Goal: Transaction & Acquisition: Book appointment/travel/reservation

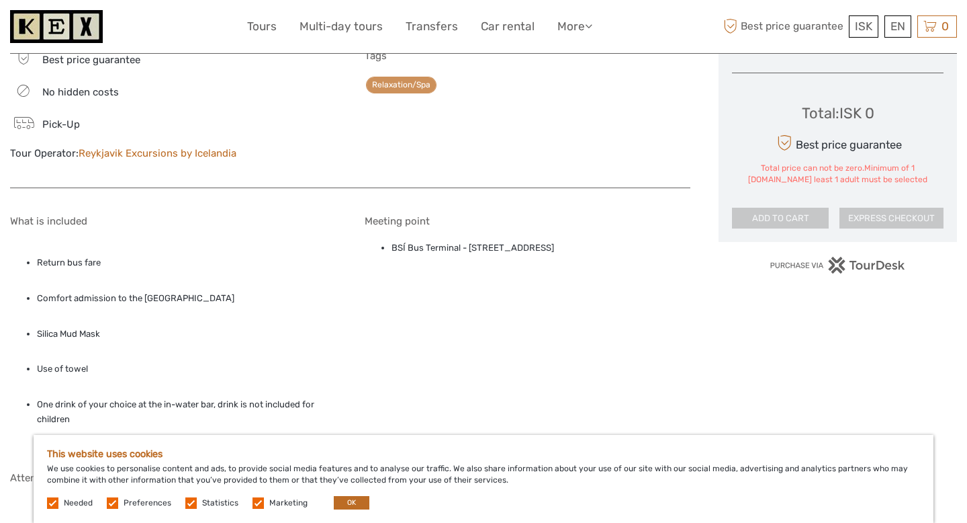
scroll to position [791, 0]
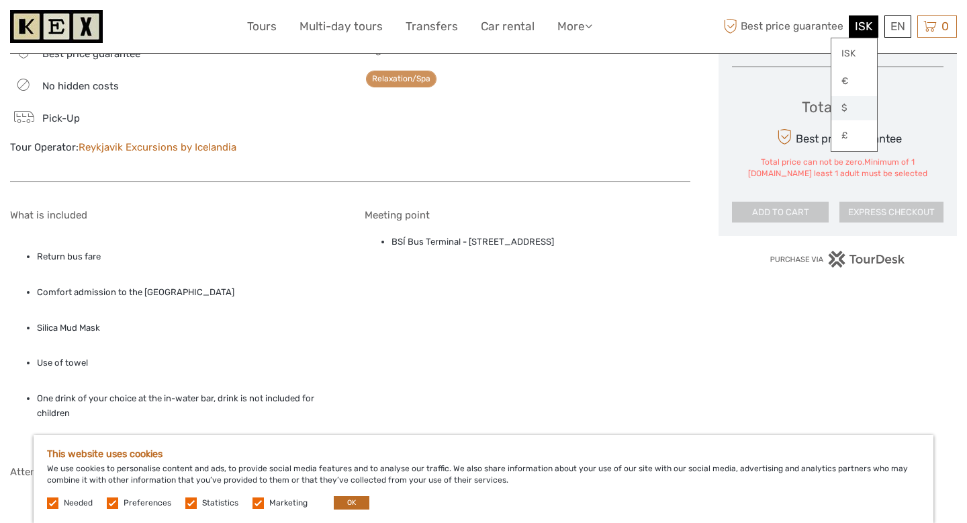
click at [852, 107] on link "$" at bounding box center [855, 108] width 46 height 24
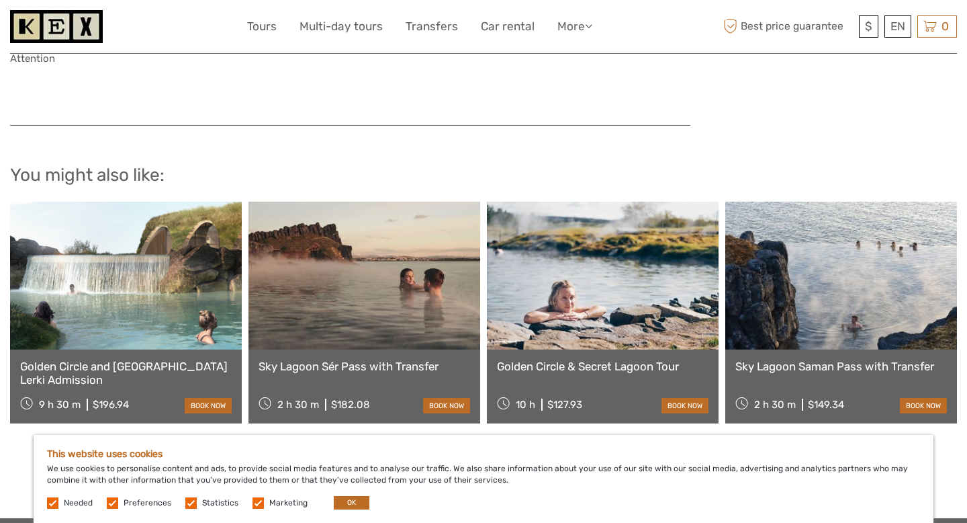
scroll to position [1213, 0]
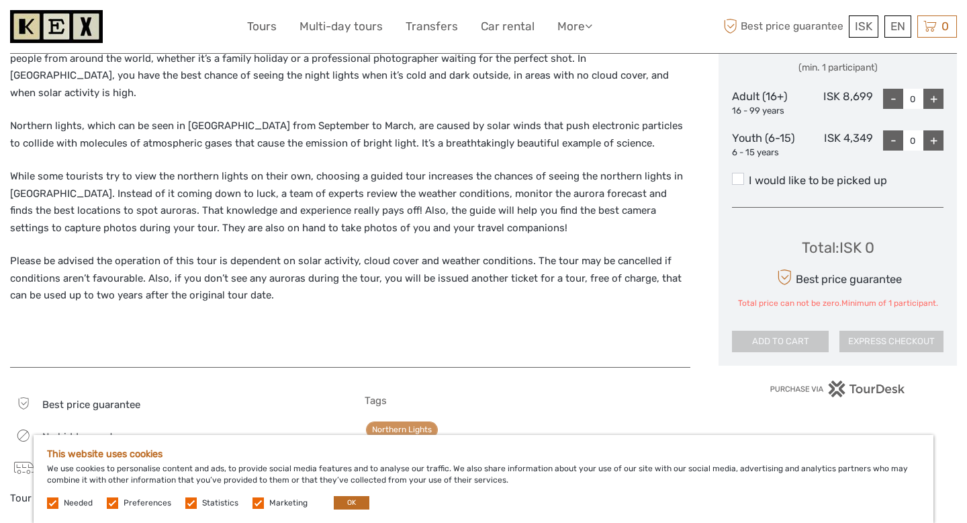
scroll to position [601, 0]
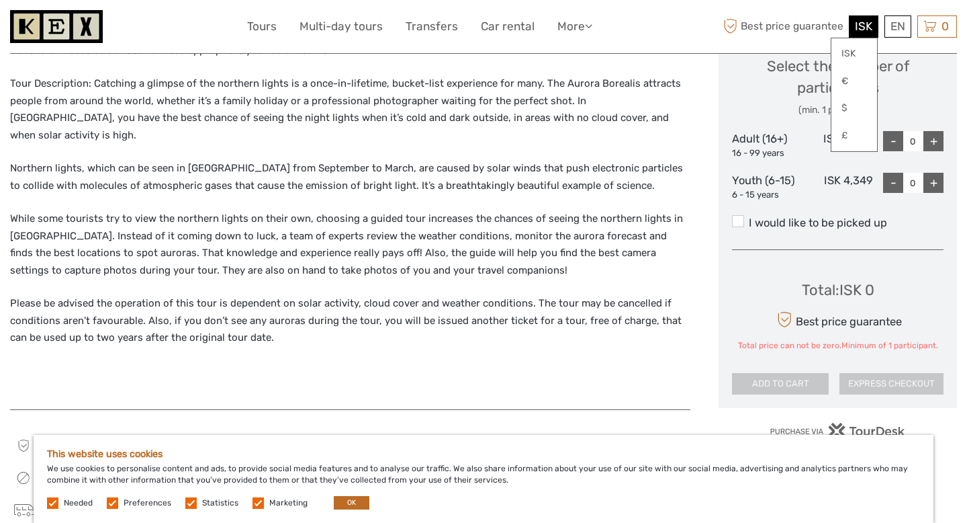
click at [852, 27] on div "ISK ISK € $ £" at bounding box center [864, 26] width 30 height 22
click at [846, 108] on link "$" at bounding box center [855, 108] width 46 height 24
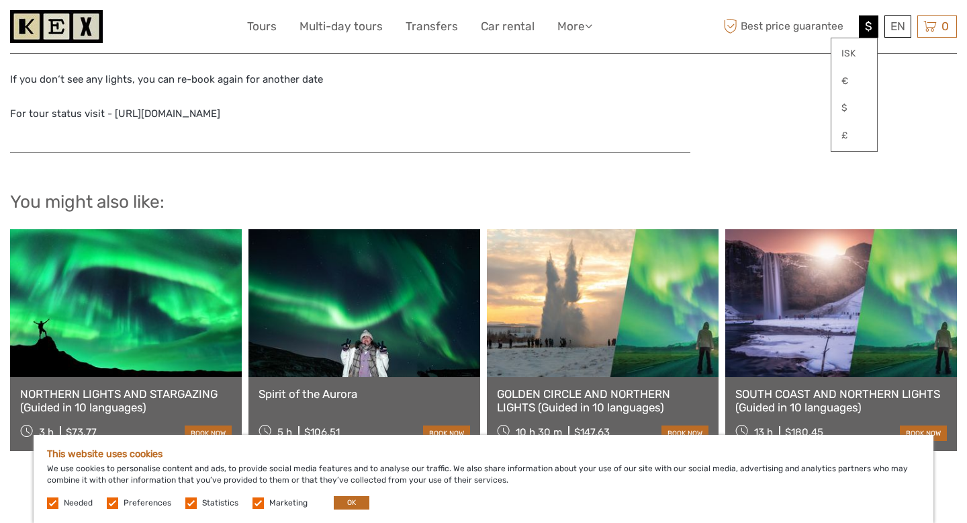
scroll to position [1465, 0]
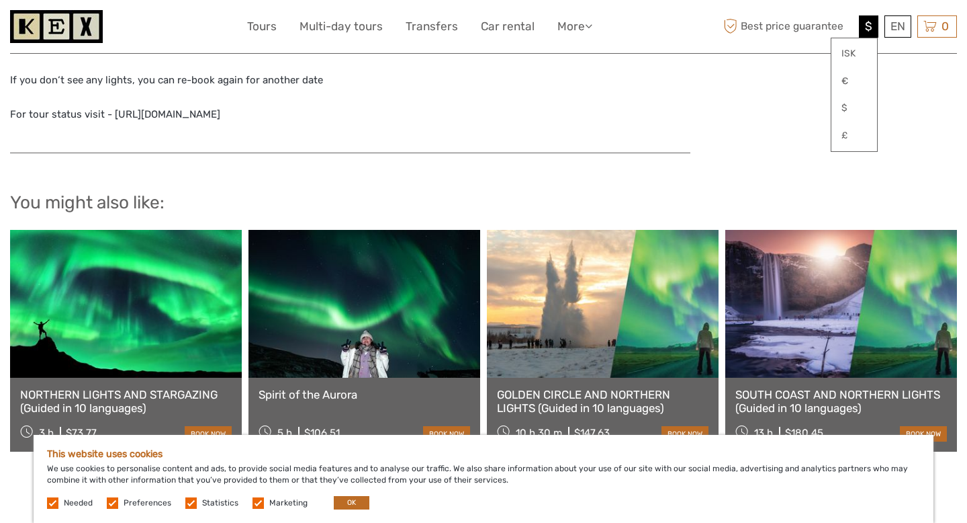
click at [817, 388] on link "SOUTH COAST AND NORTHERN LIGHTS (Guided in 10 languages)" at bounding box center [842, 402] width 212 height 28
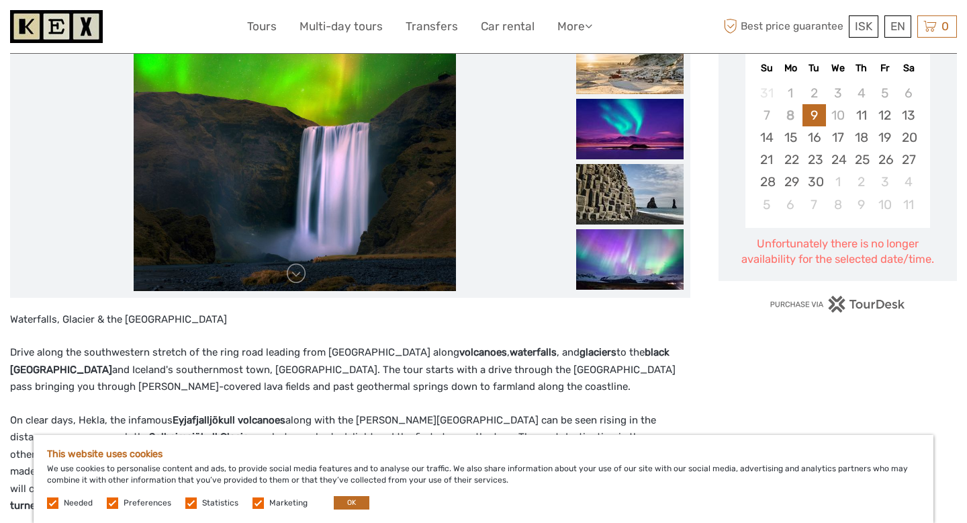
scroll to position [257, 0]
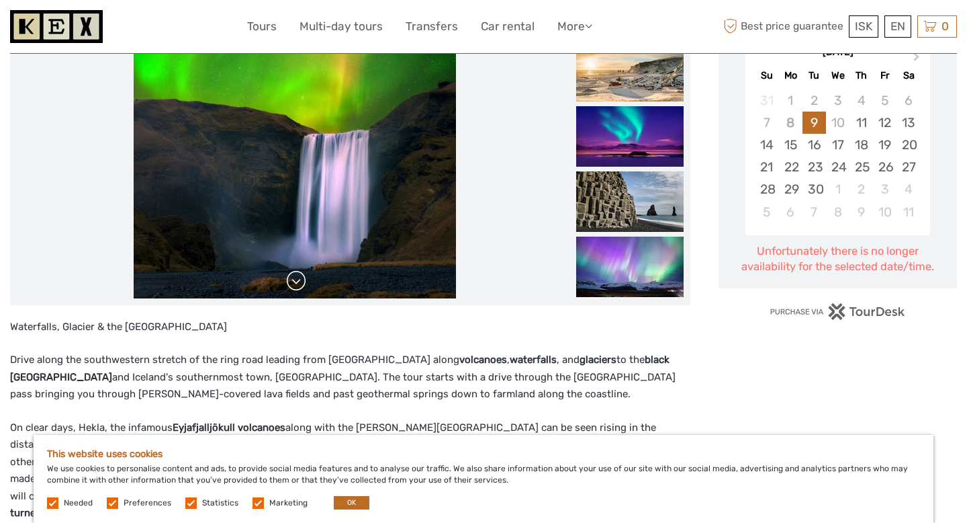
click at [293, 291] on link at bounding box center [296, 280] width 21 height 21
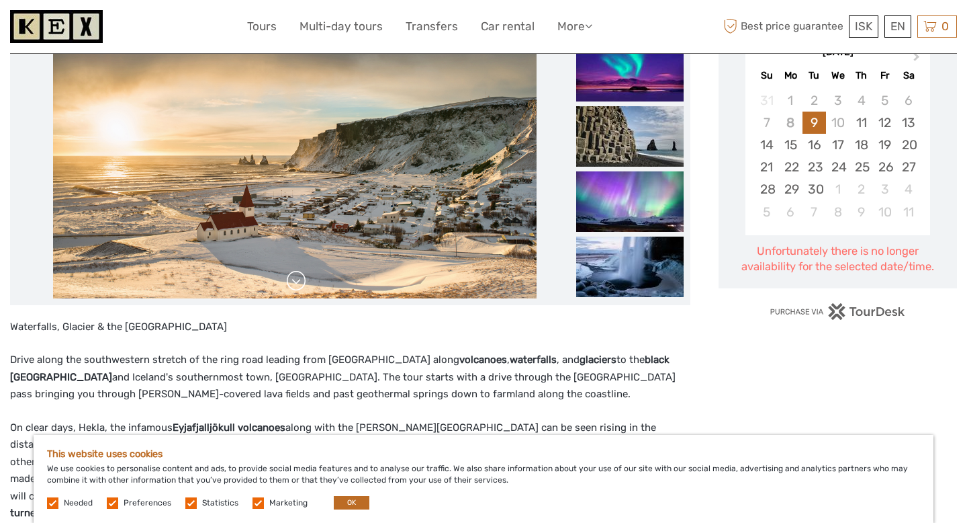
click at [293, 291] on link at bounding box center [296, 280] width 21 height 21
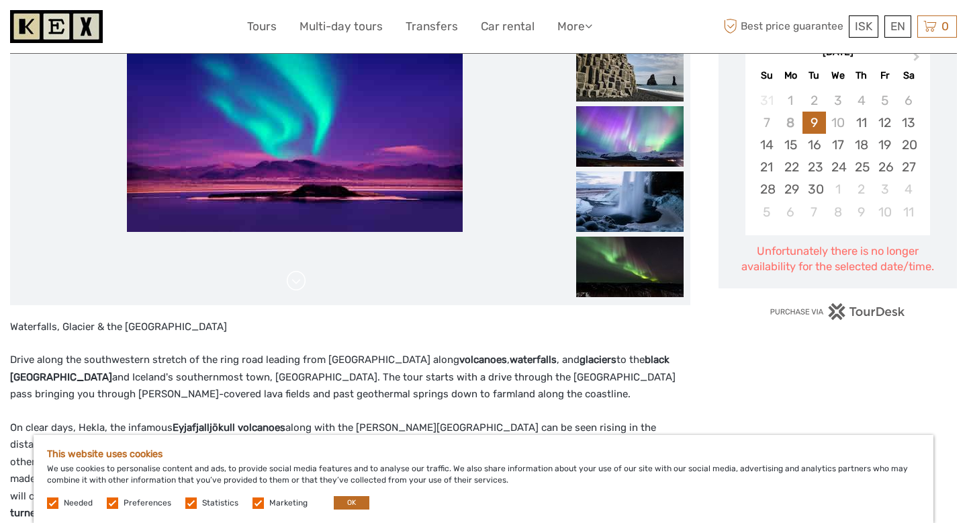
click at [293, 291] on link at bounding box center [296, 280] width 21 height 21
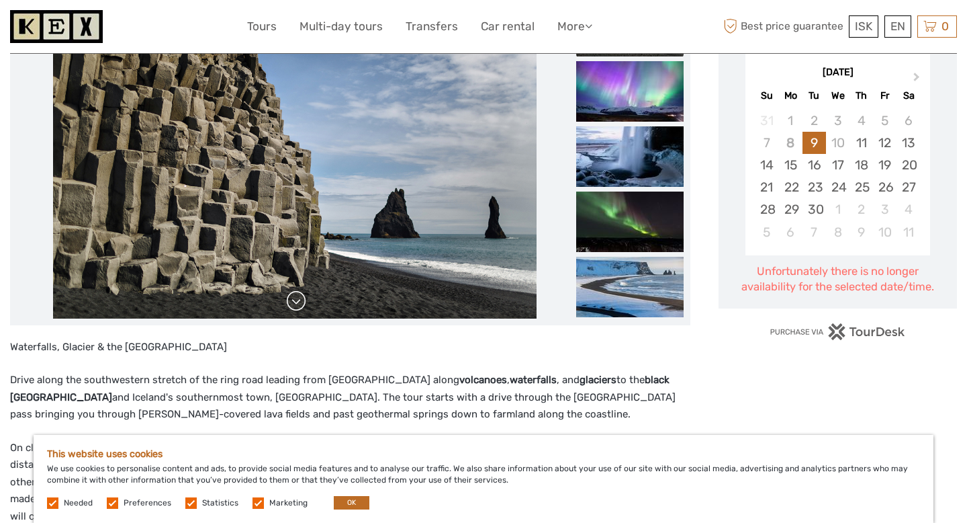
scroll to position [250, 0]
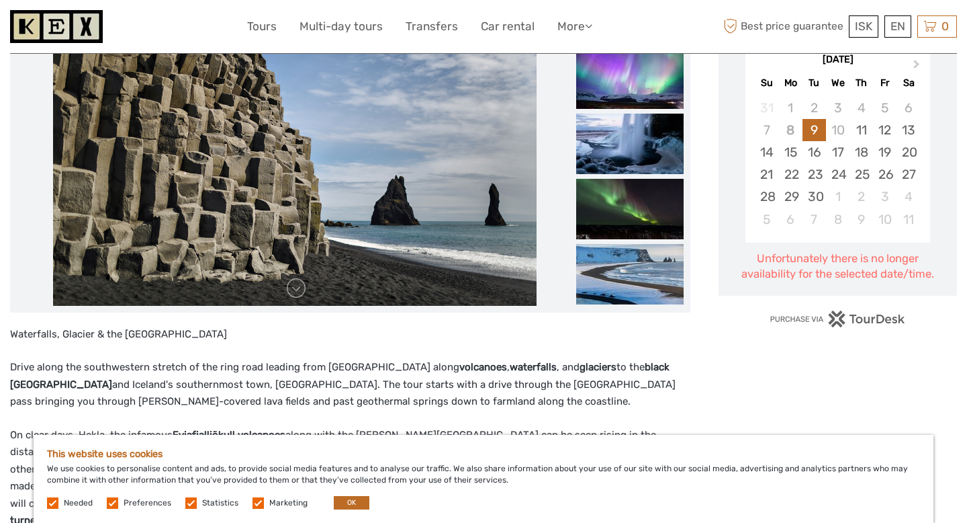
click at [298, 276] on img at bounding box center [295, 144] width 484 height 322
click at [299, 286] on link at bounding box center [296, 287] width 21 height 21
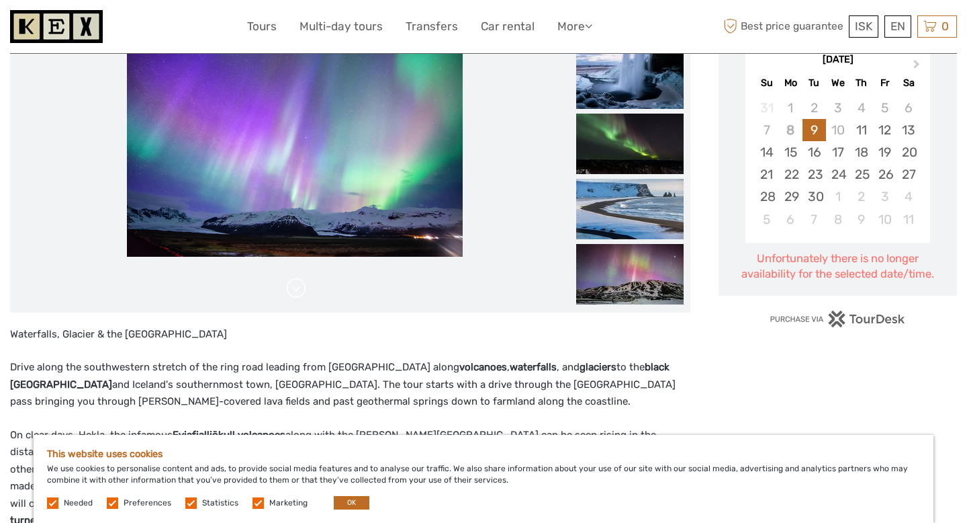
click at [299, 286] on link at bounding box center [296, 287] width 21 height 21
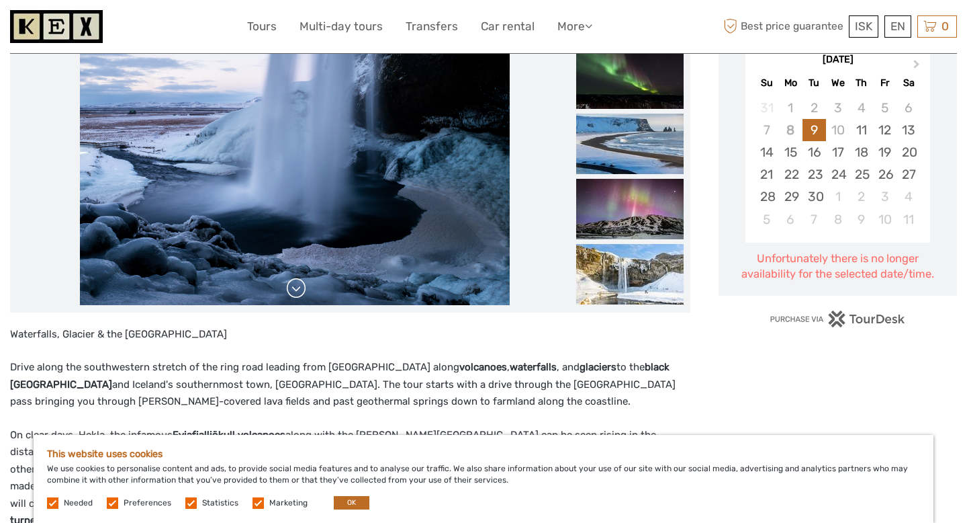
click at [299, 286] on link at bounding box center [296, 287] width 21 height 21
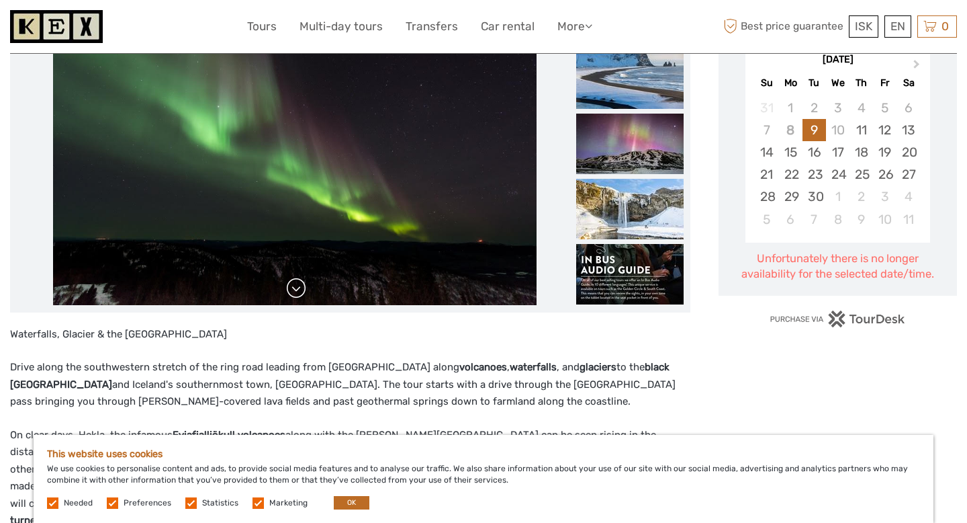
click at [299, 286] on link at bounding box center [296, 287] width 21 height 21
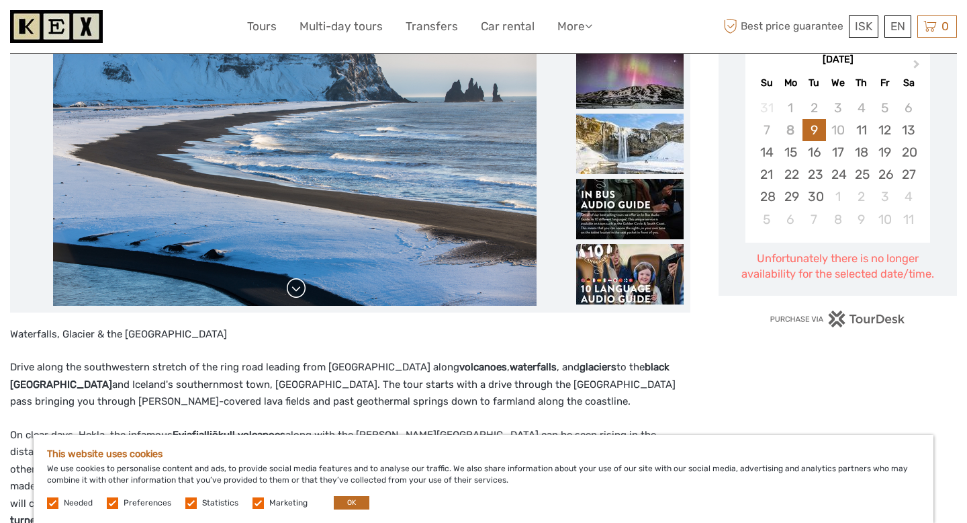
click at [299, 286] on link at bounding box center [296, 287] width 21 height 21
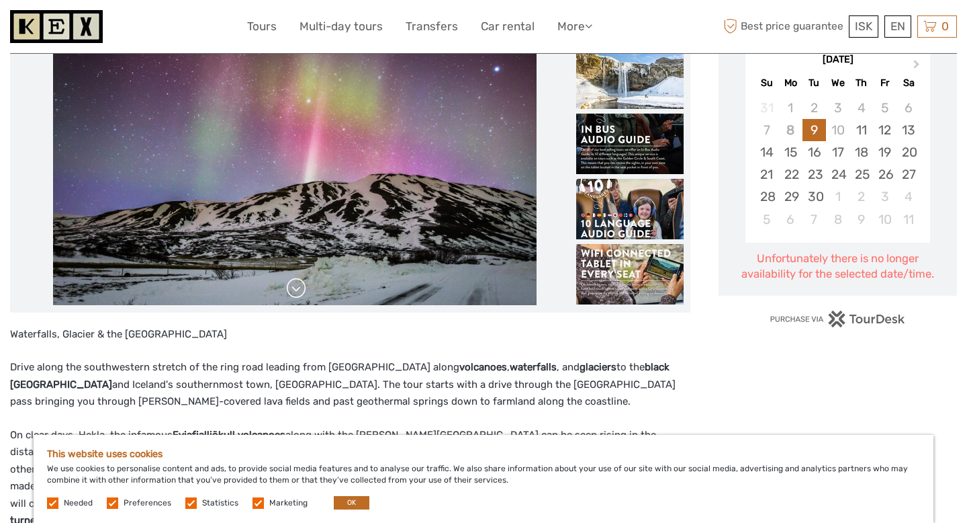
click at [299, 286] on link at bounding box center [296, 287] width 21 height 21
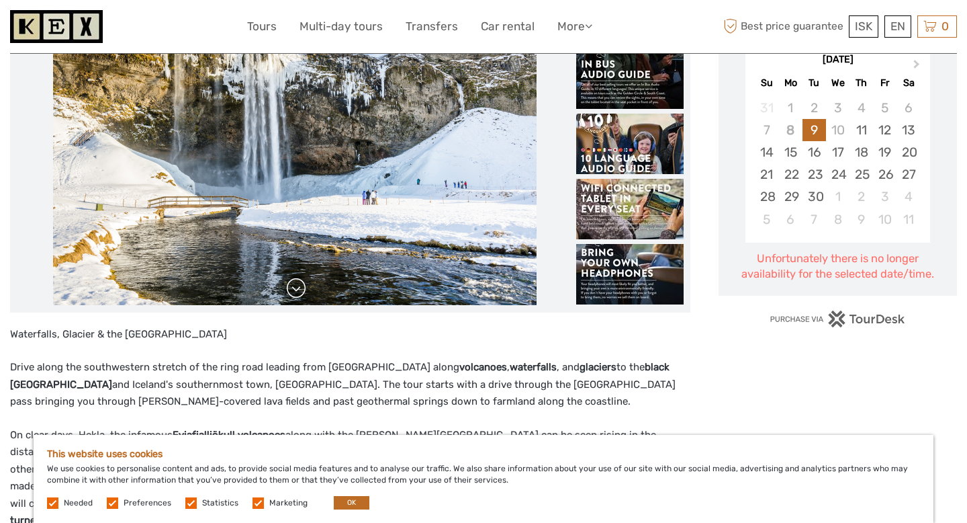
click at [299, 286] on link at bounding box center [296, 287] width 21 height 21
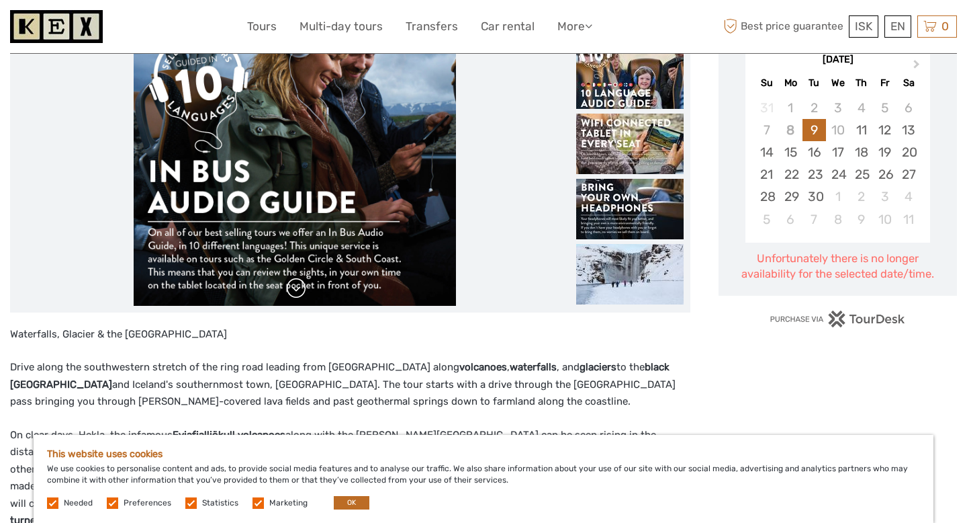
click at [299, 286] on link at bounding box center [296, 287] width 21 height 21
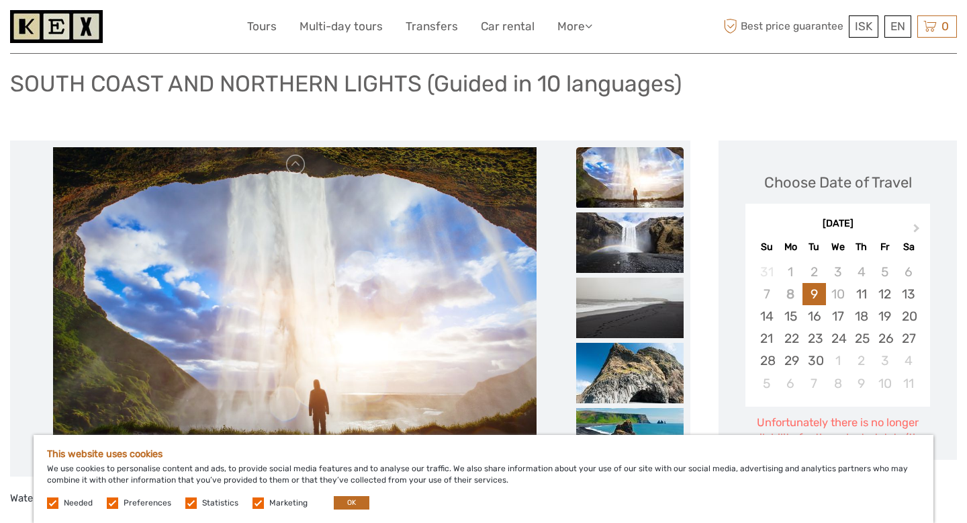
scroll to position [88, 0]
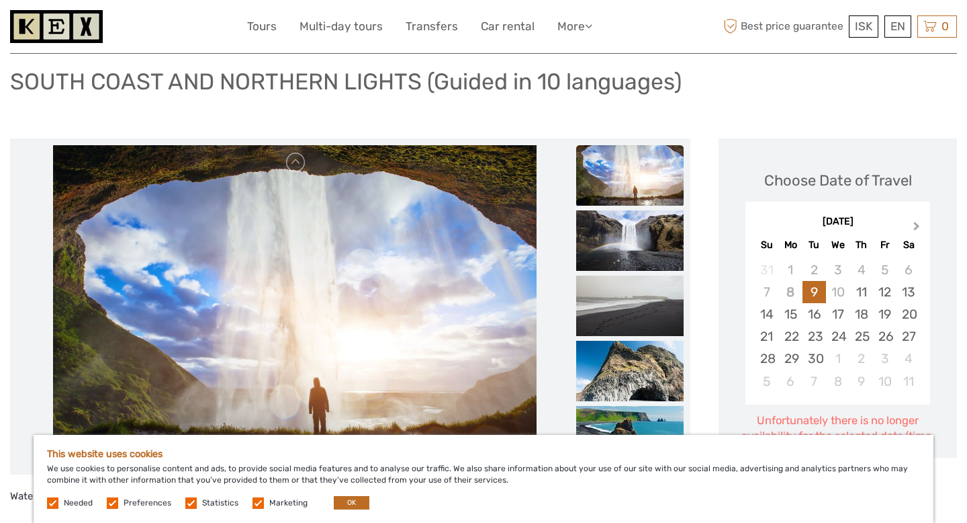
click at [917, 226] on span "Next Month" at bounding box center [917, 228] width 0 height 19
click at [886, 316] on div "14" at bounding box center [885, 314] width 24 height 22
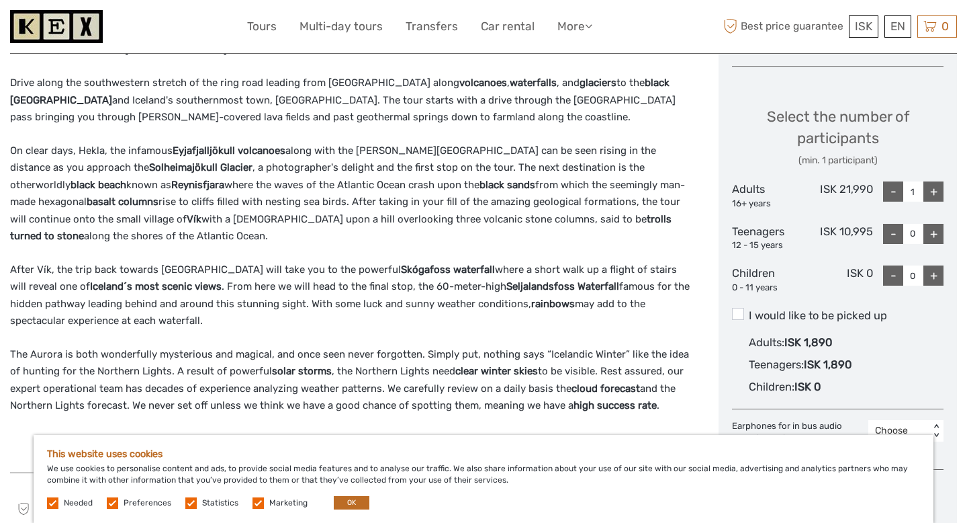
scroll to position [363, 0]
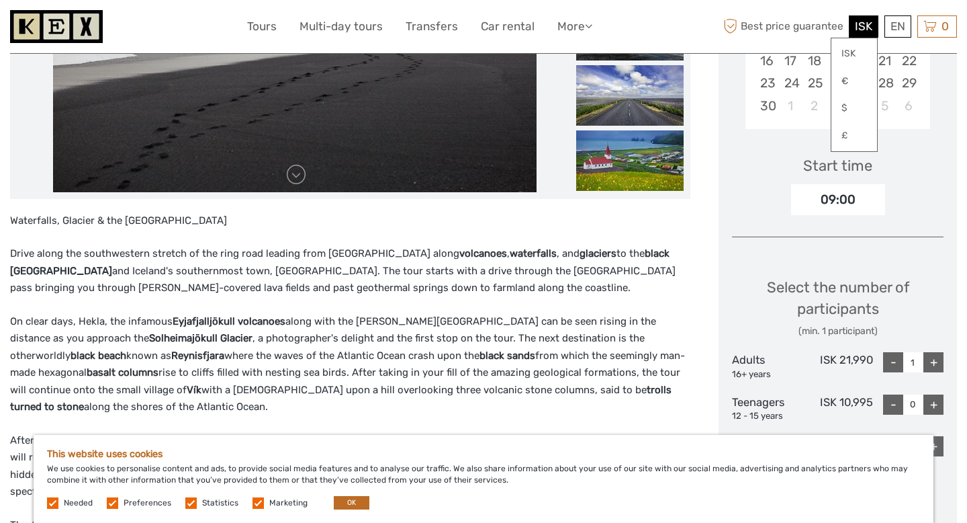
click at [864, 36] on div "ISK ISK € $ £" at bounding box center [864, 26] width 30 height 22
click at [853, 105] on link "$" at bounding box center [855, 108] width 46 height 24
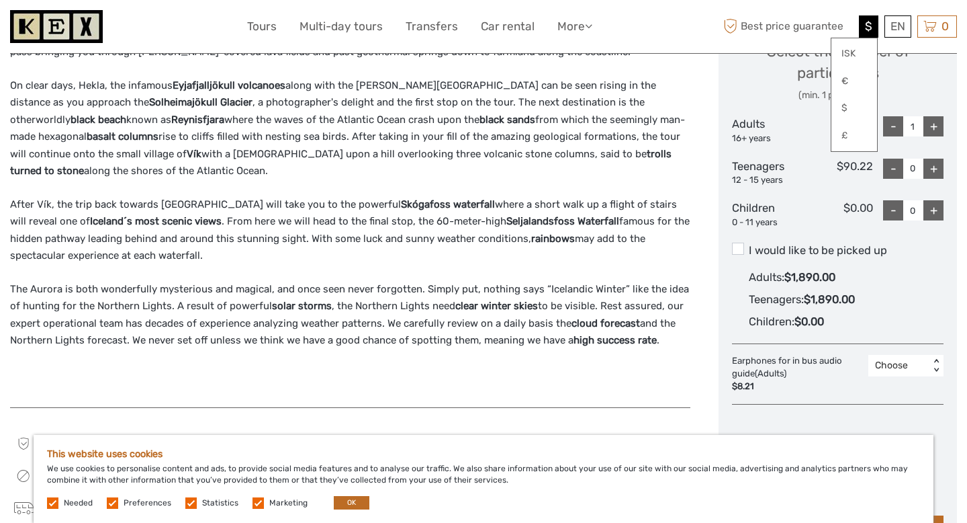
scroll to position [601, 0]
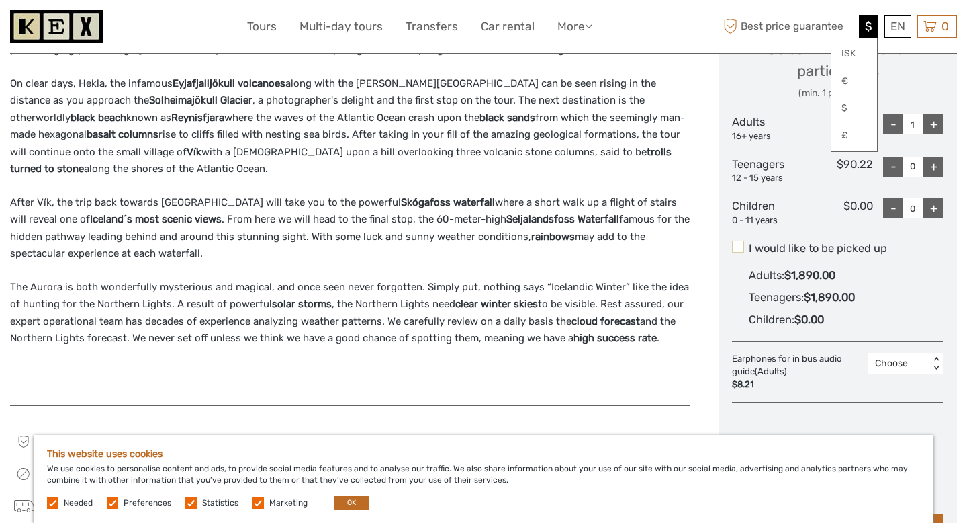
click at [741, 242] on span at bounding box center [738, 247] width 12 height 12
click at [749, 243] on input "I would like to be picked up" at bounding box center [749, 243] width 0 height 0
click at [865, 252] on label "I would like to be picked up" at bounding box center [838, 249] width 212 height 16
click at [749, 243] on input "I would like to be picked up" at bounding box center [749, 243] width 0 height 0
click at [853, 107] on link "$" at bounding box center [855, 108] width 46 height 24
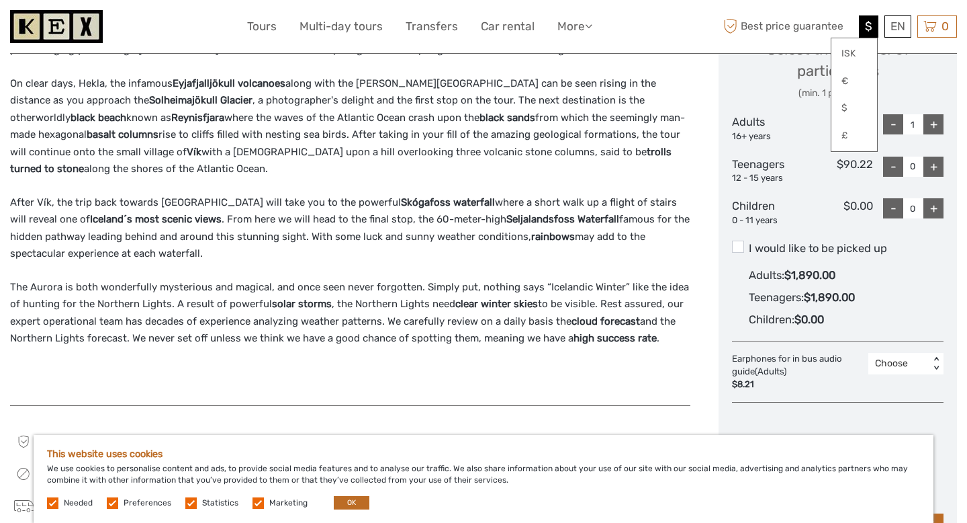
click at [760, 168] on div "Teenagers 12 - 15 years" at bounding box center [767, 171] width 71 height 28
click at [776, 104] on div "Select the number of participants (min. 1 participant) Adults 16+ years $180.45…" at bounding box center [838, 127] width 212 height 213
click at [867, 19] on span "$" at bounding box center [868, 25] width 7 height 13
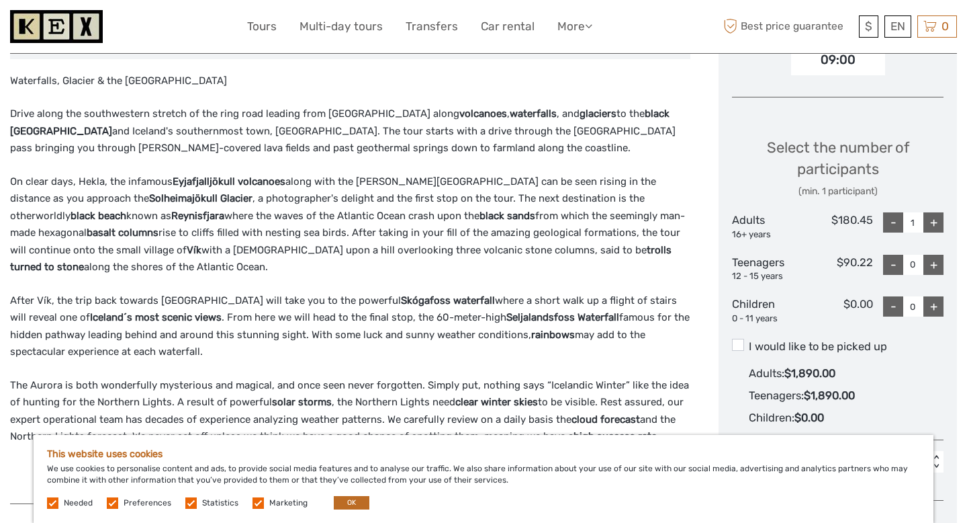
scroll to position [690, 0]
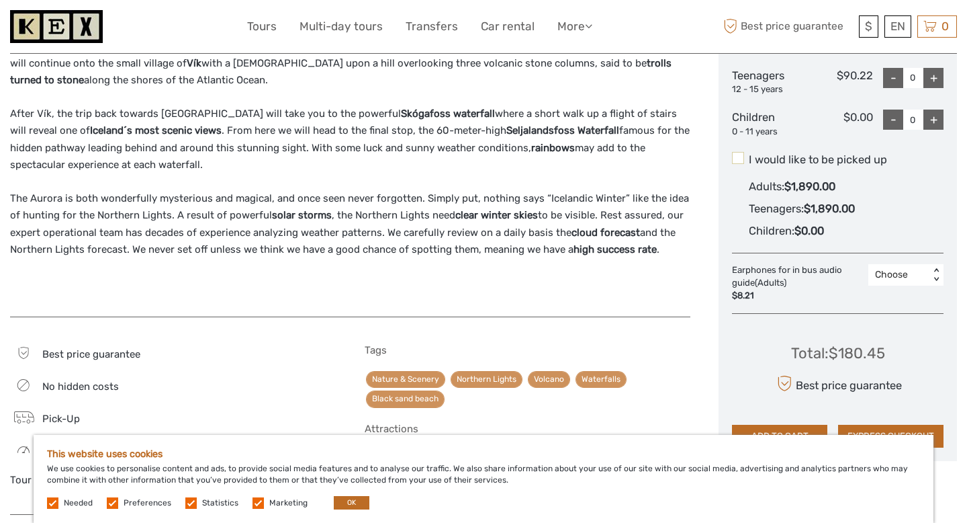
click at [742, 162] on span at bounding box center [738, 158] width 12 height 12
click at [749, 155] on input "I would like to be picked up" at bounding box center [749, 155] width 0 height 0
click at [742, 162] on span at bounding box center [738, 158] width 12 height 12
click at [749, 155] on input "I would like to be picked up" at bounding box center [749, 155] width 0 height 0
click at [742, 162] on span at bounding box center [738, 158] width 12 height 12
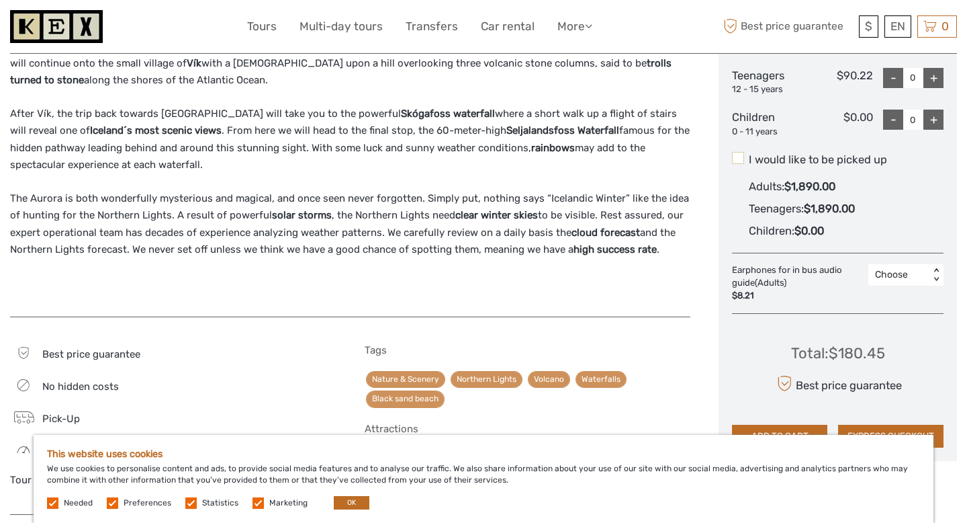
click at [749, 155] on input "I would like to be picked up" at bounding box center [749, 155] width 0 height 0
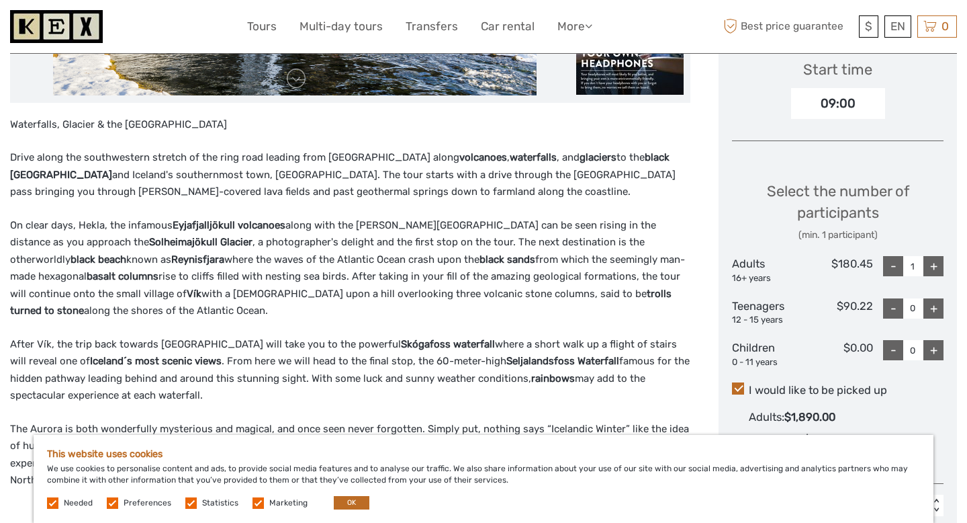
scroll to position [473, 0]
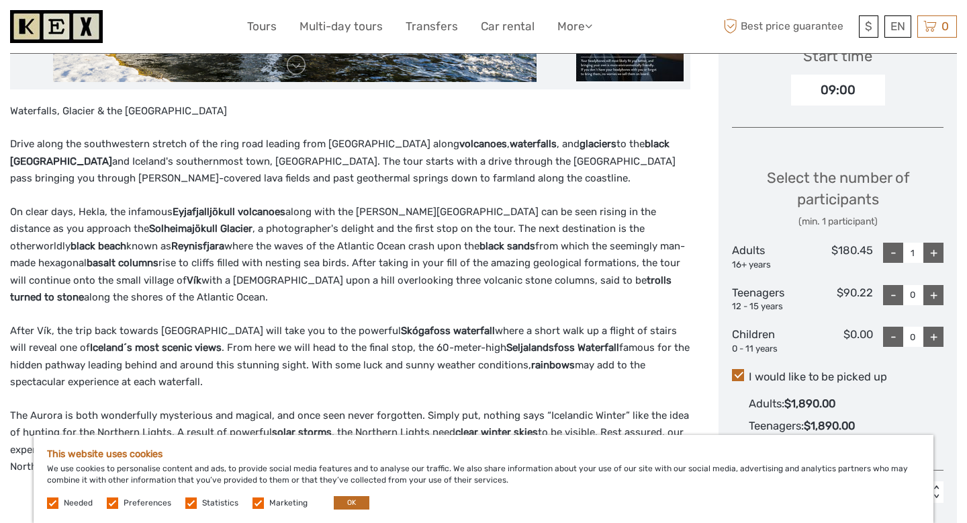
click at [832, 88] on div "09:00" at bounding box center [838, 90] width 94 height 31
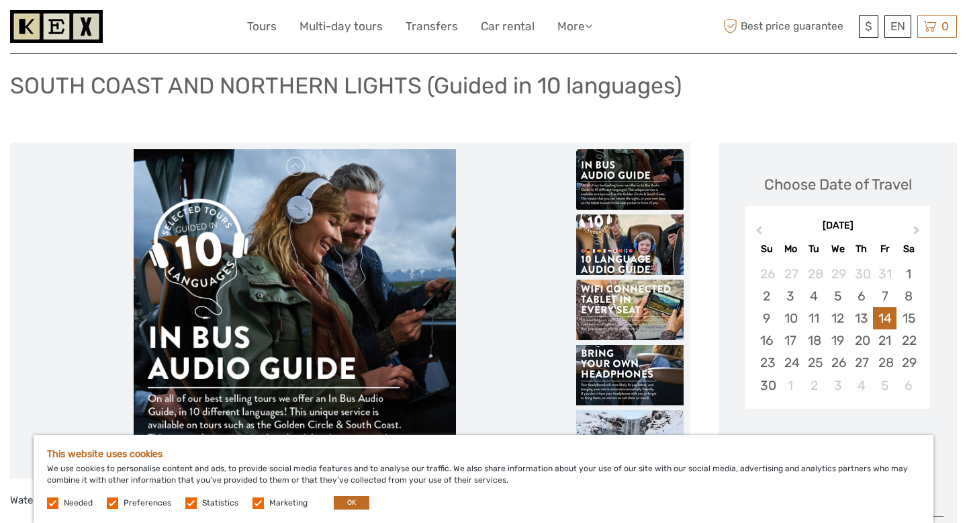
scroll to position [83, 0]
click at [295, 173] on link at bounding box center [296, 167] width 21 height 21
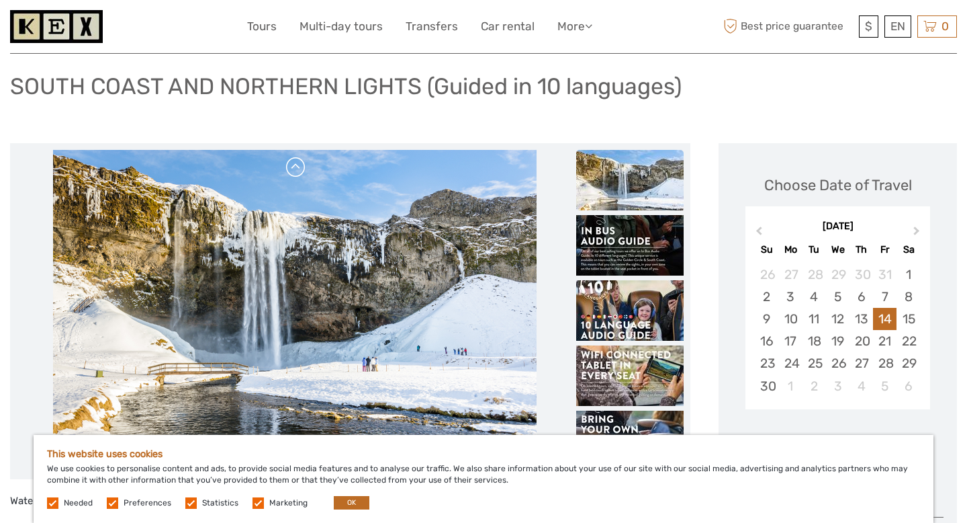
click at [295, 173] on link at bounding box center [296, 167] width 21 height 21
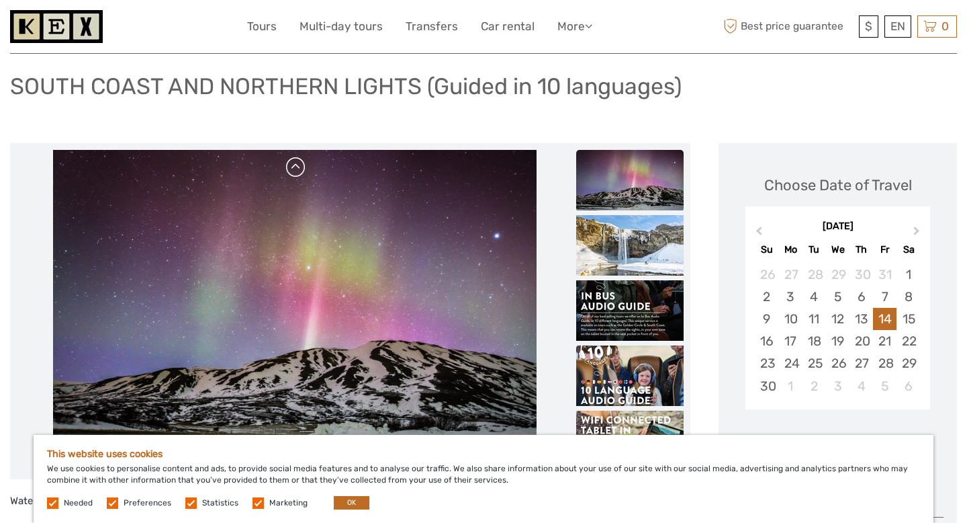
click at [295, 173] on link at bounding box center [296, 167] width 21 height 21
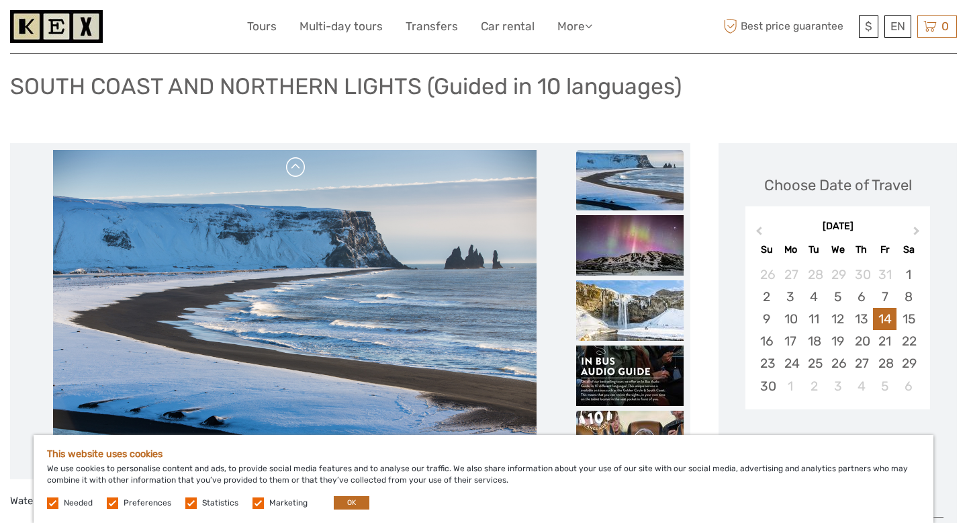
click at [295, 173] on link at bounding box center [296, 167] width 21 height 21
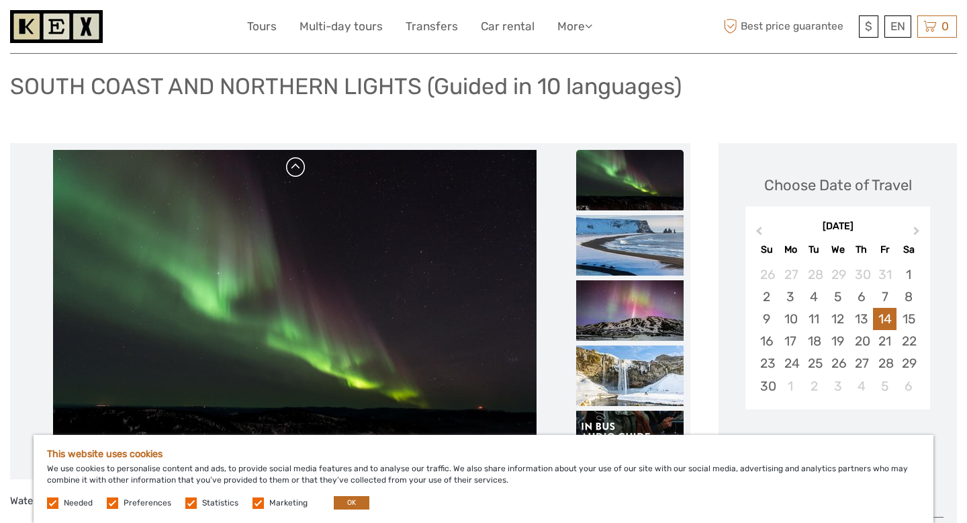
click at [295, 173] on link at bounding box center [296, 167] width 21 height 21
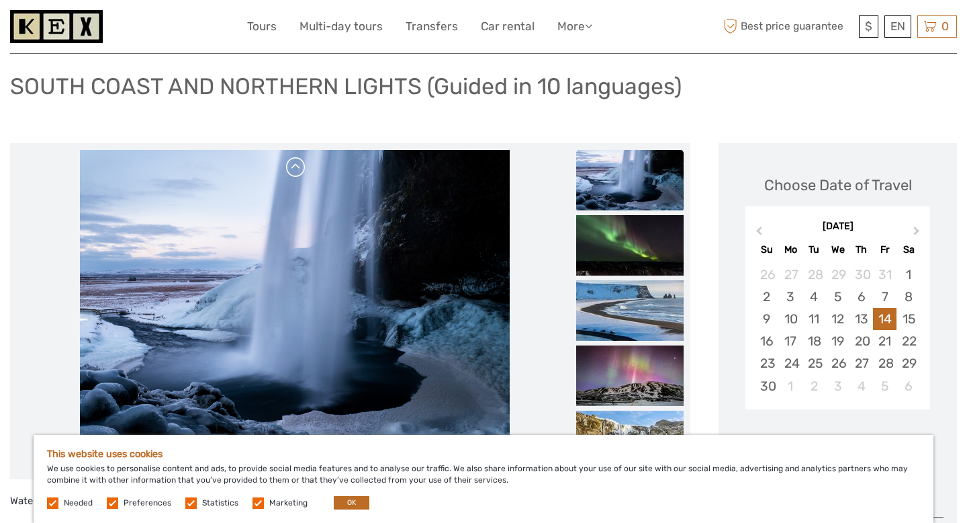
click at [295, 173] on link at bounding box center [296, 167] width 21 height 21
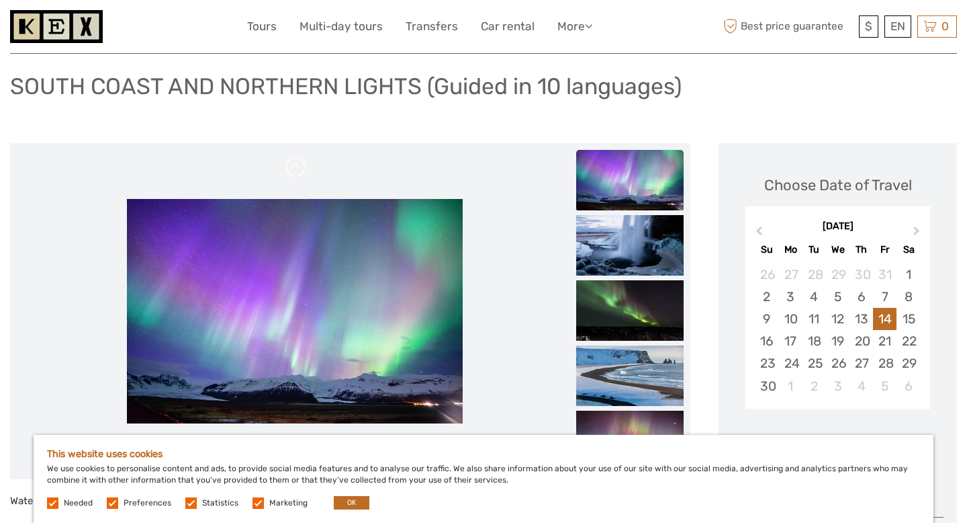
click at [295, 173] on link at bounding box center [296, 167] width 21 height 21
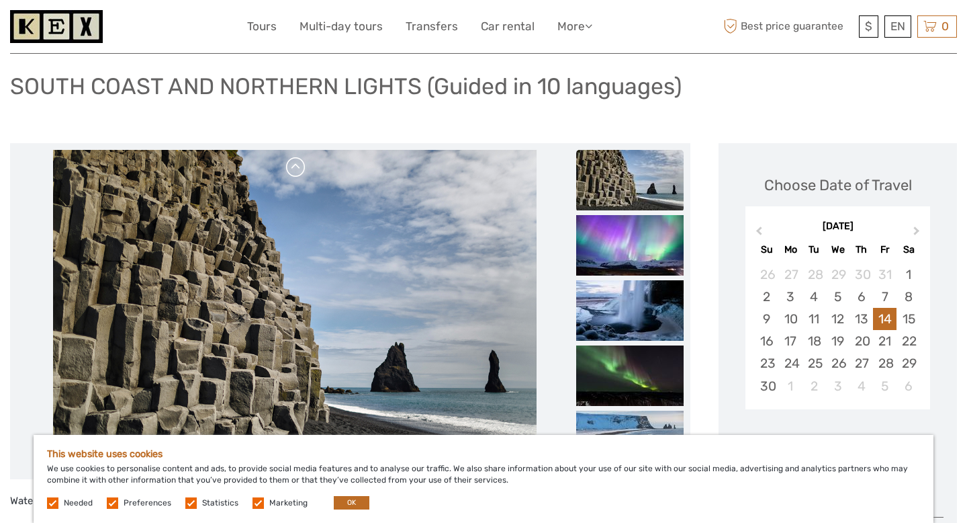
click at [295, 173] on link at bounding box center [296, 167] width 21 height 21
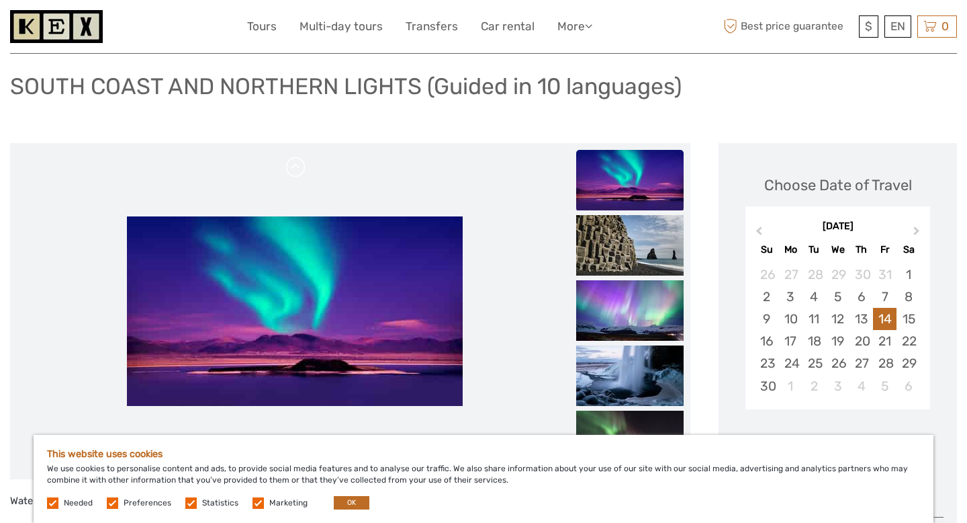
click at [295, 173] on link at bounding box center [296, 167] width 21 height 21
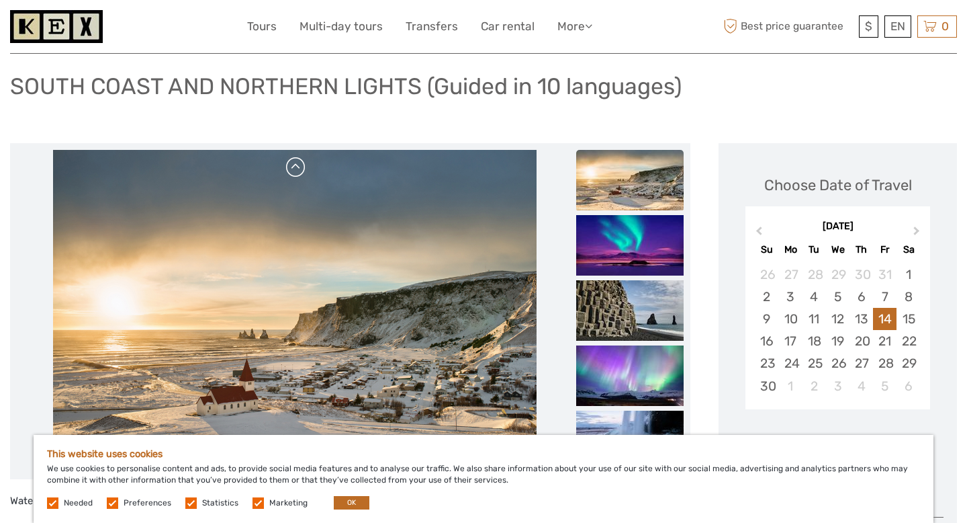
click at [295, 173] on link at bounding box center [296, 167] width 21 height 21
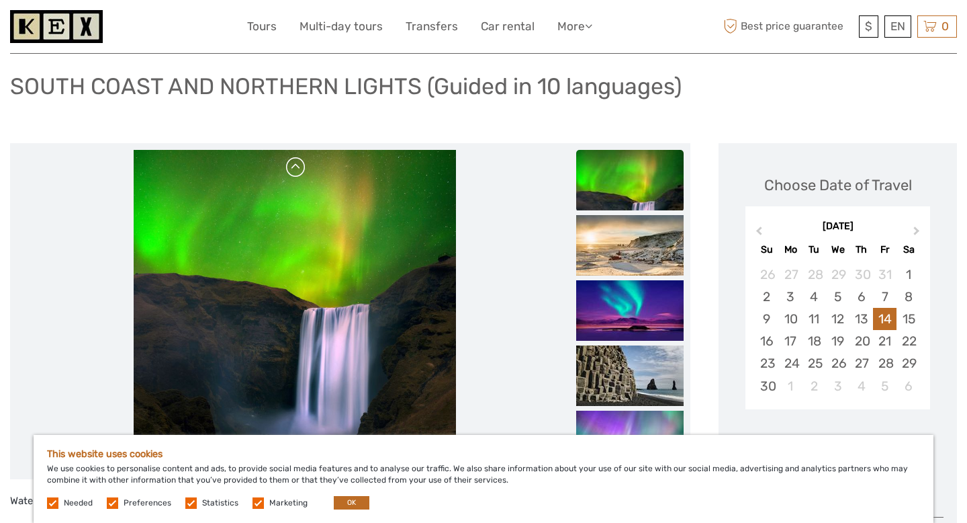
click at [295, 173] on link at bounding box center [296, 167] width 21 height 21
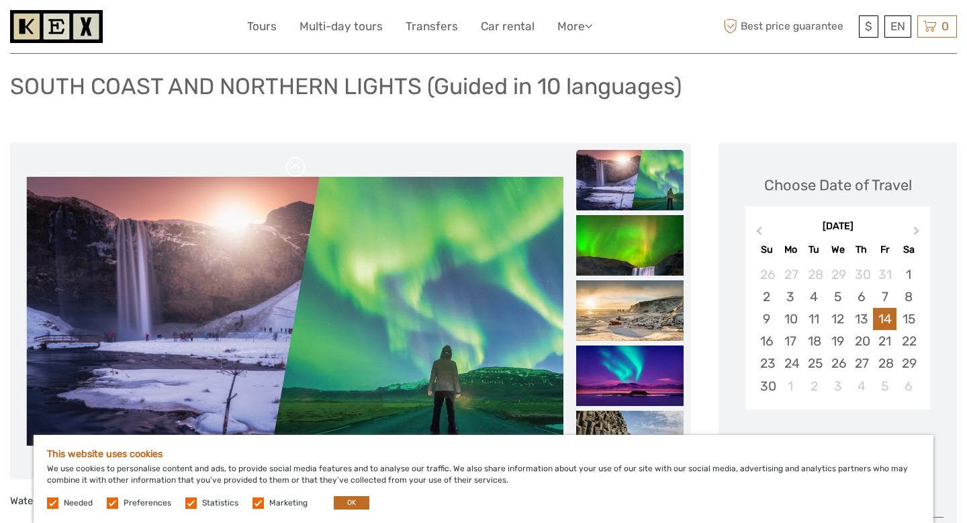
click at [295, 173] on link at bounding box center [296, 167] width 21 height 21
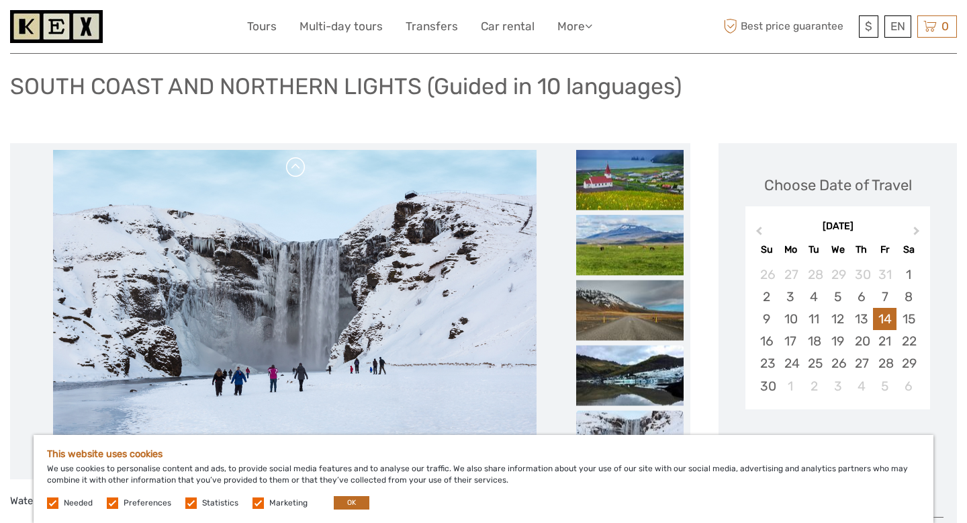
click at [295, 173] on link at bounding box center [296, 167] width 21 height 21
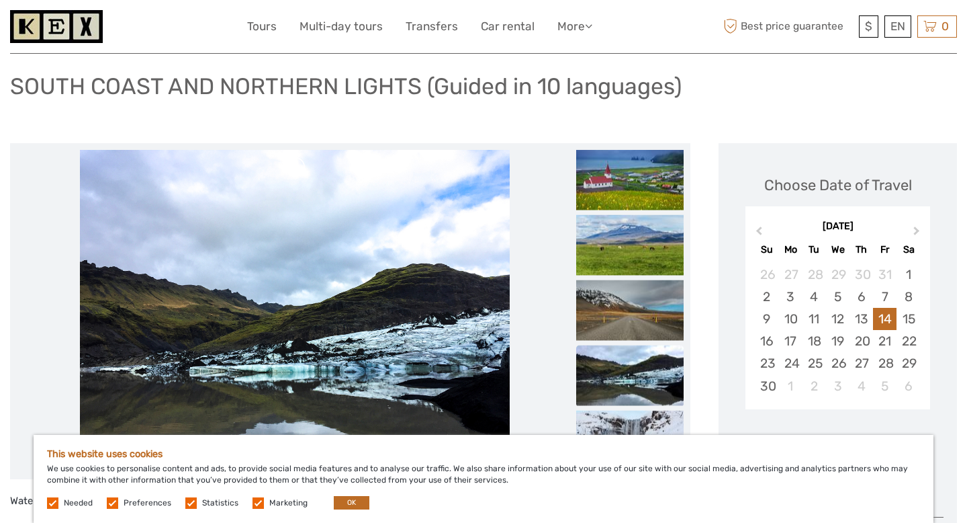
click at [295, 173] on link at bounding box center [296, 167] width 21 height 21
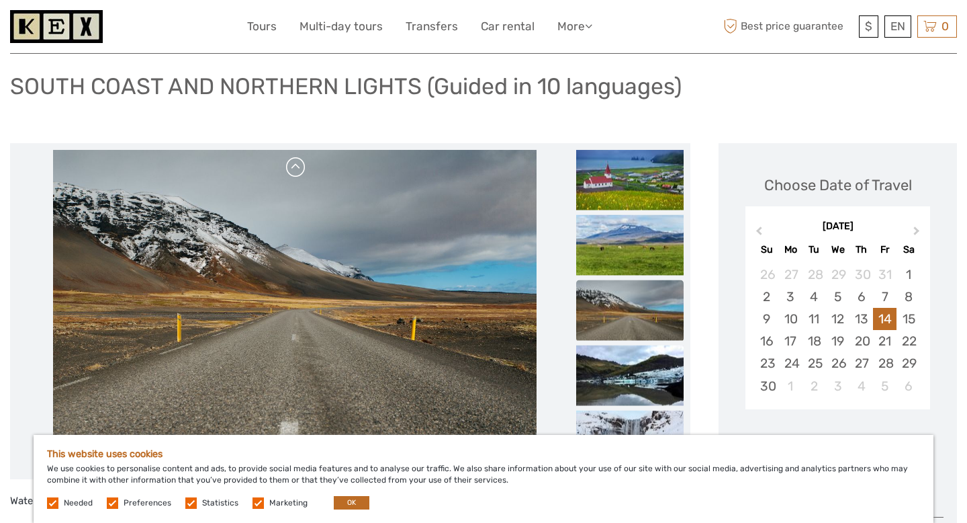
click at [295, 173] on link at bounding box center [296, 167] width 21 height 21
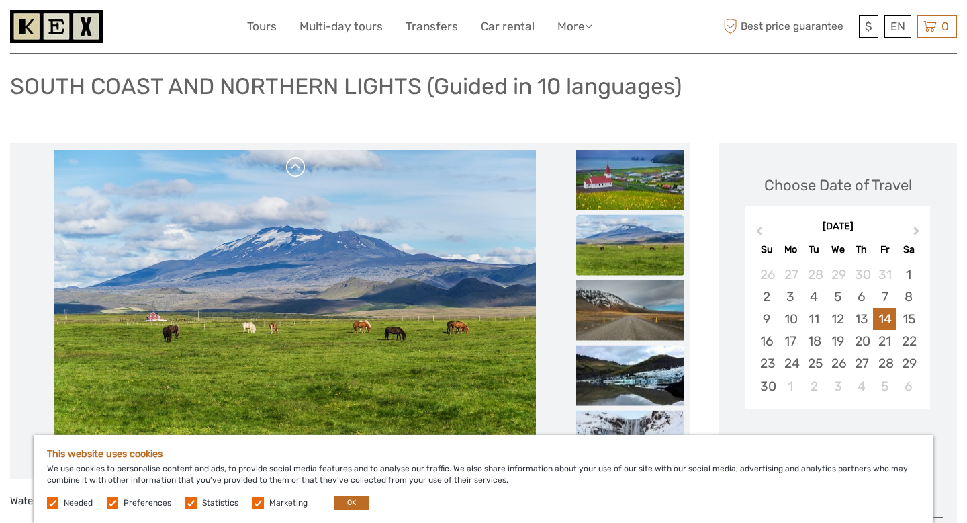
click at [295, 173] on link at bounding box center [296, 167] width 21 height 21
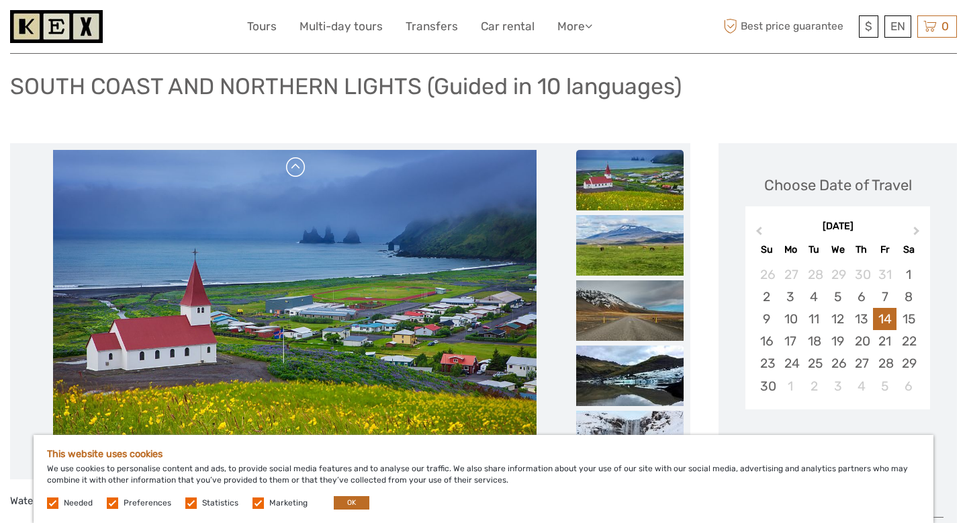
click at [295, 173] on link at bounding box center [296, 167] width 21 height 21
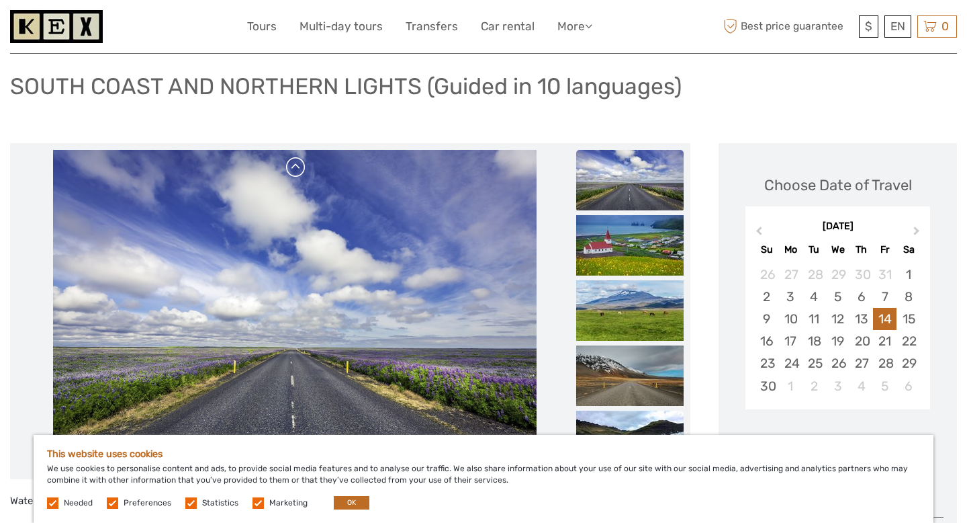
click at [295, 173] on link at bounding box center [296, 167] width 21 height 21
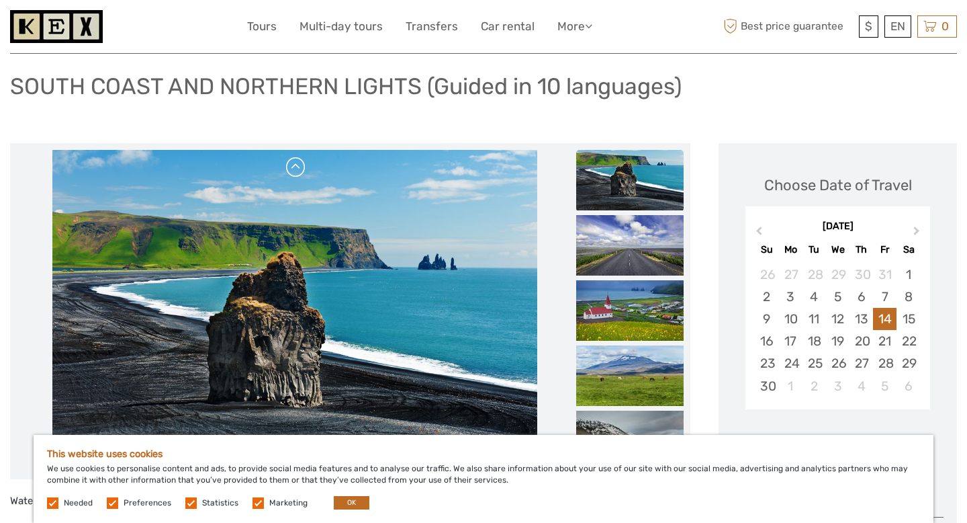
click at [295, 173] on link at bounding box center [296, 167] width 21 height 21
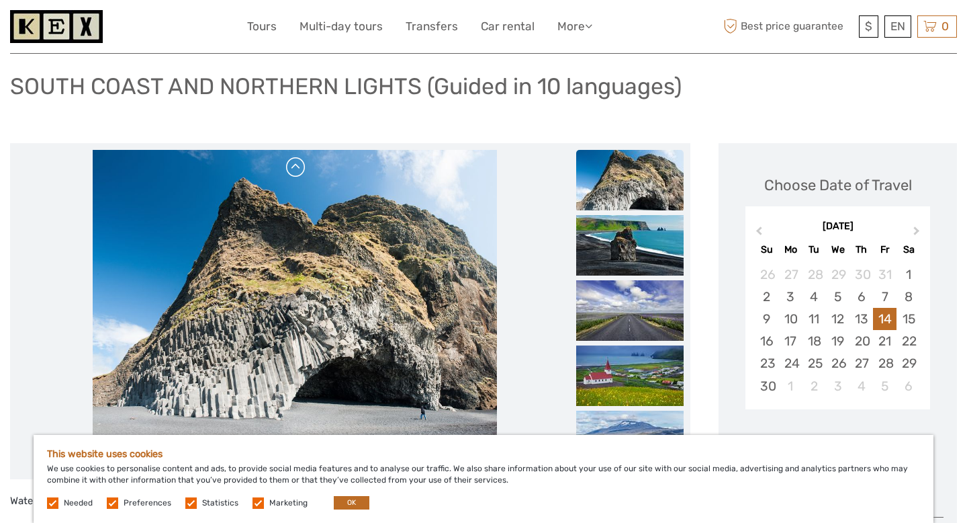
click at [295, 173] on link at bounding box center [296, 167] width 21 height 21
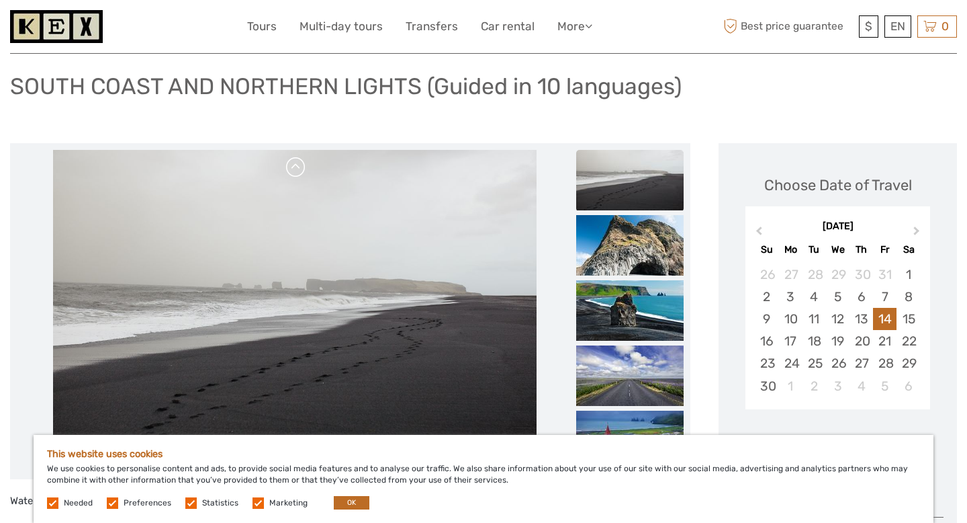
click at [295, 173] on link at bounding box center [296, 167] width 21 height 21
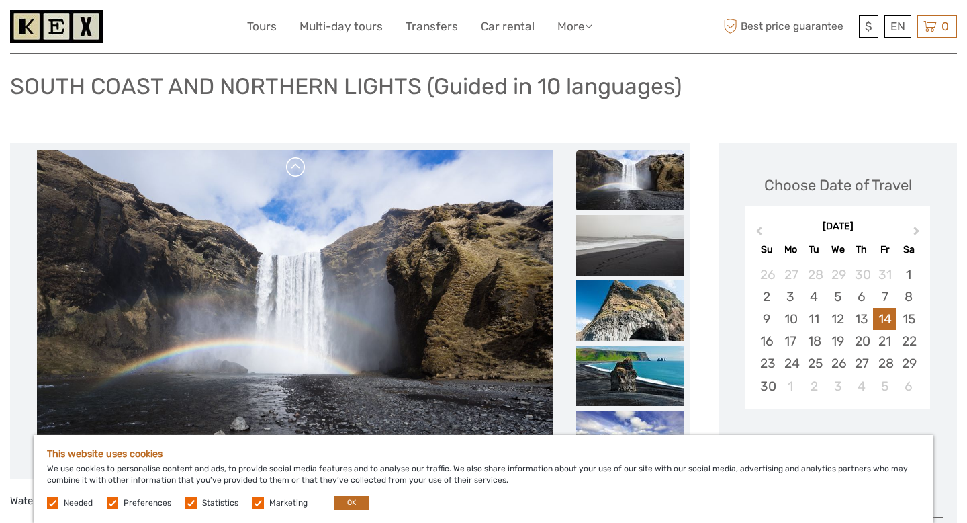
click at [295, 173] on link at bounding box center [296, 167] width 21 height 21
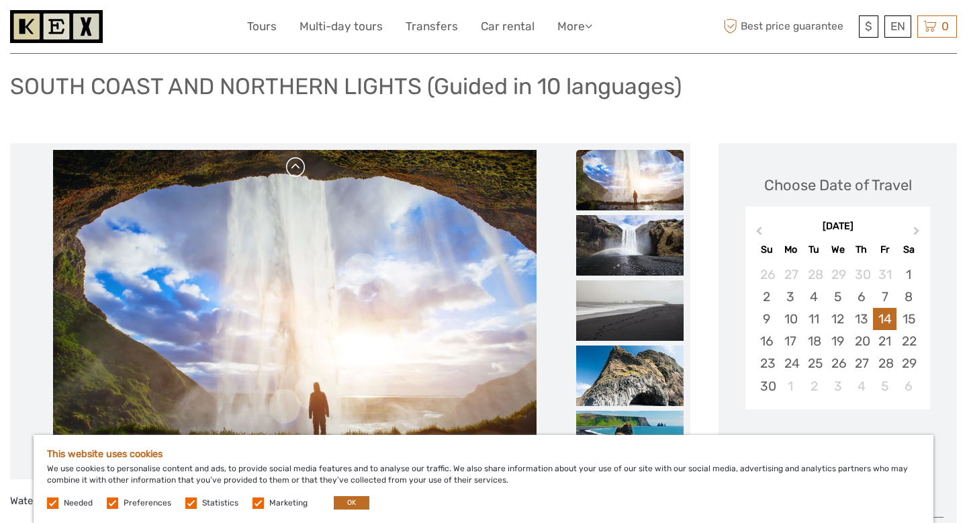
click at [295, 173] on link at bounding box center [296, 167] width 21 height 21
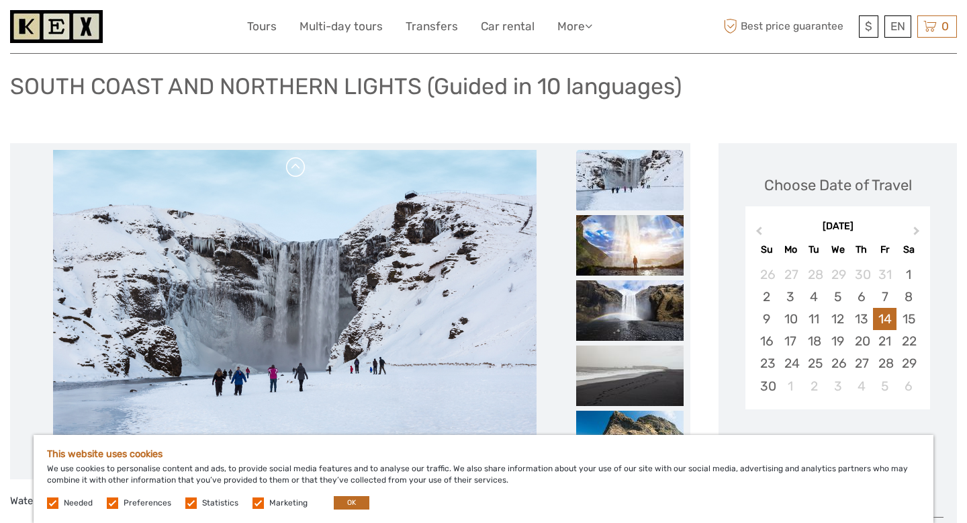
click at [295, 173] on link at bounding box center [296, 167] width 21 height 21
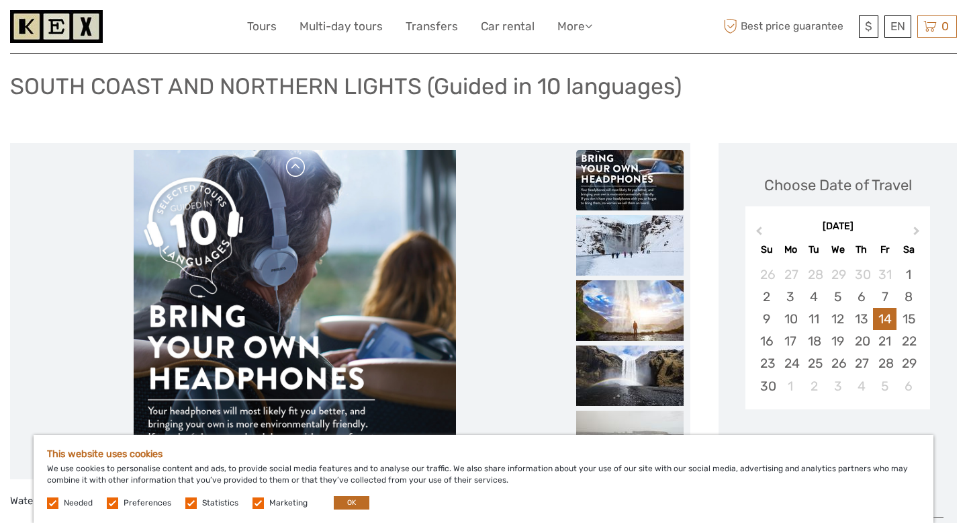
click at [295, 173] on link at bounding box center [296, 167] width 21 height 21
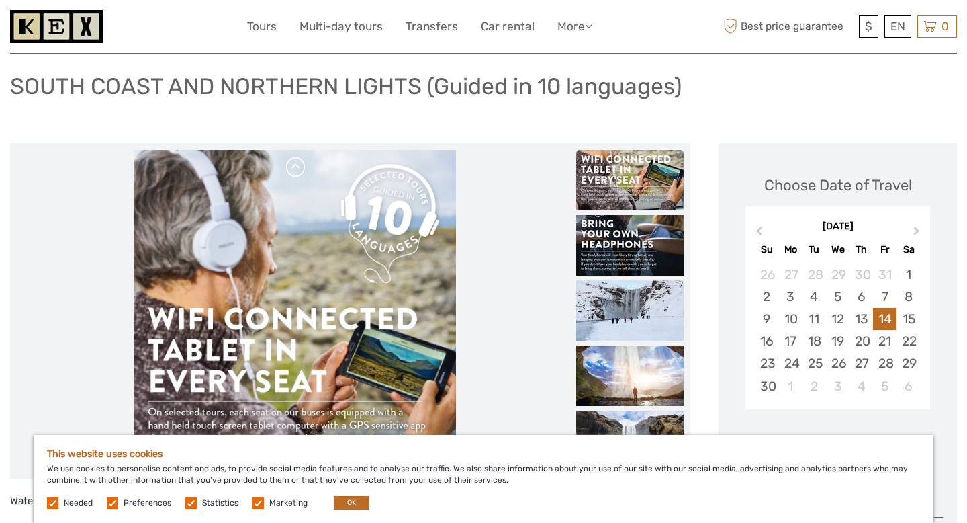
click at [295, 173] on link at bounding box center [296, 167] width 21 height 21
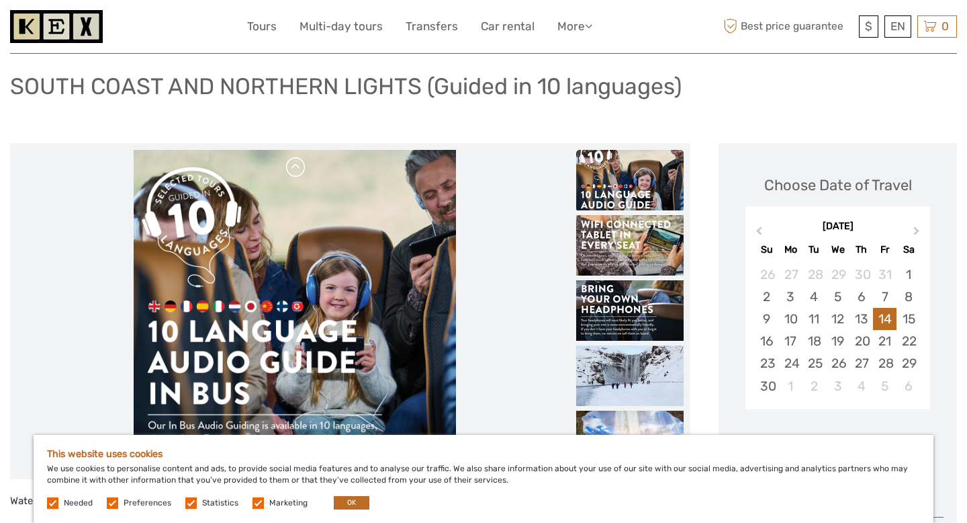
click at [295, 173] on link at bounding box center [296, 167] width 21 height 21
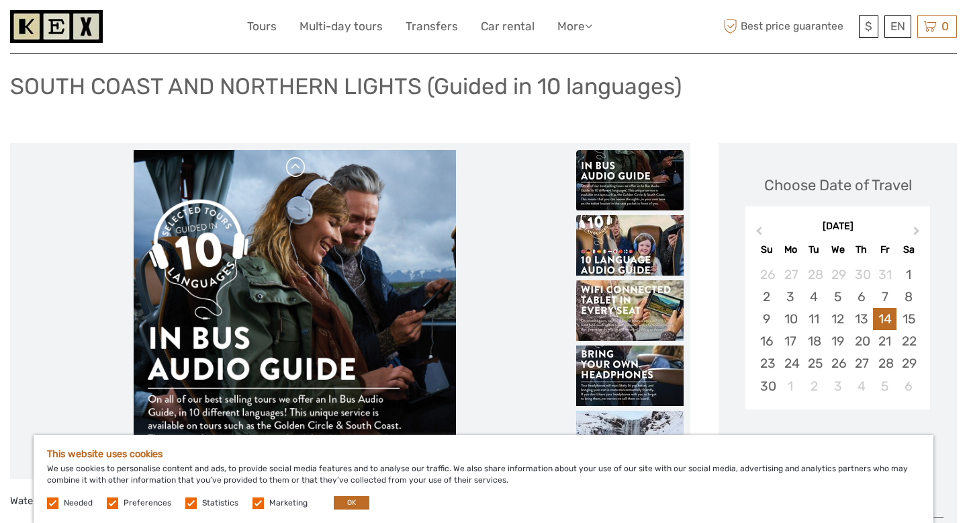
click at [295, 173] on link at bounding box center [296, 167] width 21 height 21
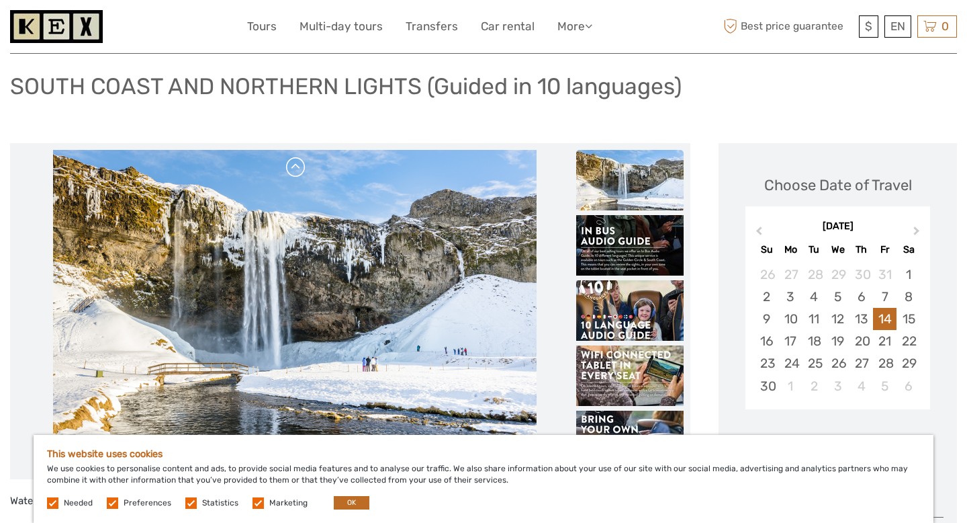
click at [295, 173] on link at bounding box center [296, 167] width 21 height 21
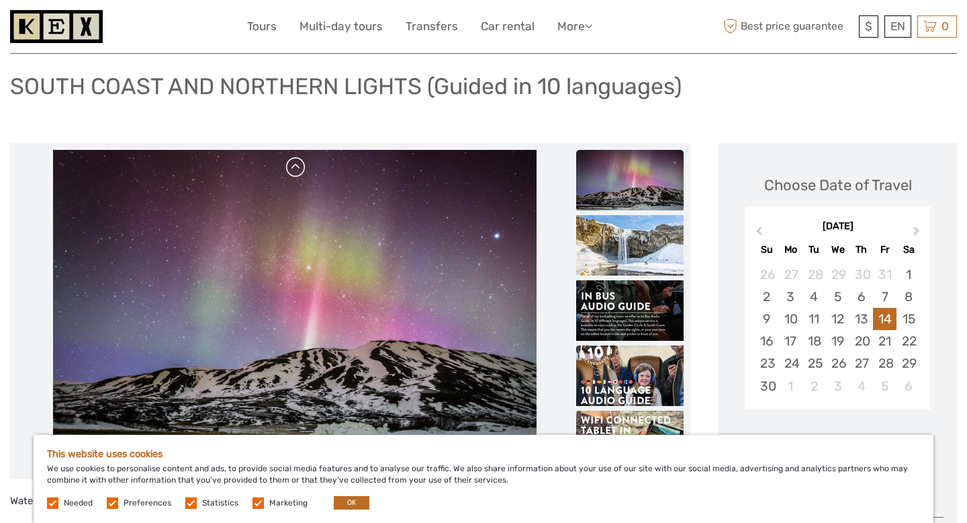
scroll to position [0, 0]
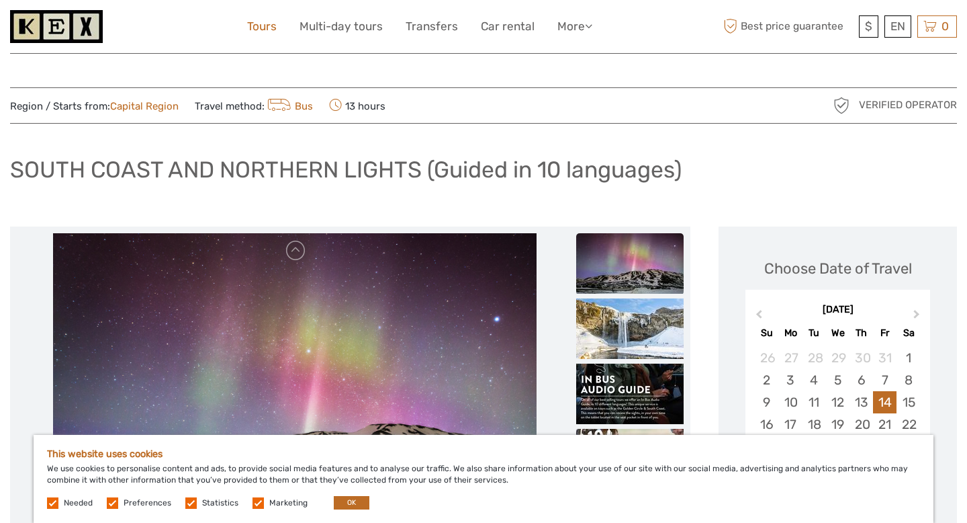
click at [265, 30] on link "Tours" at bounding box center [262, 26] width 30 height 19
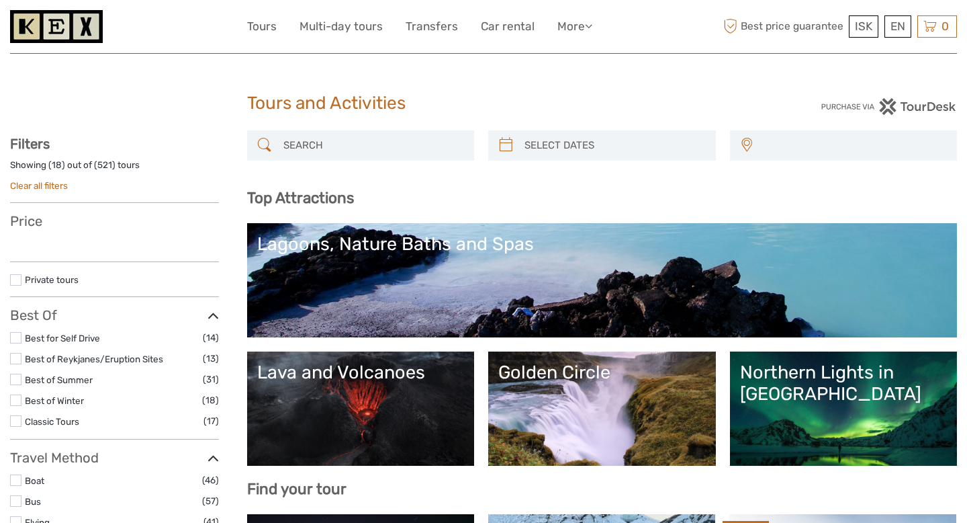
select select
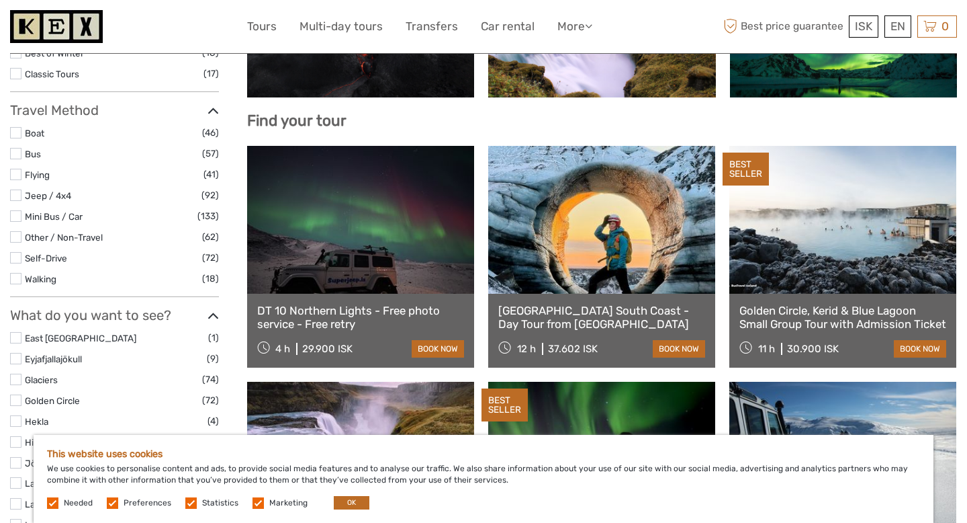
scroll to position [369, 0]
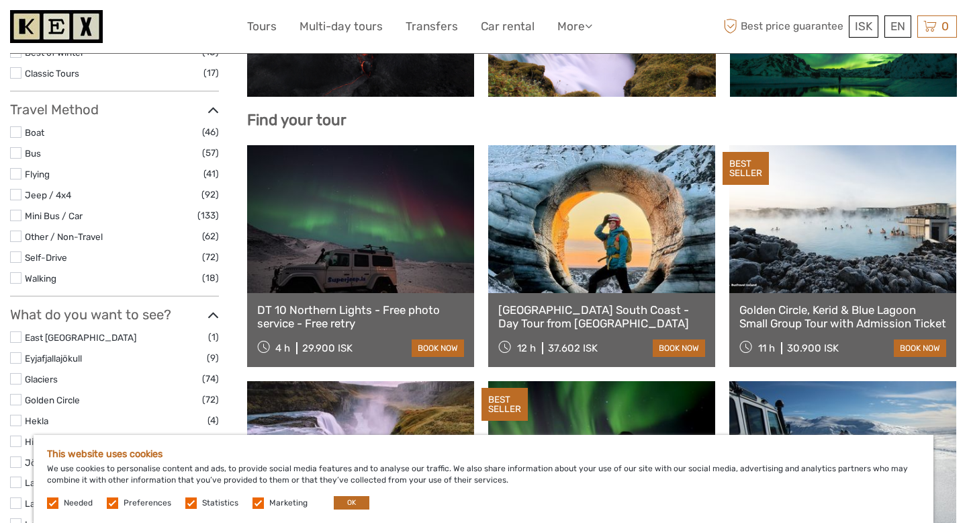
click at [554, 321] on link "[GEOGRAPHIC_DATA] South Coast - Day Tour from [GEOGRAPHIC_DATA]" at bounding box center [601, 317] width 207 height 28
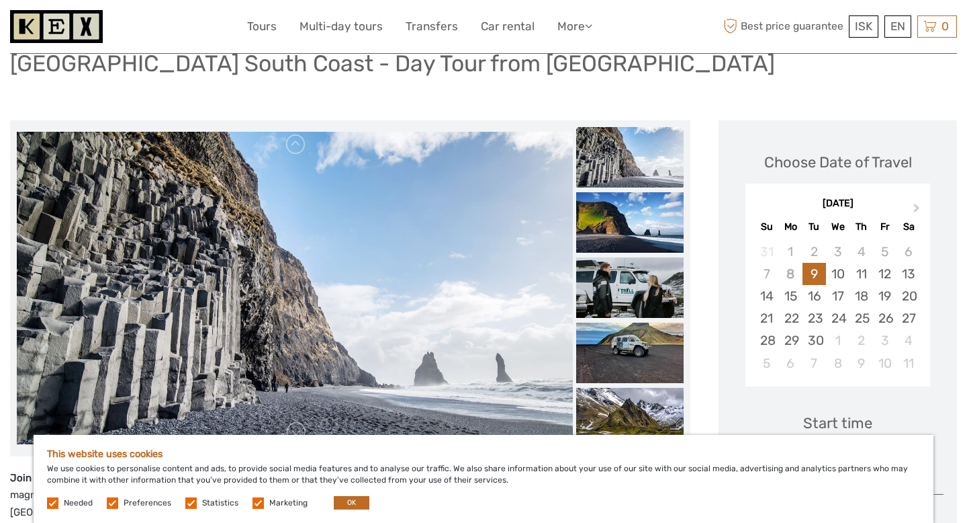
scroll to position [99, 0]
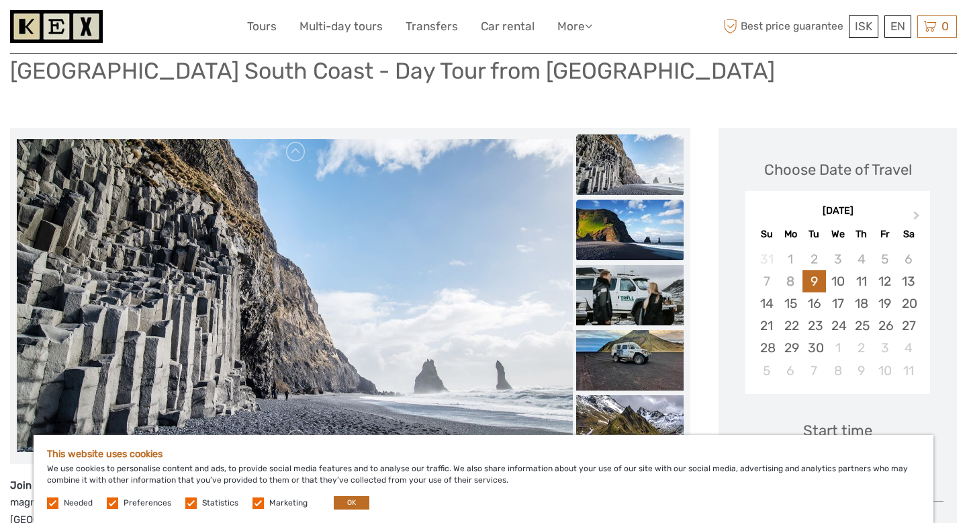
click at [617, 245] on img at bounding box center [629, 230] width 107 height 60
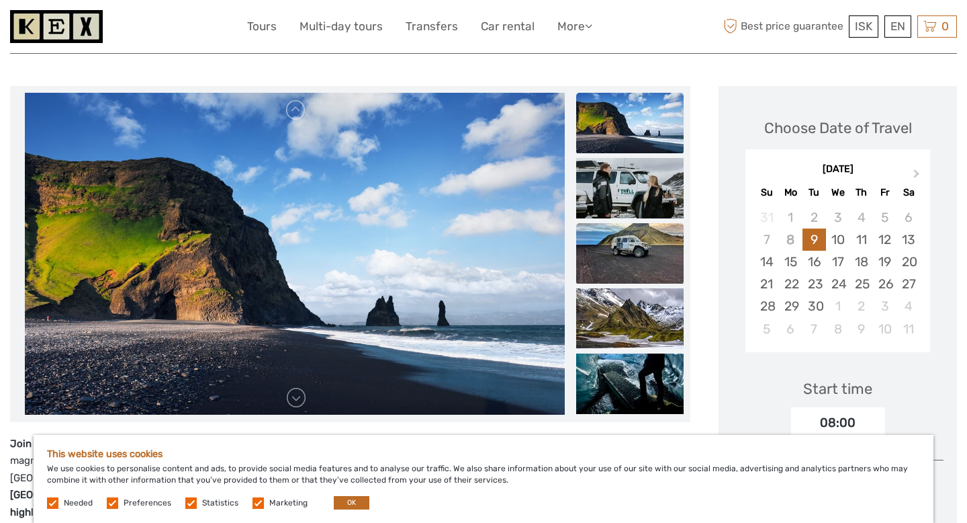
scroll to position [142, 0]
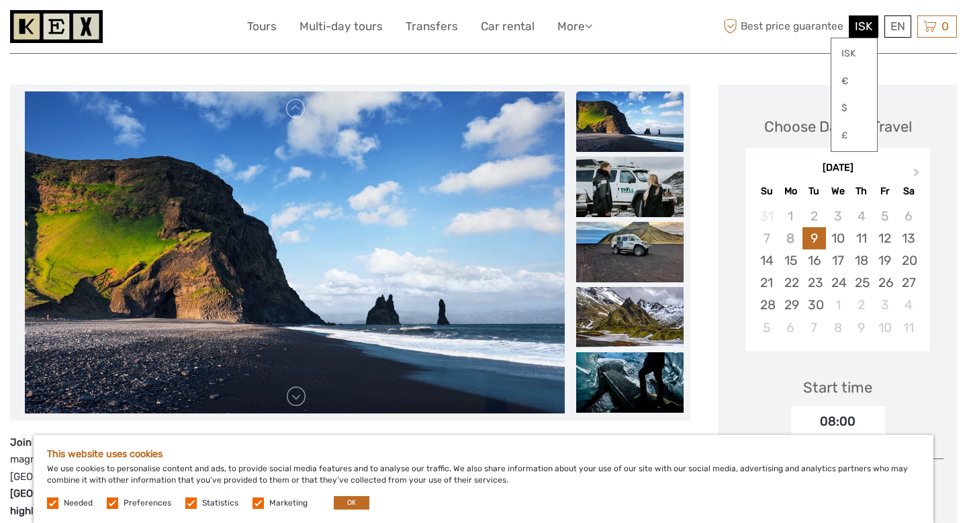
click at [854, 29] on div "ISK ISK € $ £" at bounding box center [864, 26] width 30 height 22
click at [846, 107] on link "$" at bounding box center [855, 108] width 46 height 24
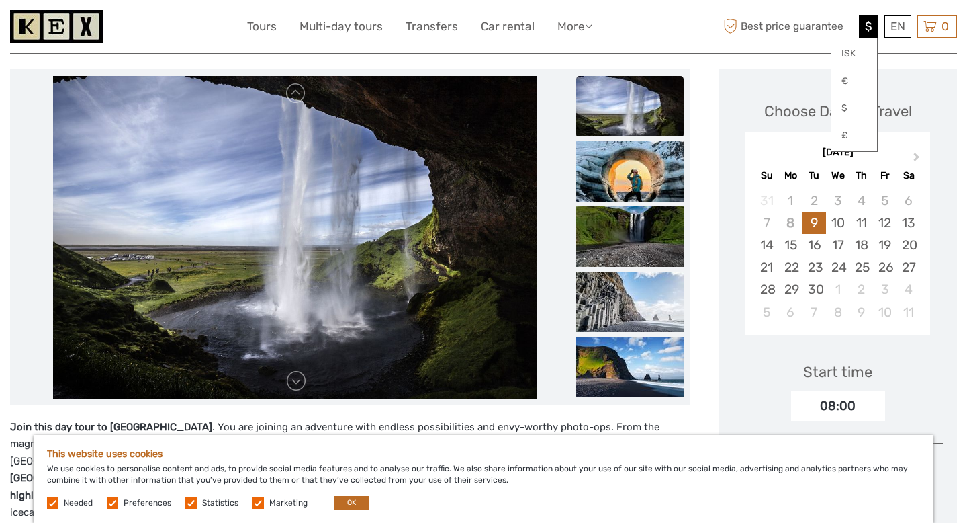
scroll to position [147, 0]
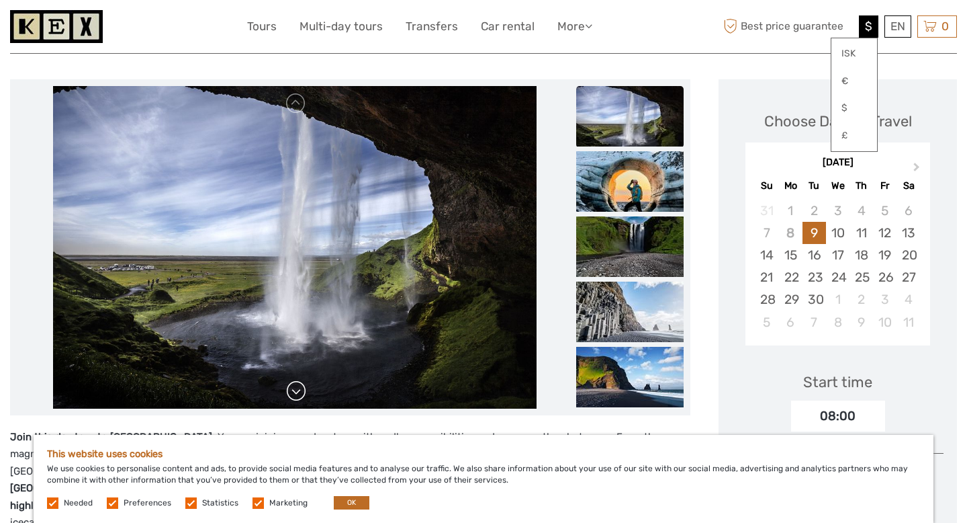
click at [294, 397] on link at bounding box center [296, 390] width 21 height 21
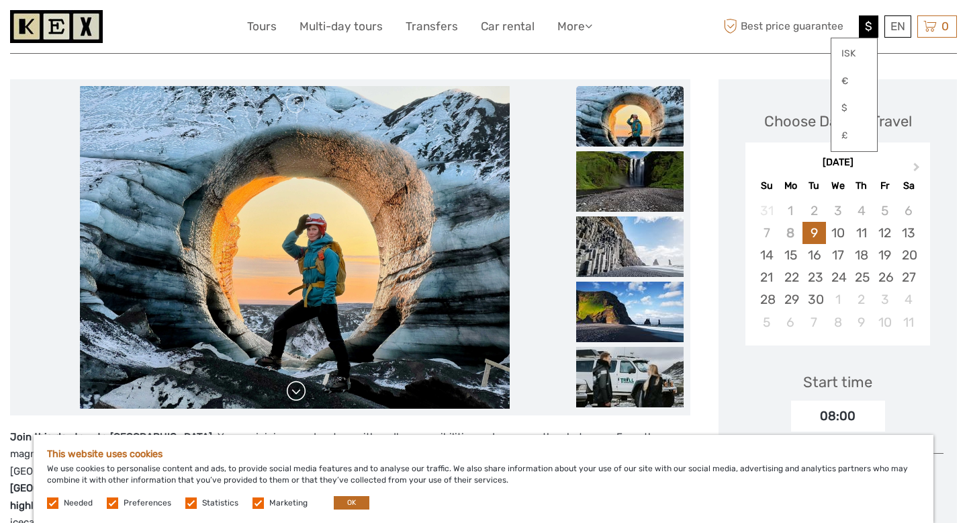
click at [294, 397] on link at bounding box center [296, 390] width 21 height 21
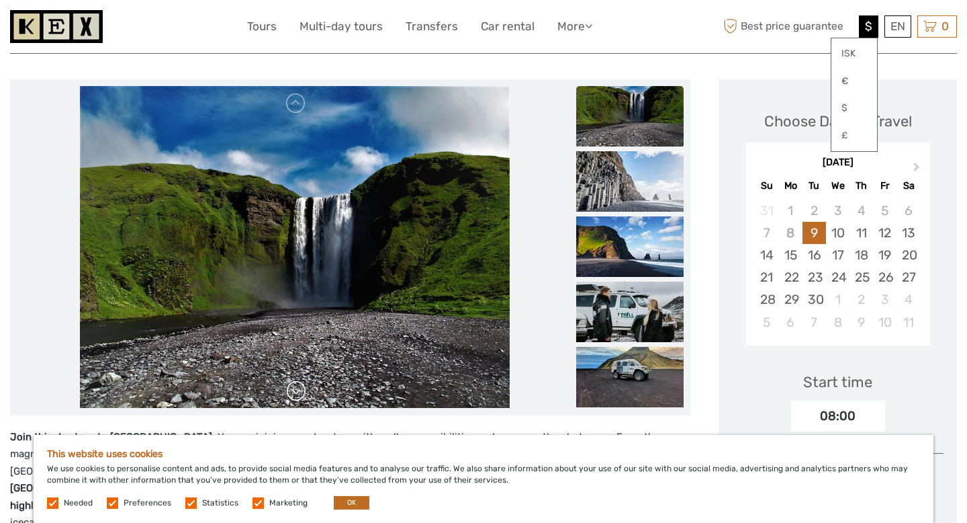
click at [294, 397] on link at bounding box center [296, 390] width 21 height 21
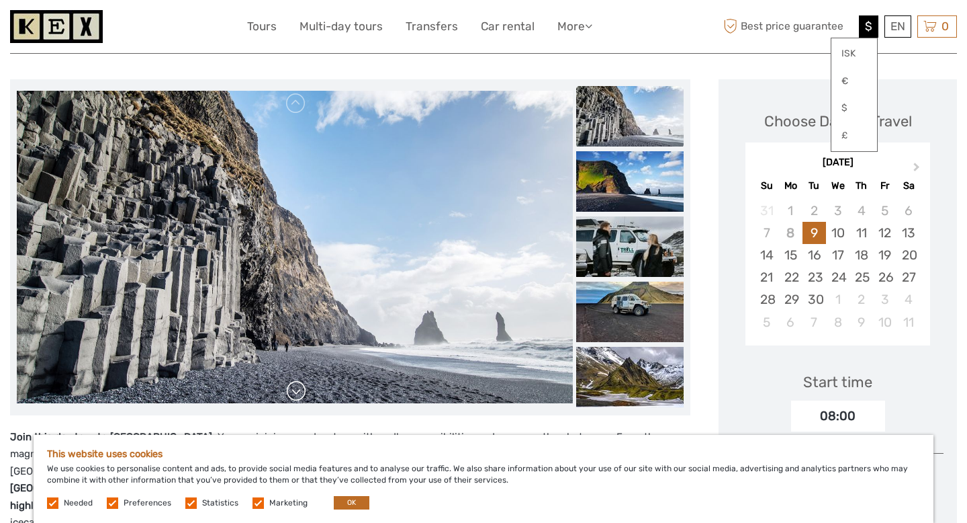
click at [294, 397] on link at bounding box center [296, 390] width 21 height 21
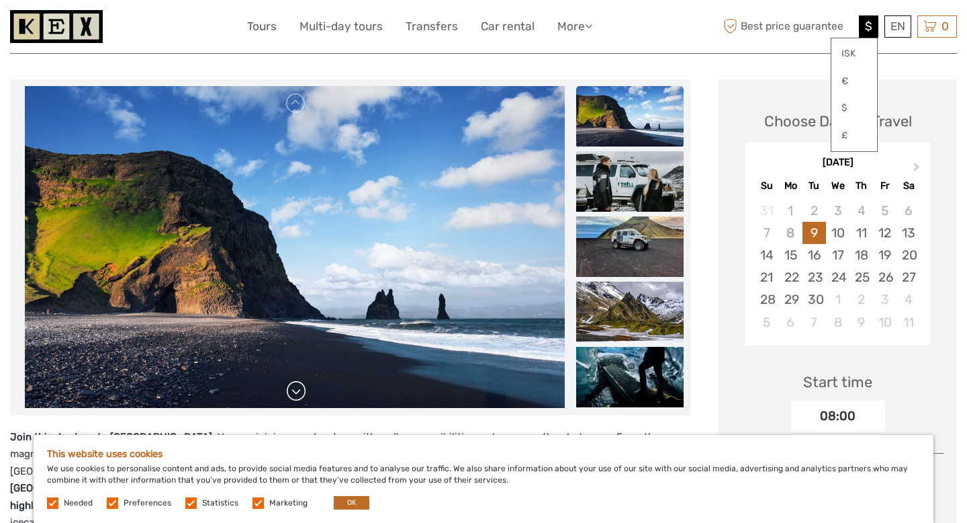
click at [294, 397] on link at bounding box center [296, 390] width 21 height 21
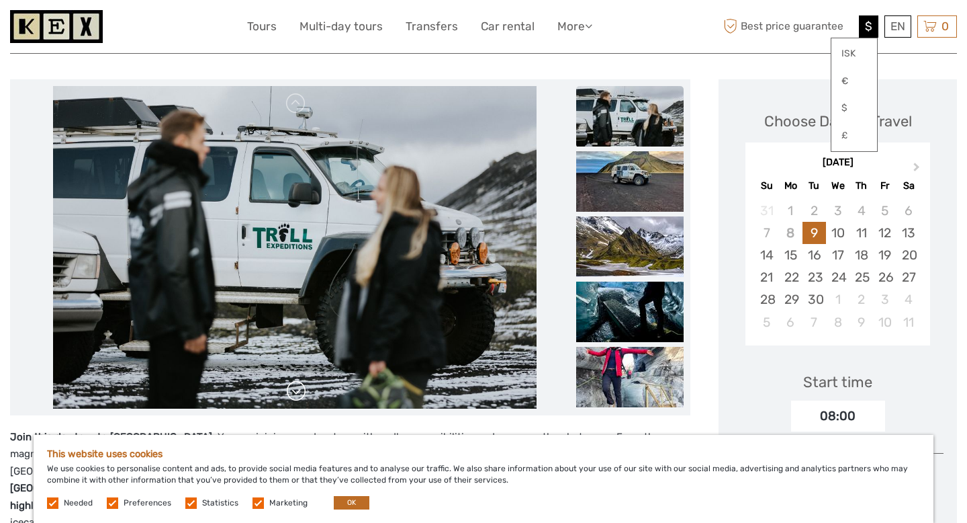
click at [294, 397] on link at bounding box center [296, 390] width 21 height 21
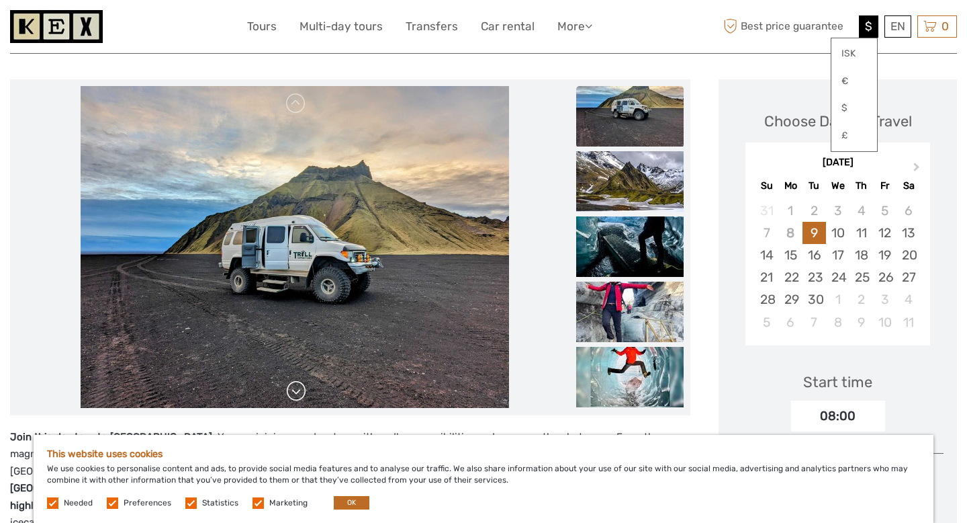
click at [294, 397] on link at bounding box center [296, 390] width 21 height 21
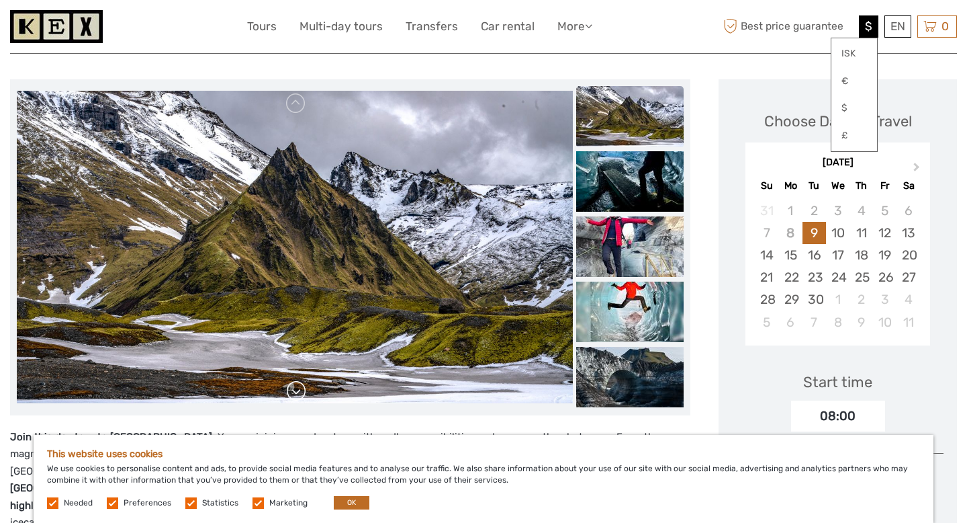
click at [294, 397] on link at bounding box center [296, 390] width 21 height 21
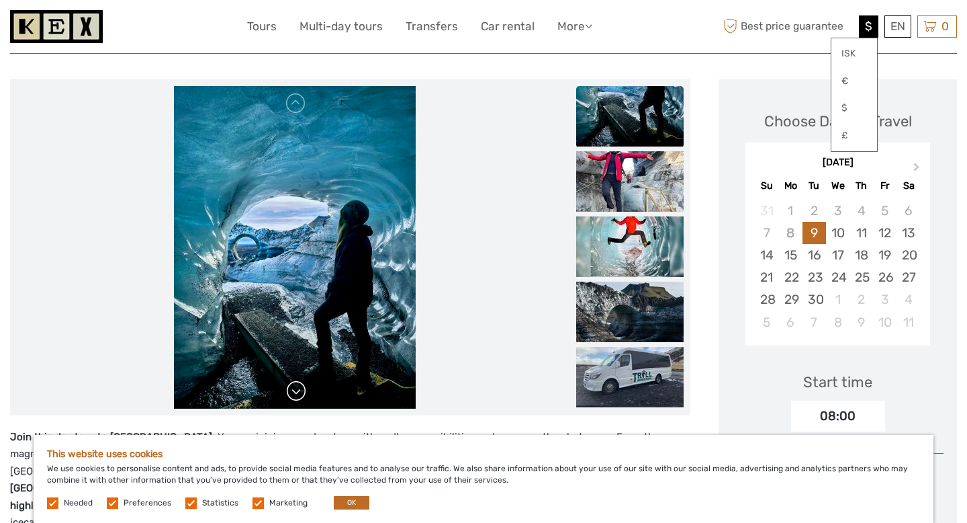
click at [294, 397] on link at bounding box center [296, 390] width 21 height 21
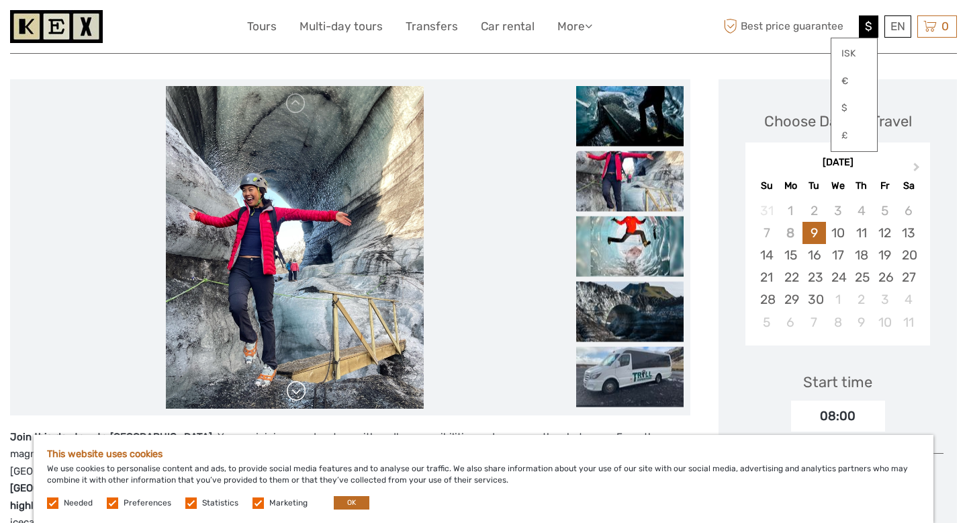
click at [294, 397] on link at bounding box center [296, 390] width 21 height 21
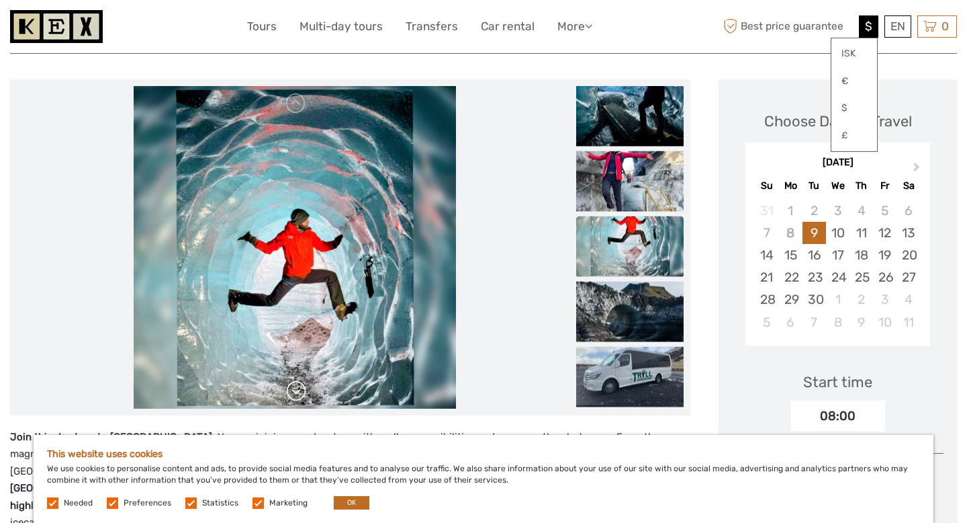
click at [294, 397] on link at bounding box center [296, 390] width 21 height 21
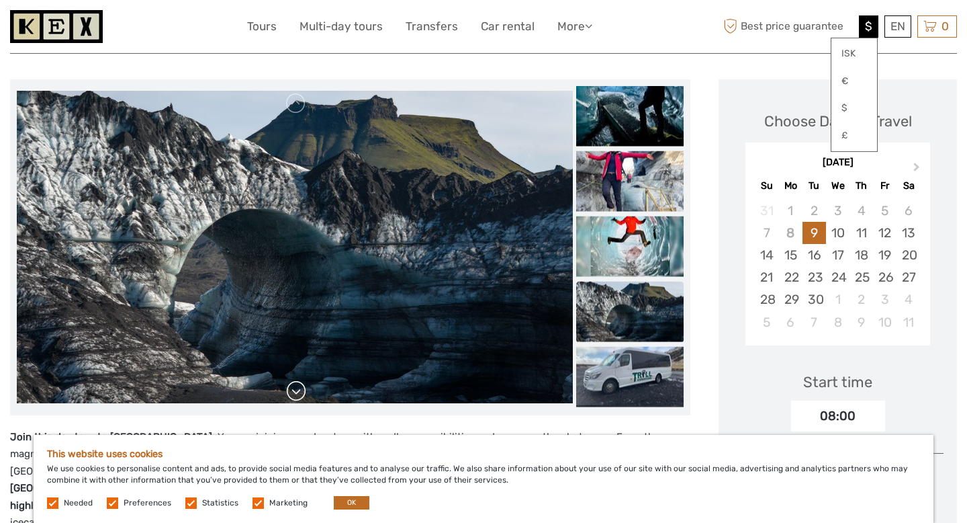
click at [294, 397] on link at bounding box center [296, 390] width 21 height 21
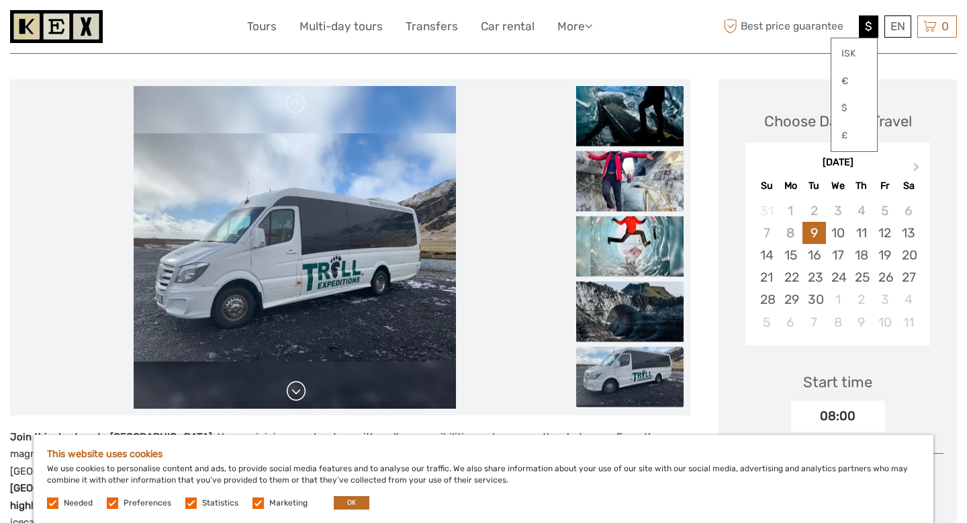
click at [294, 397] on link at bounding box center [296, 390] width 21 height 21
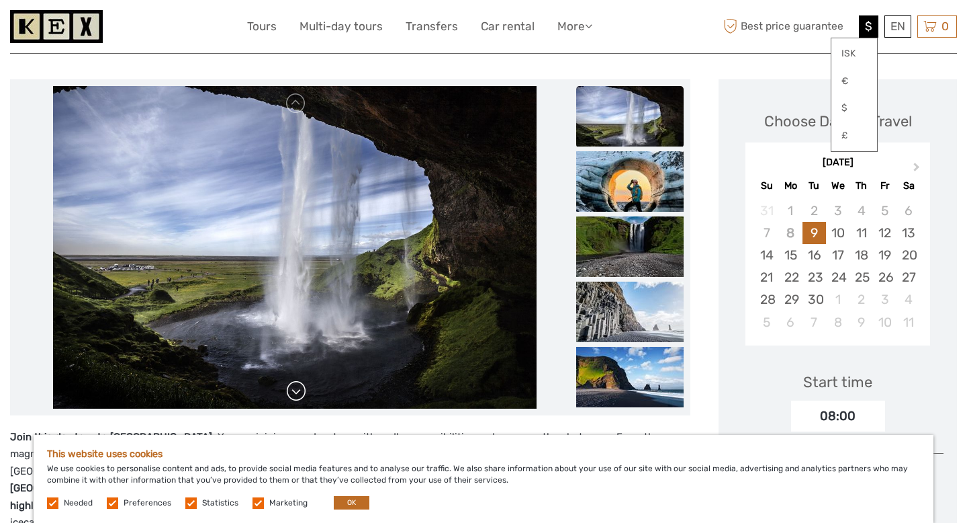
click at [294, 397] on link at bounding box center [296, 390] width 21 height 21
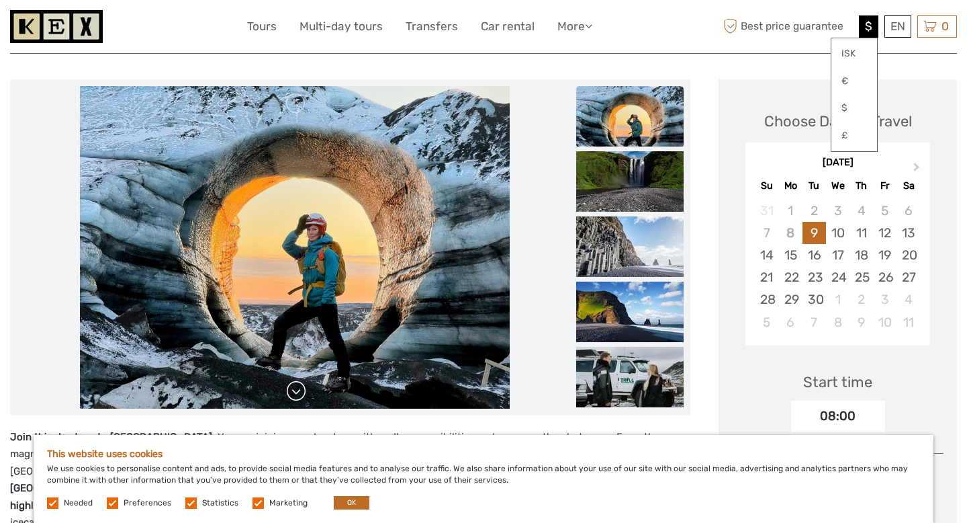
click at [294, 397] on link at bounding box center [296, 390] width 21 height 21
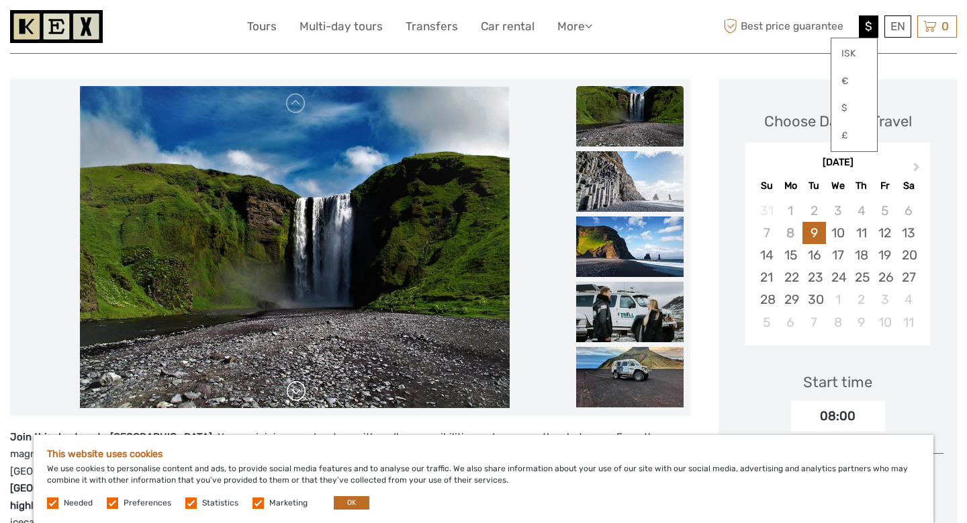
click at [294, 397] on link at bounding box center [296, 390] width 21 height 21
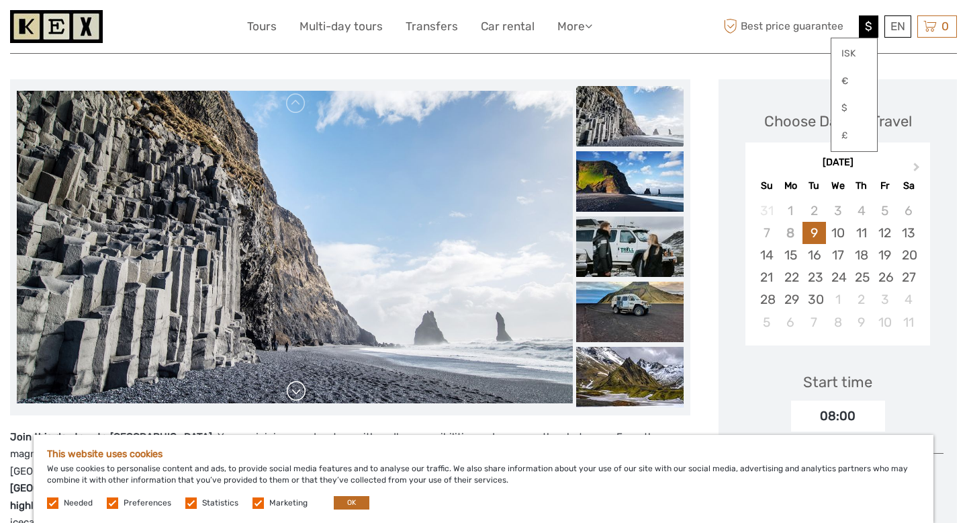
click at [294, 397] on link at bounding box center [296, 390] width 21 height 21
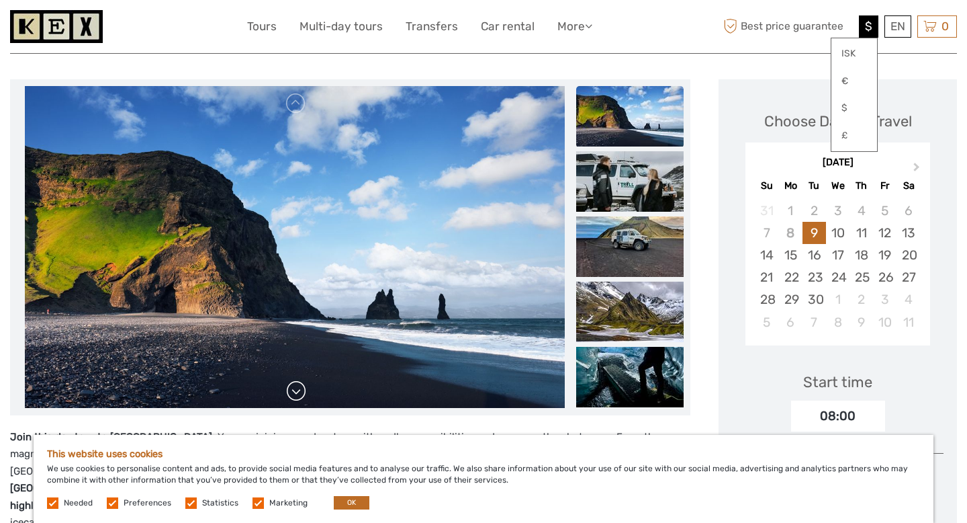
click at [294, 397] on link at bounding box center [296, 390] width 21 height 21
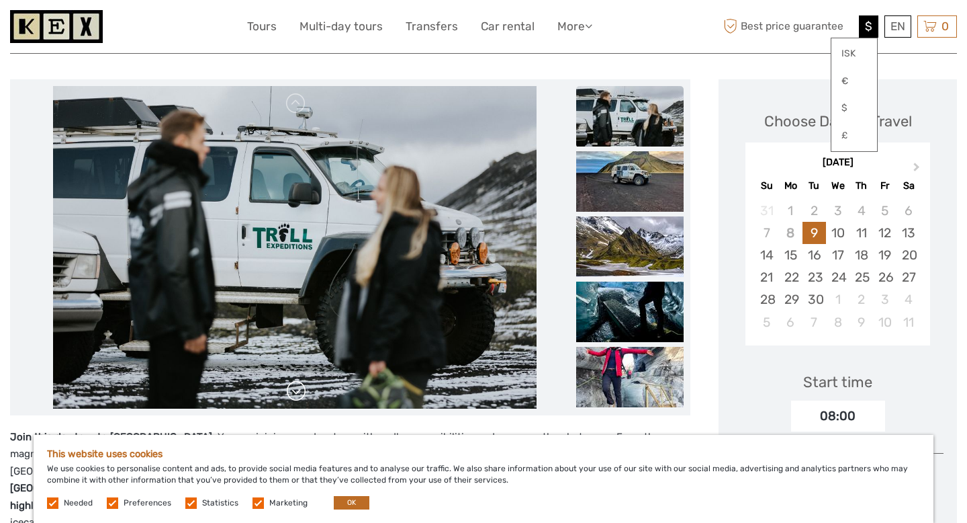
click at [294, 397] on link at bounding box center [296, 390] width 21 height 21
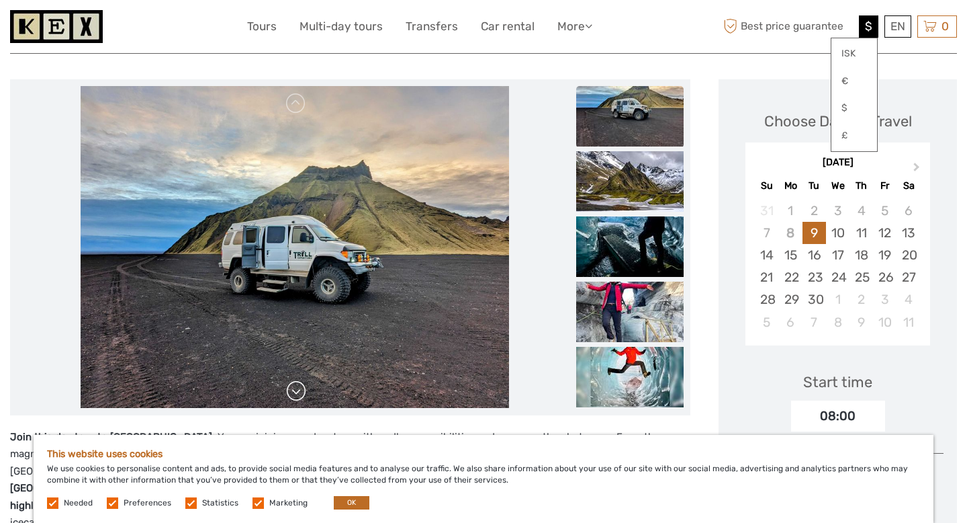
click at [294, 397] on link at bounding box center [296, 390] width 21 height 21
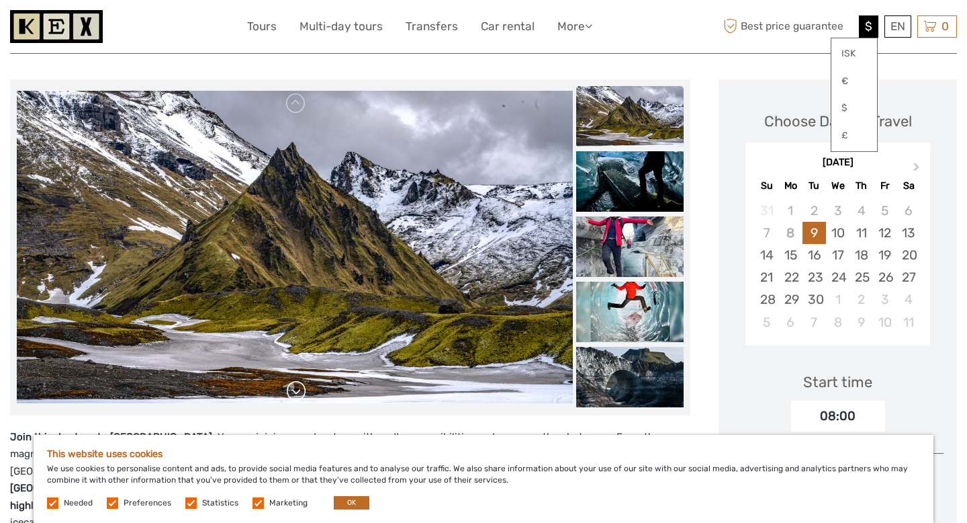
click at [294, 397] on link at bounding box center [296, 390] width 21 height 21
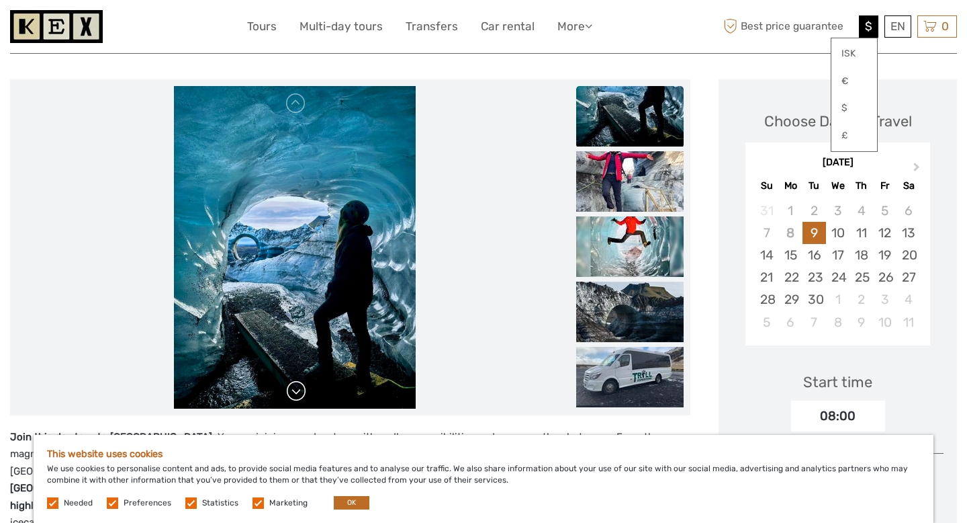
click at [294, 397] on link at bounding box center [296, 390] width 21 height 21
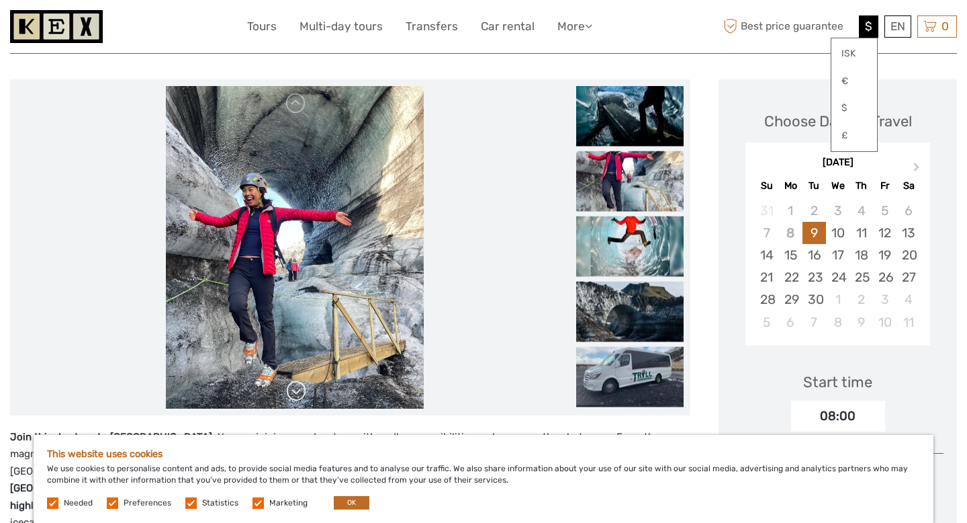
click at [294, 397] on link at bounding box center [296, 390] width 21 height 21
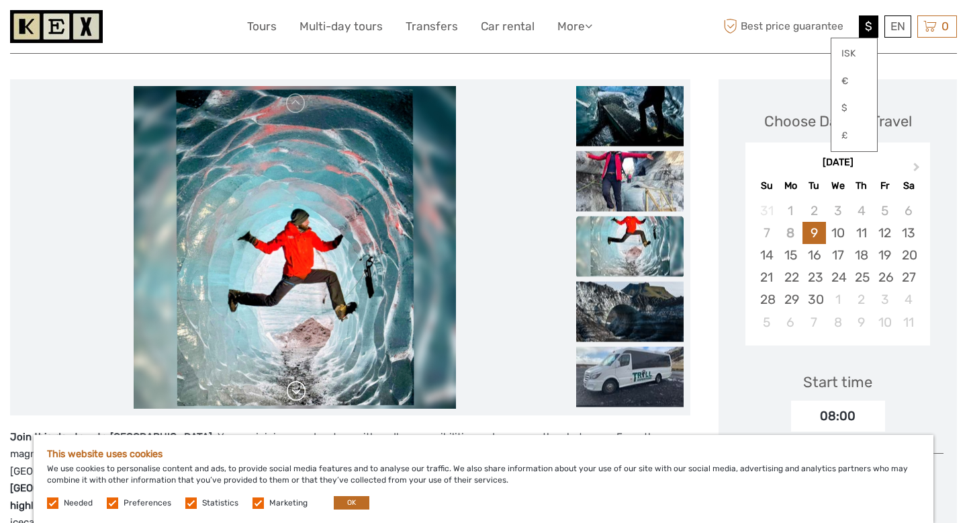
click at [294, 397] on link at bounding box center [296, 390] width 21 height 21
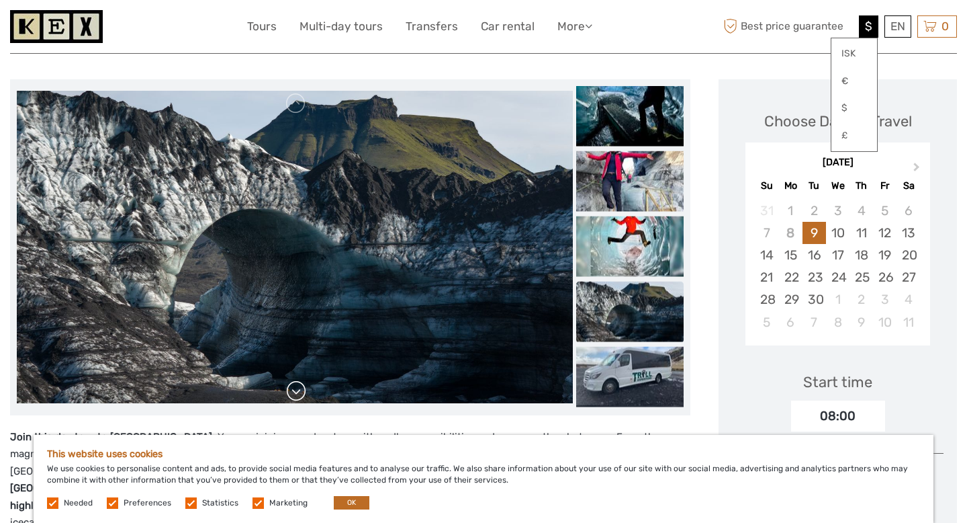
click at [294, 397] on link at bounding box center [296, 390] width 21 height 21
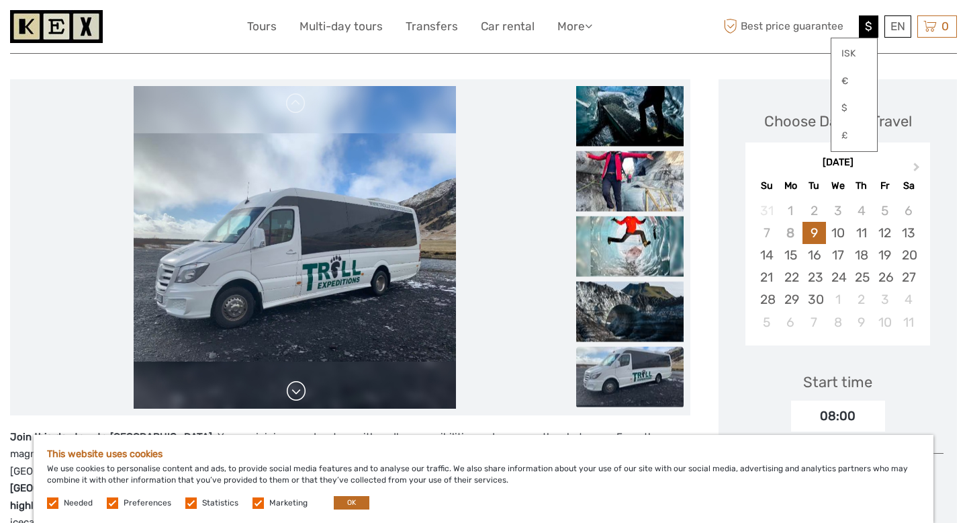
click at [294, 397] on link at bounding box center [296, 390] width 21 height 21
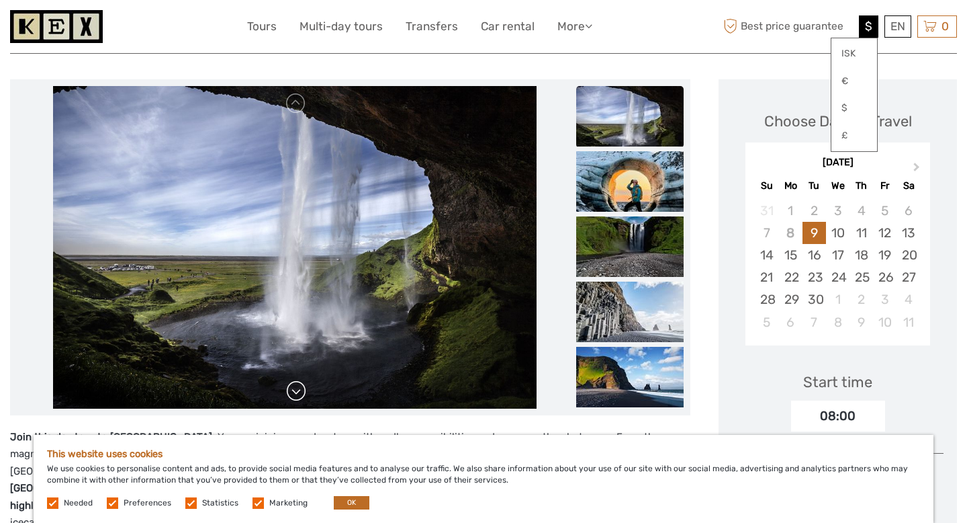
click at [294, 397] on link at bounding box center [296, 390] width 21 height 21
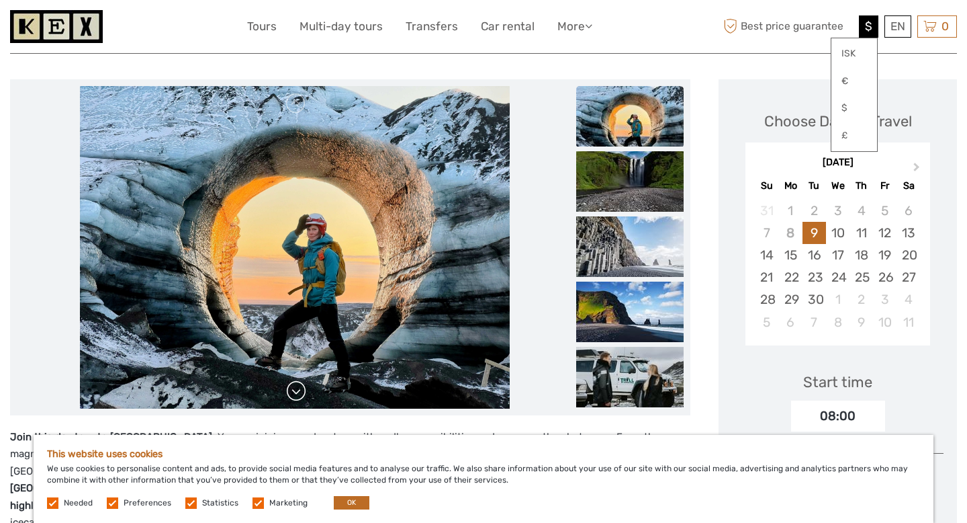
click at [294, 397] on link at bounding box center [296, 390] width 21 height 21
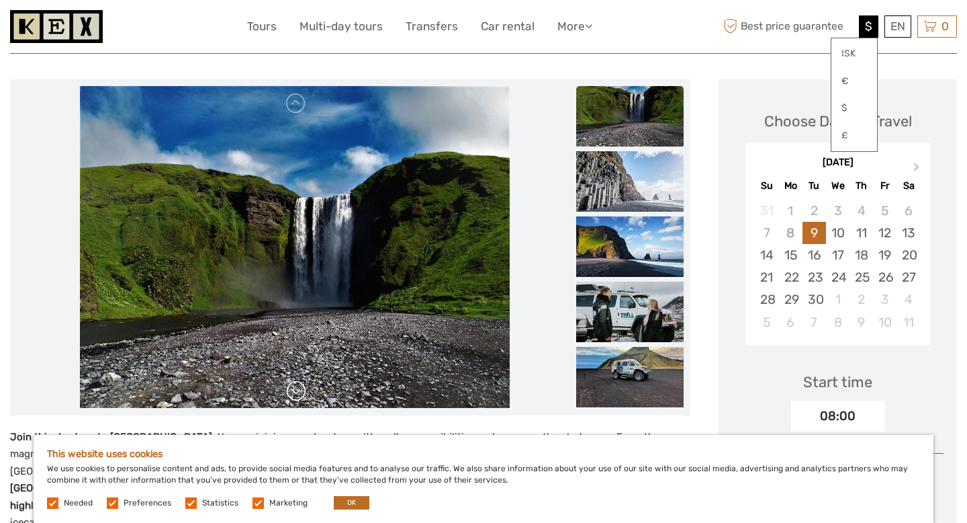
click at [294, 397] on link at bounding box center [296, 390] width 21 height 21
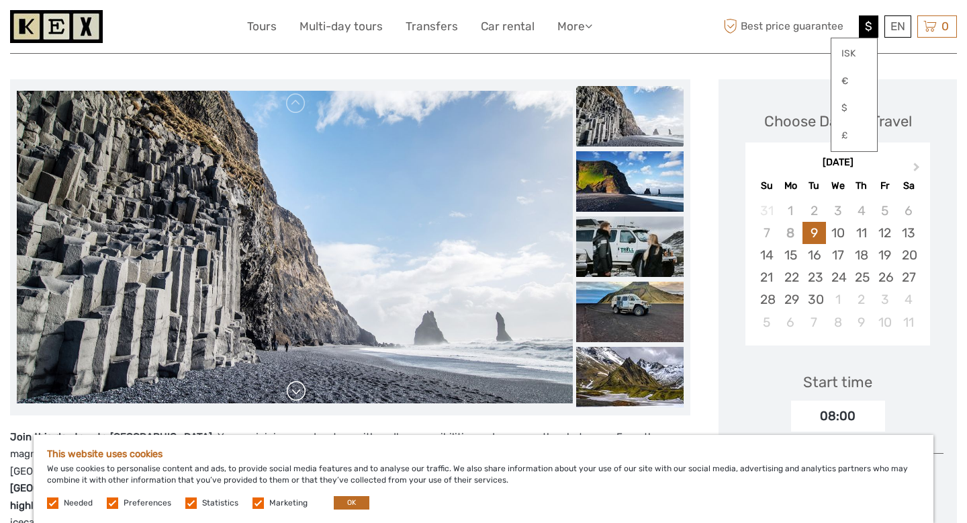
click at [294, 397] on link at bounding box center [296, 390] width 21 height 21
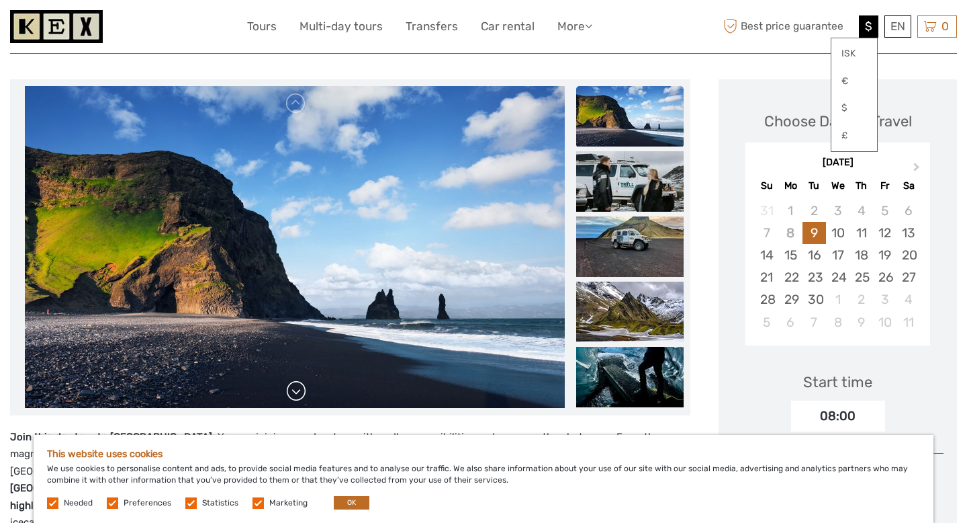
click at [294, 397] on link at bounding box center [296, 390] width 21 height 21
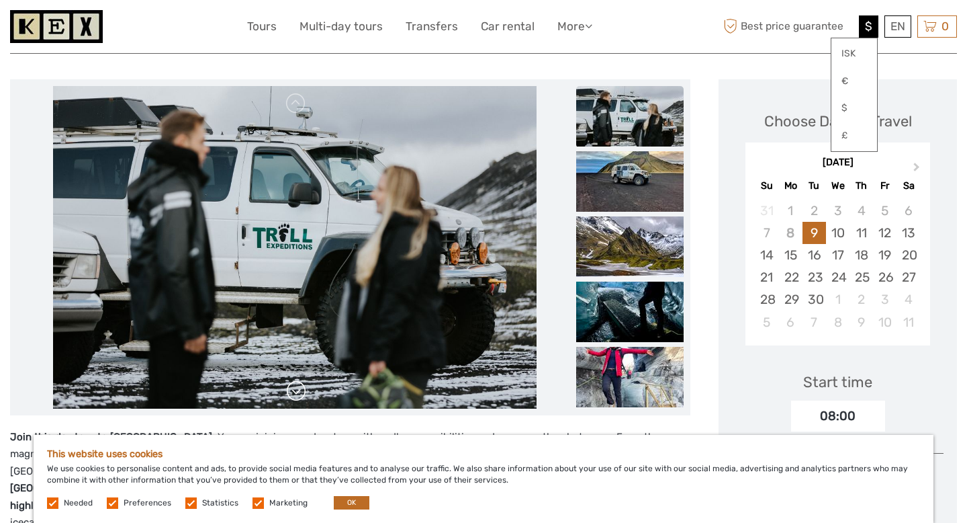
click at [294, 397] on link at bounding box center [296, 390] width 21 height 21
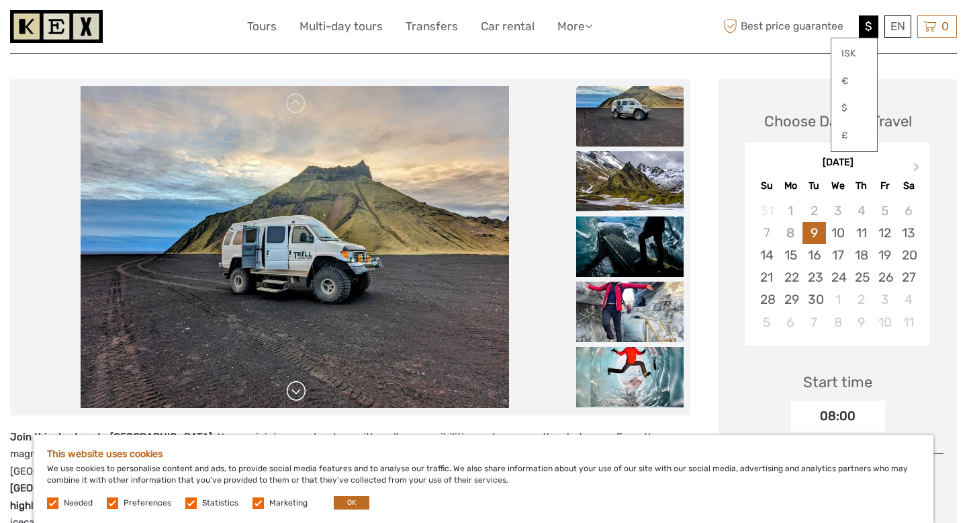
click at [294, 397] on link at bounding box center [296, 390] width 21 height 21
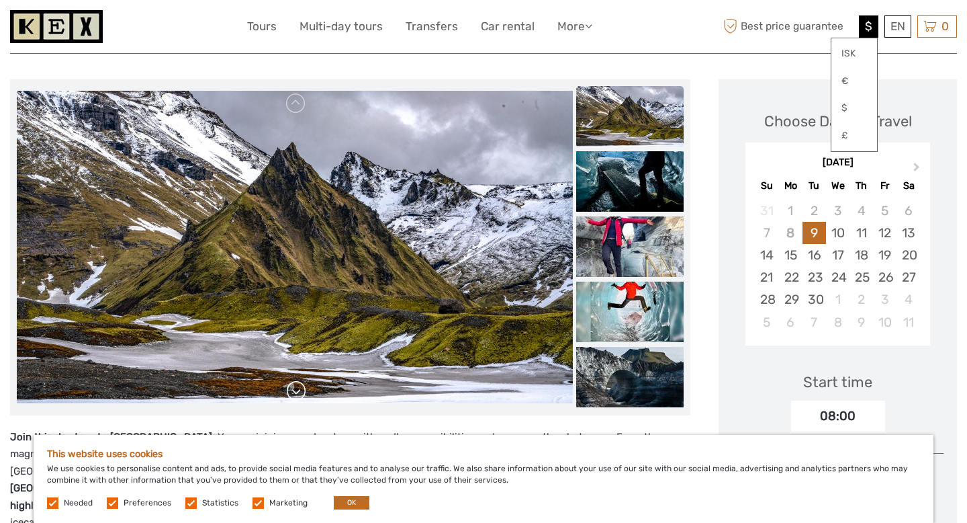
scroll to position [0, 0]
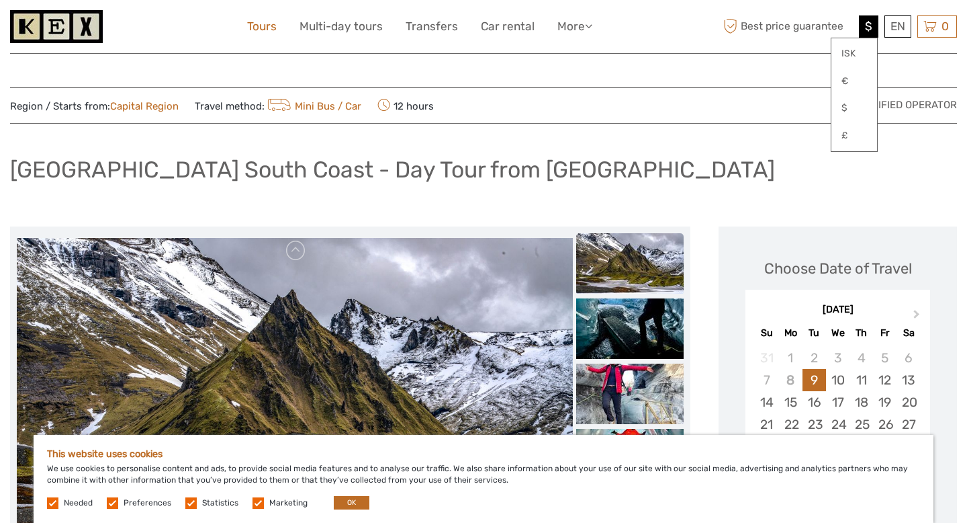
click at [267, 24] on link "Tours" at bounding box center [262, 26] width 30 height 19
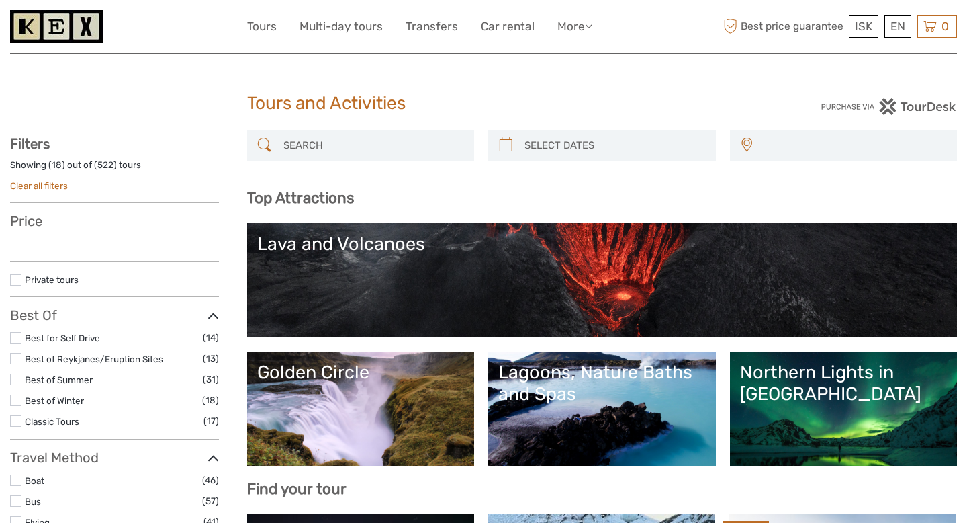
select select
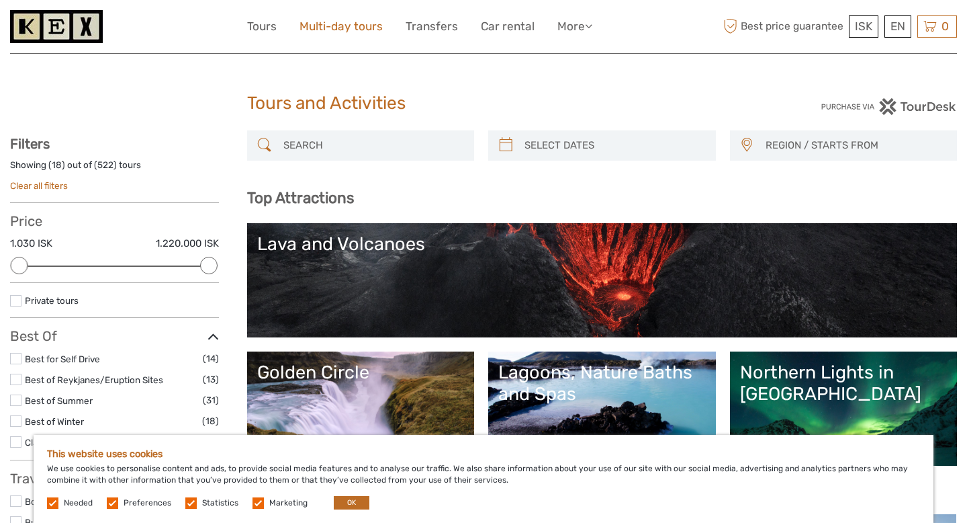
click at [349, 25] on link "Multi-day tours" at bounding box center [341, 26] width 83 height 19
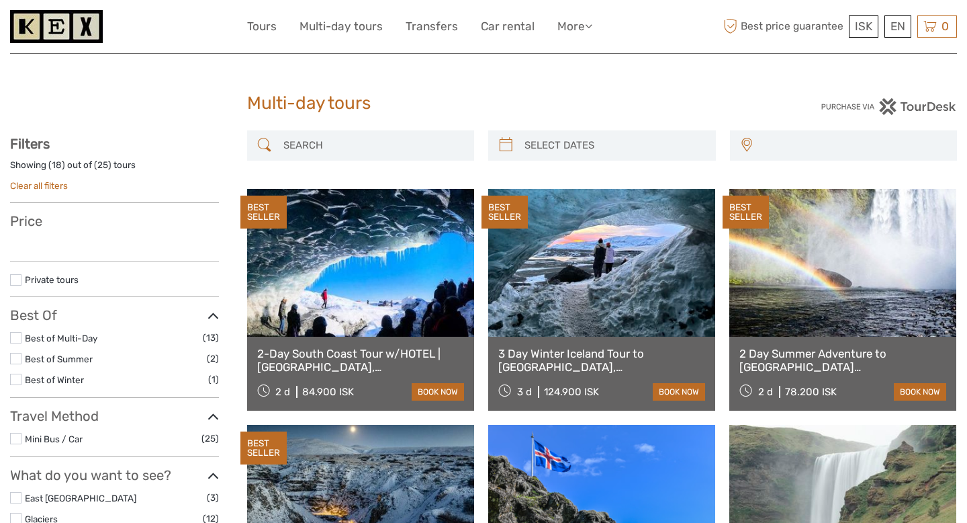
select select
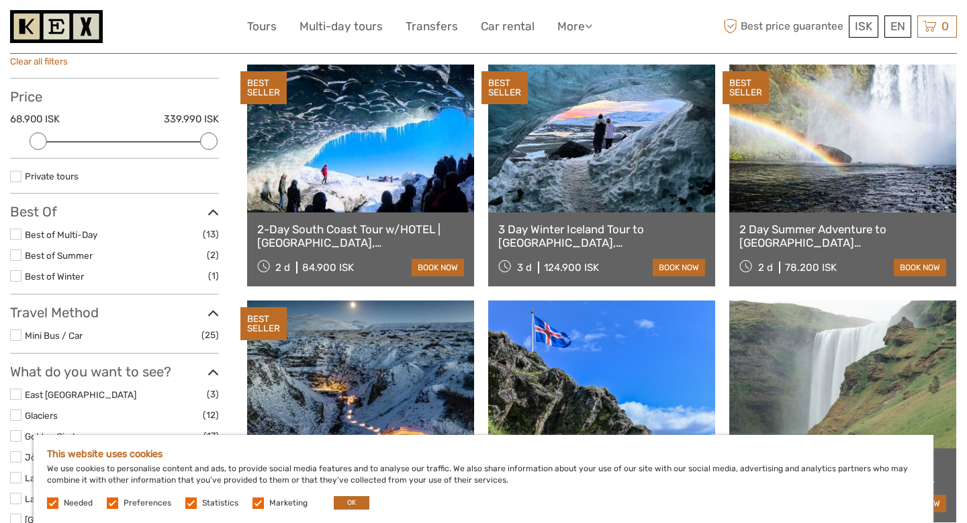
scroll to position [125, 0]
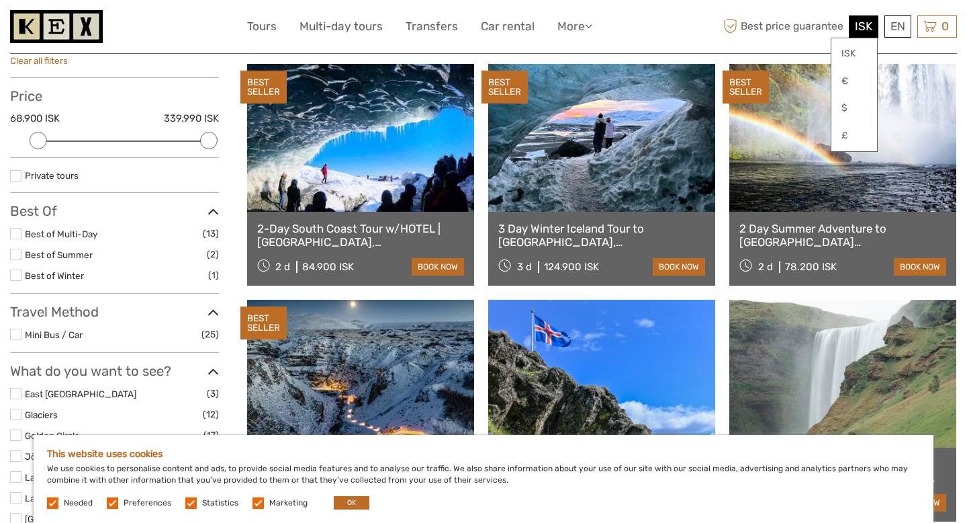
click at [864, 21] on span "ISK" at bounding box center [863, 25] width 17 height 13
click at [848, 105] on link "$" at bounding box center [855, 108] width 46 height 24
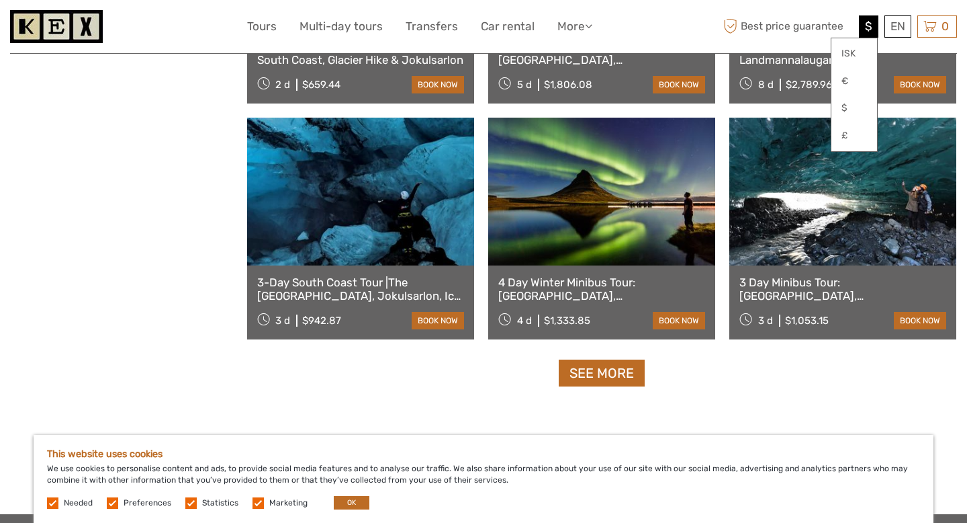
scroll to position [1252, 0]
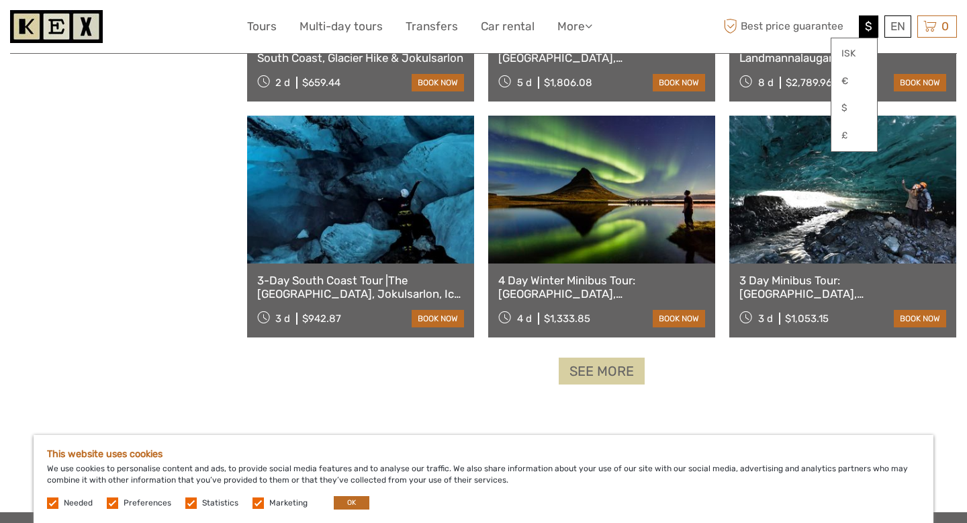
click at [597, 378] on link "See more" at bounding box center [602, 371] width 86 height 28
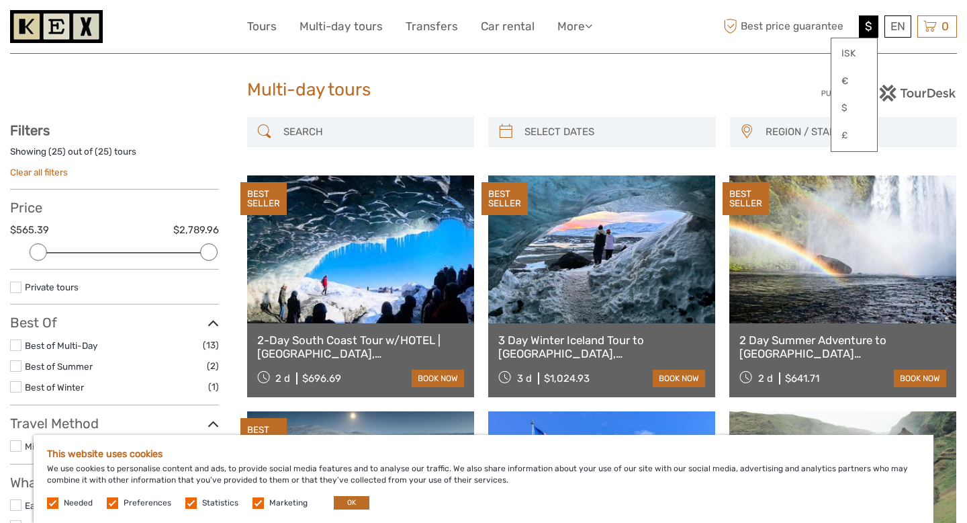
scroll to position [0, 0]
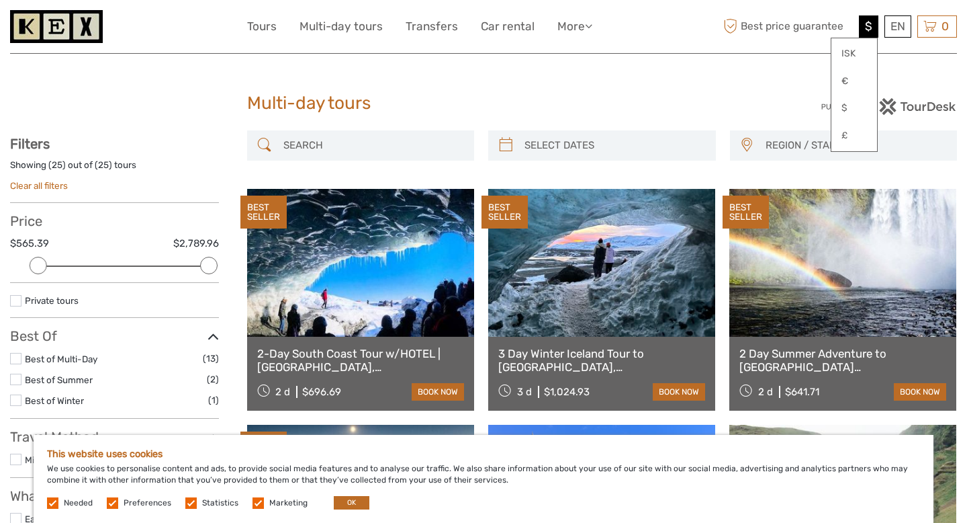
type input "08/09/2025"
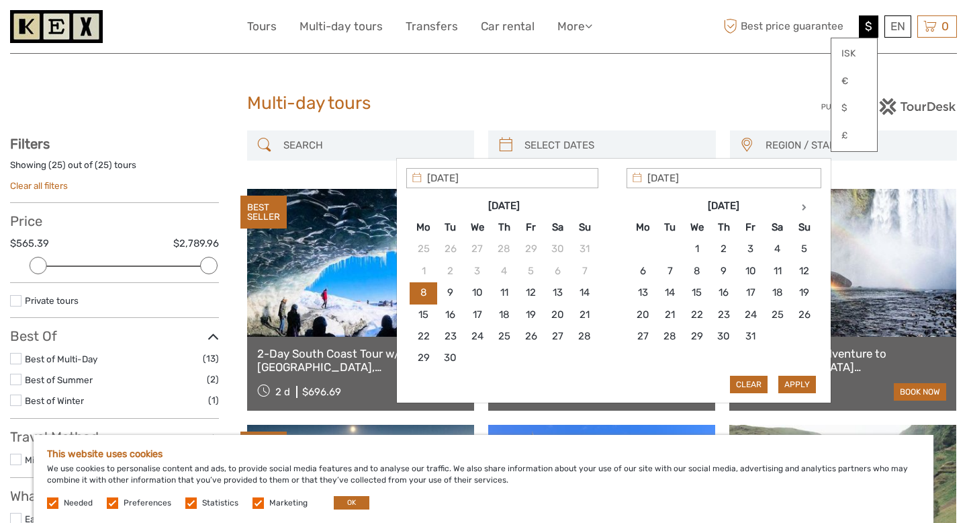
click at [534, 148] on input "search" at bounding box center [614, 146] width 190 height 24
click at [803, 205] on icon at bounding box center [804, 207] width 5 height 7
type input "14/11/2025"
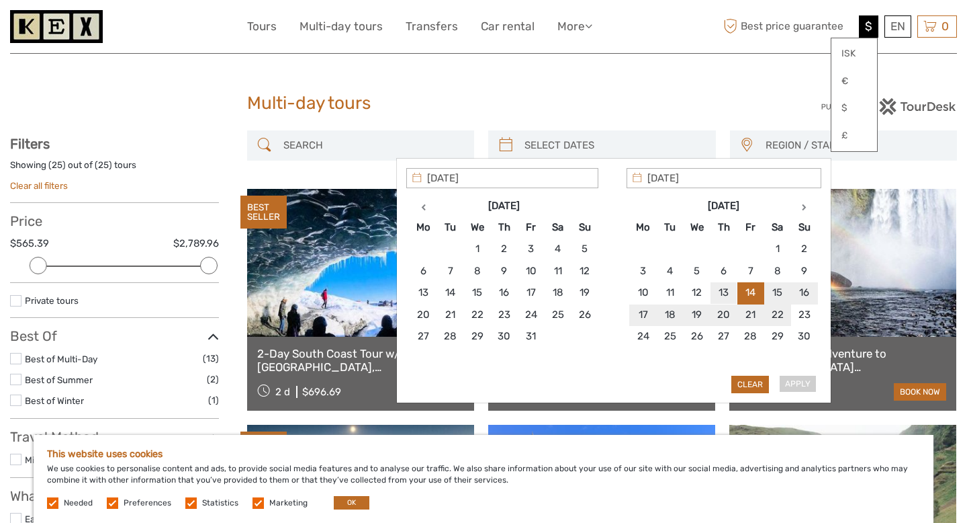
type input "13/11/2025"
type input "14/11/2025"
type input "13/11/2025"
click at [795, 384] on button "Apply" at bounding box center [798, 384] width 38 height 17
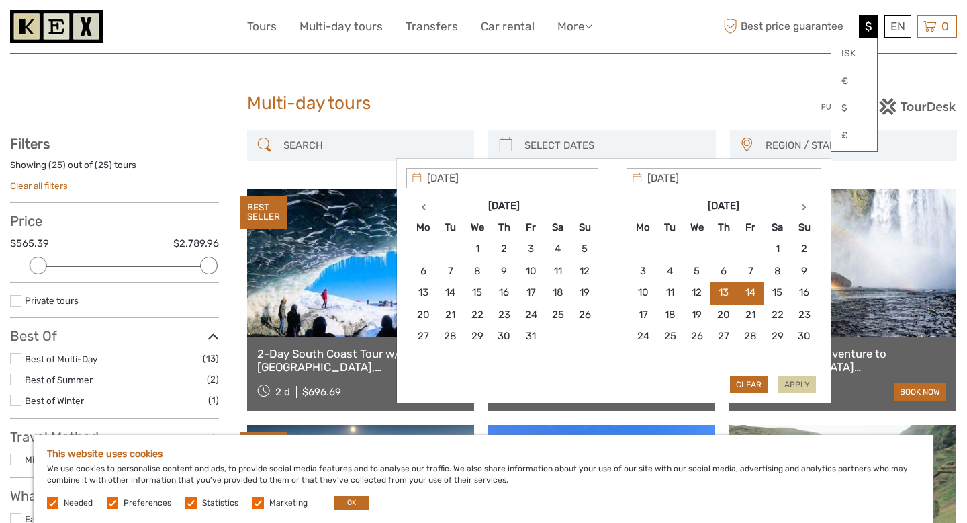
type input "13/11/2025 - 14/11/2025"
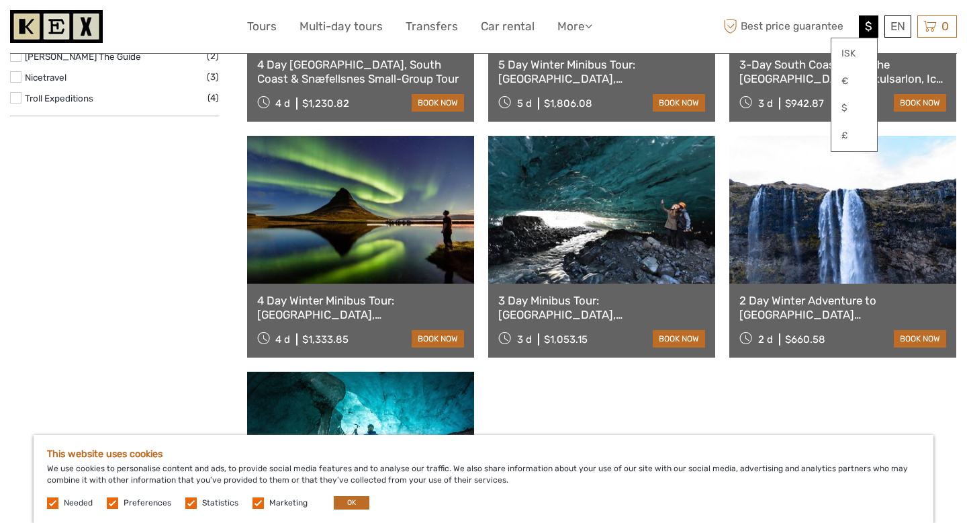
scroll to position [777, 0]
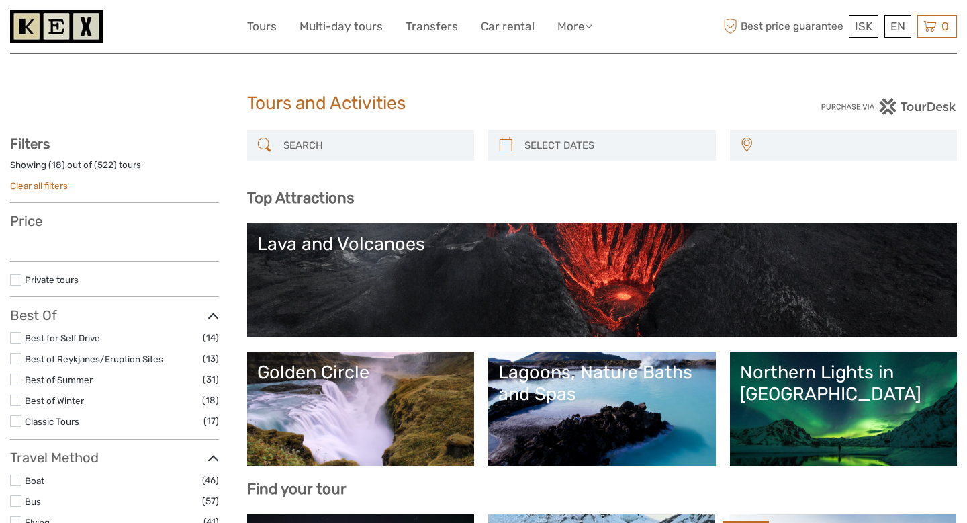
select select
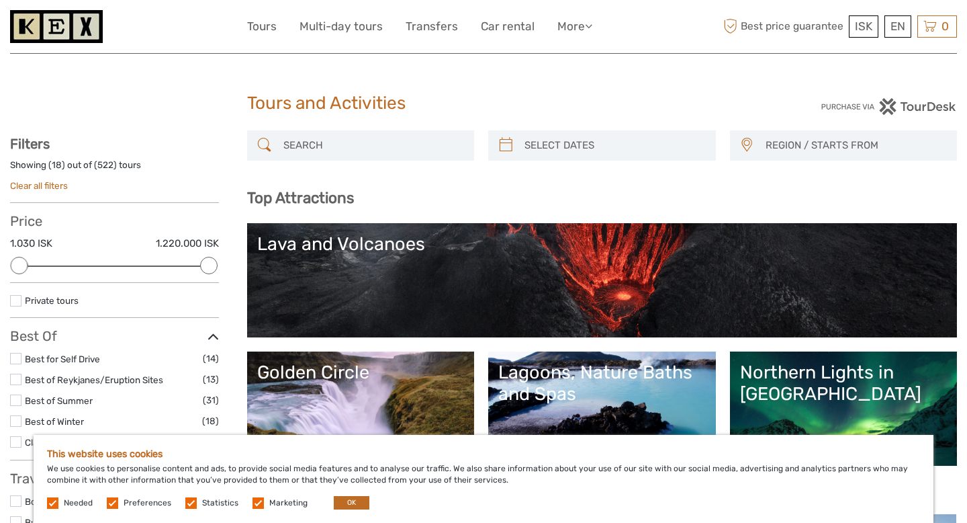
click at [399, 280] on link "Lava and Volcanoes" at bounding box center [602, 280] width 691 height 94
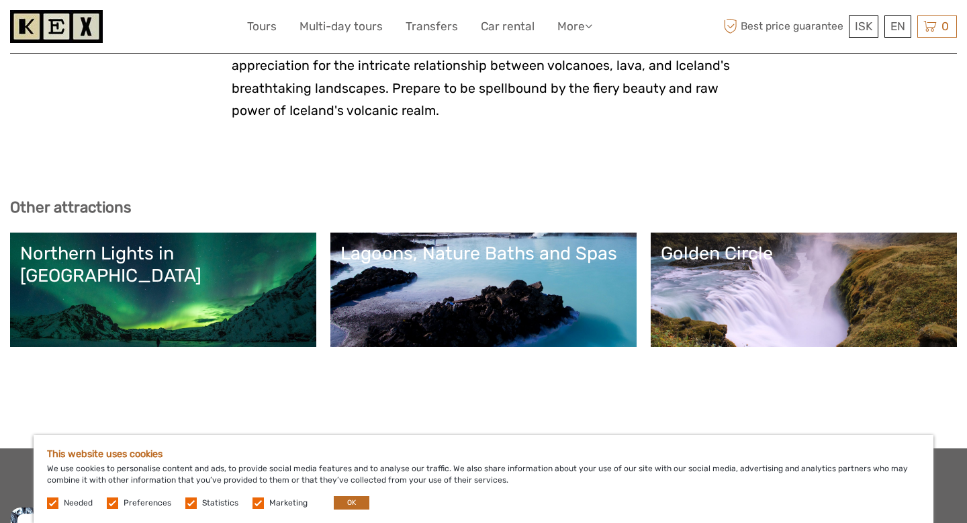
scroll to position [3190, 0]
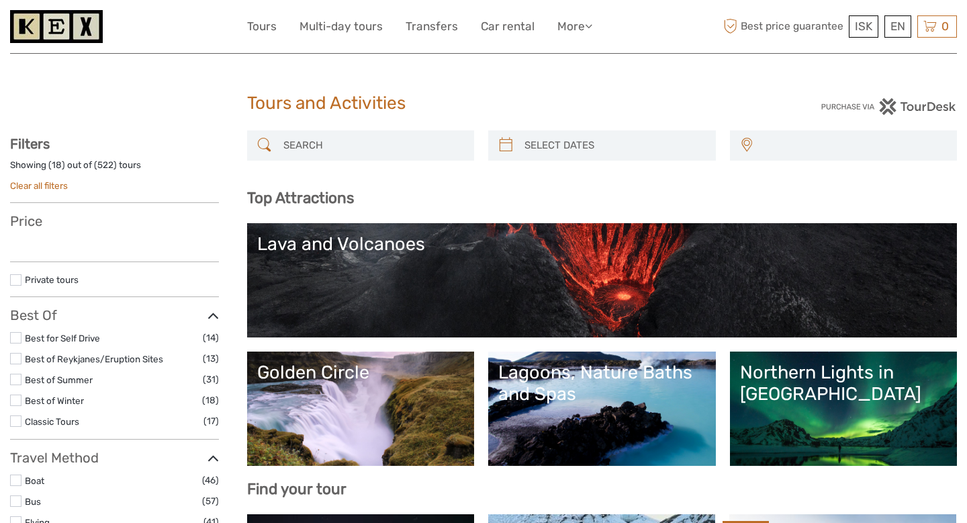
select select
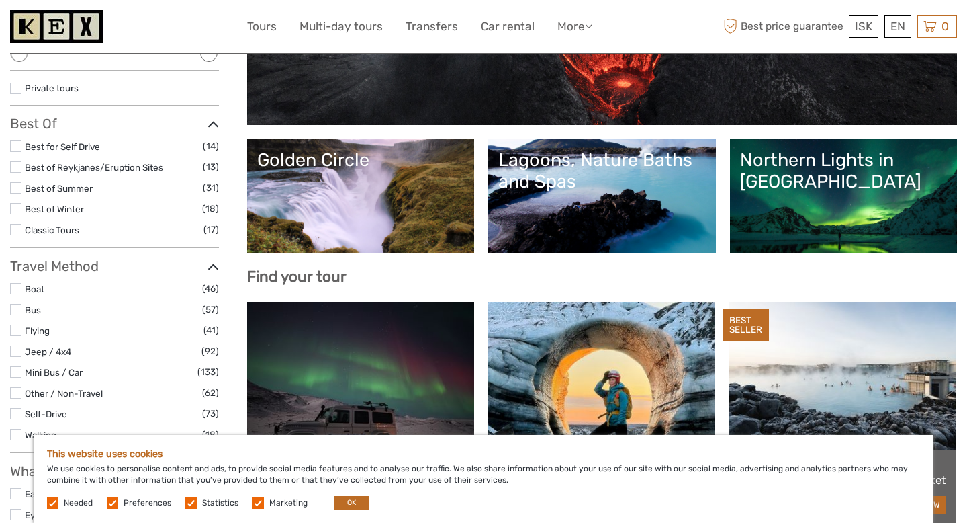
scroll to position [212, 0]
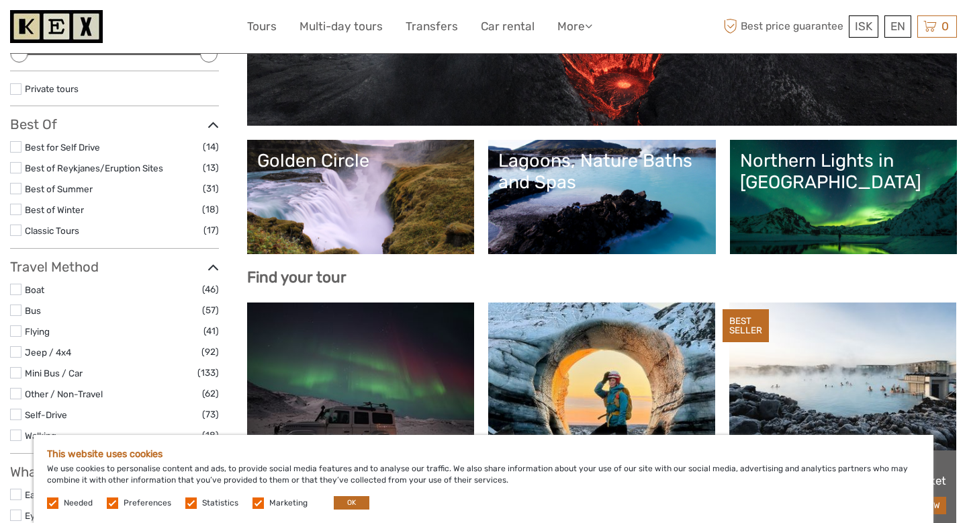
click at [800, 196] on link "Northern Lights in [GEOGRAPHIC_DATA]" at bounding box center [844, 197] width 208 height 94
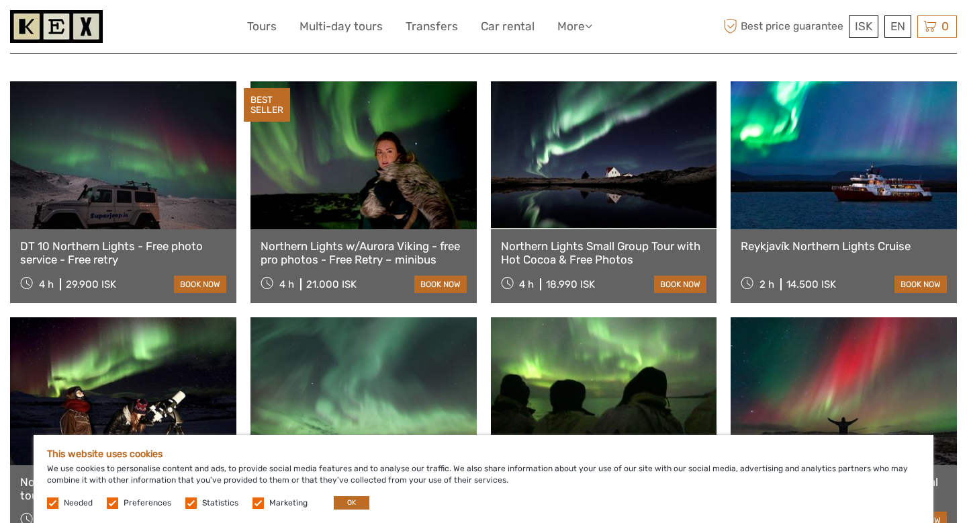
scroll to position [472, 0]
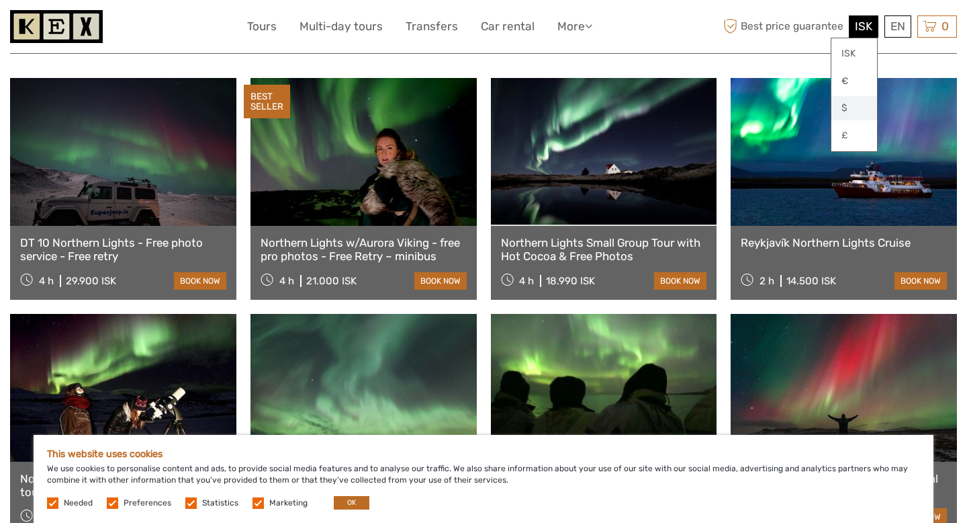
click at [844, 110] on link "$" at bounding box center [855, 108] width 46 height 24
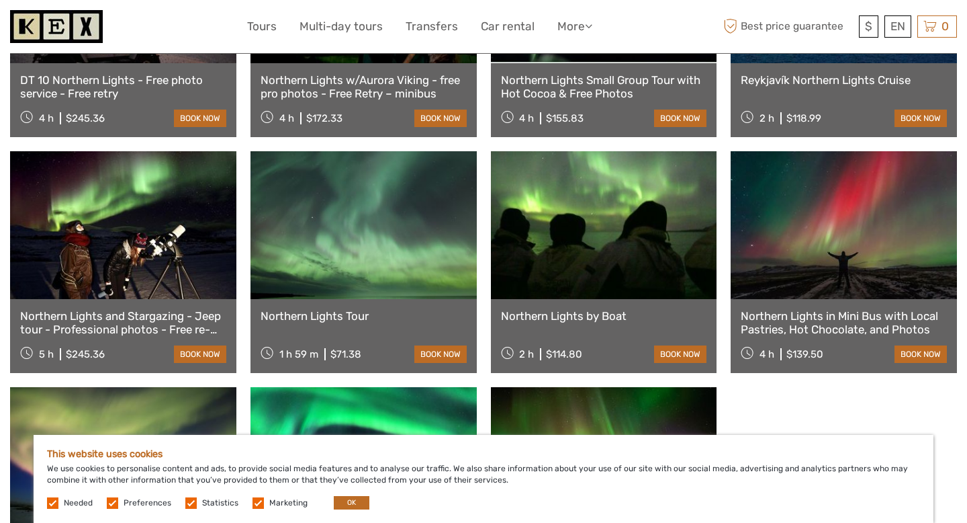
scroll to position [634, 0]
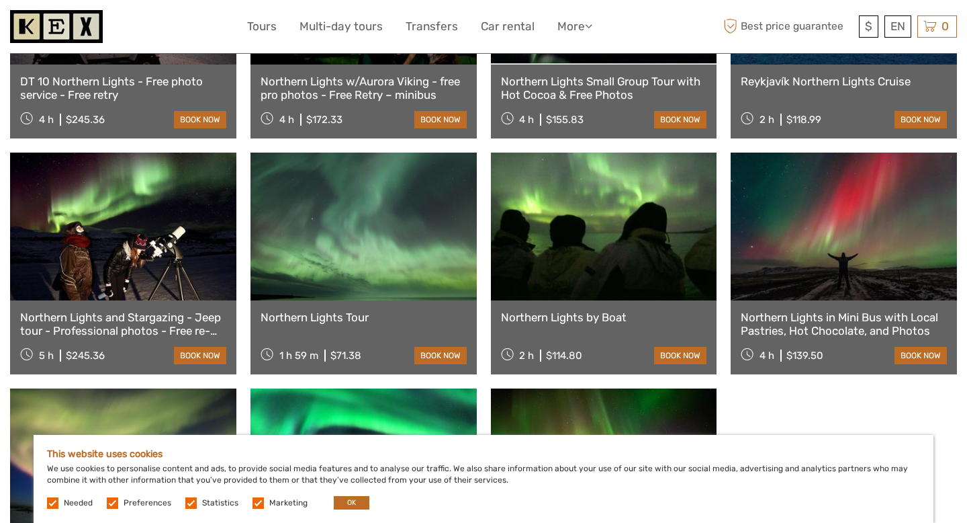
click at [803, 261] on link at bounding box center [844, 227] width 226 height 148
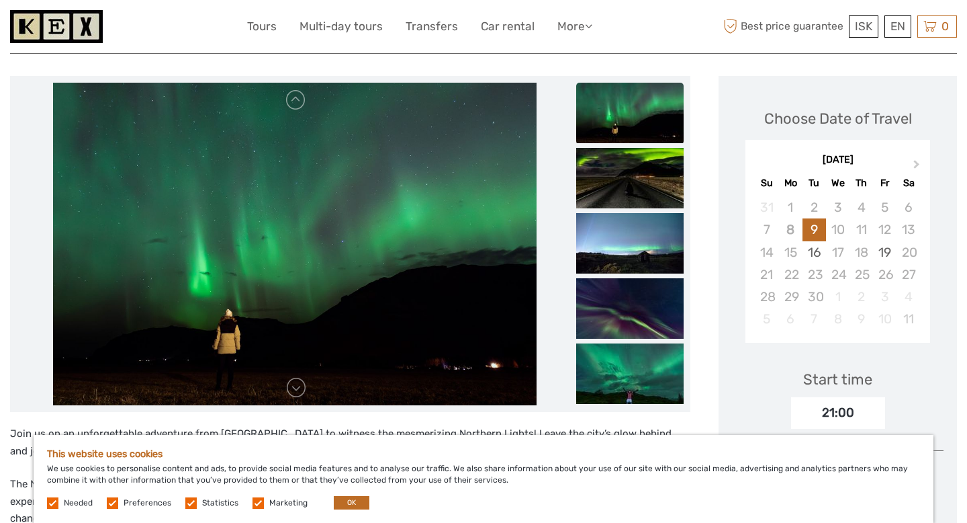
scroll to position [167, 0]
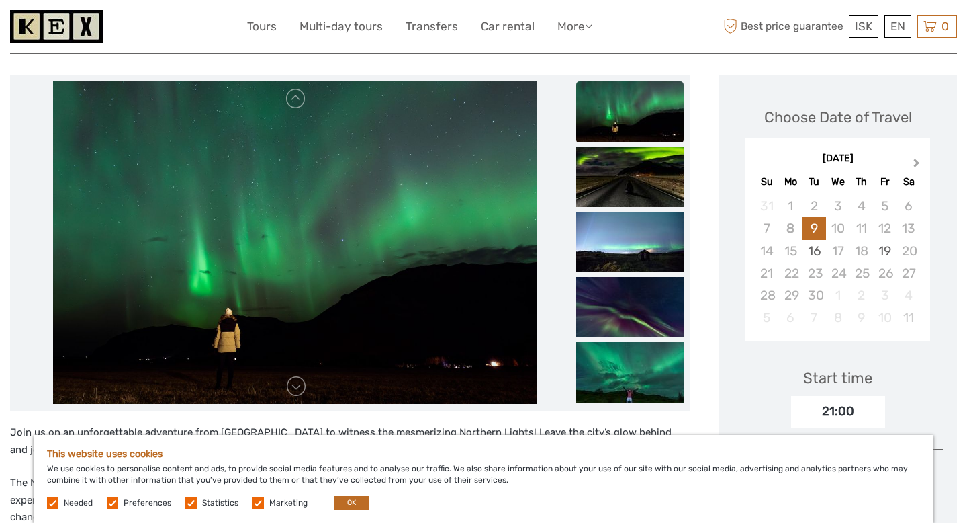
click at [911, 155] on button "Next Month" at bounding box center [918, 165] width 21 height 21
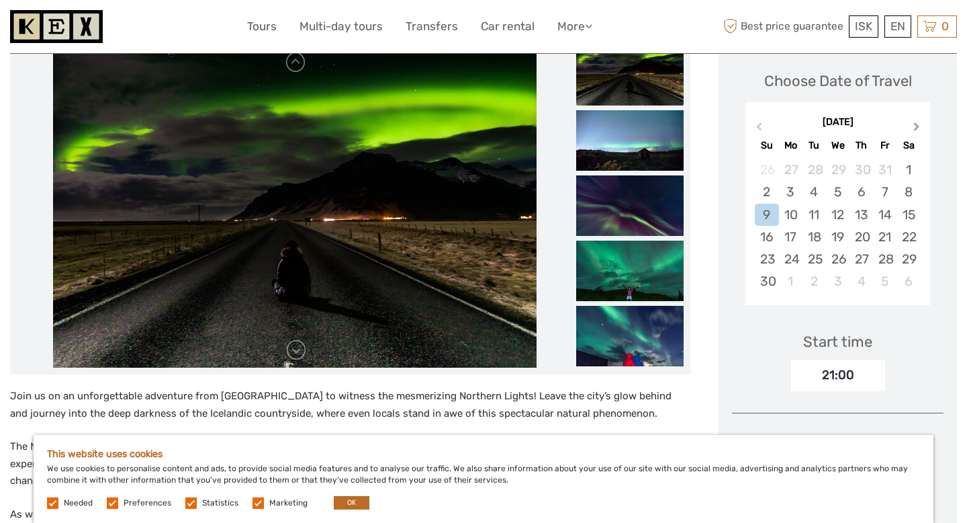
scroll to position [203, 0]
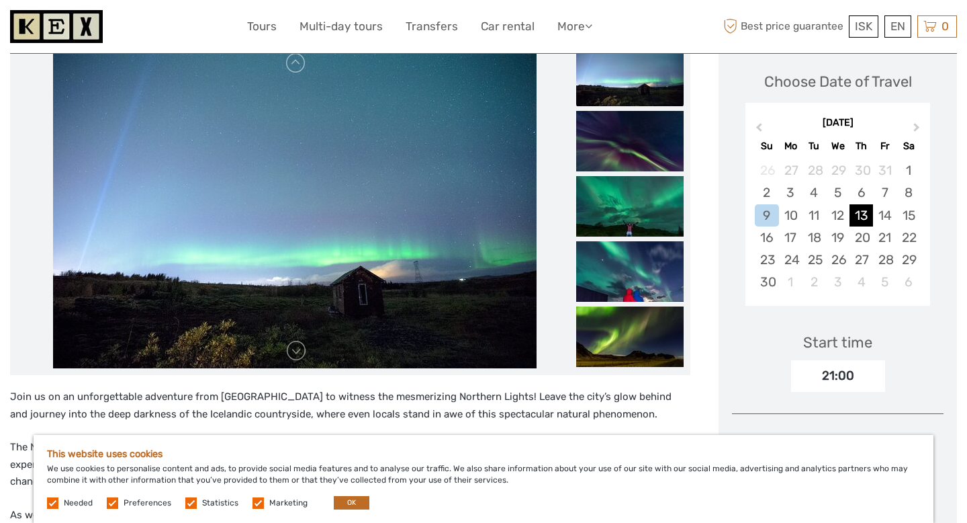
click at [854, 204] on div "13" at bounding box center [862, 215] width 24 height 22
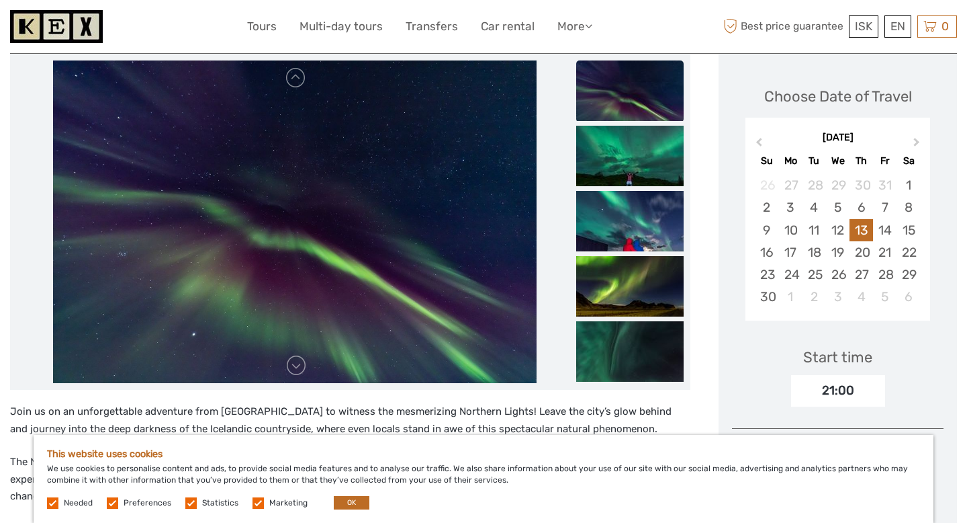
scroll to position [56, 0]
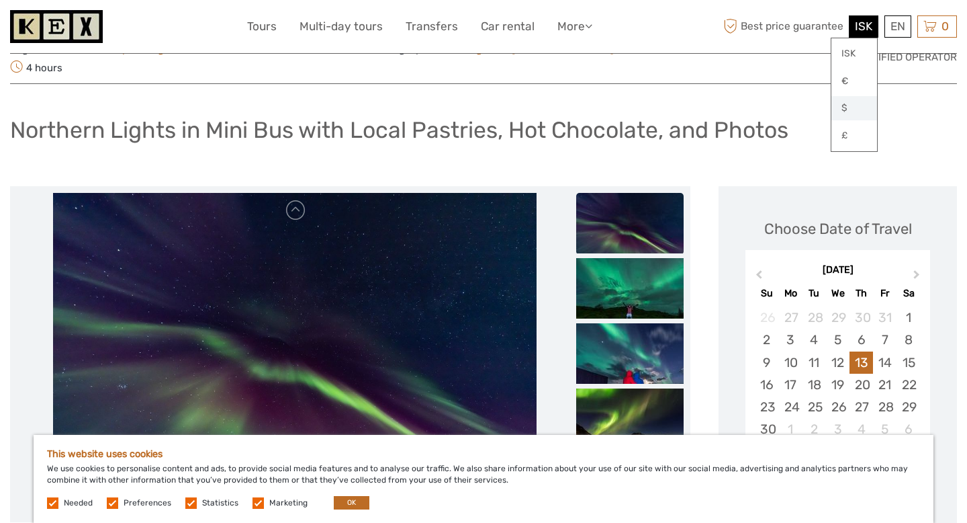
click at [850, 105] on link "$" at bounding box center [855, 108] width 46 height 24
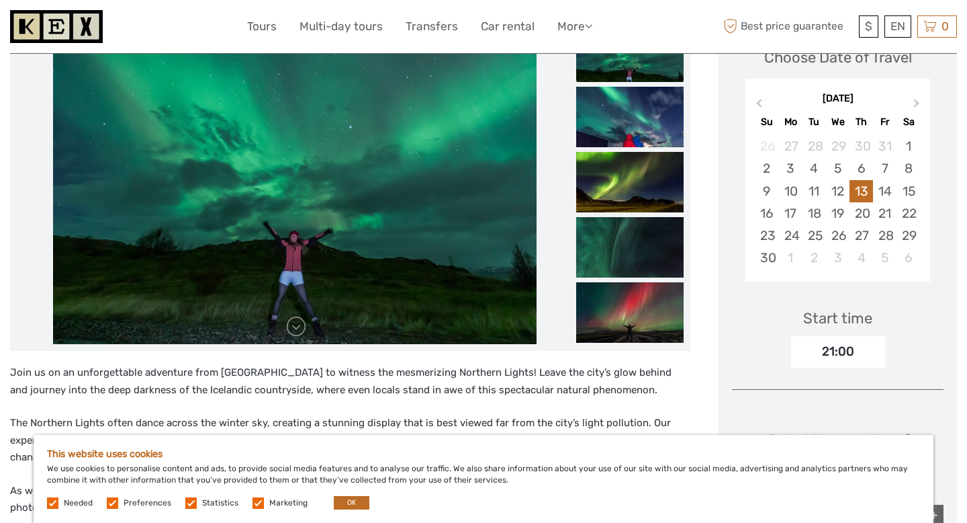
scroll to position [228, 0]
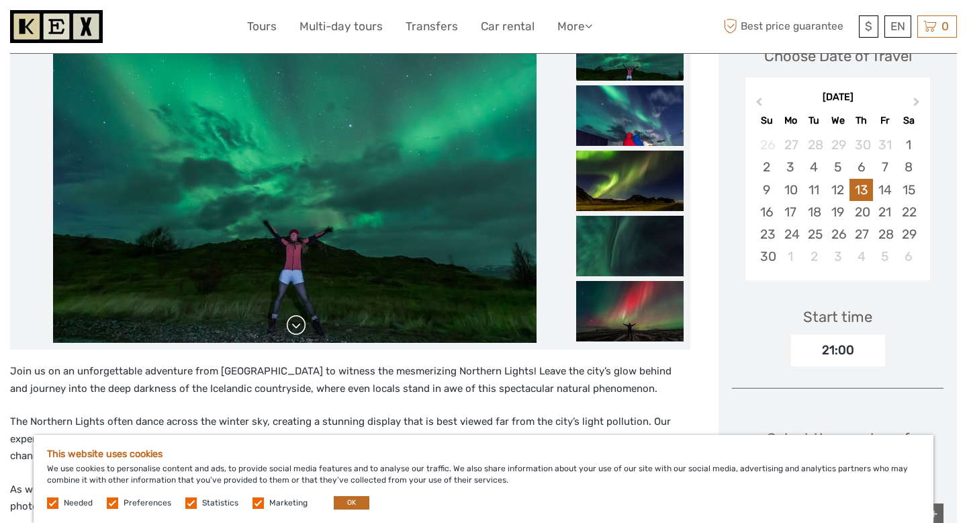
click at [299, 314] on link at bounding box center [296, 324] width 21 height 21
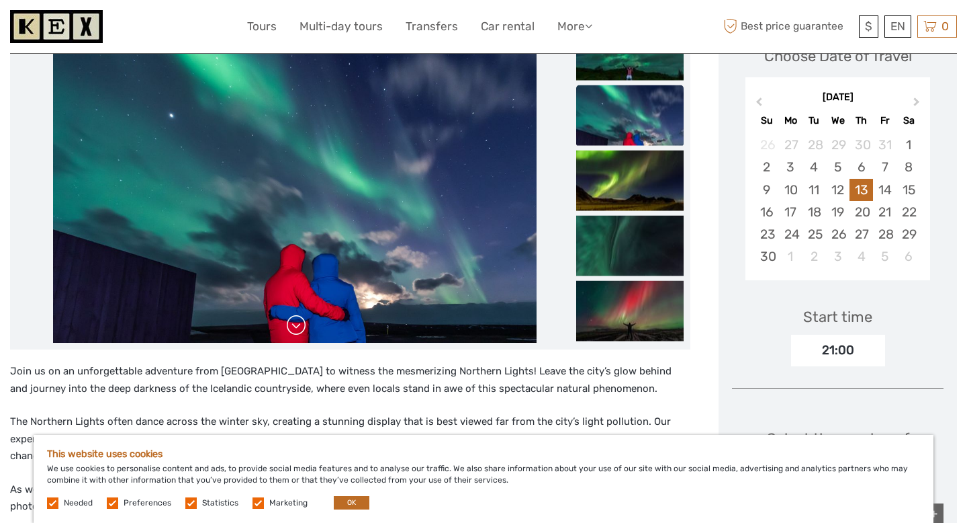
click at [299, 314] on link at bounding box center [296, 324] width 21 height 21
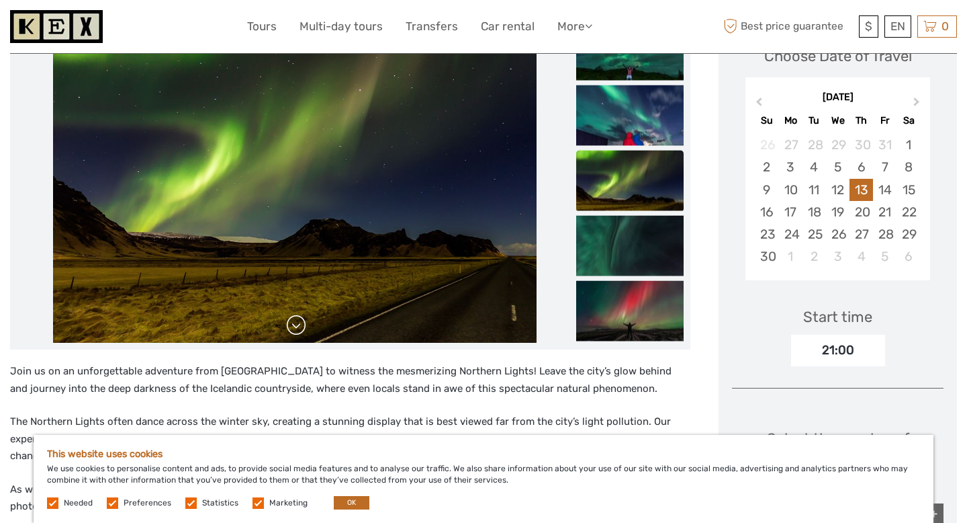
click at [299, 314] on link at bounding box center [296, 324] width 21 height 21
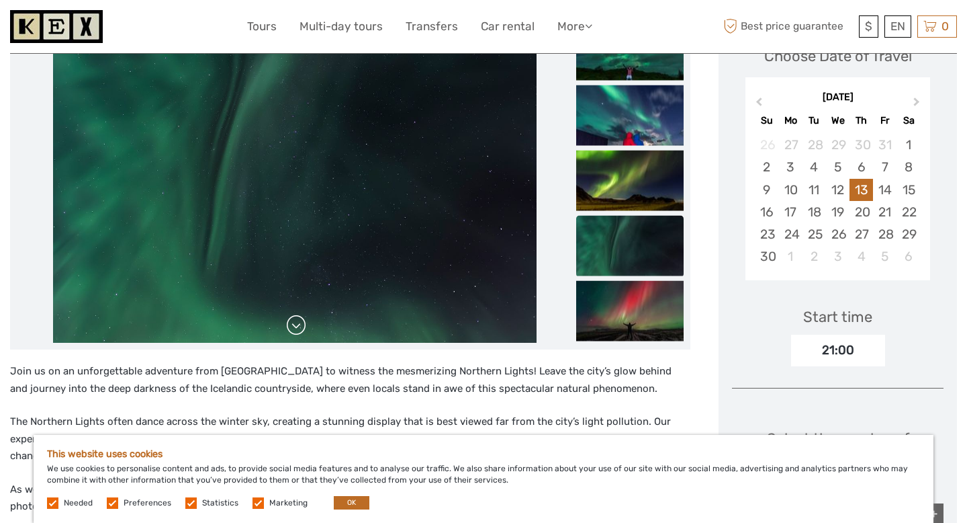
click at [299, 314] on link at bounding box center [296, 324] width 21 height 21
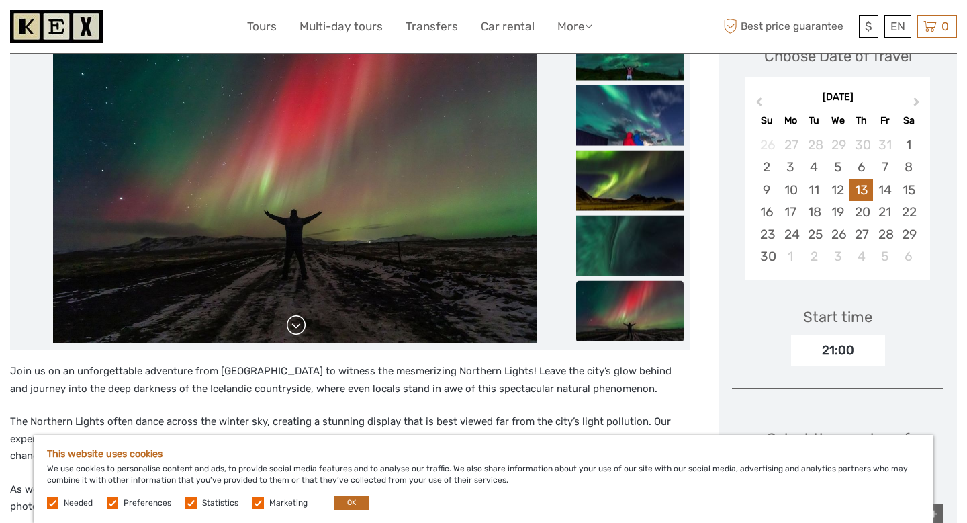
click at [299, 314] on link at bounding box center [296, 324] width 21 height 21
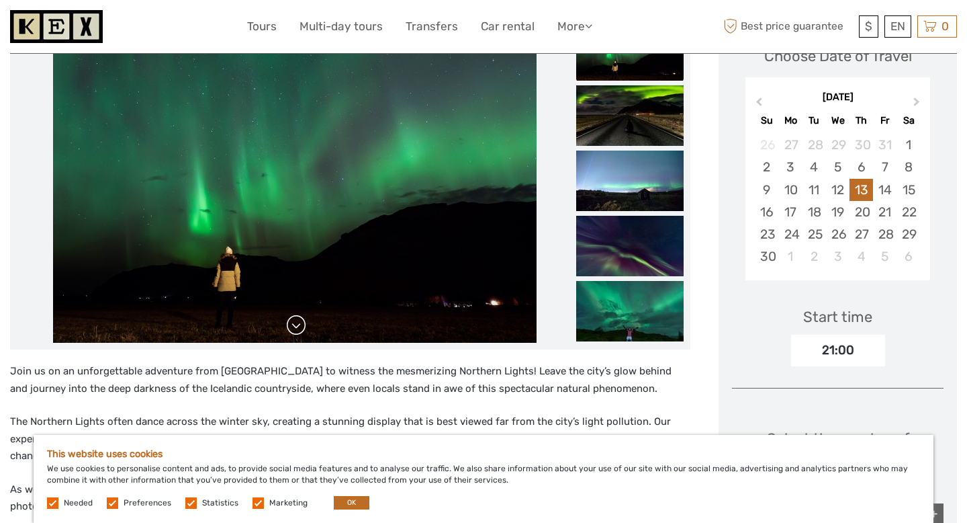
click at [299, 314] on link at bounding box center [296, 324] width 21 height 21
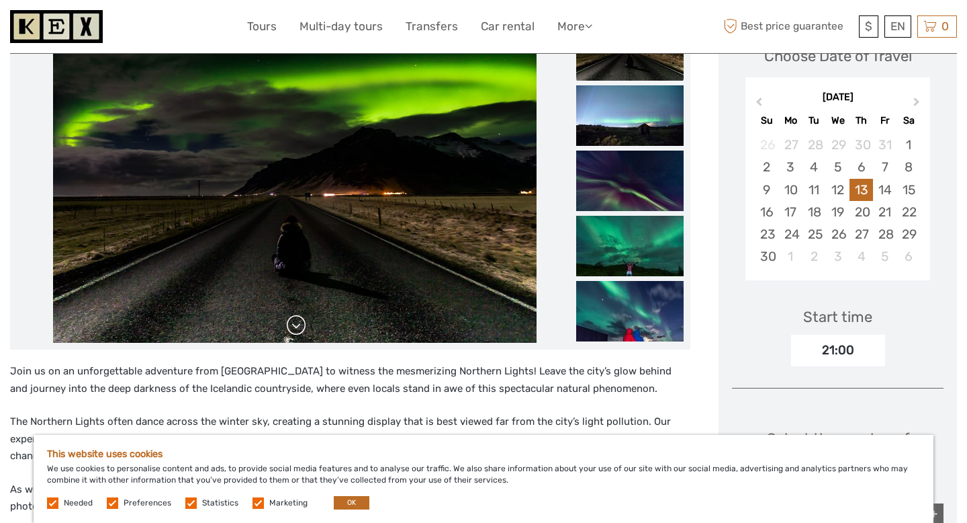
click at [299, 314] on link at bounding box center [296, 324] width 21 height 21
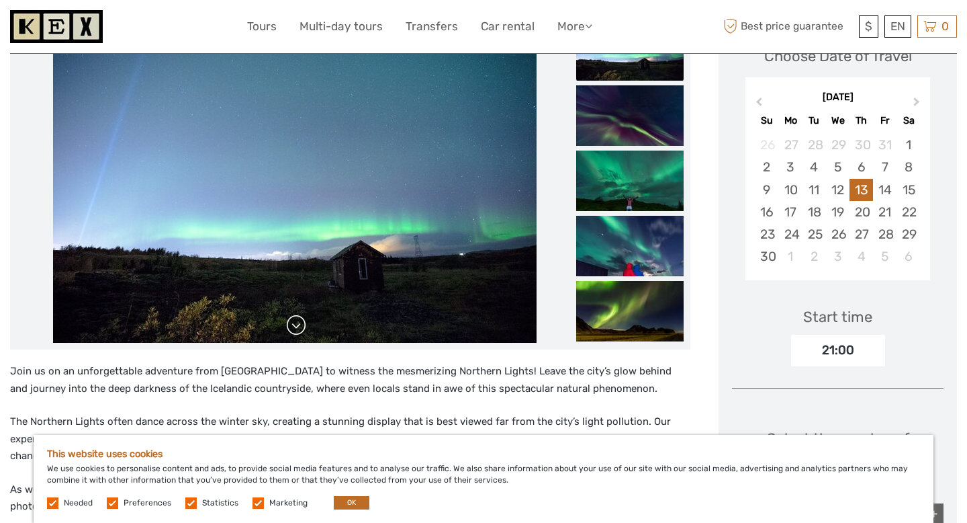
click at [299, 314] on link at bounding box center [296, 324] width 21 height 21
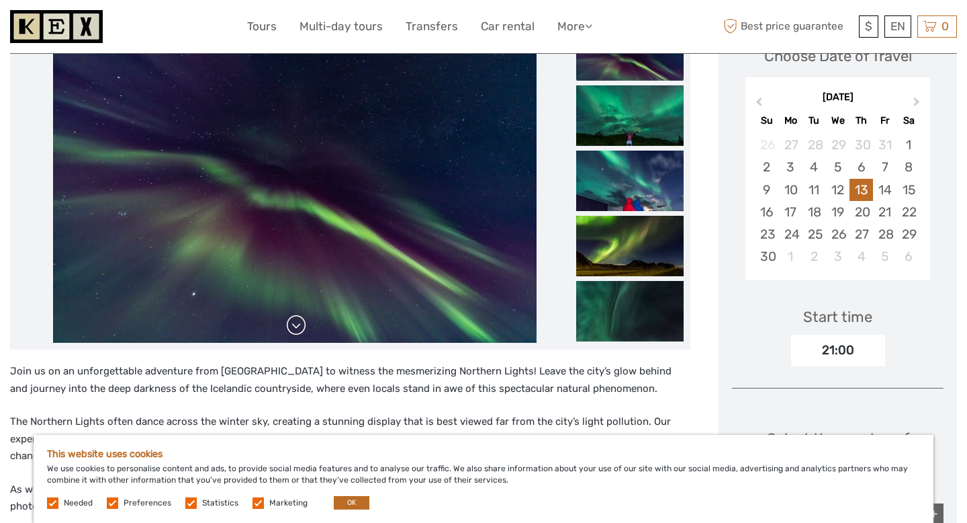
click at [299, 314] on link at bounding box center [296, 324] width 21 height 21
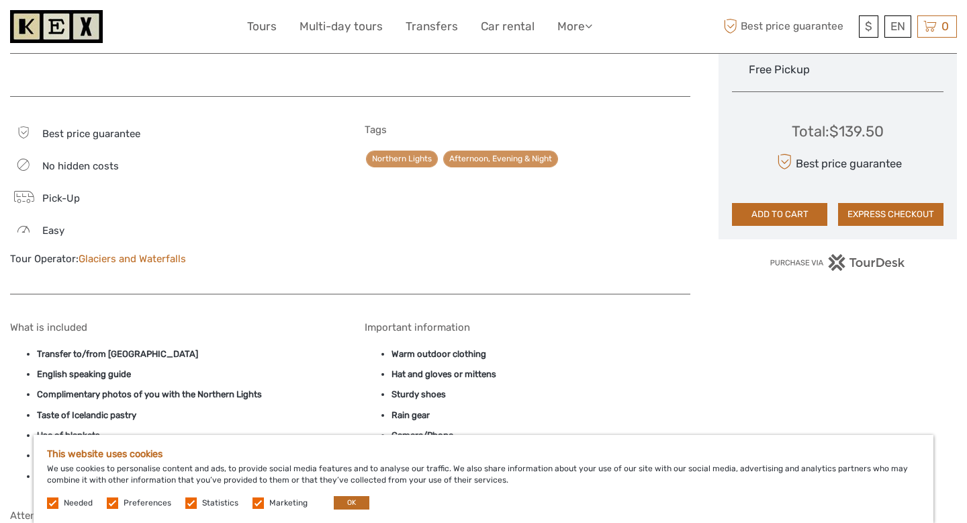
scroll to position [130, 0]
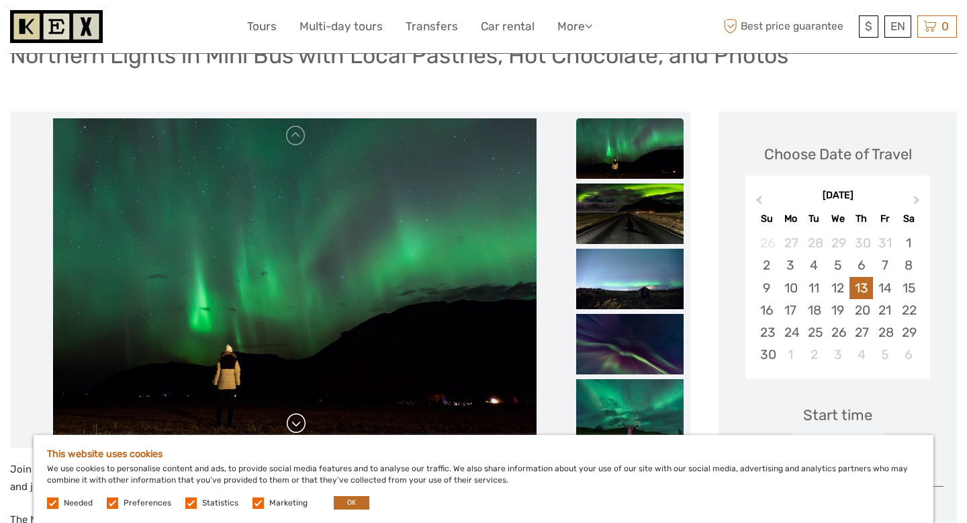
click at [303, 412] on link at bounding box center [296, 422] width 21 height 21
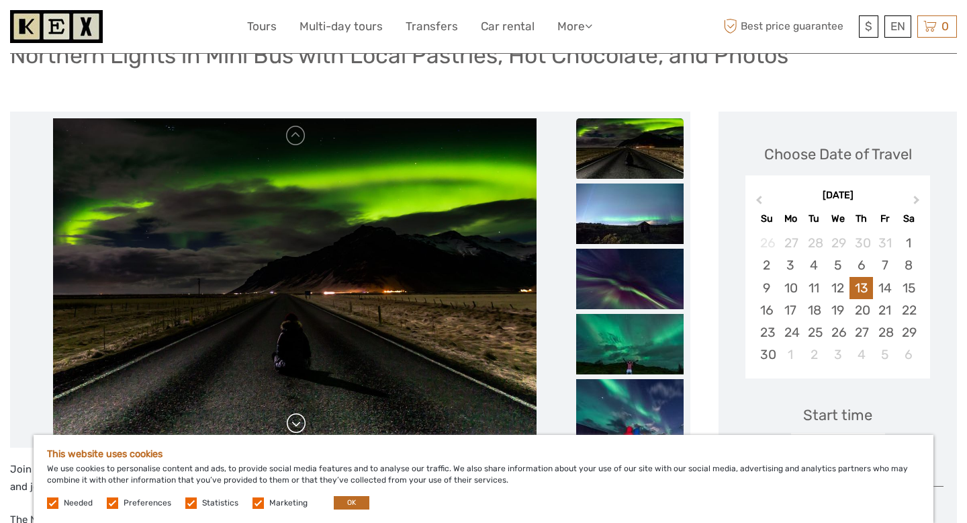
click at [303, 412] on link at bounding box center [296, 422] width 21 height 21
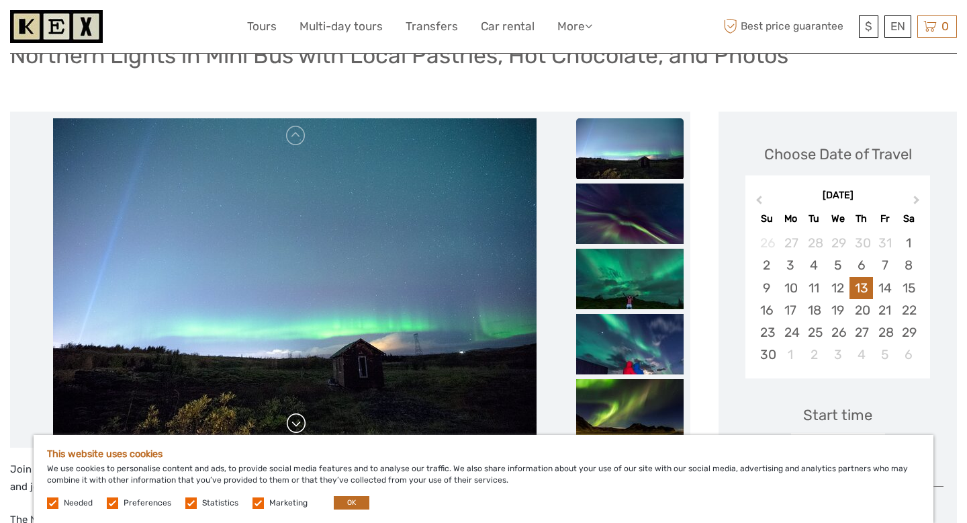
click at [303, 412] on link at bounding box center [296, 422] width 21 height 21
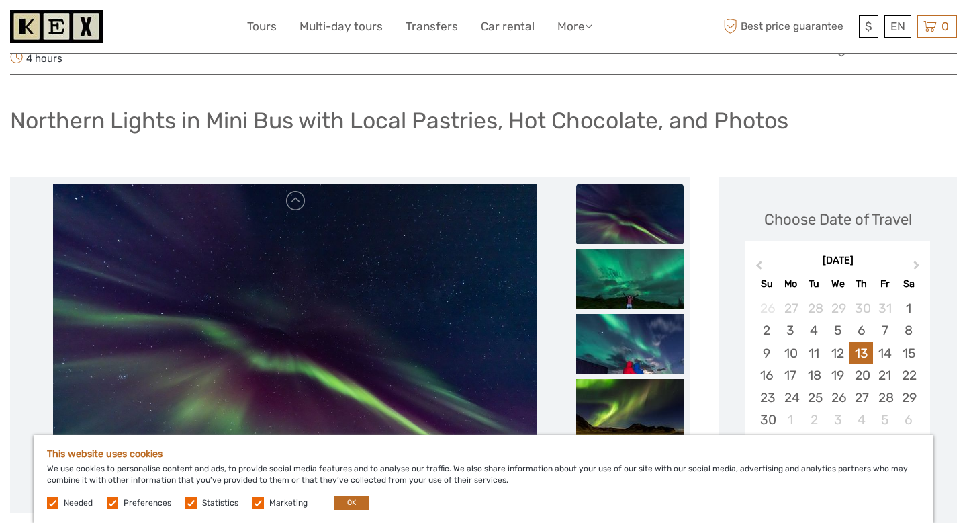
scroll to position [64, 0]
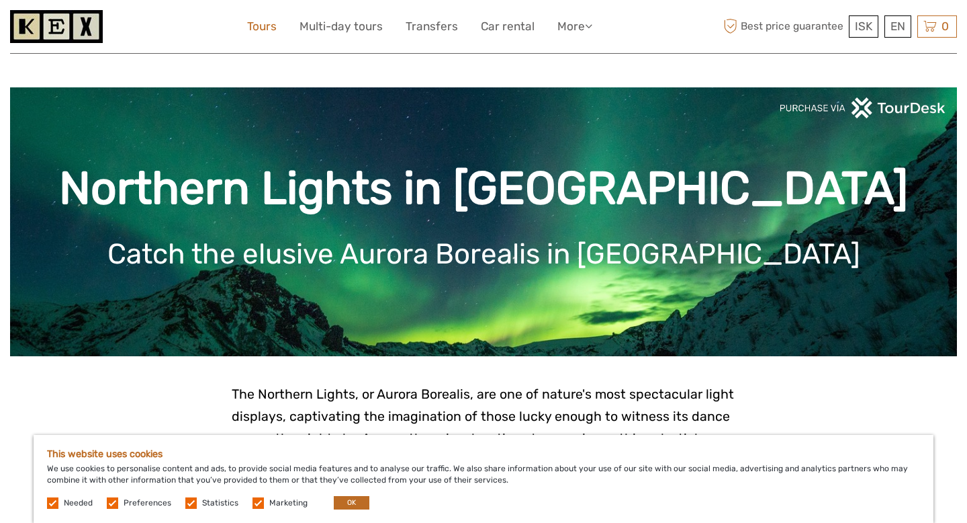
click at [264, 27] on link "Tours" at bounding box center [262, 26] width 30 height 19
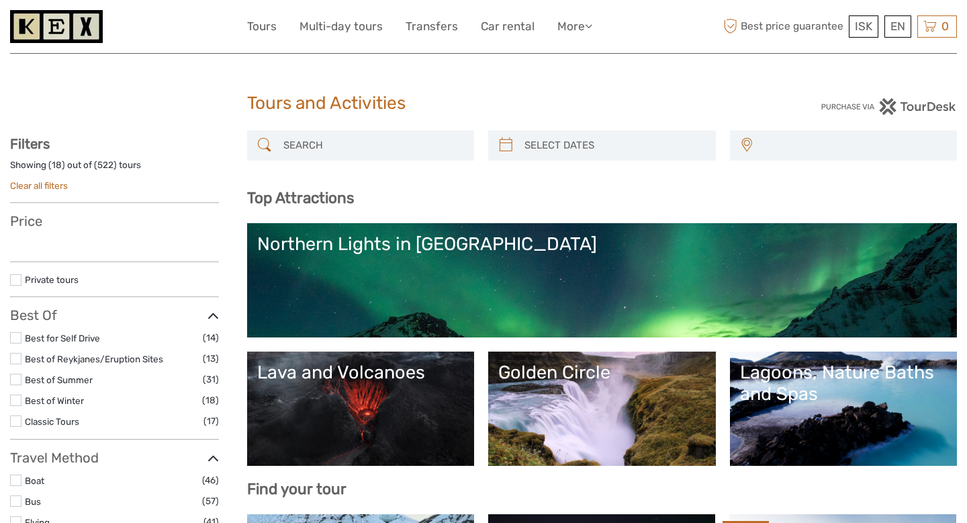
select select
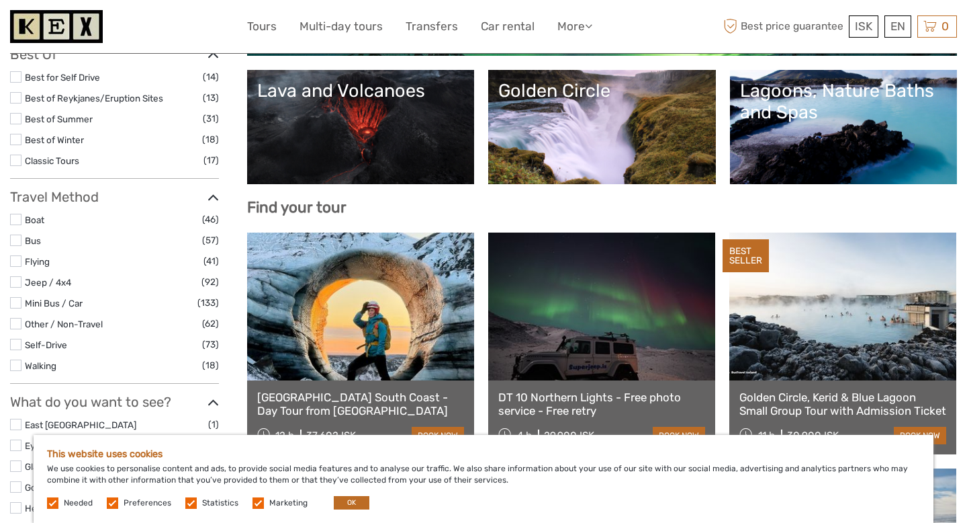
scroll to position [282, 0]
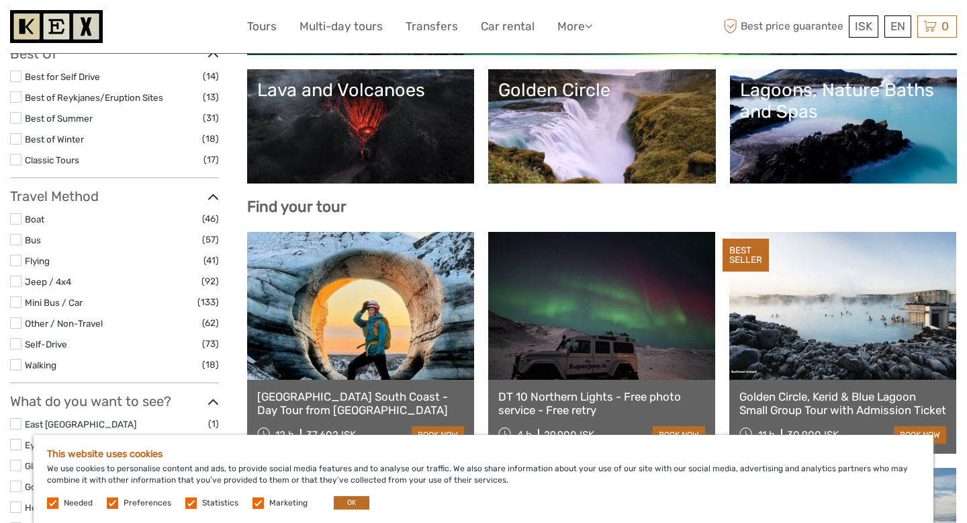
click at [19, 140] on label at bounding box center [15, 138] width 11 height 11
click at [0, 0] on input "checkbox" at bounding box center [0, 0] width 0 height 0
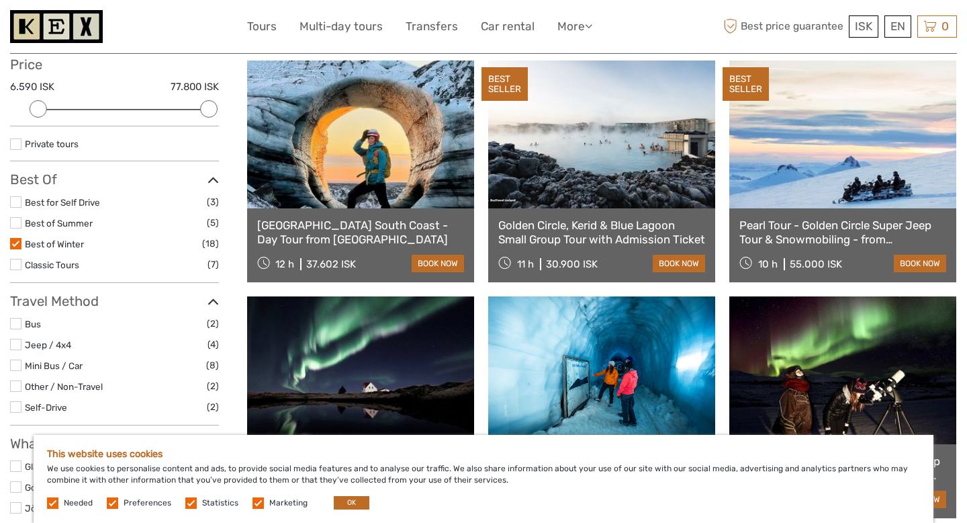
scroll to position [156, 0]
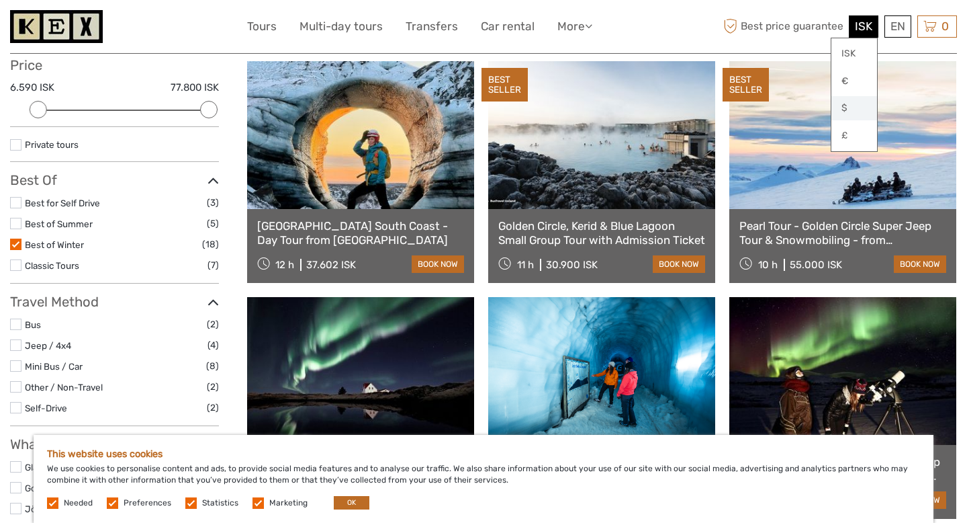
click at [855, 113] on link "$" at bounding box center [855, 108] width 46 height 24
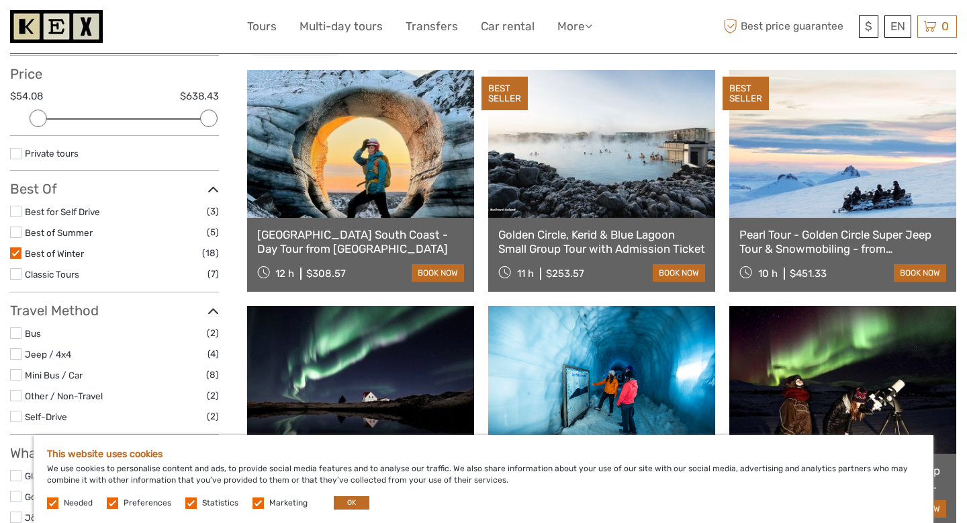
scroll to position [143, 0]
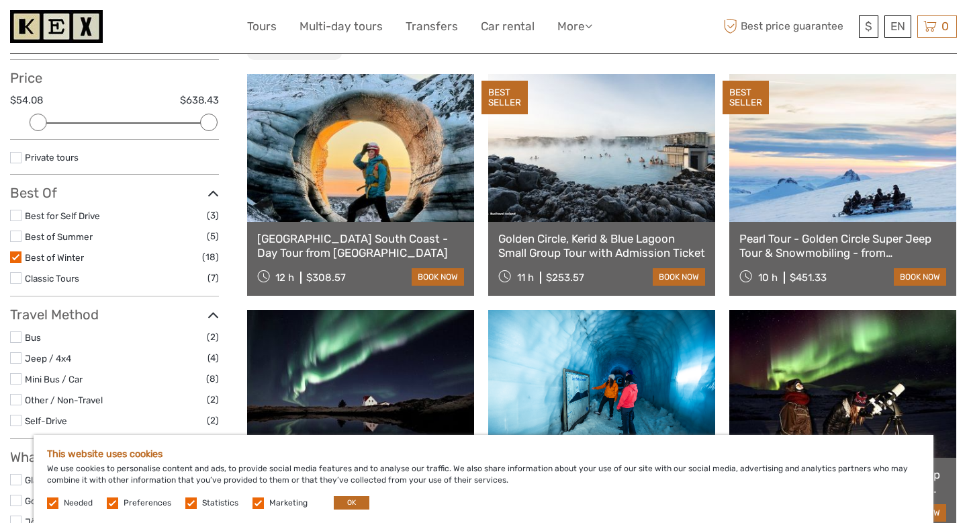
click at [594, 200] on link at bounding box center [601, 148] width 227 height 148
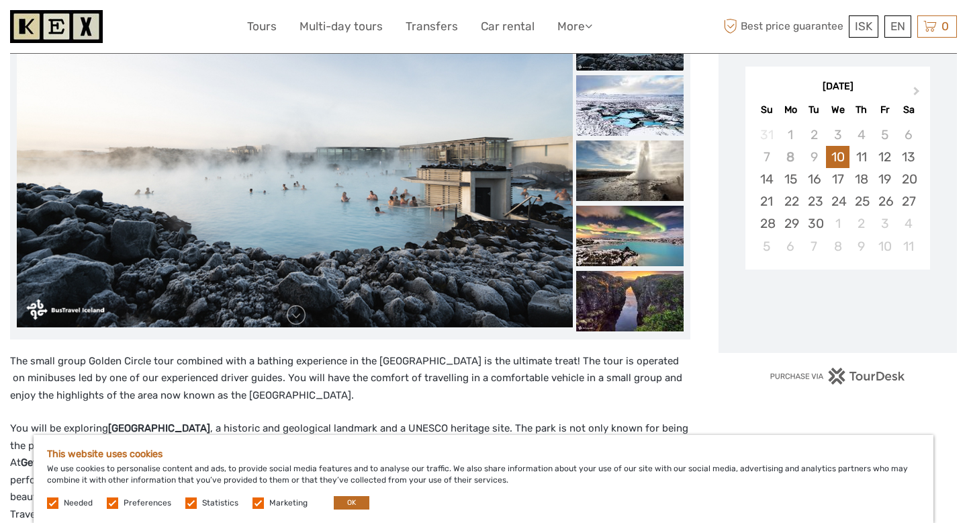
scroll to position [212, 0]
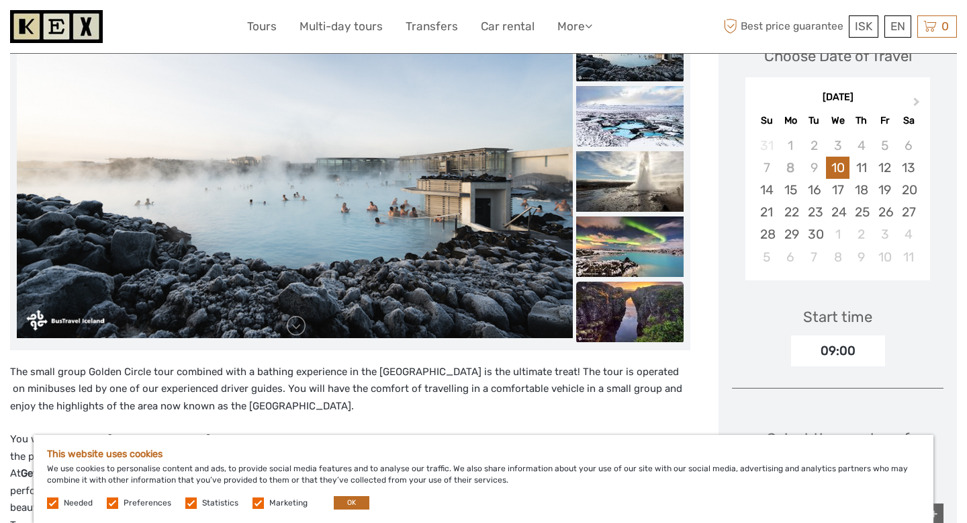
click at [607, 315] on img at bounding box center [629, 311] width 107 height 60
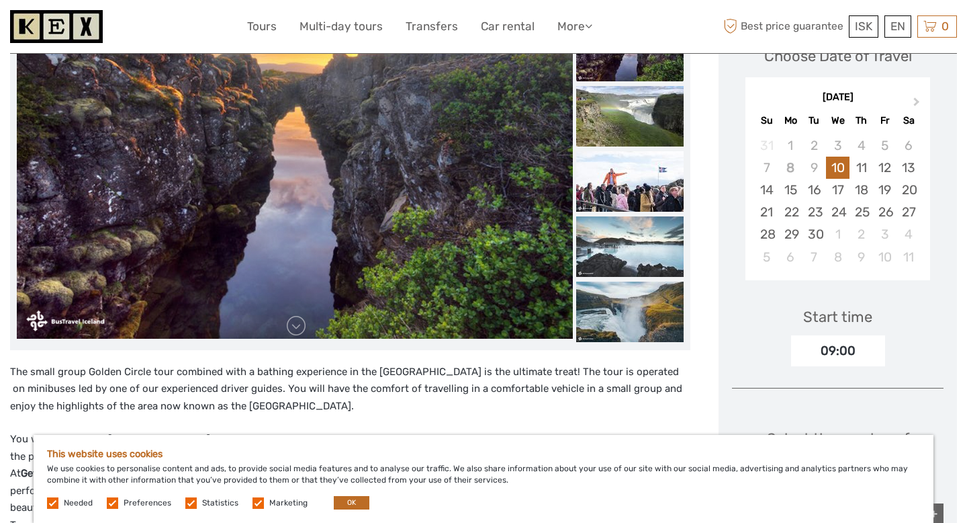
click at [607, 315] on img at bounding box center [629, 311] width 107 height 60
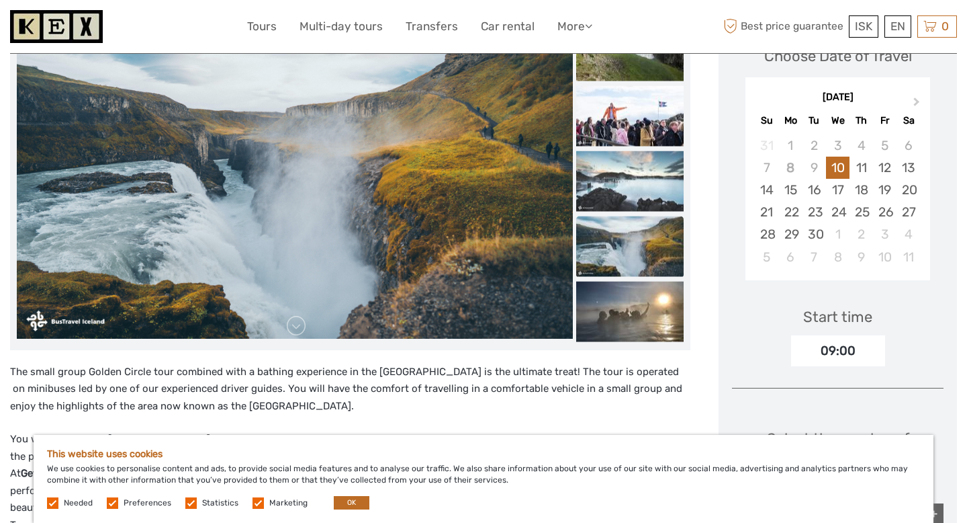
click at [607, 315] on img at bounding box center [629, 311] width 107 height 60
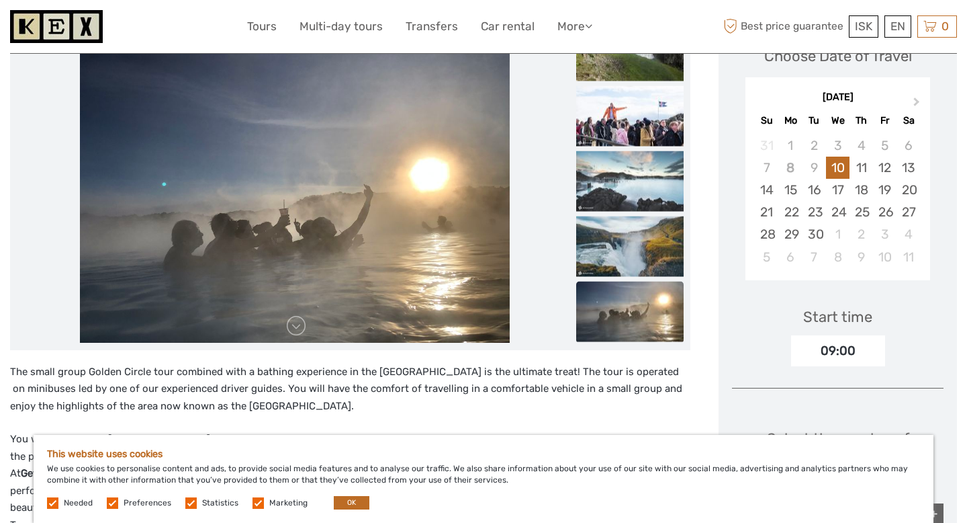
click at [607, 315] on img at bounding box center [629, 311] width 107 height 60
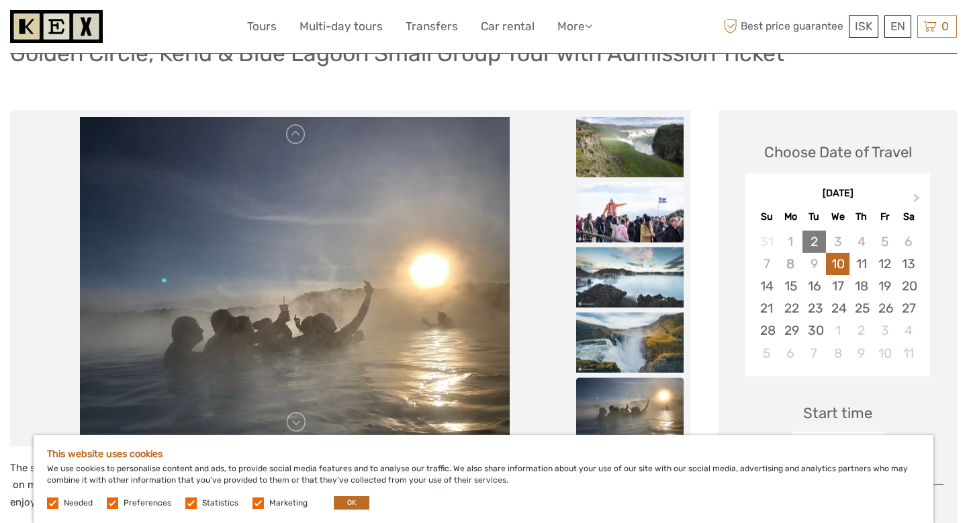
scroll to position [0, 0]
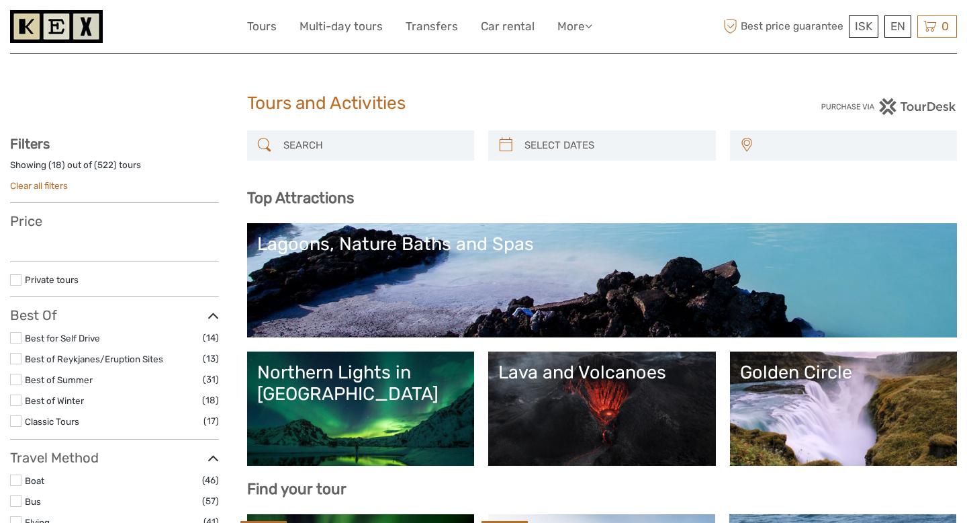
select select
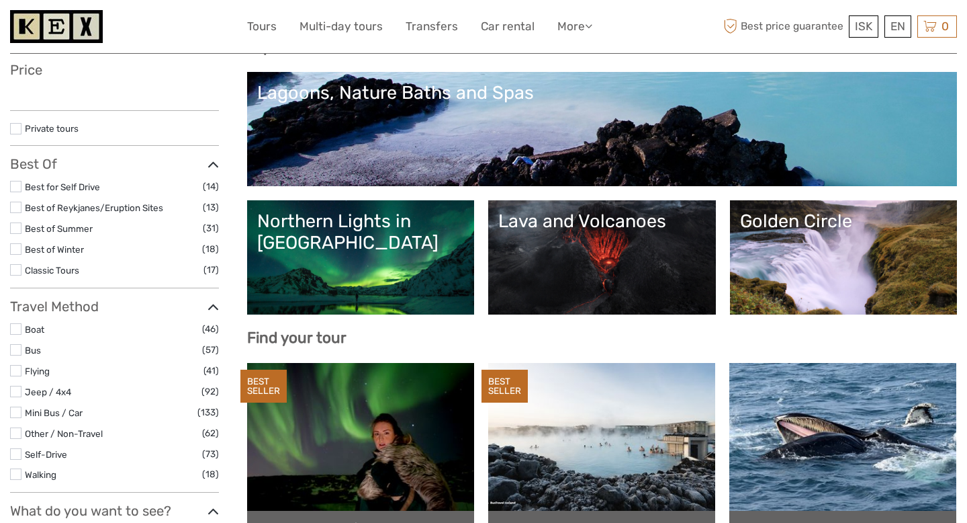
select select
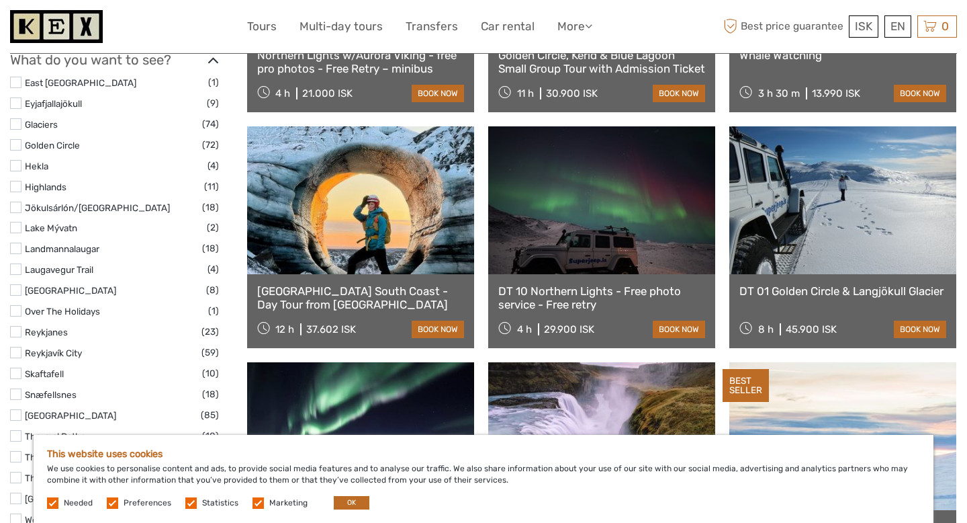
scroll to position [599, 0]
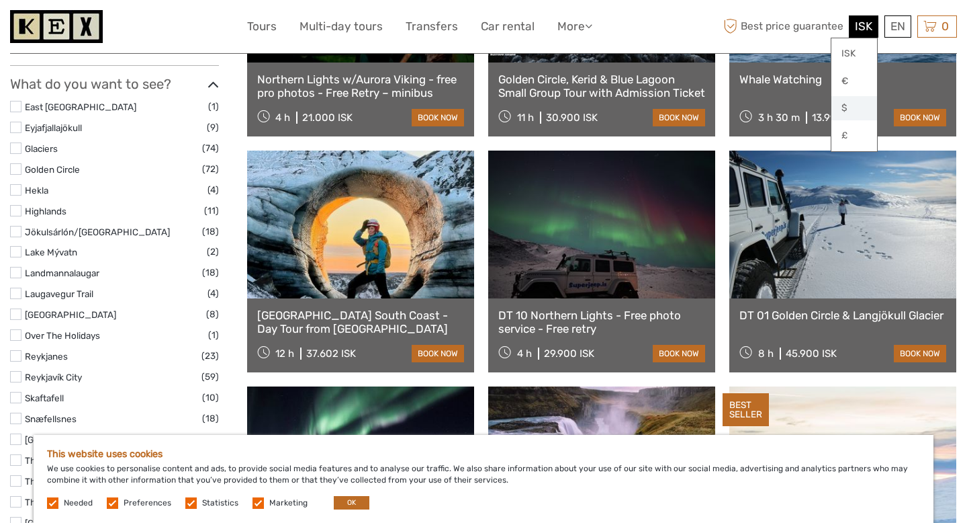
click at [853, 108] on link "$" at bounding box center [855, 108] width 46 height 24
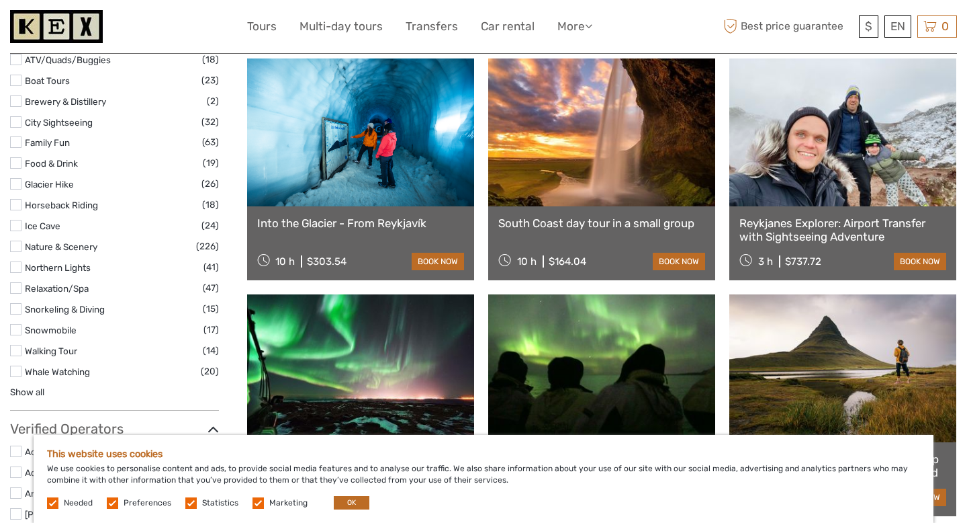
scroll to position [1164, 0]
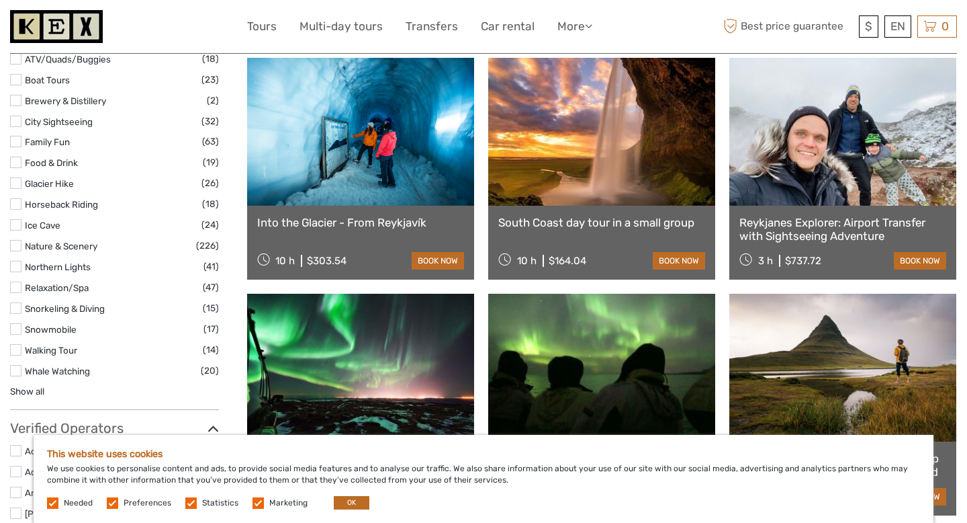
click at [822, 221] on link "Reykjanes Explorer: Airport Transfer with Sightseeing Adventure" at bounding box center [843, 230] width 207 height 28
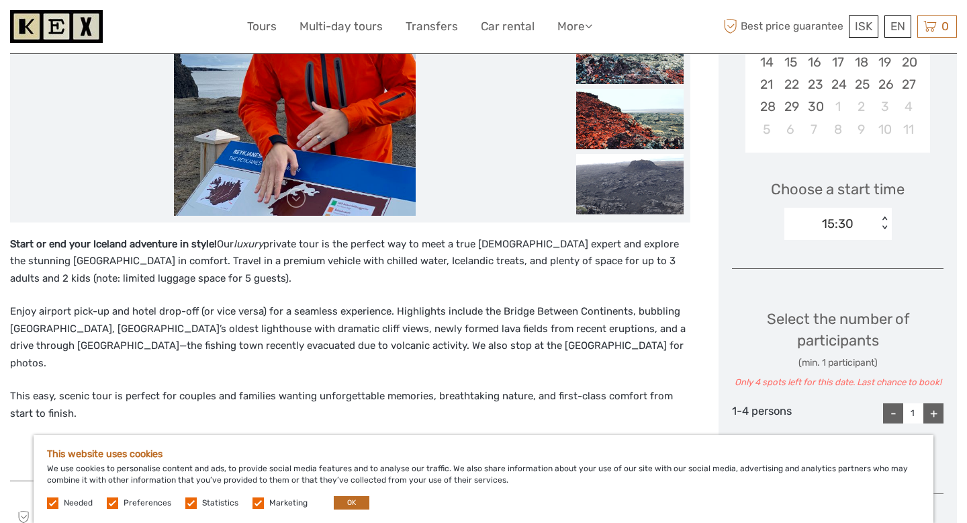
scroll to position [347, 0]
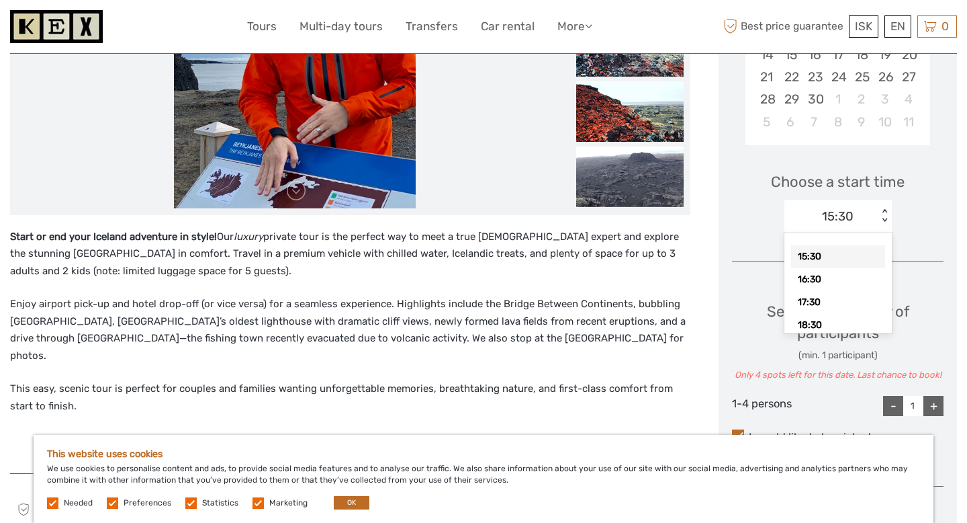
click at [873, 217] on div "15:30" at bounding box center [831, 216] width 93 height 20
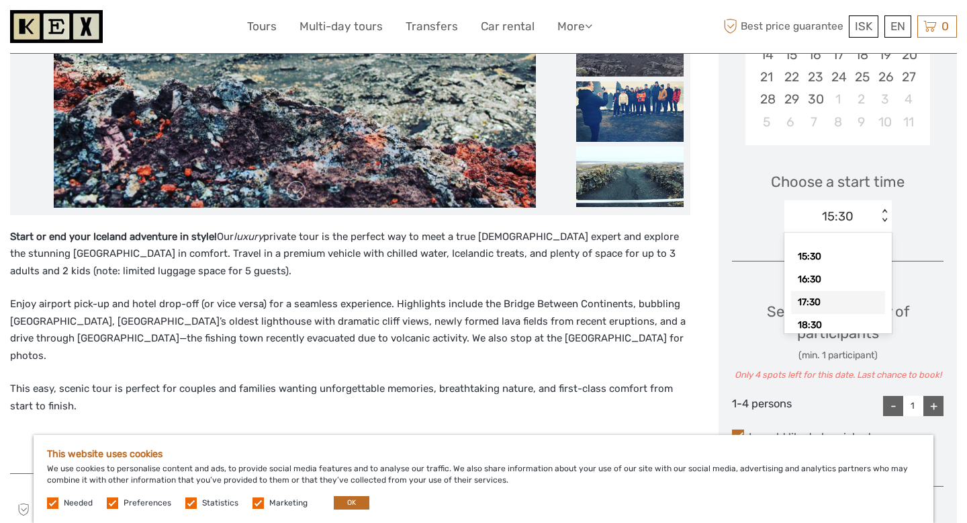
click at [802, 304] on div "17:30" at bounding box center [838, 302] width 94 height 23
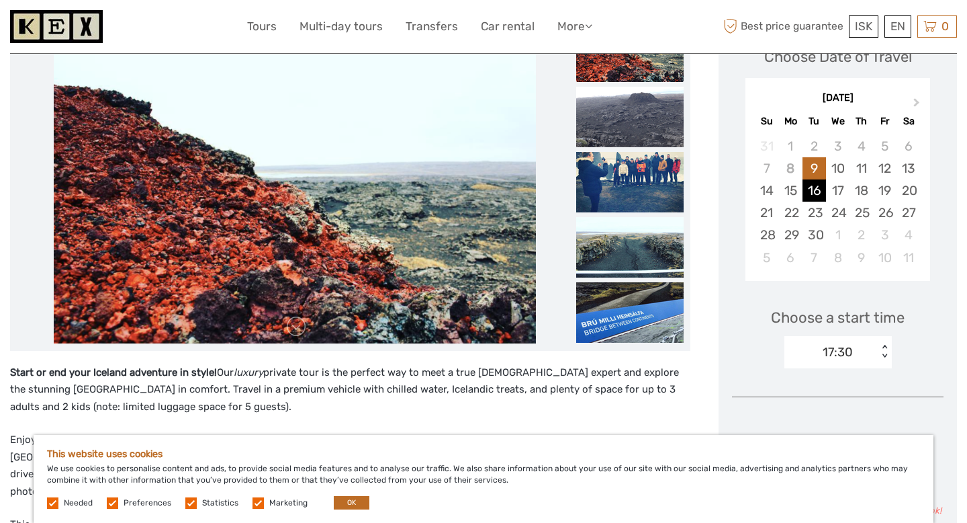
scroll to position [190, 0]
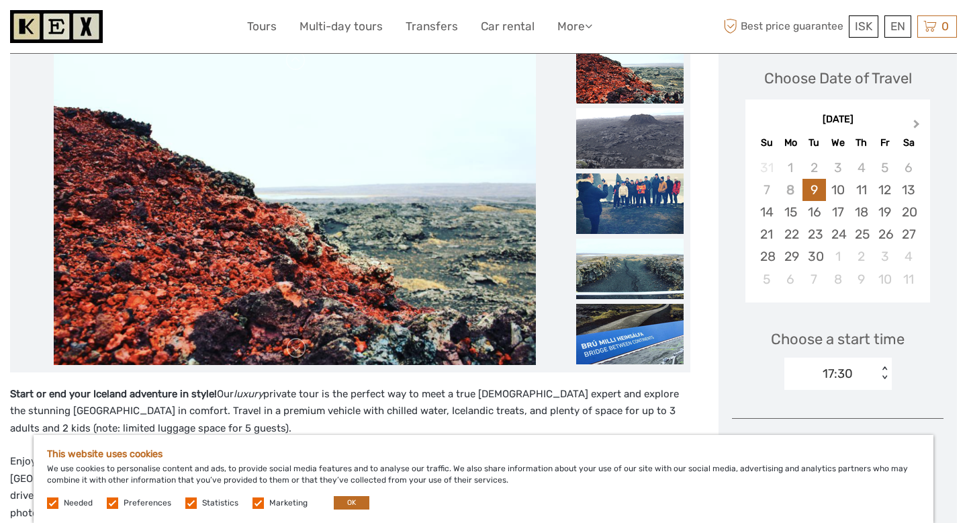
click at [914, 118] on button "Next Month" at bounding box center [918, 126] width 21 height 21
click at [759, 123] on span "Previous Month" at bounding box center [759, 126] width 0 height 19
click at [861, 210] on div "13" at bounding box center [862, 212] width 24 height 22
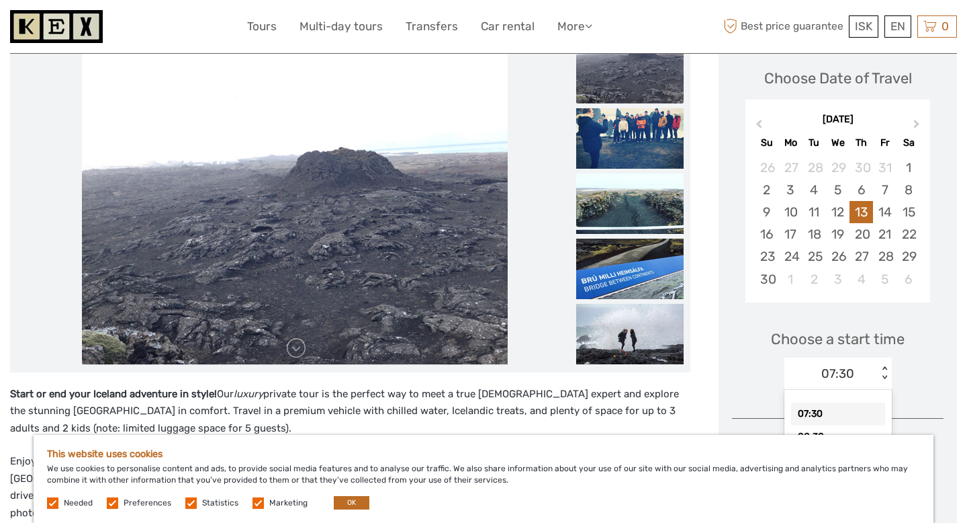
click at [879, 370] on div "07:30 < >" at bounding box center [838, 373] width 107 height 32
click at [618, 388] on p "Start or end your Iceland adventure in style! Our luxury private tour is the pe…" at bounding box center [350, 412] width 681 height 52
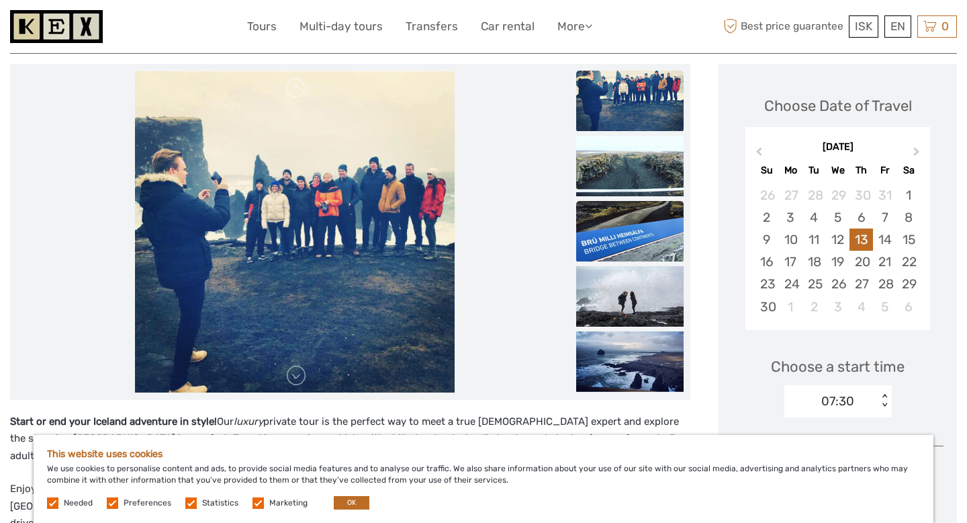
scroll to position [163, 0]
click at [291, 376] on link at bounding box center [296, 374] width 21 height 21
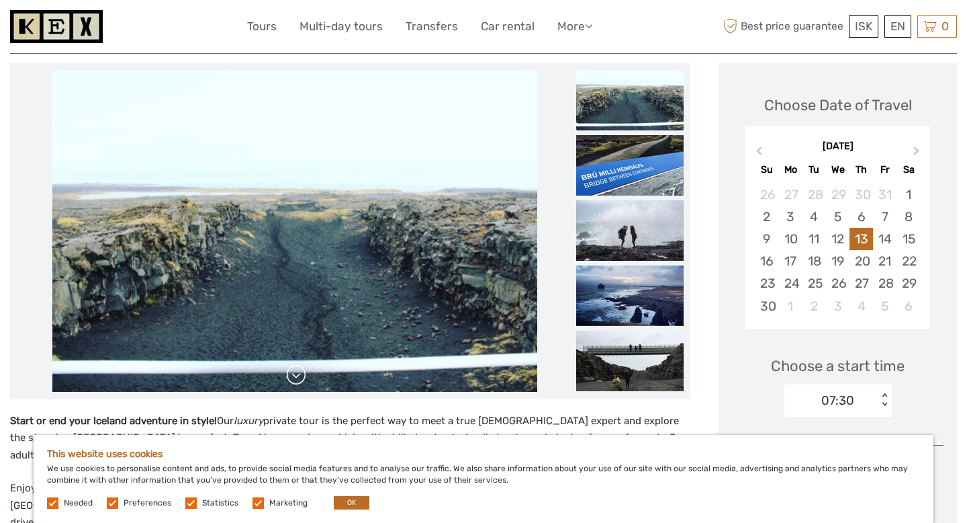
click at [291, 376] on link at bounding box center [296, 374] width 21 height 21
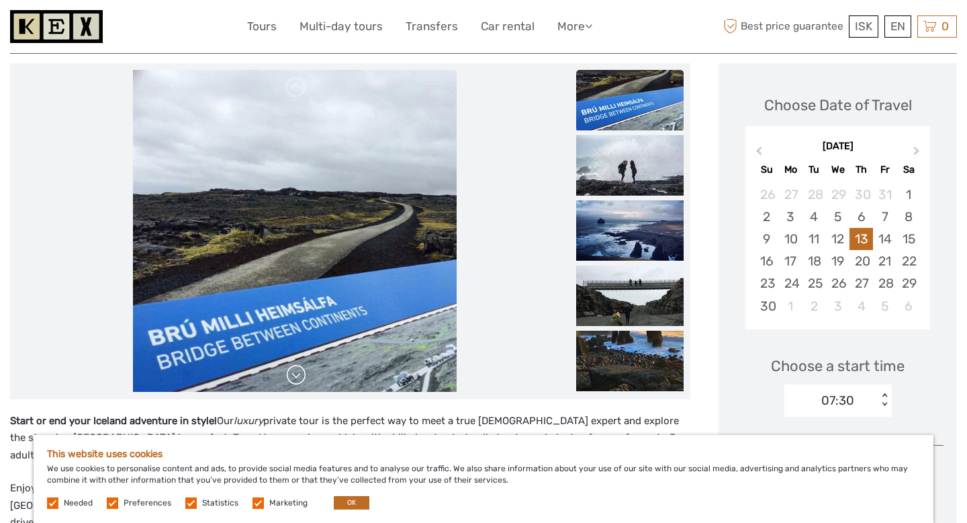
click at [291, 376] on link at bounding box center [296, 374] width 21 height 21
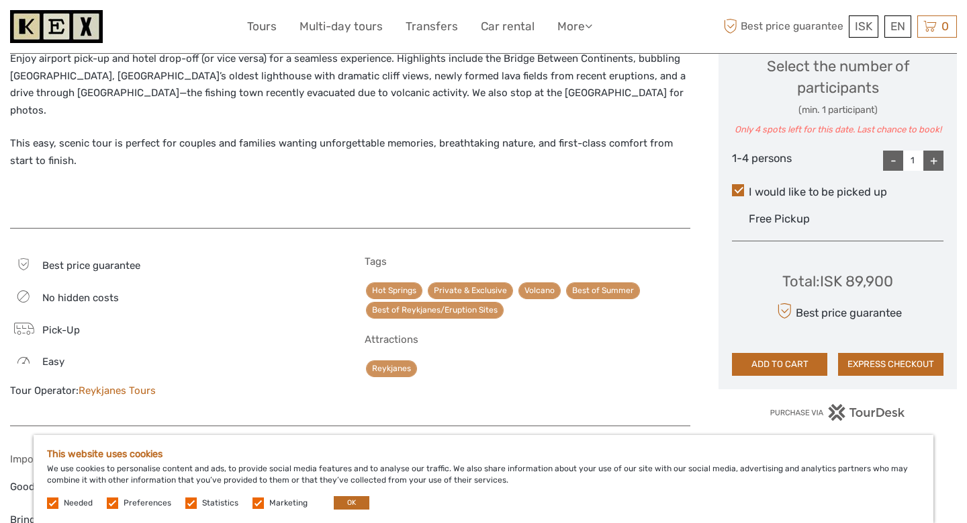
scroll to position [592, 0]
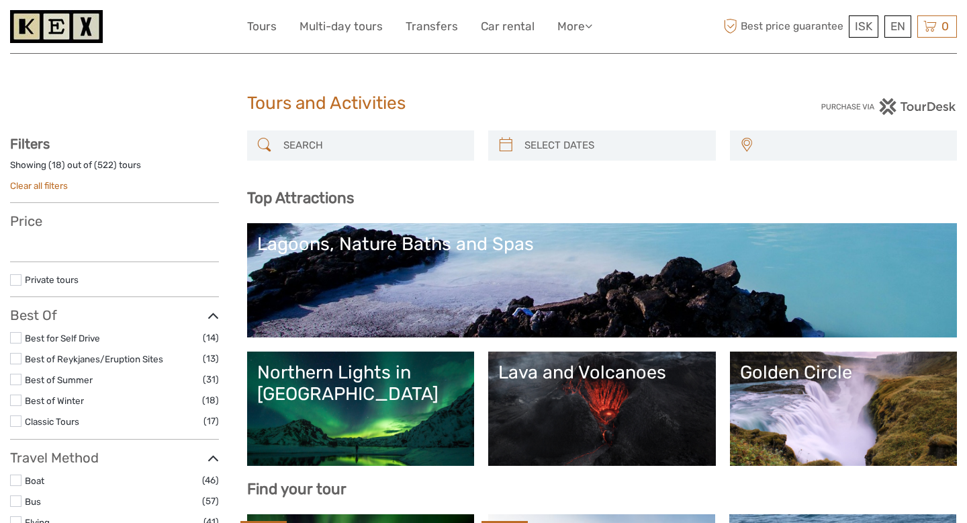
select select
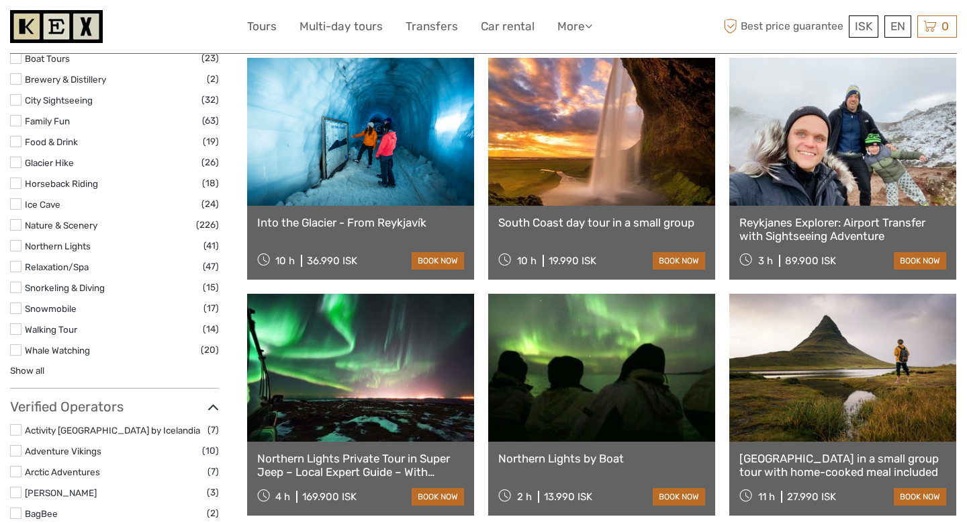
select select
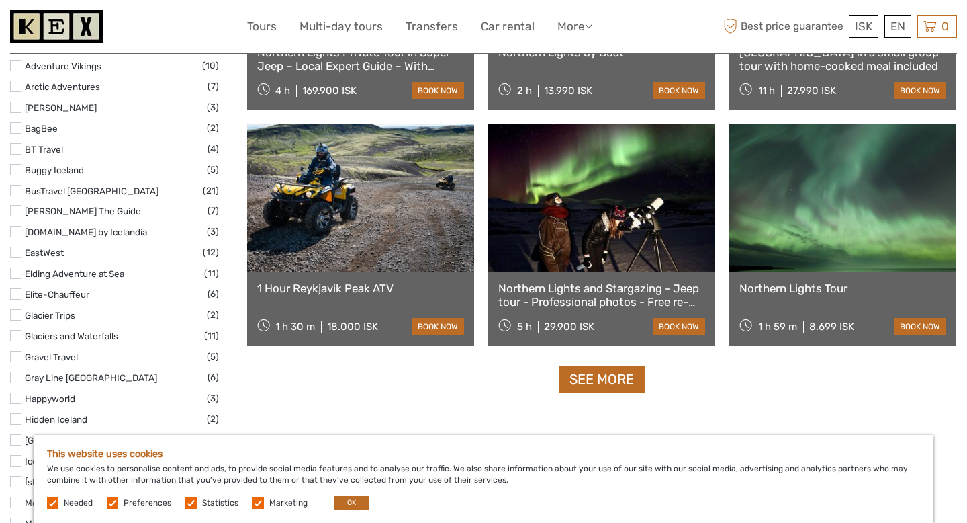
scroll to position [1564, 0]
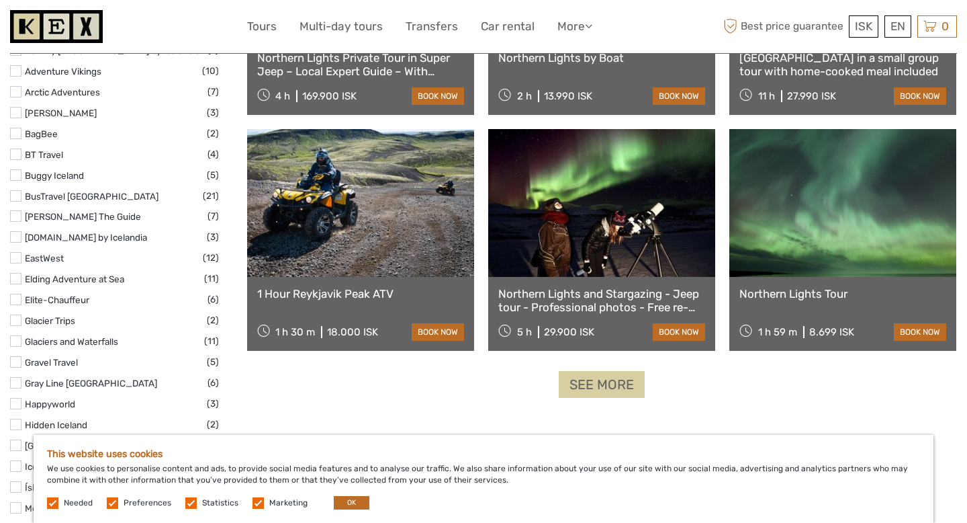
click at [598, 392] on link "See more" at bounding box center [602, 385] width 86 height 28
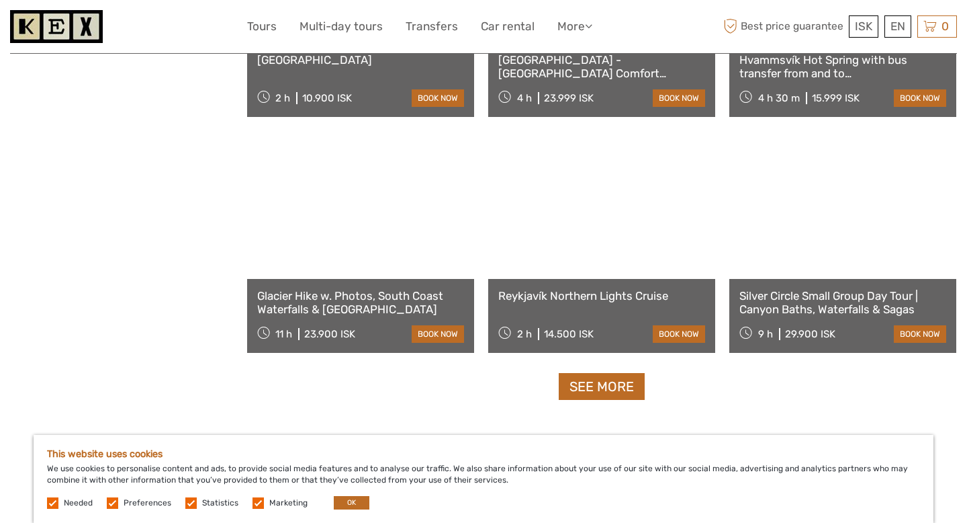
scroll to position [2654, 0]
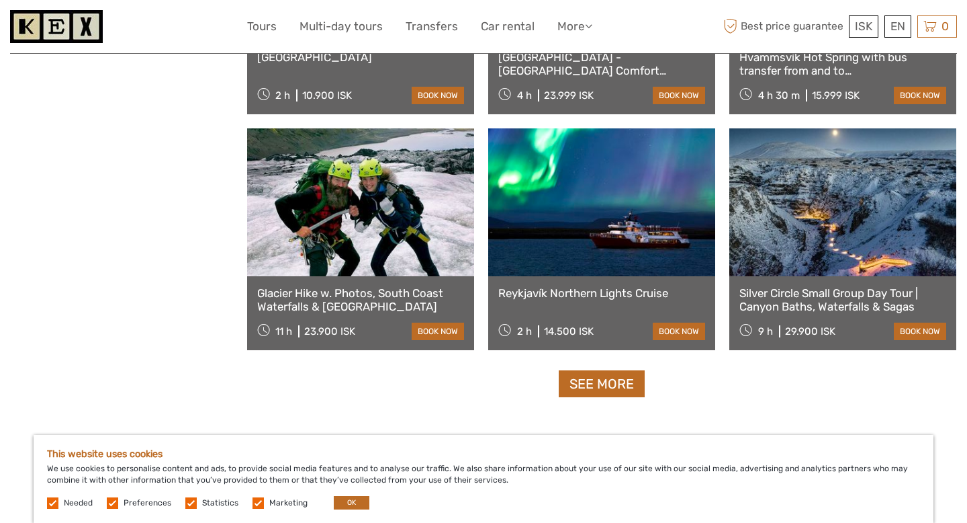
click at [380, 307] on link "Glacier Hike w. Photos, South Coast Waterfalls & Black Sand Beach" at bounding box center [360, 300] width 207 height 28
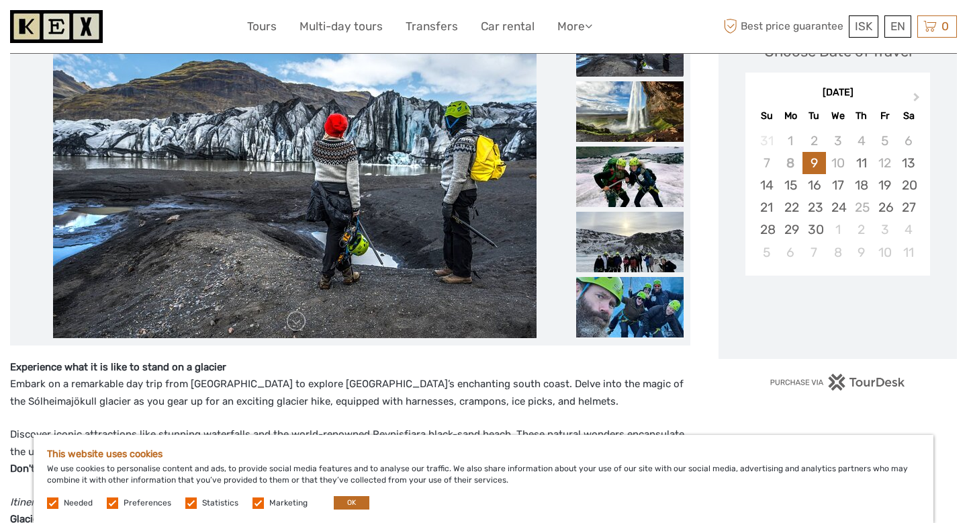
scroll to position [219, 0]
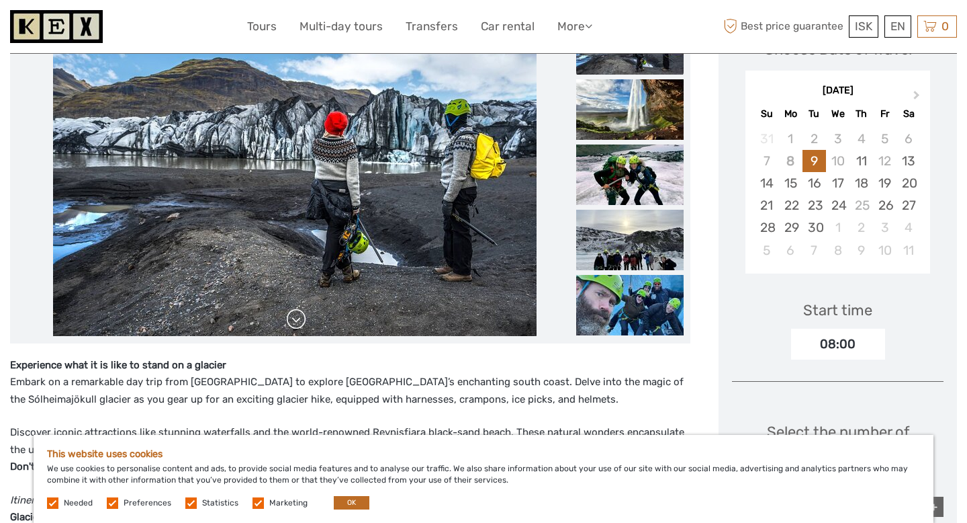
click at [292, 326] on link at bounding box center [296, 318] width 21 height 21
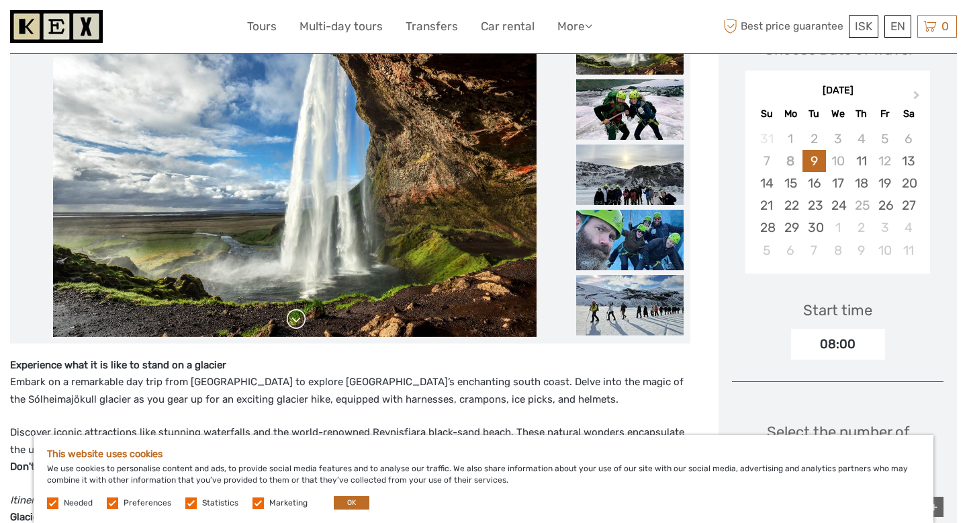
click at [292, 326] on link at bounding box center [296, 318] width 21 height 21
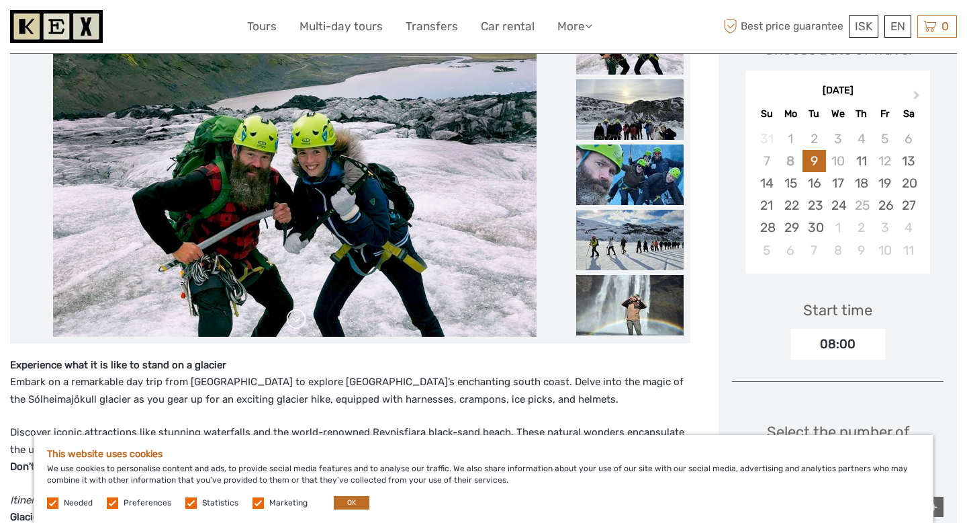
click at [292, 326] on link at bounding box center [296, 318] width 21 height 21
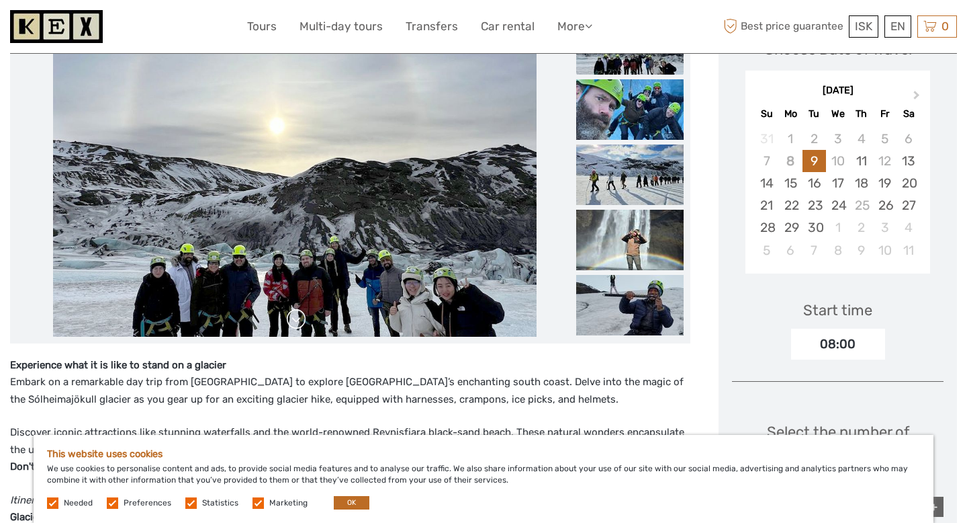
click at [292, 326] on link at bounding box center [296, 318] width 21 height 21
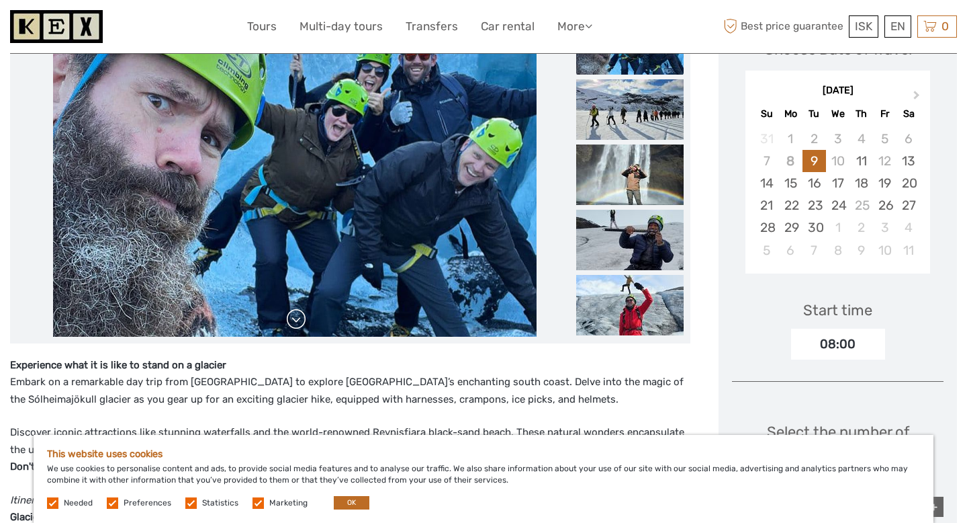
click at [292, 326] on link at bounding box center [296, 318] width 21 height 21
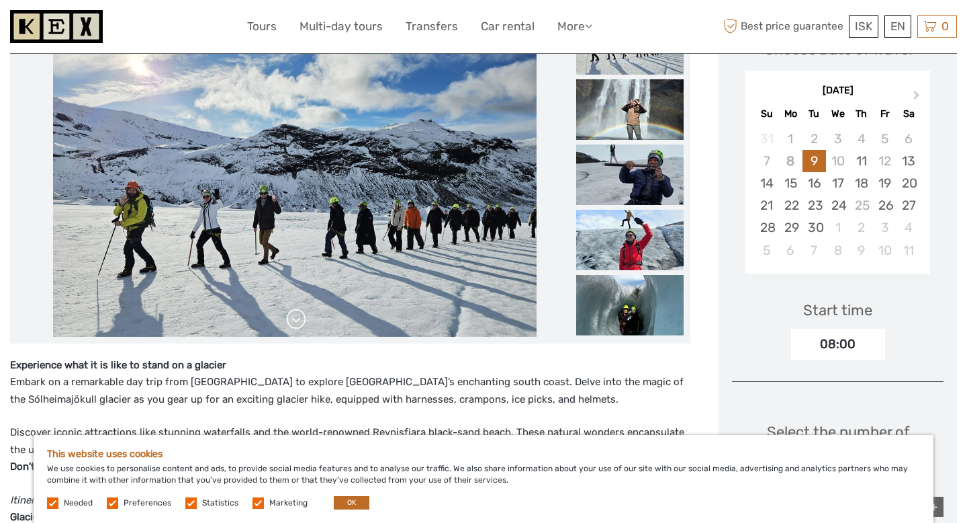
click at [292, 326] on link at bounding box center [296, 318] width 21 height 21
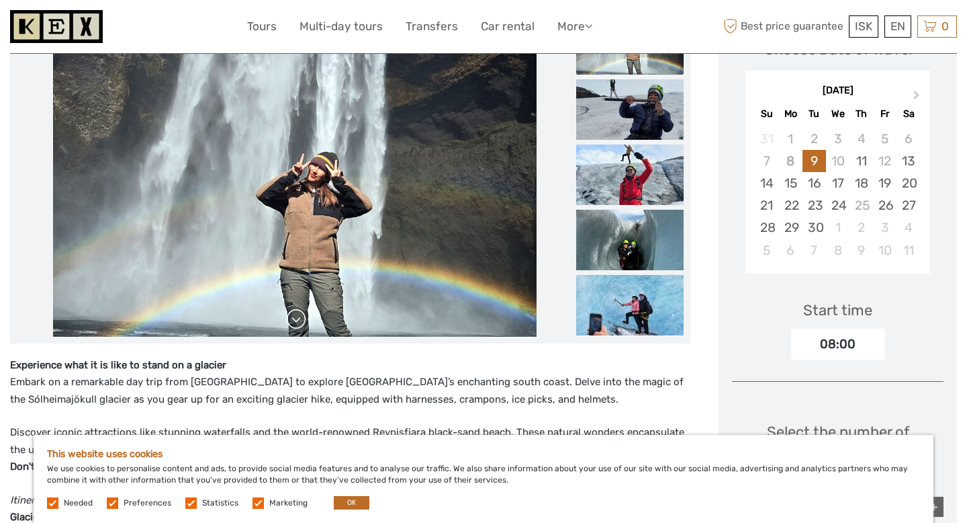
click at [292, 326] on link at bounding box center [296, 318] width 21 height 21
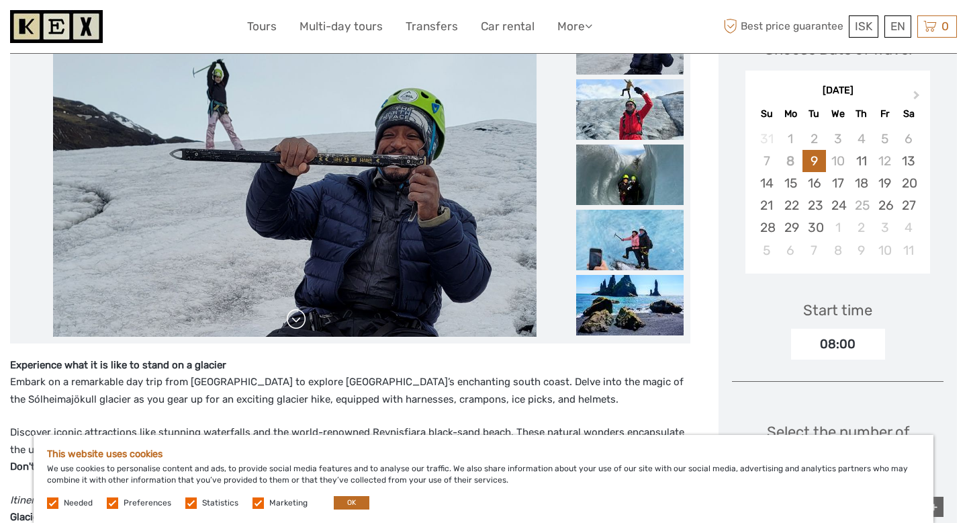
click at [292, 326] on link at bounding box center [296, 318] width 21 height 21
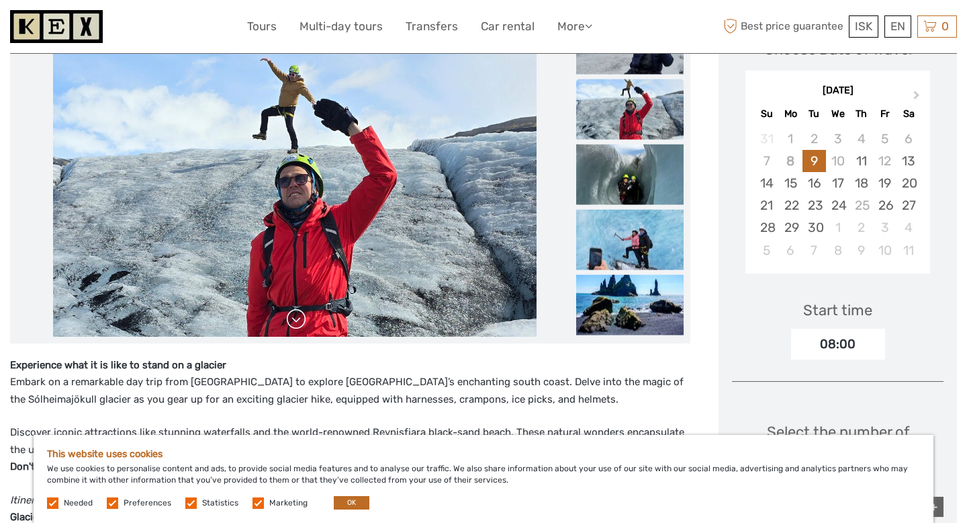
click at [292, 326] on link at bounding box center [296, 318] width 21 height 21
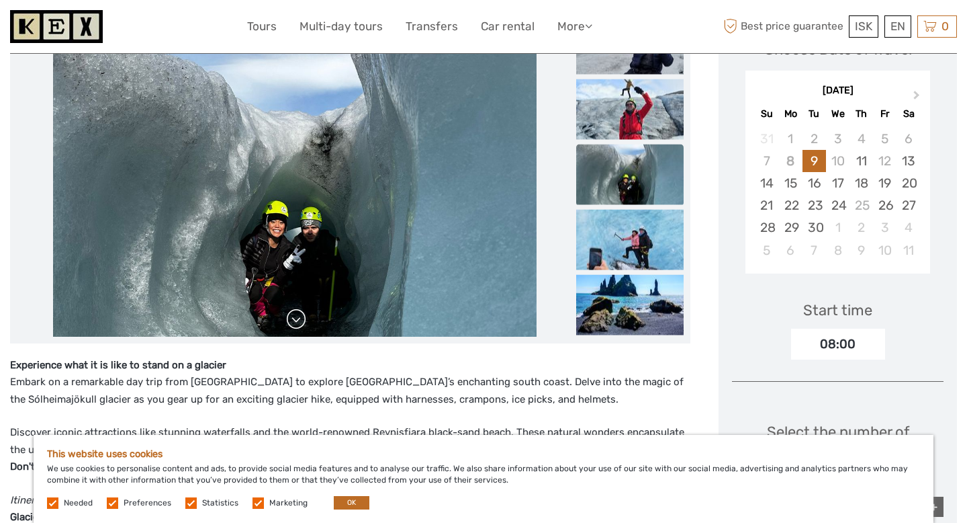
click at [292, 326] on link at bounding box center [296, 318] width 21 height 21
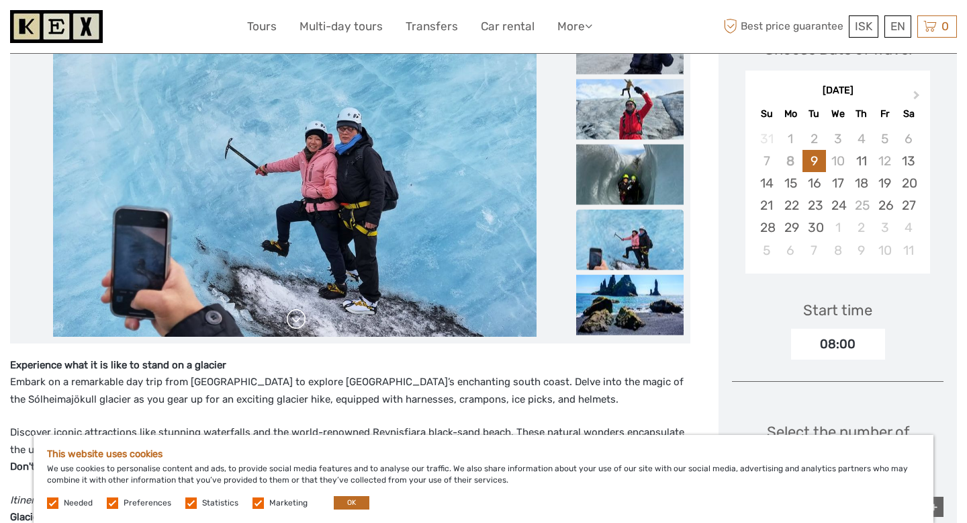
click at [292, 326] on link at bounding box center [296, 318] width 21 height 21
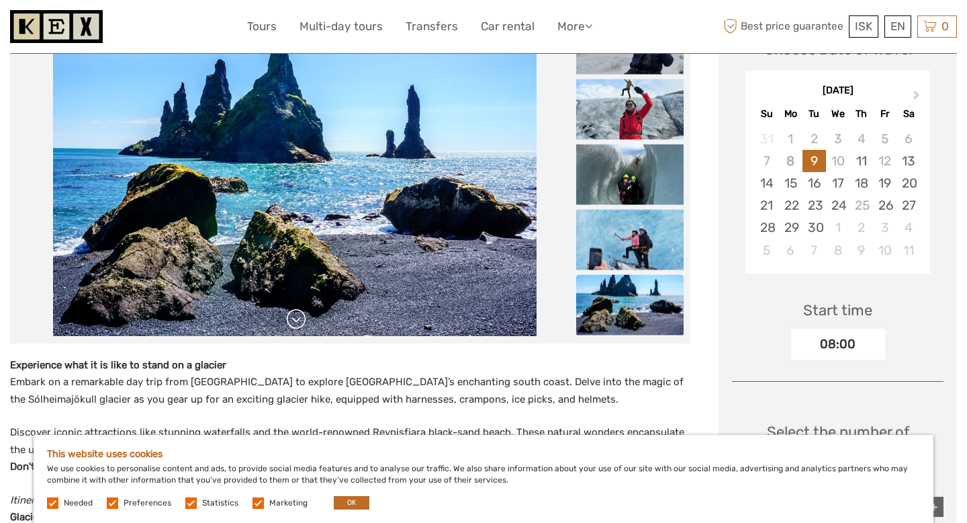
click at [292, 326] on link at bounding box center [296, 318] width 21 height 21
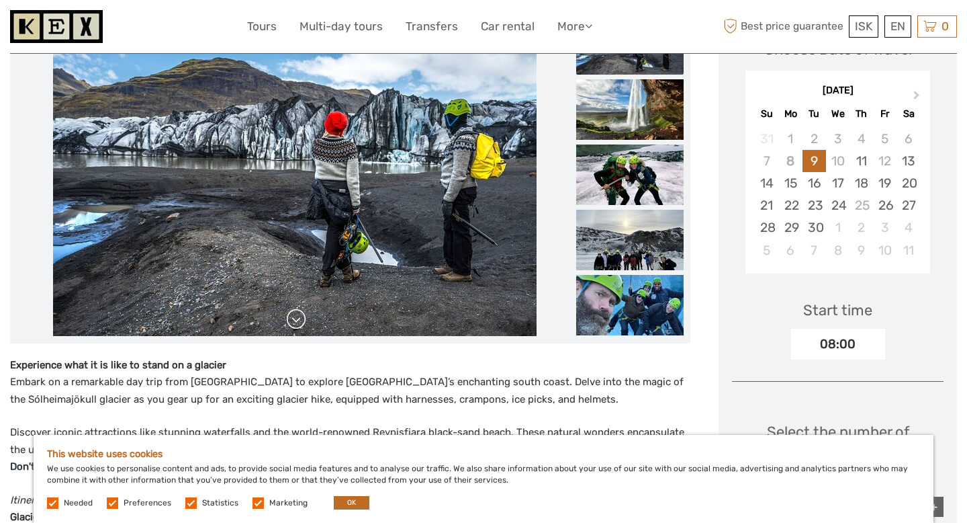
click at [292, 326] on link at bounding box center [296, 318] width 21 height 21
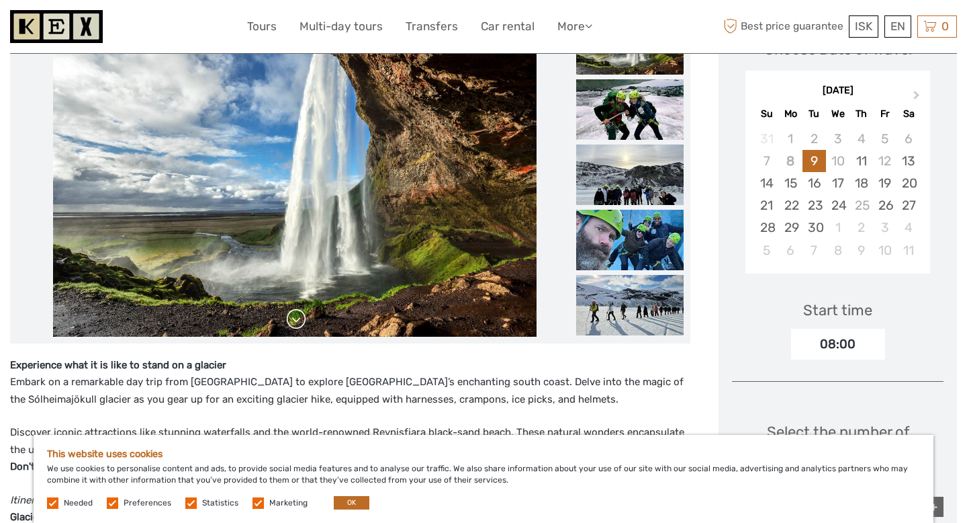
click at [292, 326] on link at bounding box center [296, 318] width 21 height 21
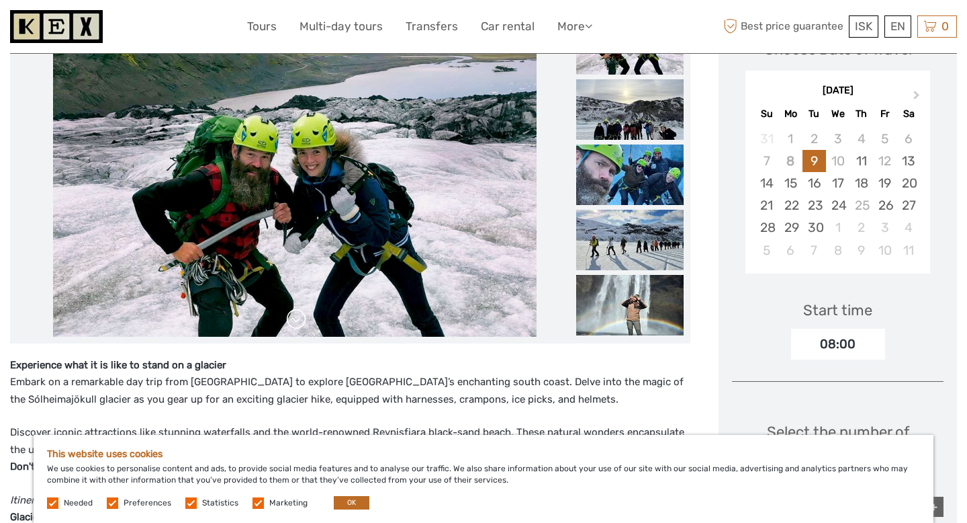
click at [292, 326] on link at bounding box center [296, 318] width 21 height 21
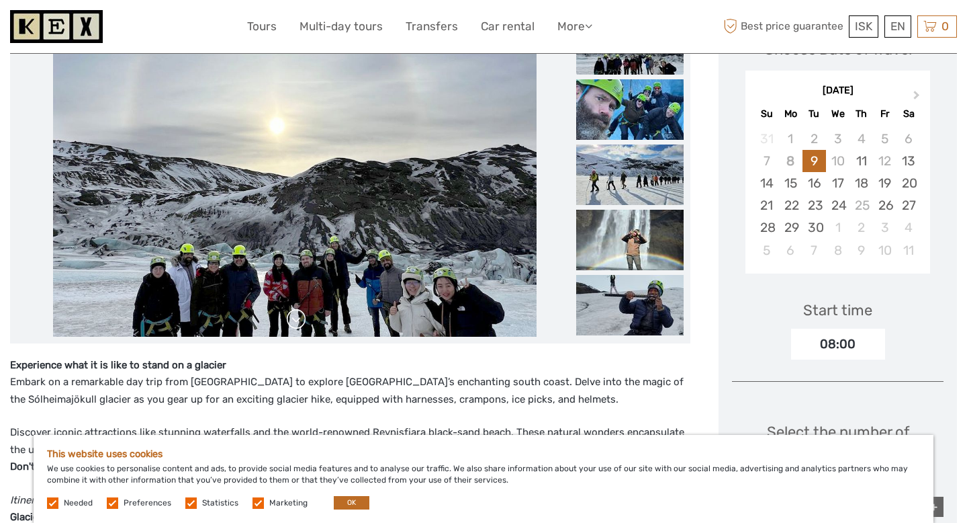
click at [292, 326] on link at bounding box center [296, 318] width 21 height 21
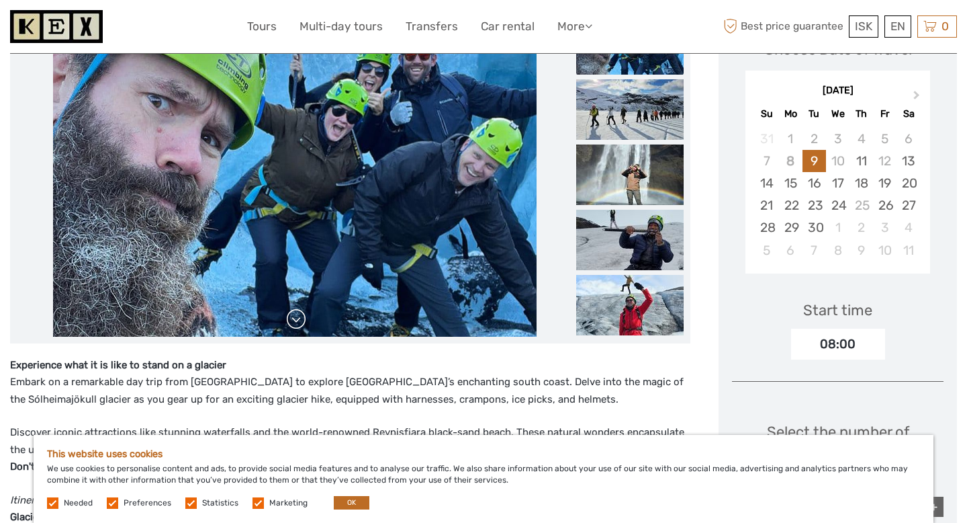
click at [292, 326] on link at bounding box center [296, 318] width 21 height 21
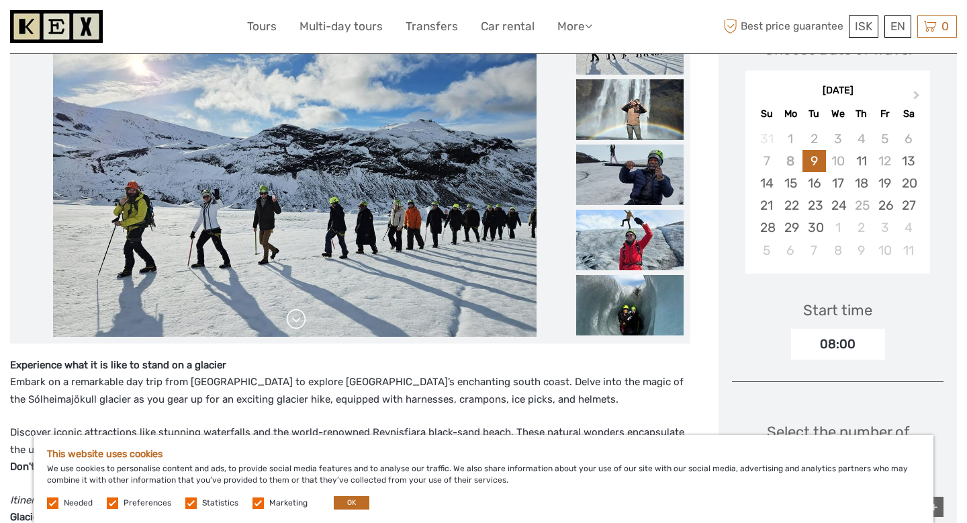
click at [292, 326] on link at bounding box center [296, 318] width 21 height 21
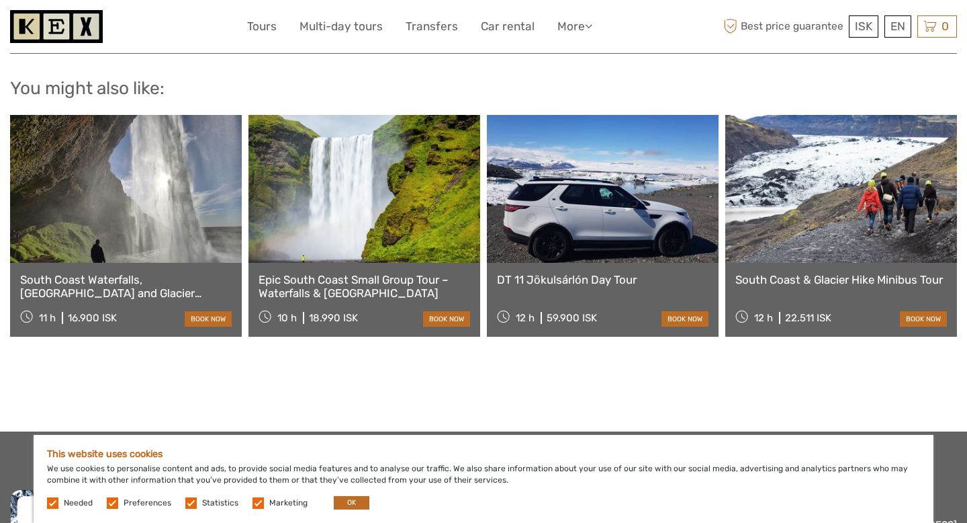
scroll to position [1667, 0]
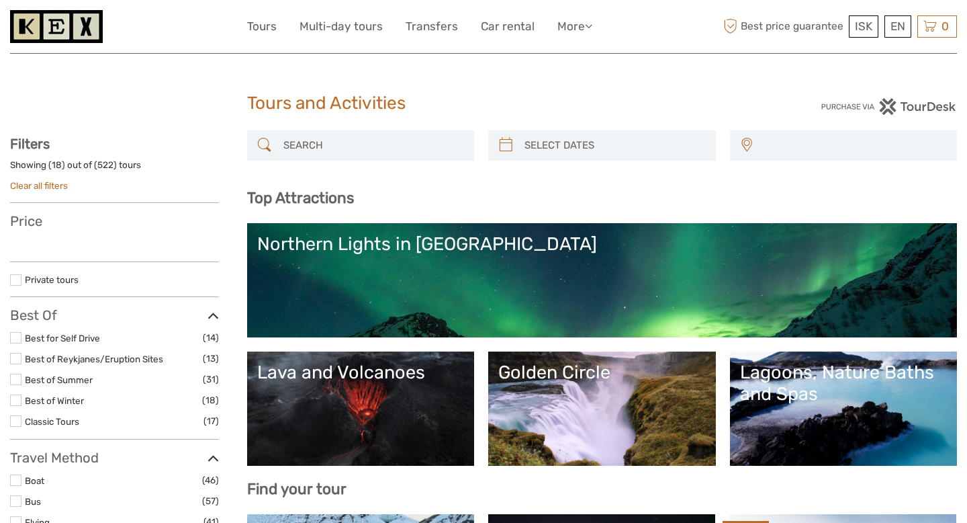
select select
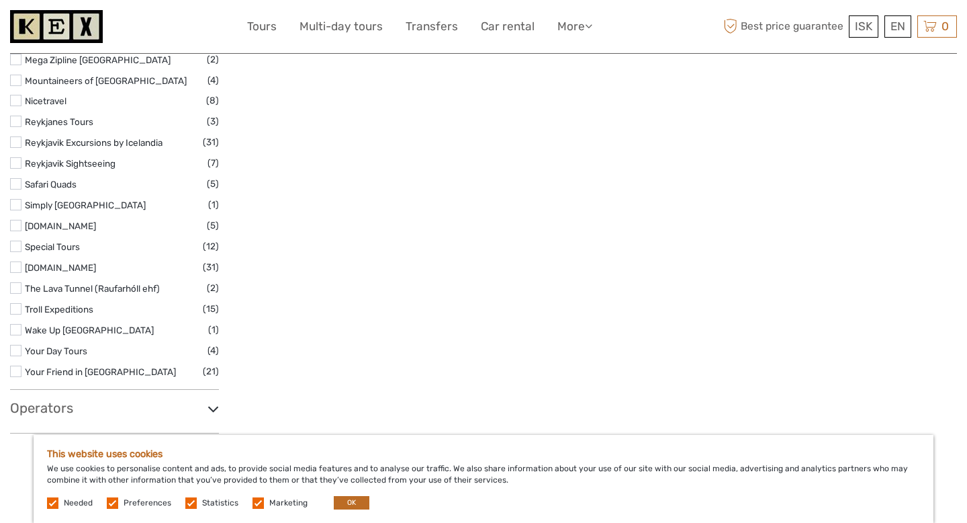
scroll to position [2010, 0]
click at [14, 329] on label at bounding box center [15, 331] width 11 height 11
click at [0, 0] on input "checkbox" at bounding box center [0, 0] width 0 height 0
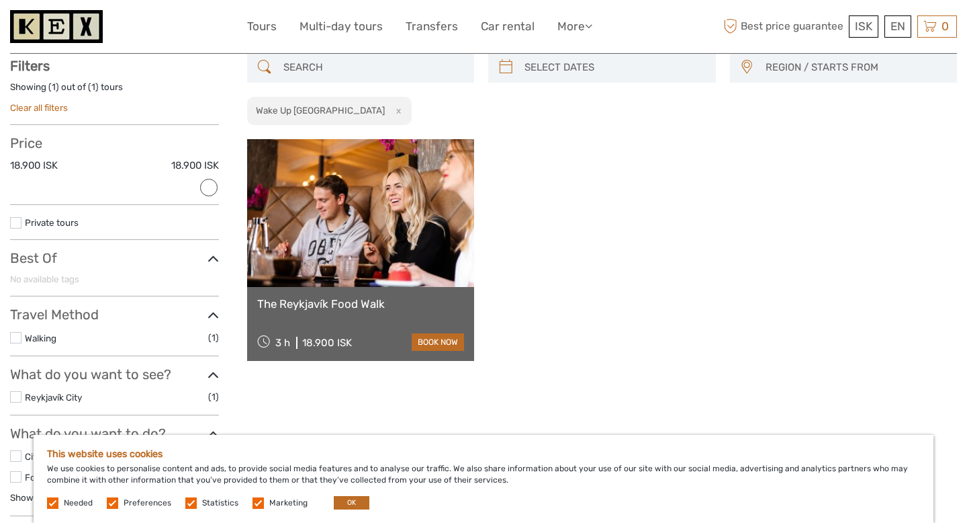
scroll to position [76, 0]
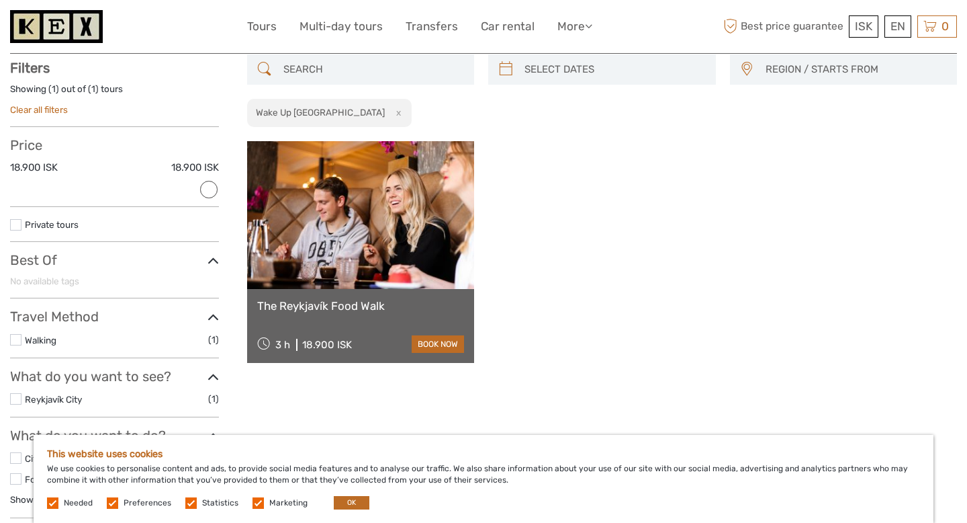
click at [374, 304] on link "The Reykjavík Food Walk" at bounding box center [360, 305] width 207 height 13
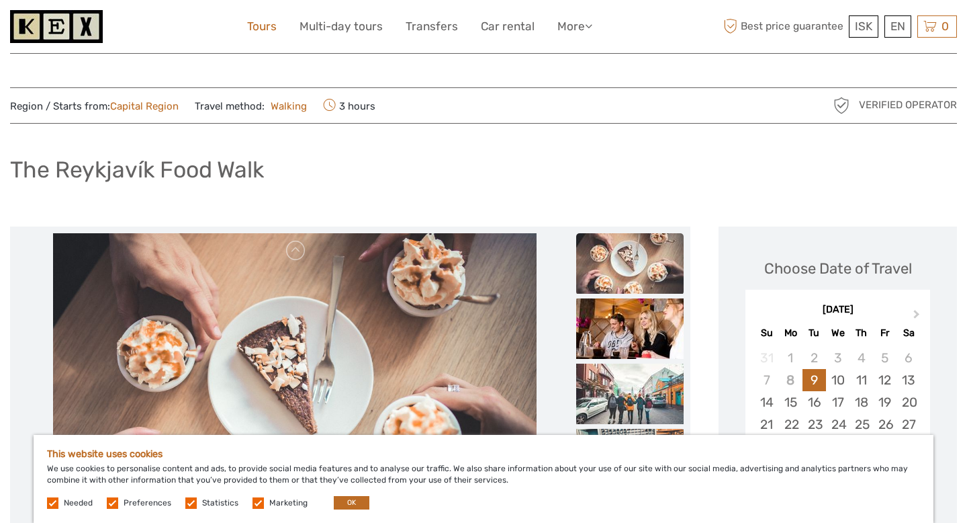
click at [255, 30] on link "Tours" at bounding box center [262, 26] width 30 height 19
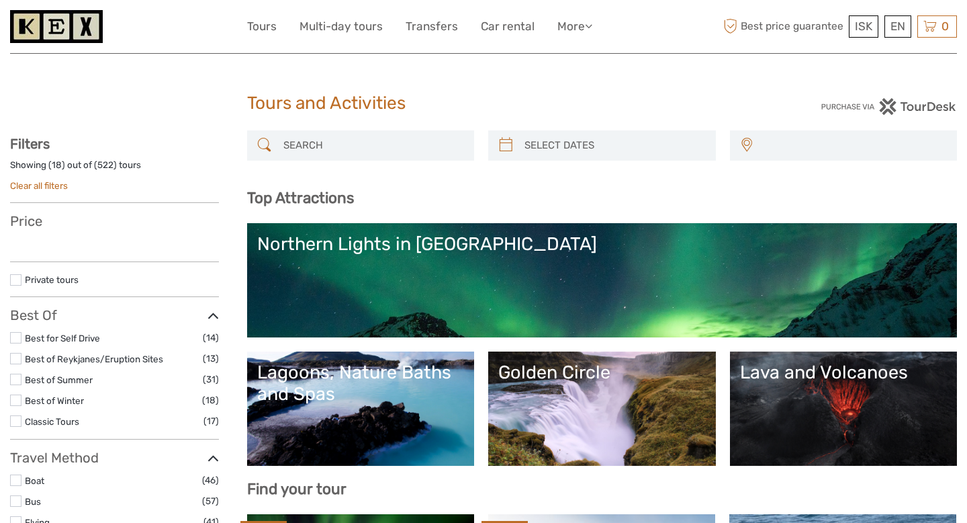
select select
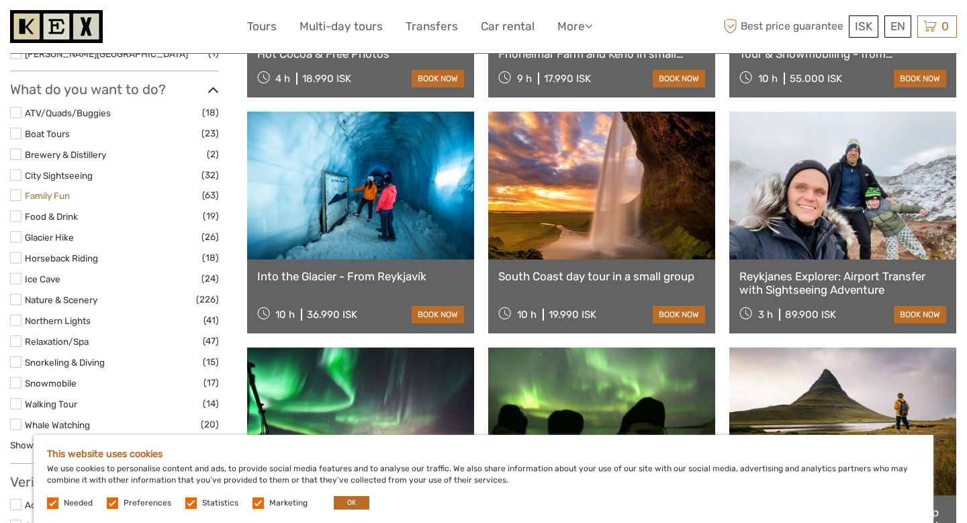
scroll to position [1113, 0]
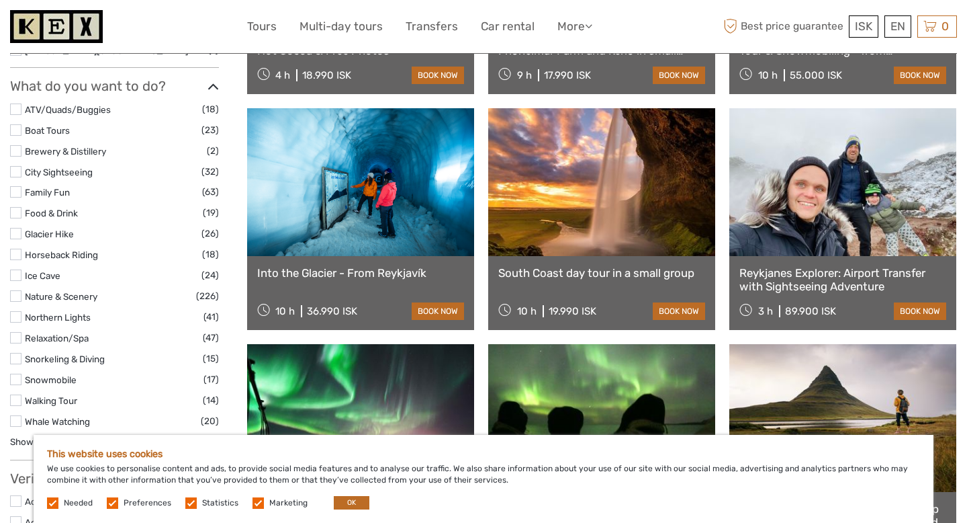
click at [18, 238] on label at bounding box center [15, 233] width 11 height 11
click at [0, 0] on input "checkbox" at bounding box center [0, 0] width 0 height 0
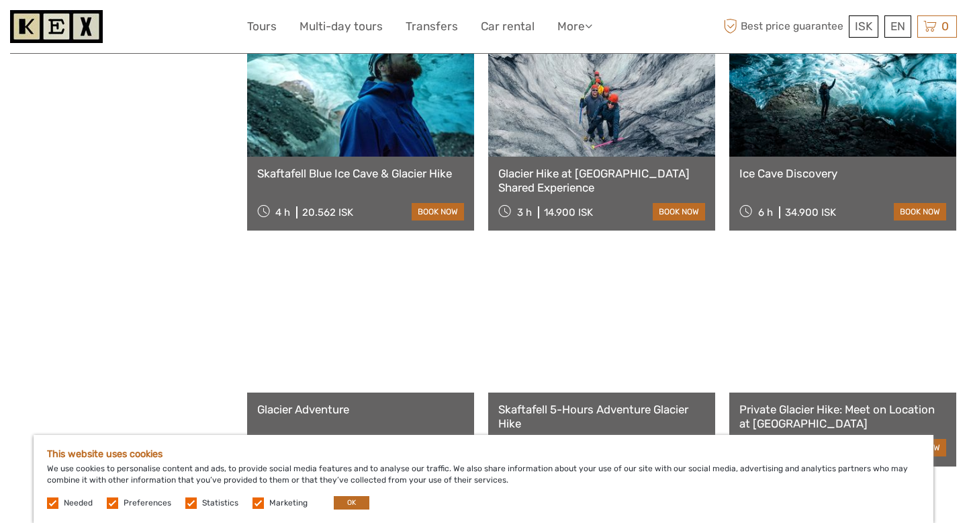
scroll to position [1153, 0]
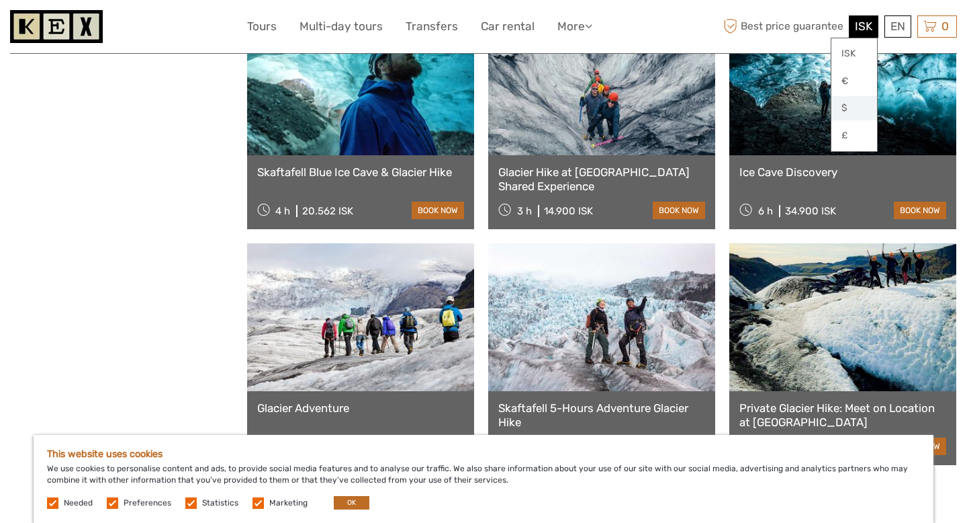
click at [842, 108] on link "$" at bounding box center [855, 108] width 46 height 24
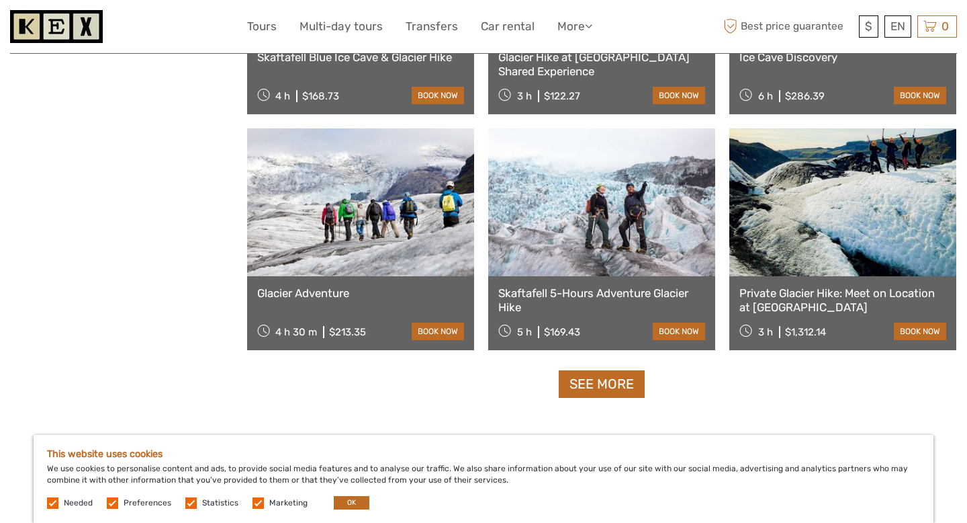
scroll to position [1269, 0]
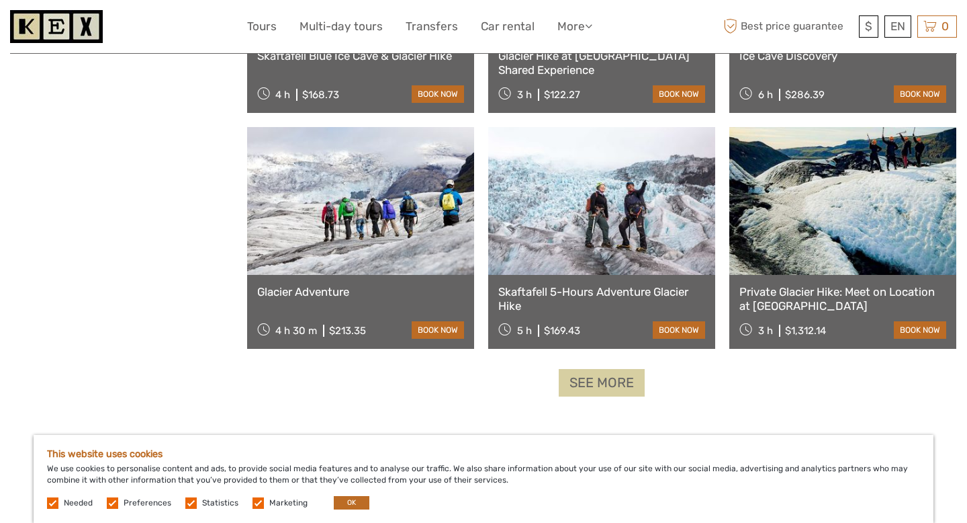
click at [611, 391] on link "See more" at bounding box center [602, 383] width 86 height 28
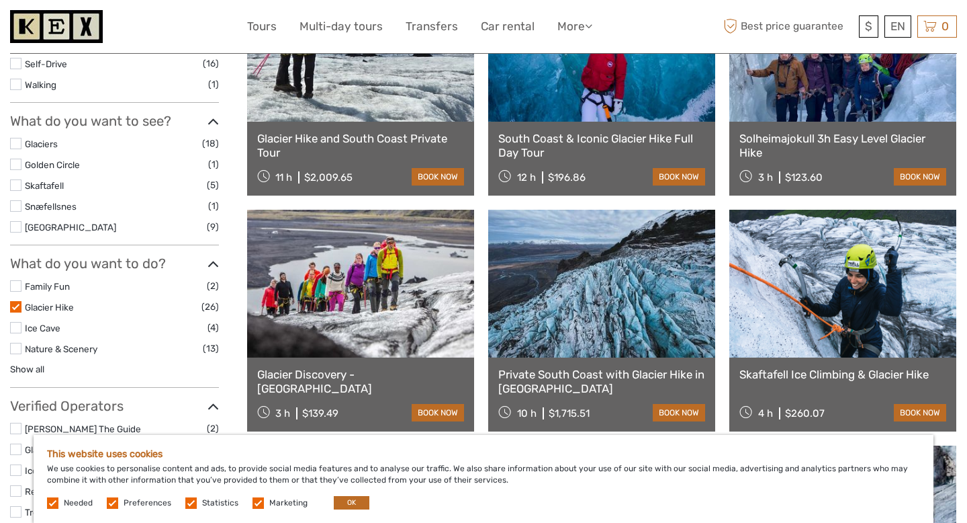
scroll to position [483, 0]
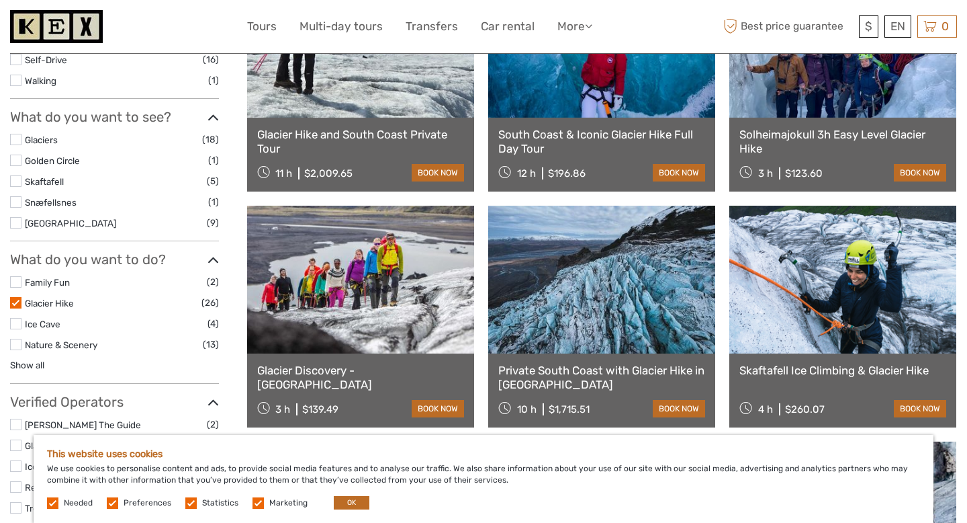
click at [21, 320] on li "Ice Cave (4)" at bounding box center [114, 323] width 209 height 15
click at [17, 324] on label at bounding box center [15, 323] width 11 height 11
click at [0, 0] on input "checkbox" at bounding box center [0, 0] width 0 height 0
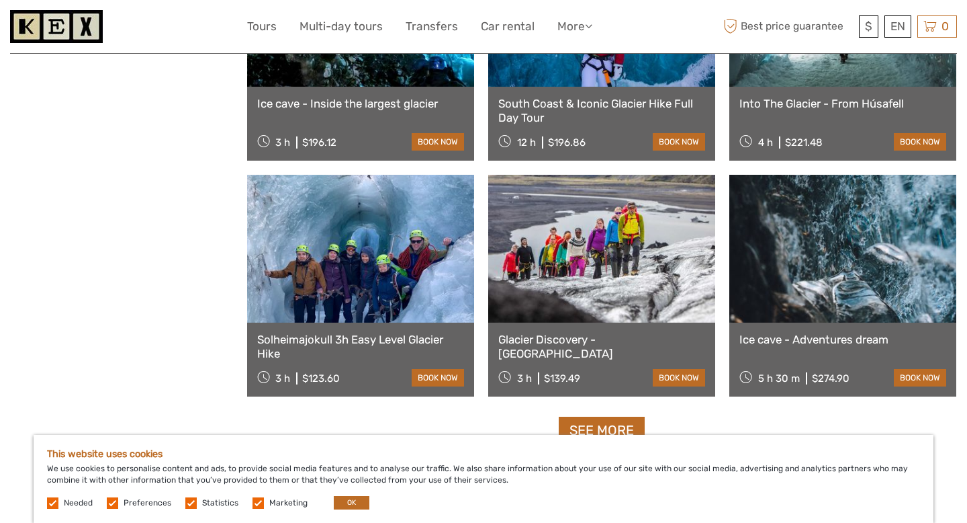
scroll to position [1338, 0]
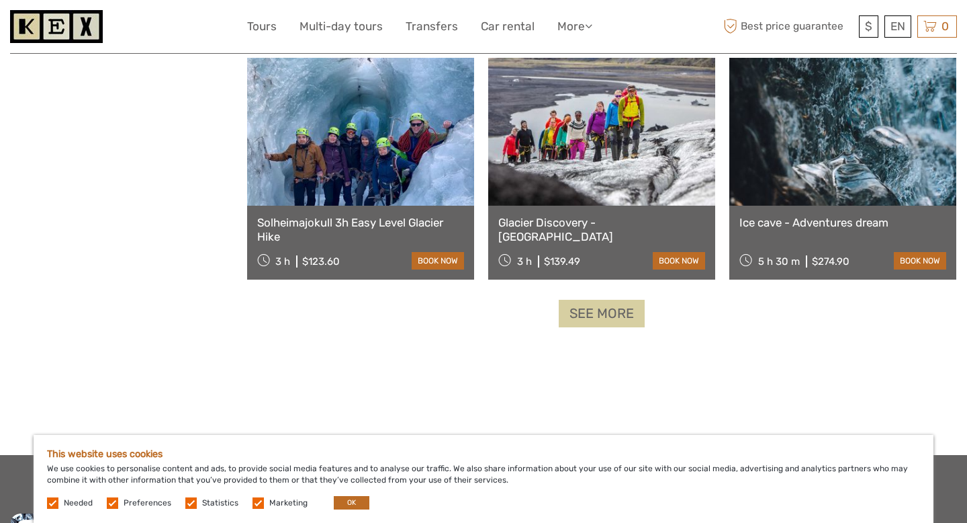
click at [591, 314] on link "See more" at bounding box center [602, 314] width 86 height 28
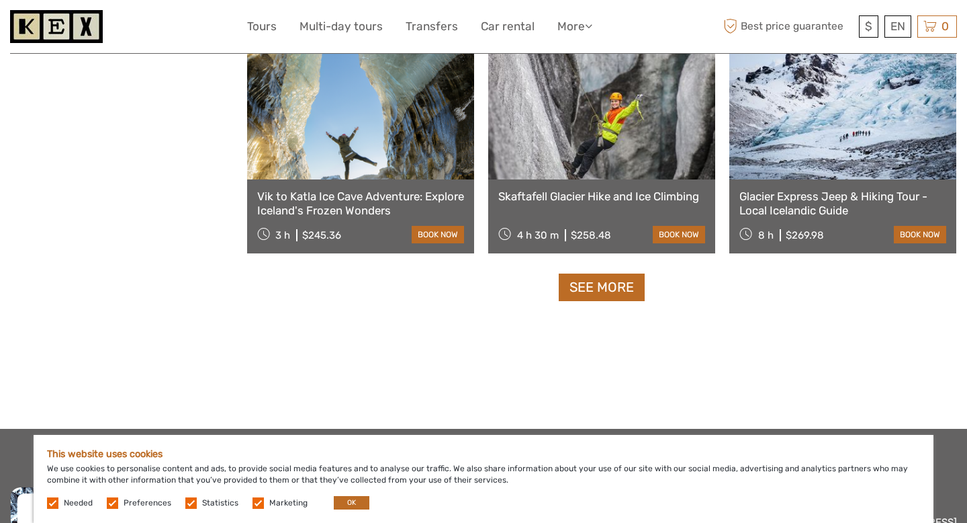
scroll to position [2781, 0]
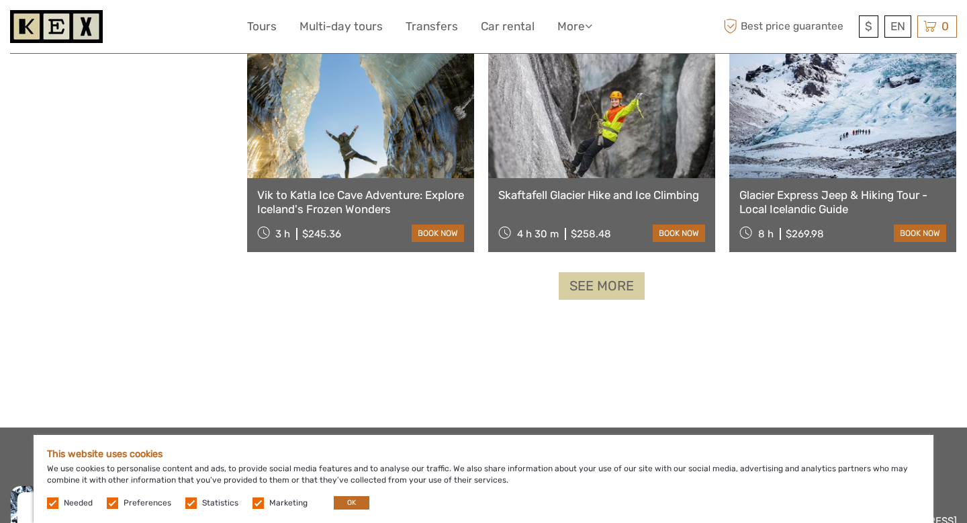
click at [588, 287] on link "See more" at bounding box center [602, 286] width 86 height 28
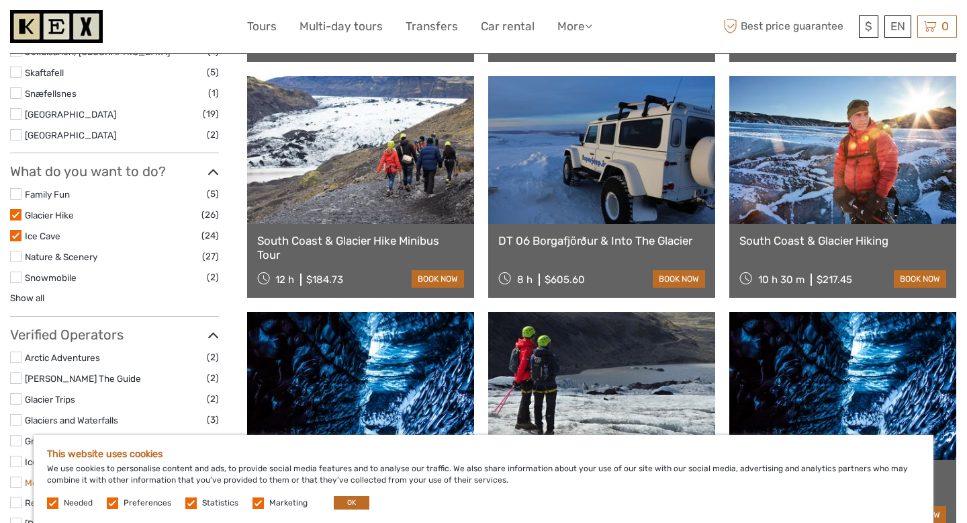
scroll to position [610, 0]
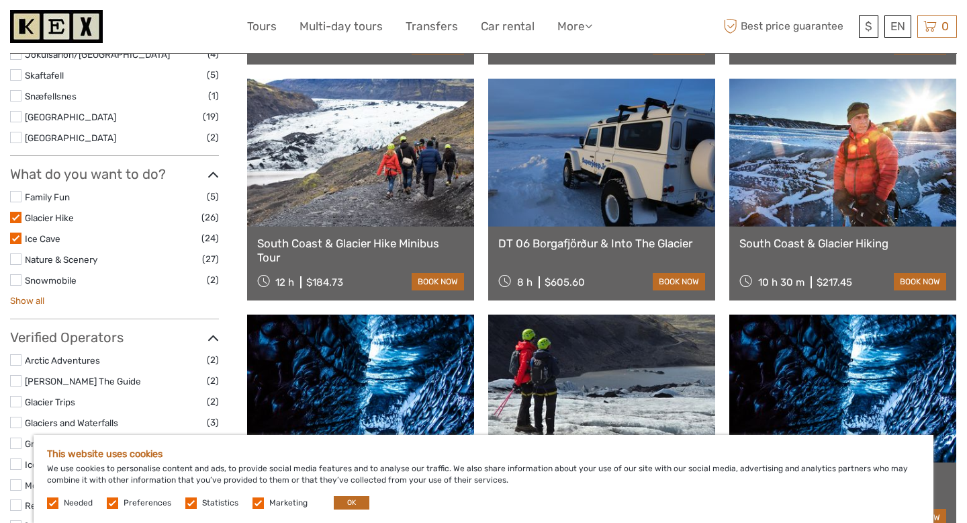
click at [28, 299] on link "Show all" at bounding box center [27, 300] width 34 height 11
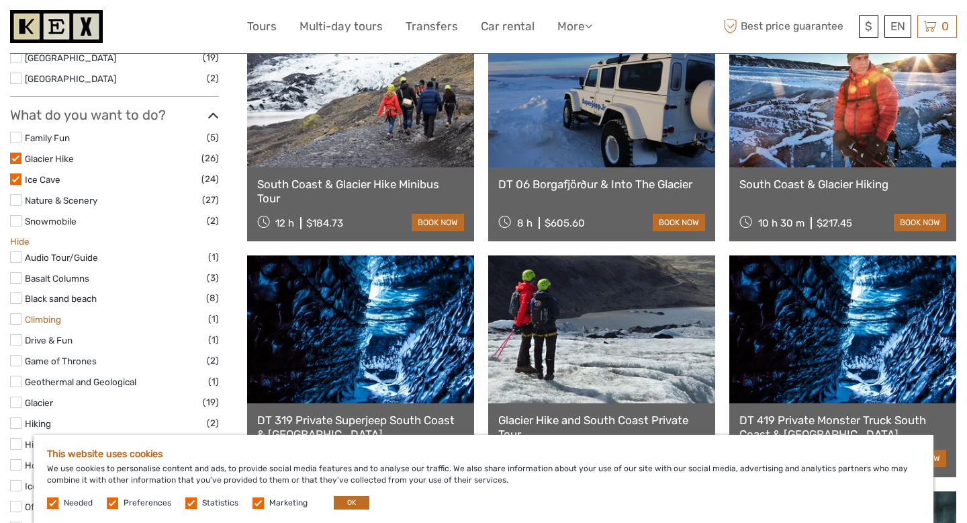
scroll to position [654, 0]
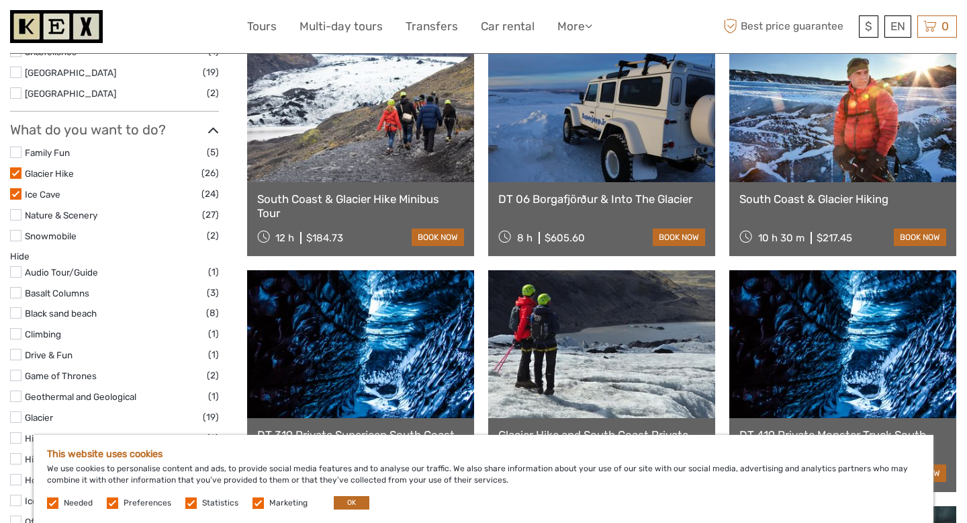
click at [15, 195] on label at bounding box center [15, 193] width 11 height 11
click at [0, 0] on input "checkbox" at bounding box center [0, 0] width 0 height 0
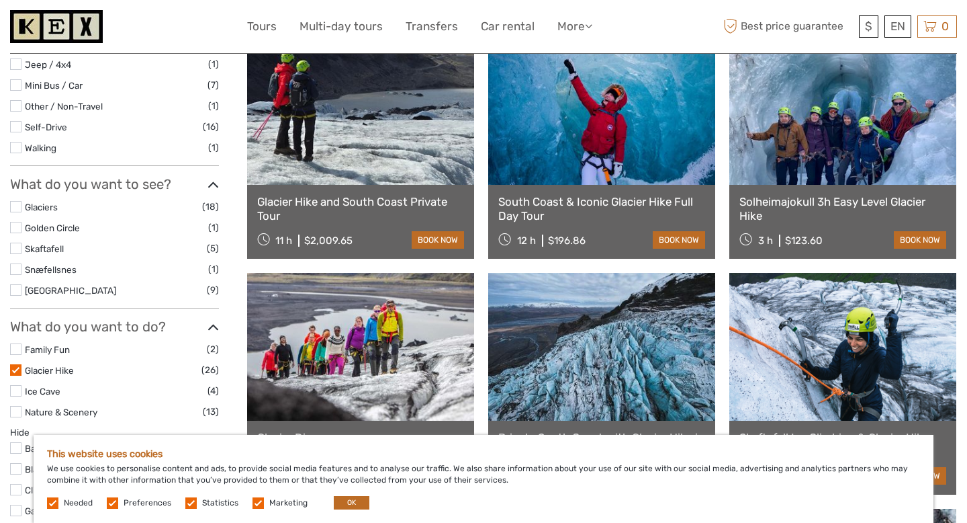
click at [19, 368] on label at bounding box center [15, 369] width 11 height 11
click at [0, 0] on input "checkbox" at bounding box center [0, 0] width 0 height 0
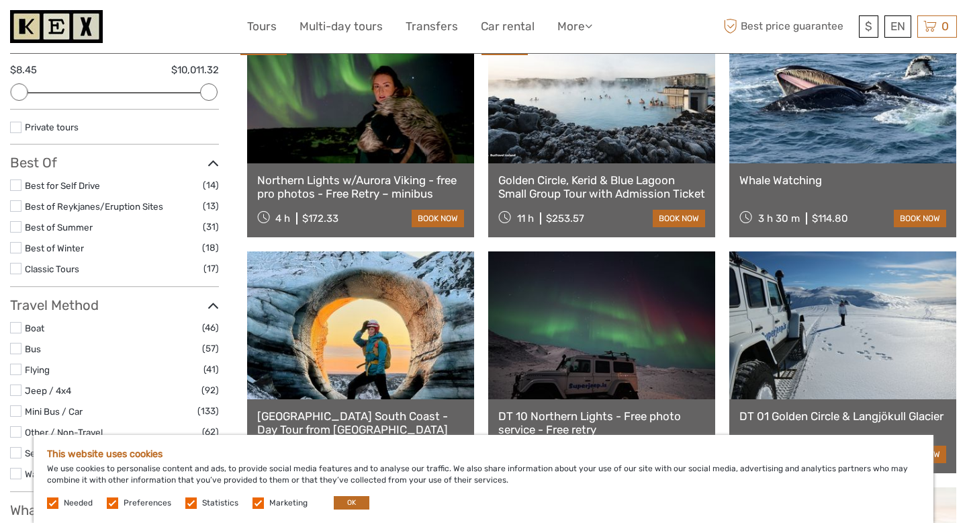
scroll to position [167, 0]
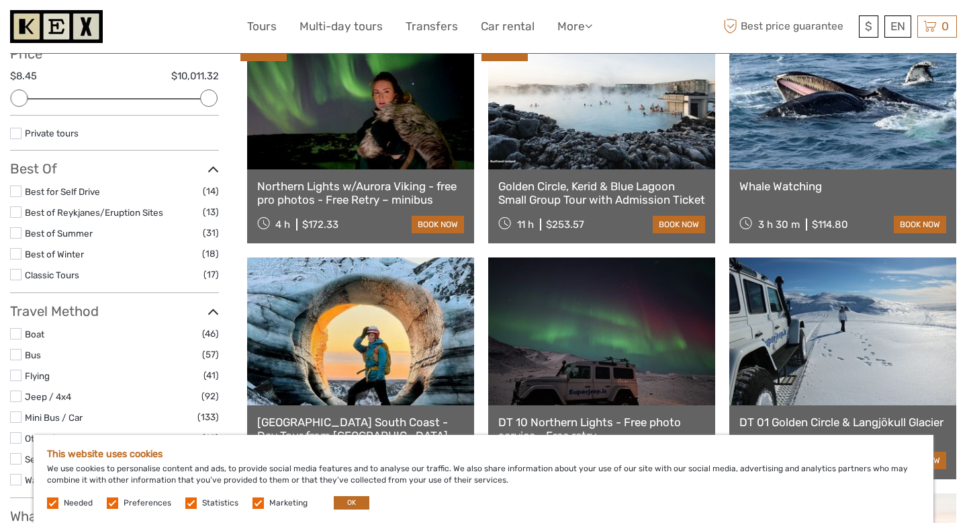
click at [609, 198] on link "Golden Circle, Kerid & Blue Lagoon Small Group Tour with Admission Ticket" at bounding box center [601, 193] width 207 height 28
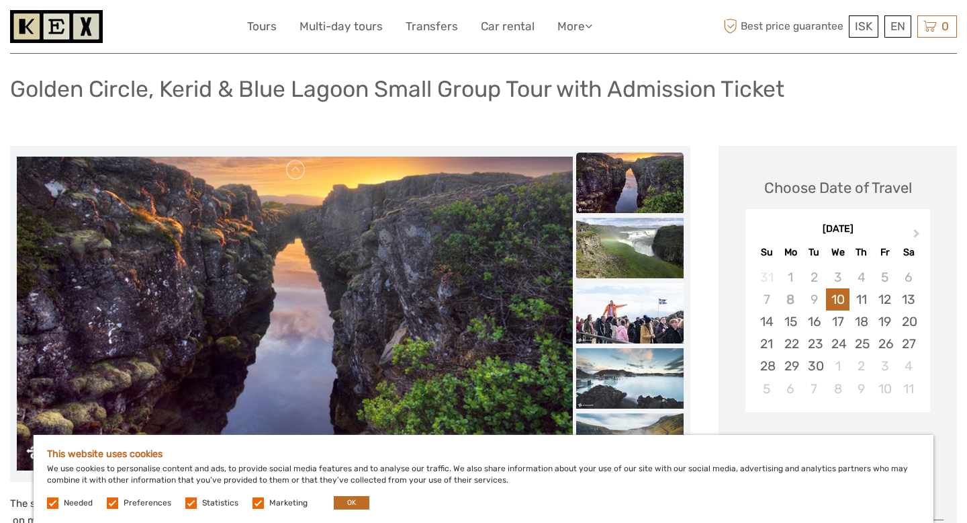
scroll to position [147, 0]
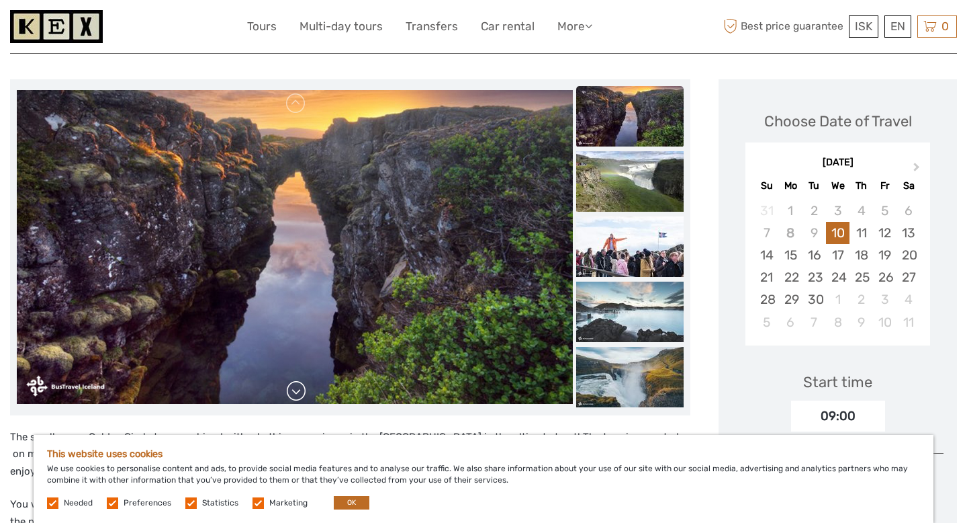
click at [298, 394] on link at bounding box center [296, 390] width 21 height 21
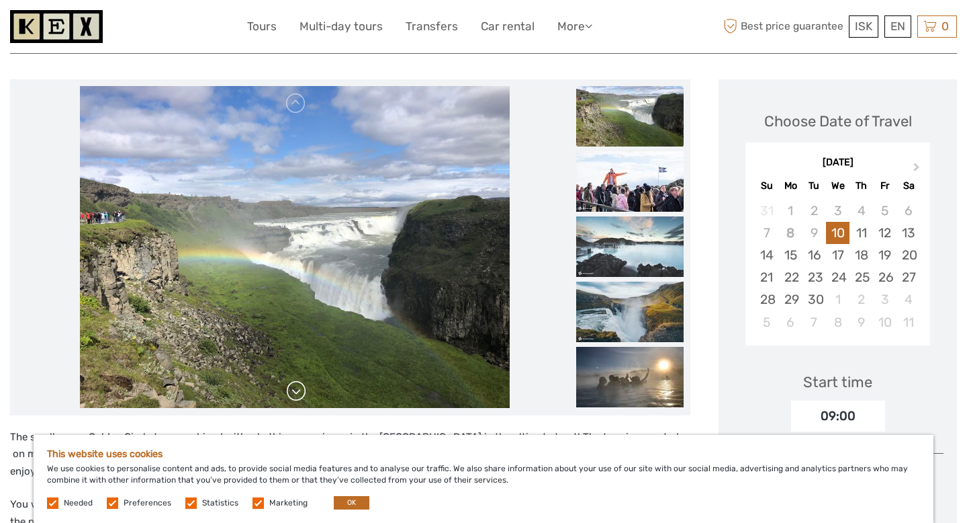
click at [298, 394] on link at bounding box center [296, 390] width 21 height 21
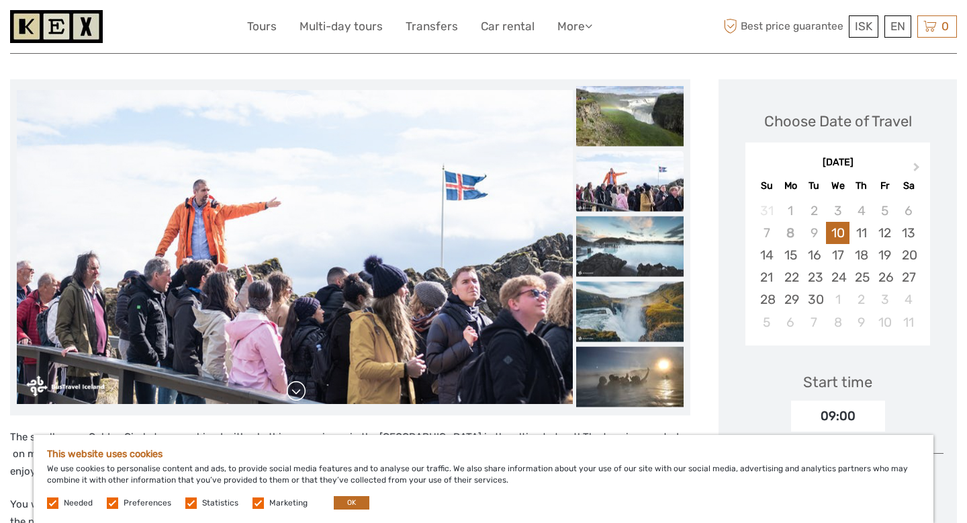
click at [298, 394] on link at bounding box center [296, 390] width 21 height 21
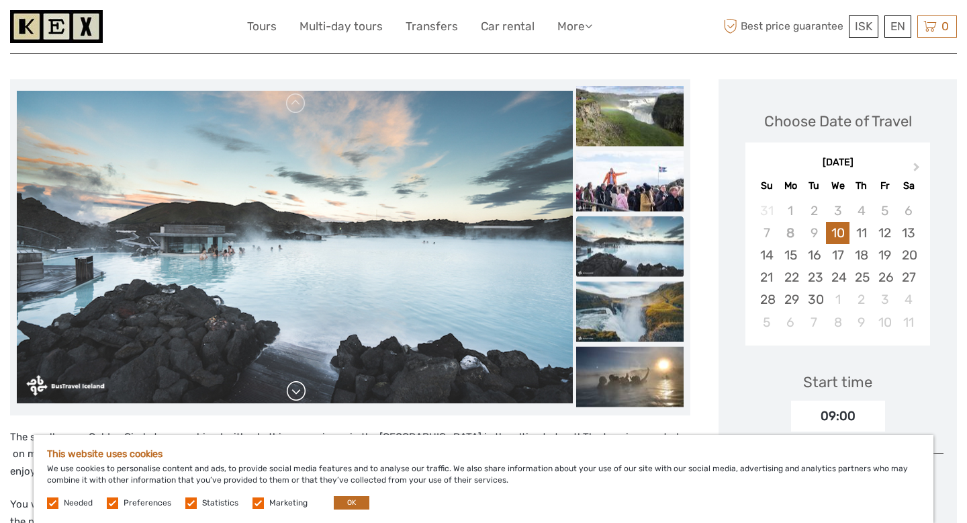
click at [298, 394] on link at bounding box center [296, 390] width 21 height 21
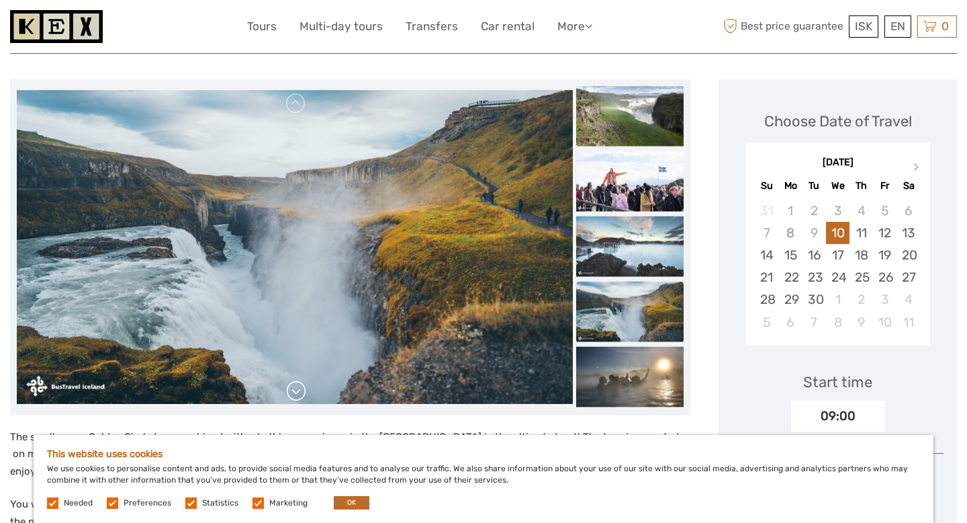
click at [298, 394] on link at bounding box center [296, 390] width 21 height 21
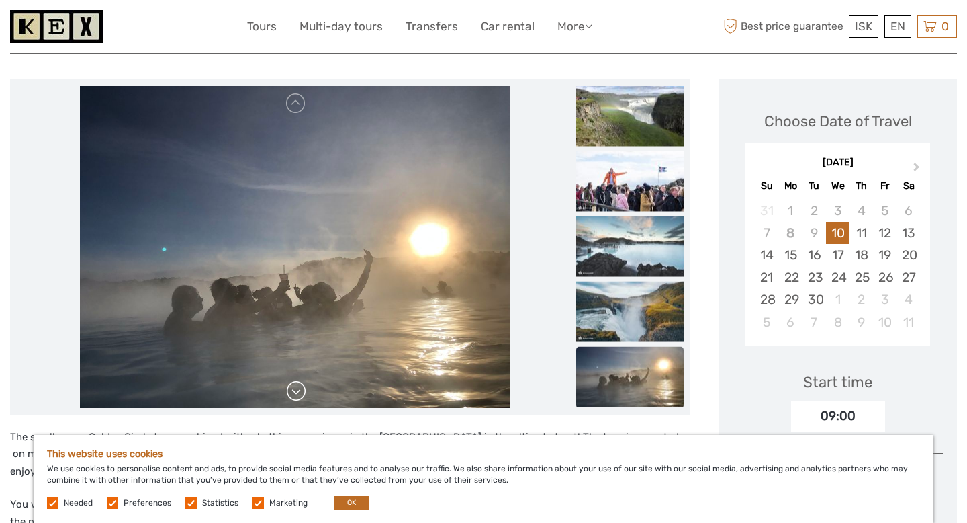
click at [298, 394] on link at bounding box center [296, 390] width 21 height 21
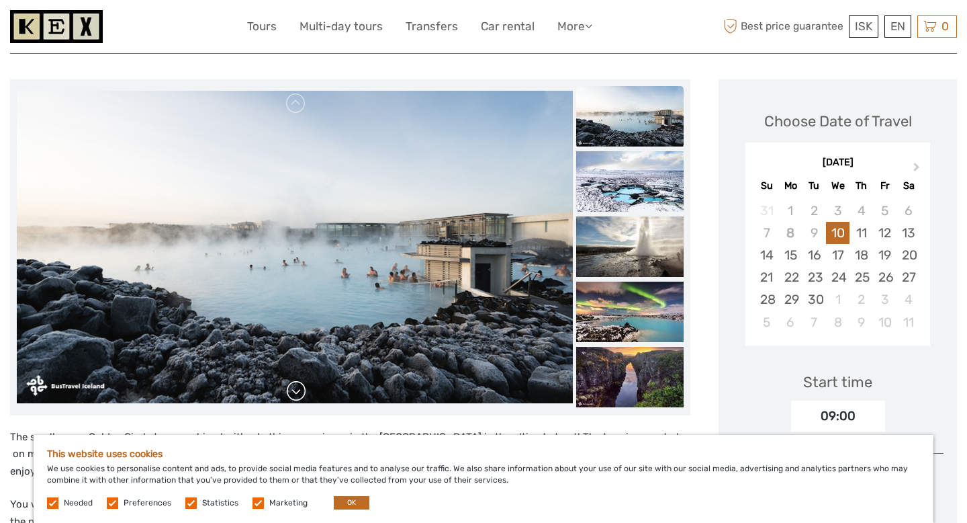
click at [298, 394] on link at bounding box center [296, 390] width 21 height 21
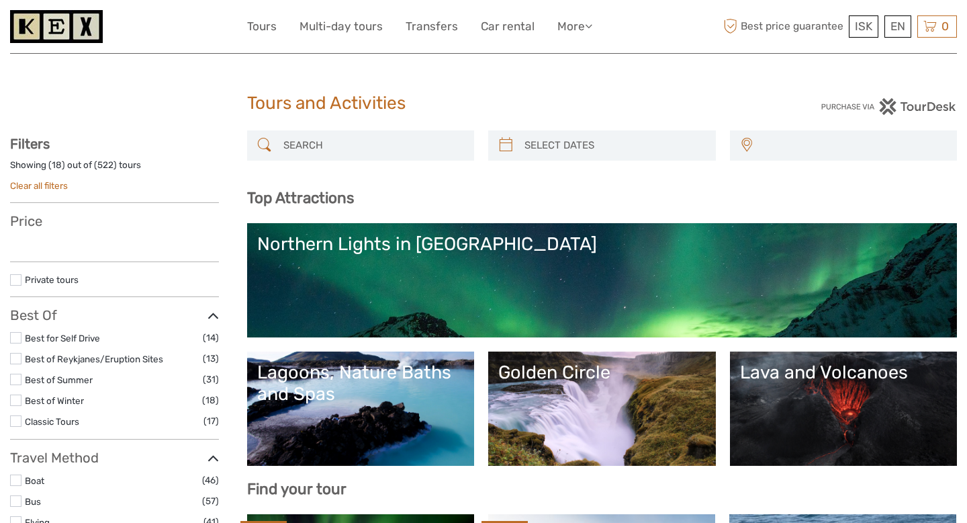
select select
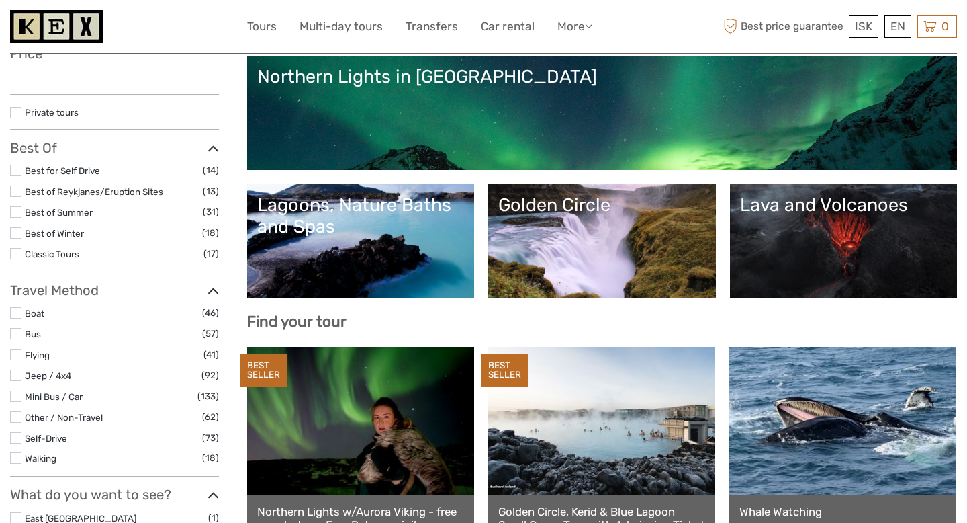
select select
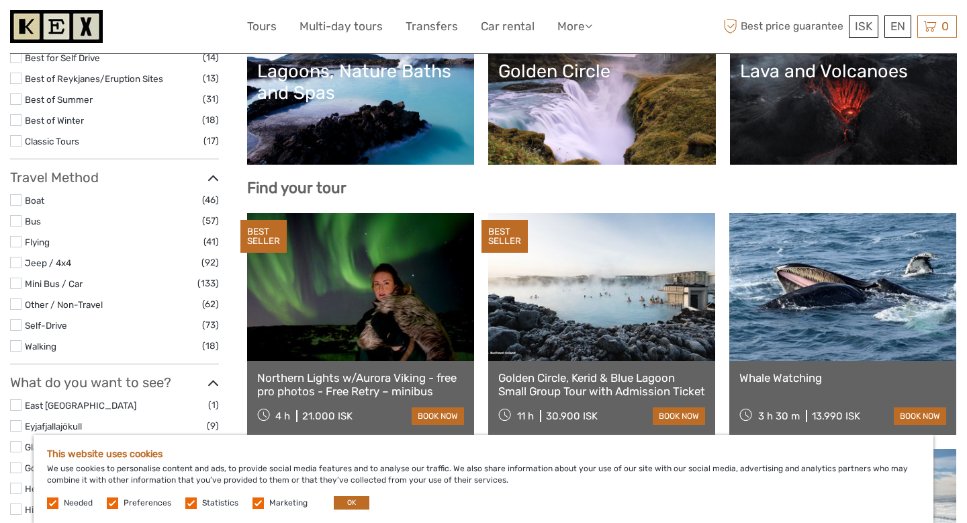
scroll to position [288, 0]
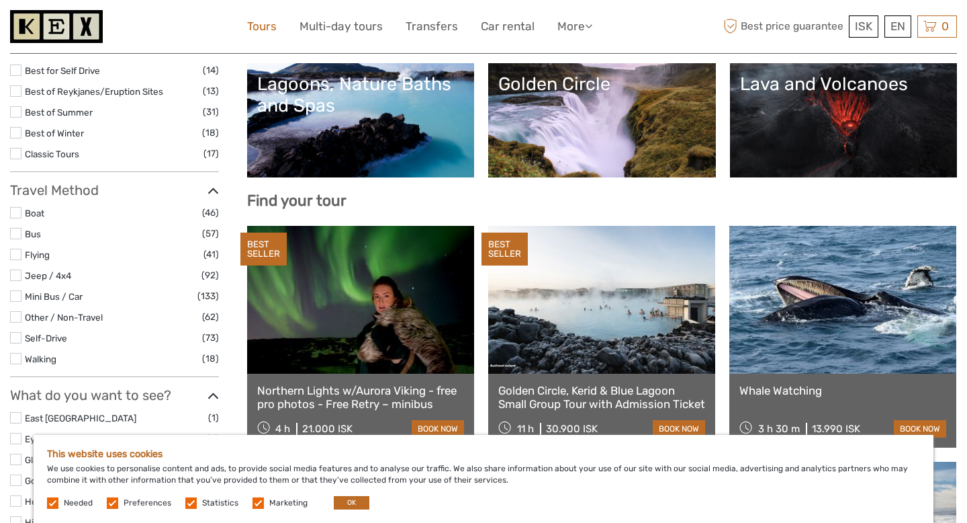
click at [263, 25] on link "Tours" at bounding box center [262, 26] width 30 height 19
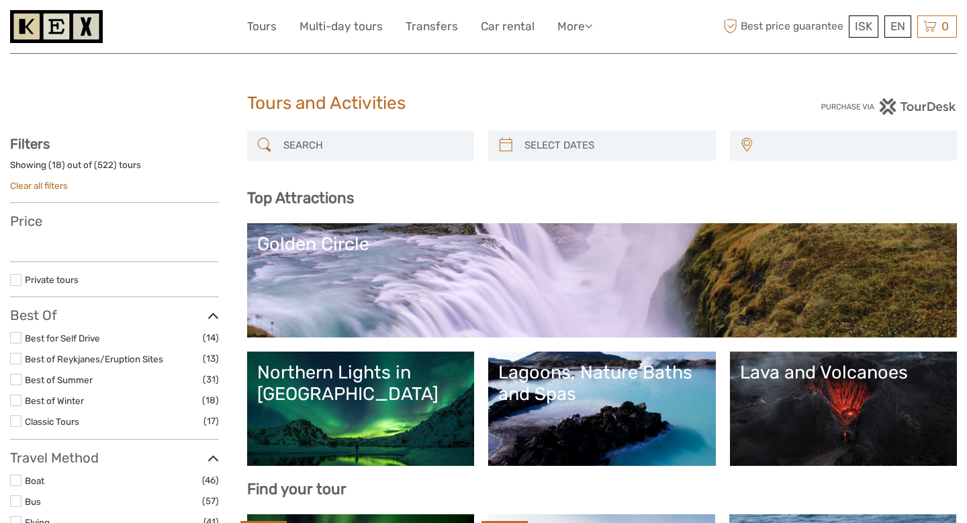
select select
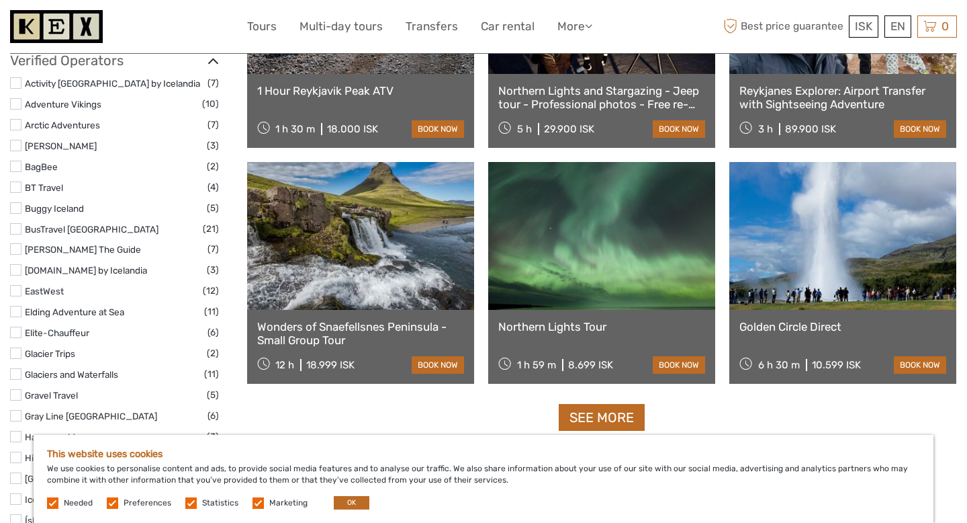
scroll to position [1533, 0]
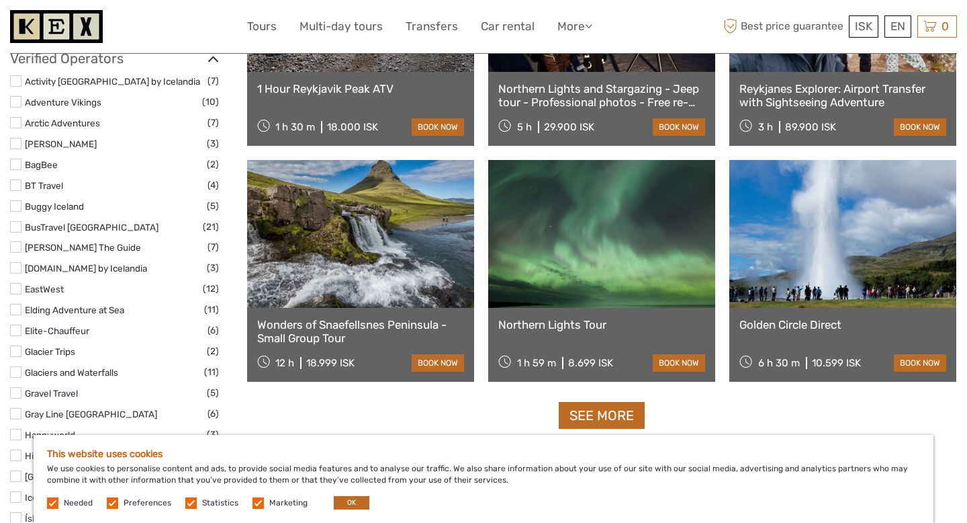
click at [416, 281] on link at bounding box center [360, 234] width 227 height 148
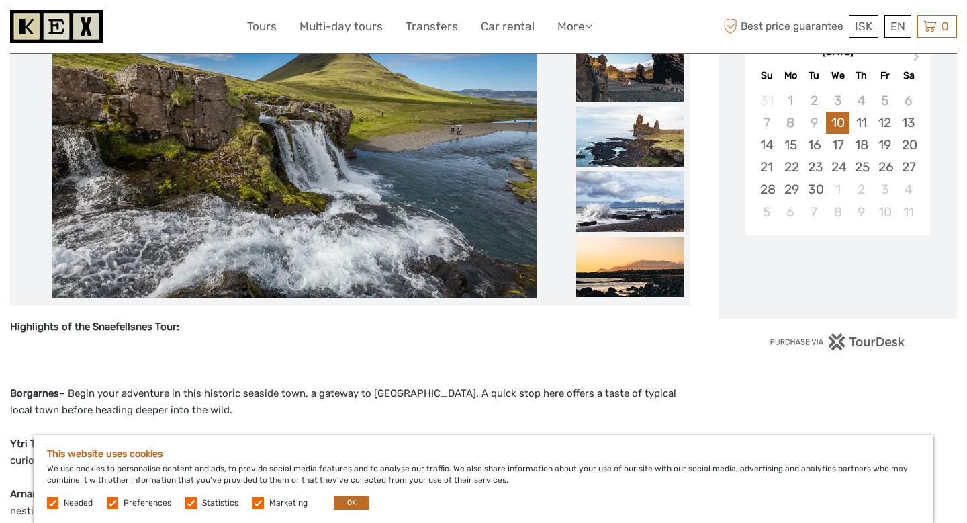
scroll to position [226, 0]
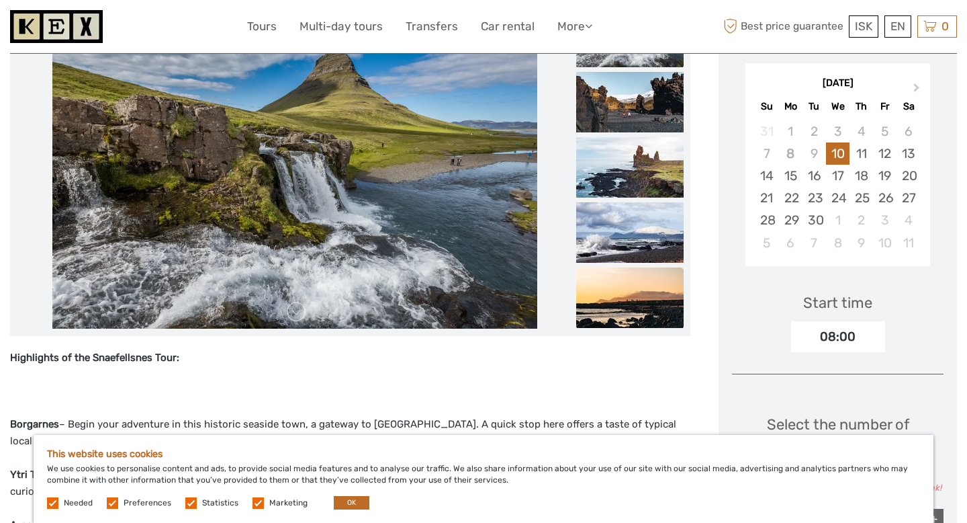
click at [619, 314] on img at bounding box center [629, 297] width 107 height 60
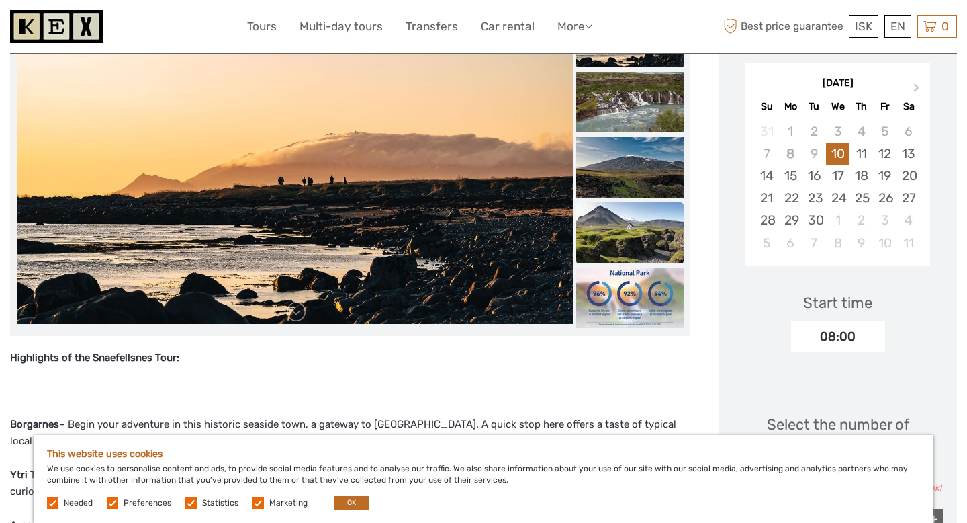
click at [610, 261] on img at bounding box center [629, 232] width 107 height 60
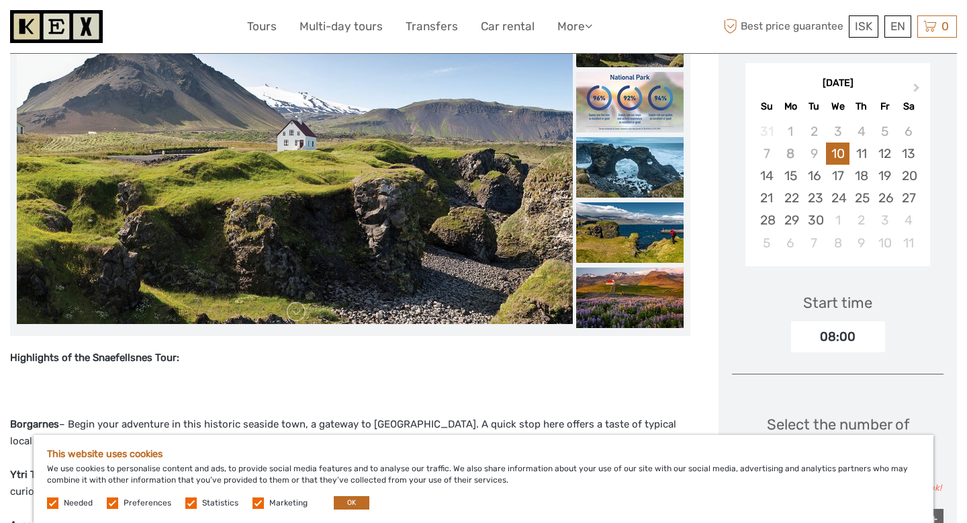
click at [610, 261] on img at bounding box center [629, 232] width 107 height 60
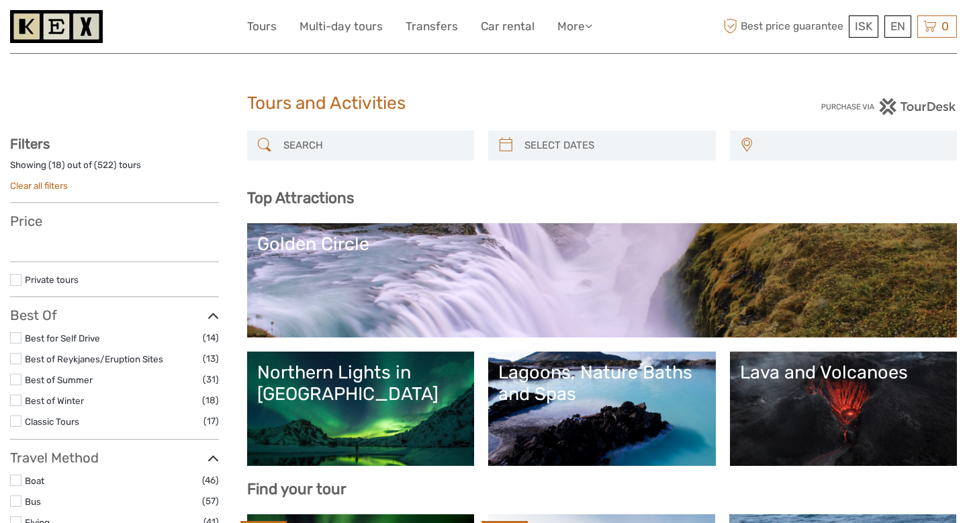
select select
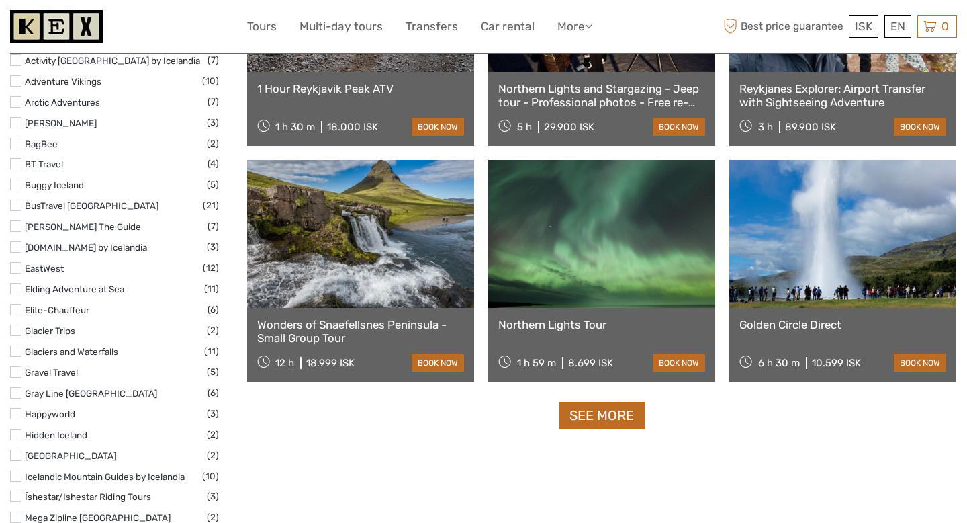
select select
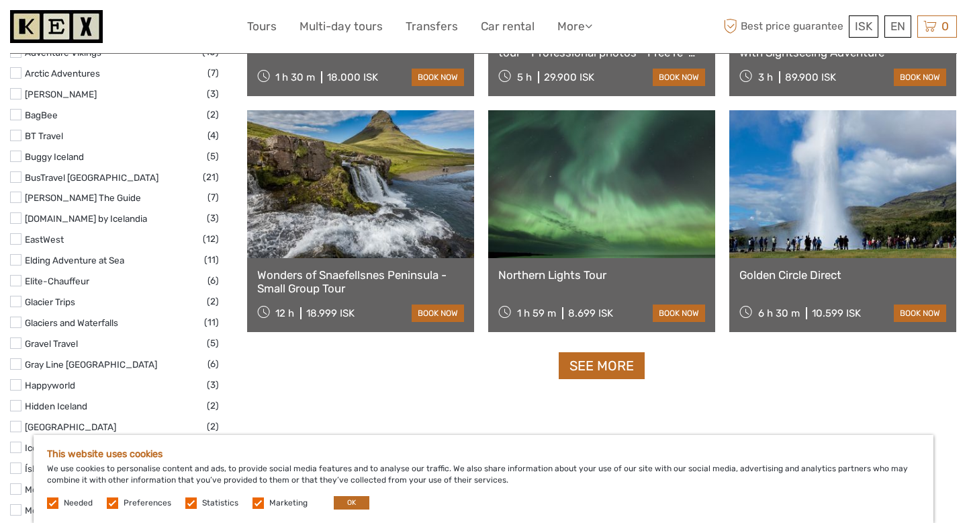
scroll to position [0, 0]
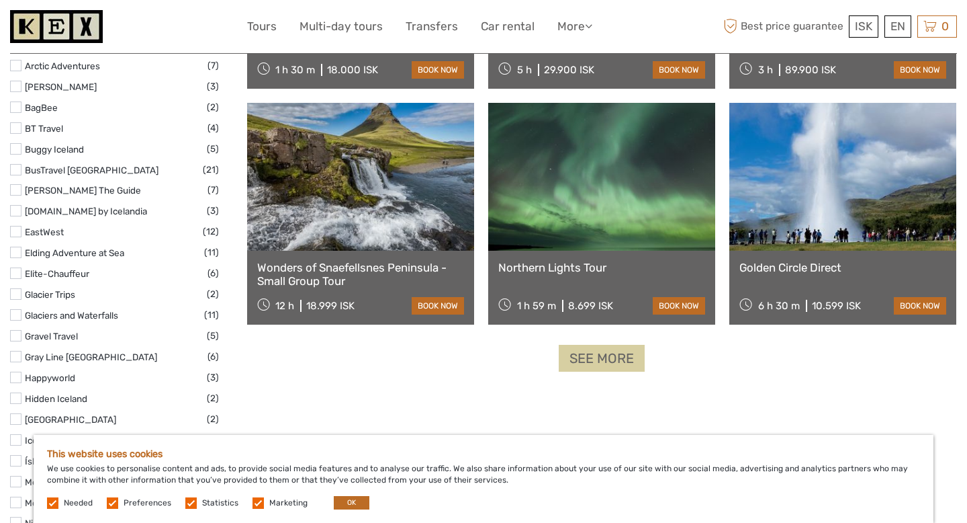
click at [627, 367] on link "See more" at bounding box center [602, 359] width 86 height 28
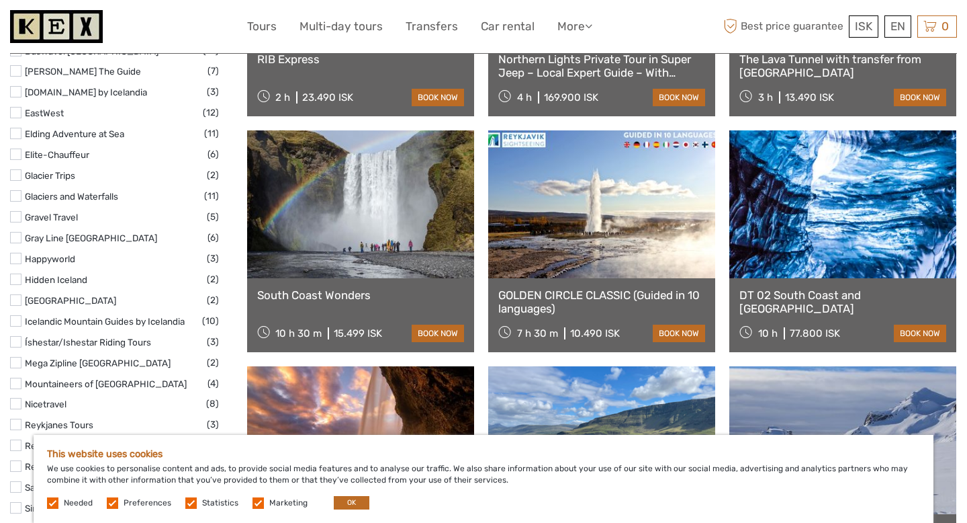
scroll to position [1717, 0]
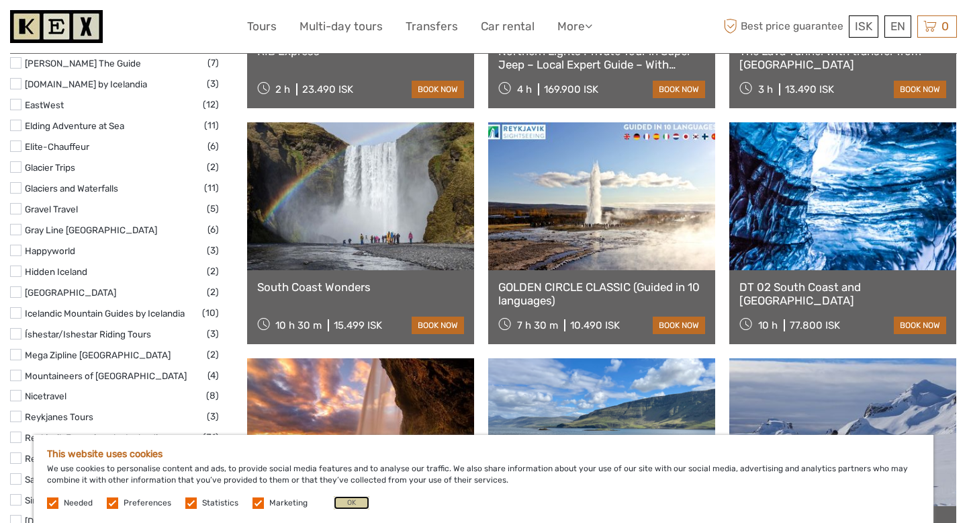
click at [357, 500] on button "OK" at bounding box center [352, 502] width 36 height 13
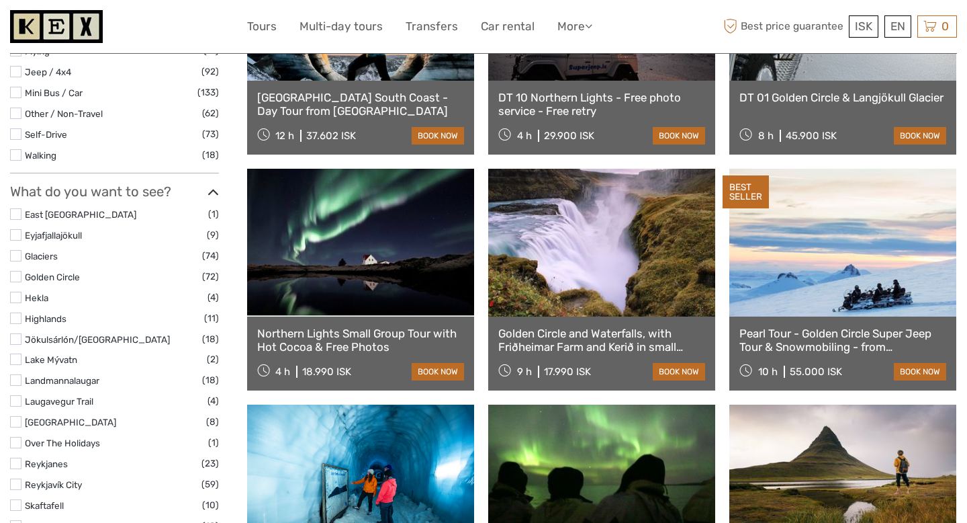
scroll to position [0, 0]
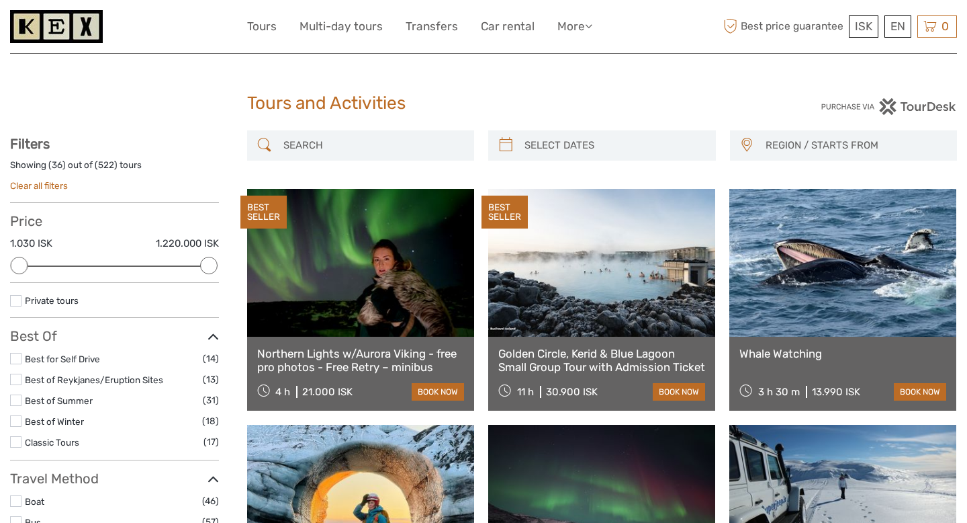
type input "08/09/2025"
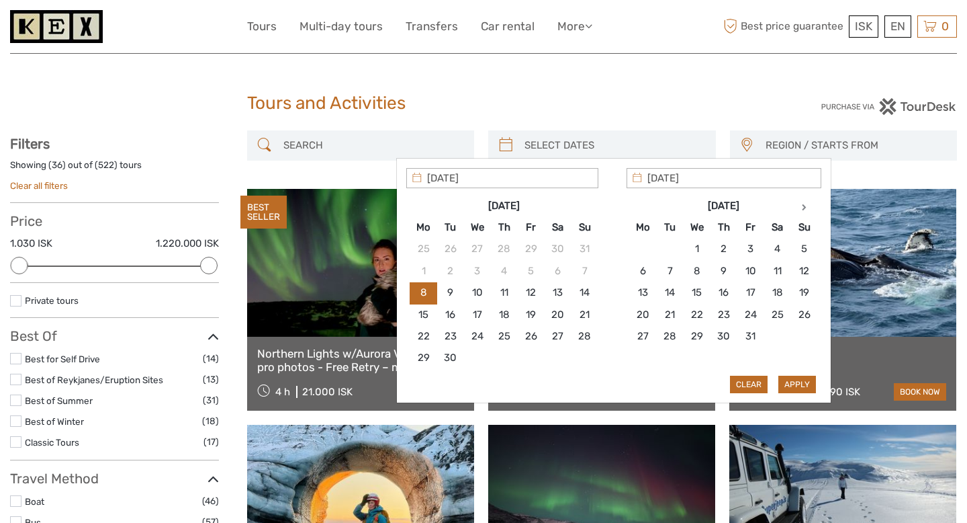
click at [521, 141] on input "search" at bounding box center [614, 146] width 190 height 24
click at [801, 214] on th at bounding box center [804, 205] width 27 height 21
type input "14/11/2025"
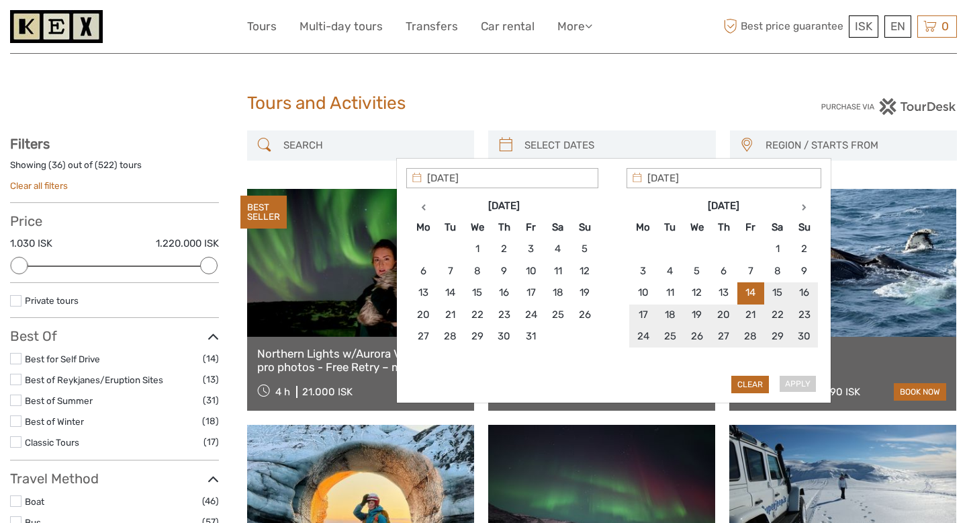
type input "14/11/2025"
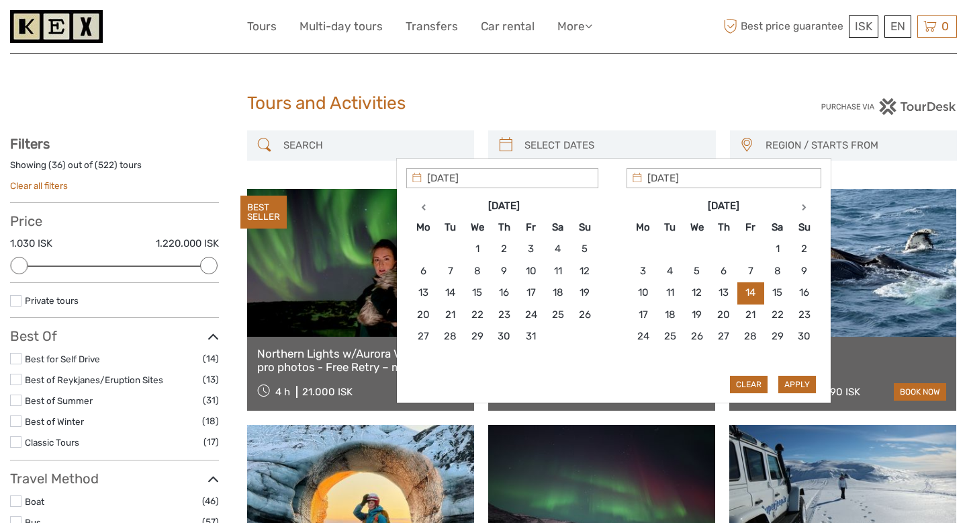
type input "14/11/2025"
click at [795, 386] on button "Apply" at bounding box center [798, 384] width 38 height 17
type input "14/11/2025 - 14/11/2025"
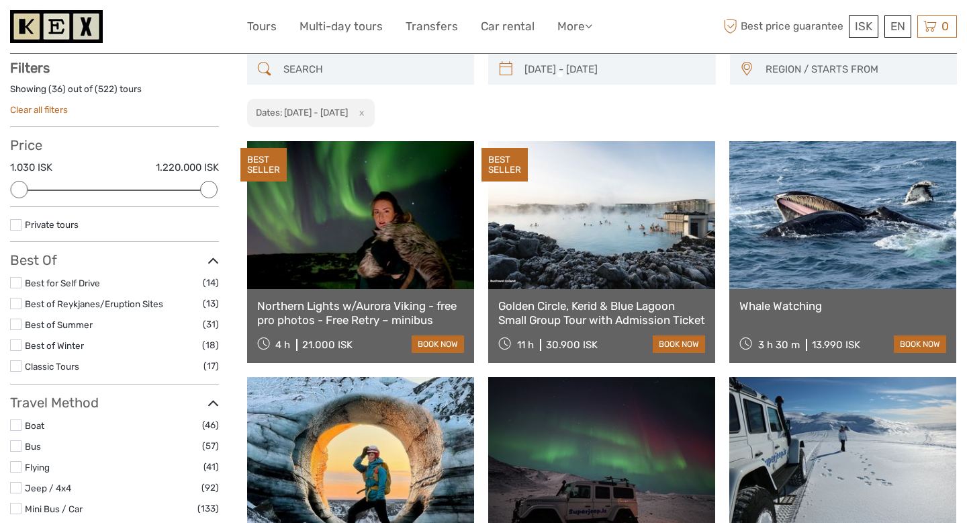
scroll to position [76, 0]
click at [826, 73] on span "REGION / STARTS FROM" at bounding box center [855, 69] width 191 height 22
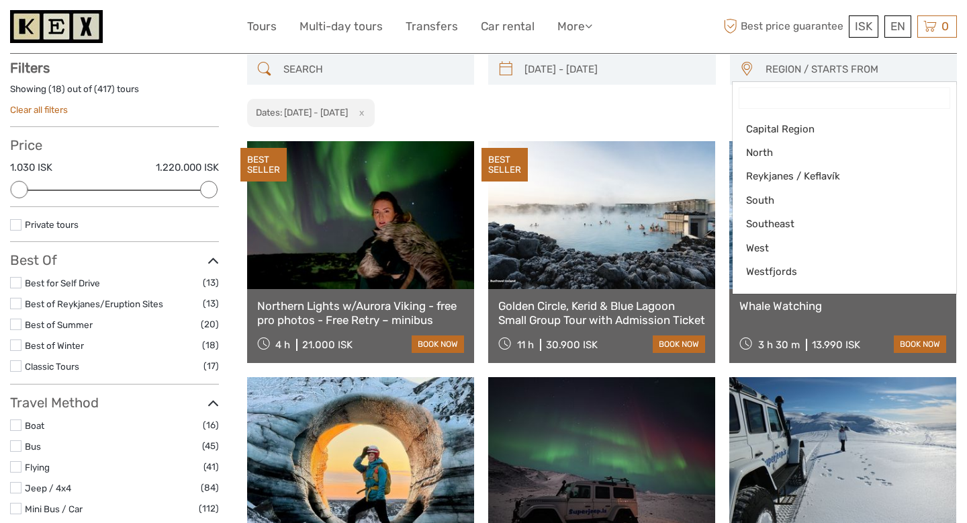
click at [784, 97] on input "Search" at bounding box center [845, 98] width 211 height 20
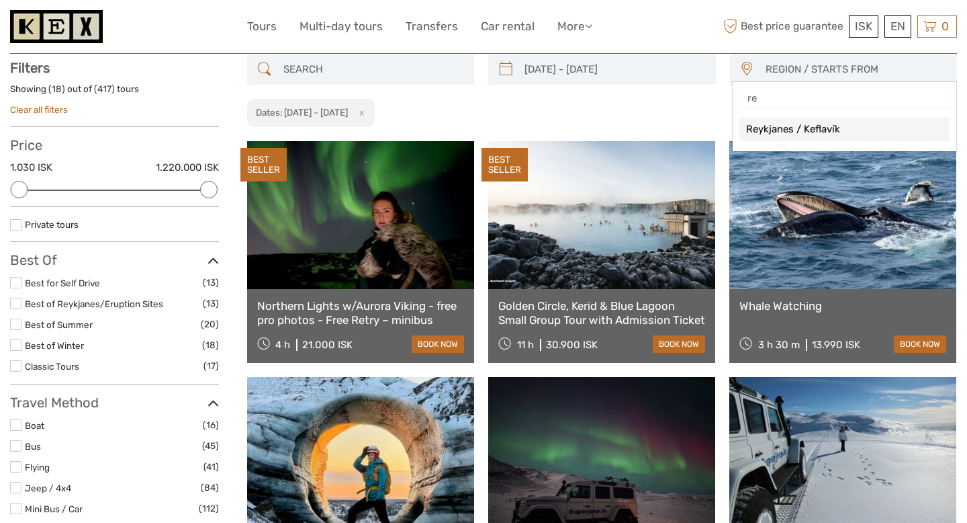
type input "r"
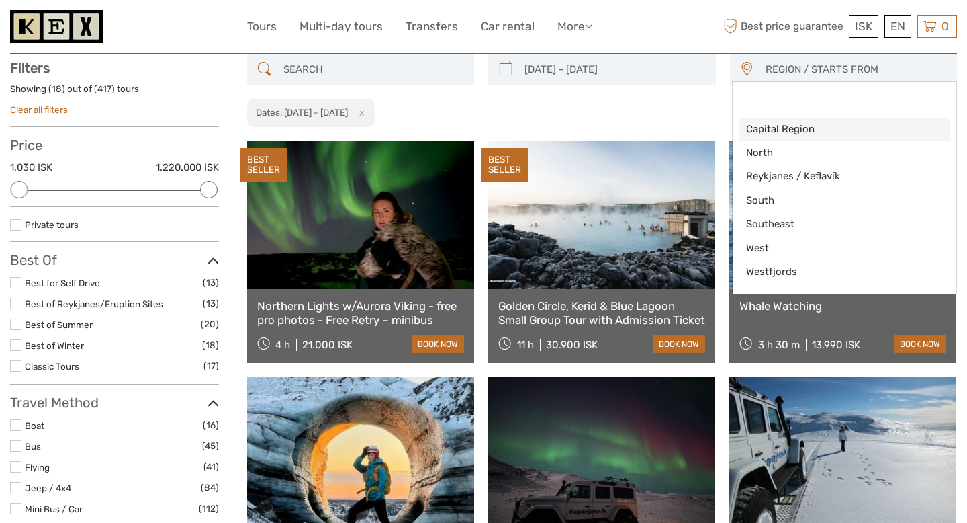
click at [802, 133] on span "Capital Region" at bounding box center [833, 129] width 175 height 14
select select "Capital Region"
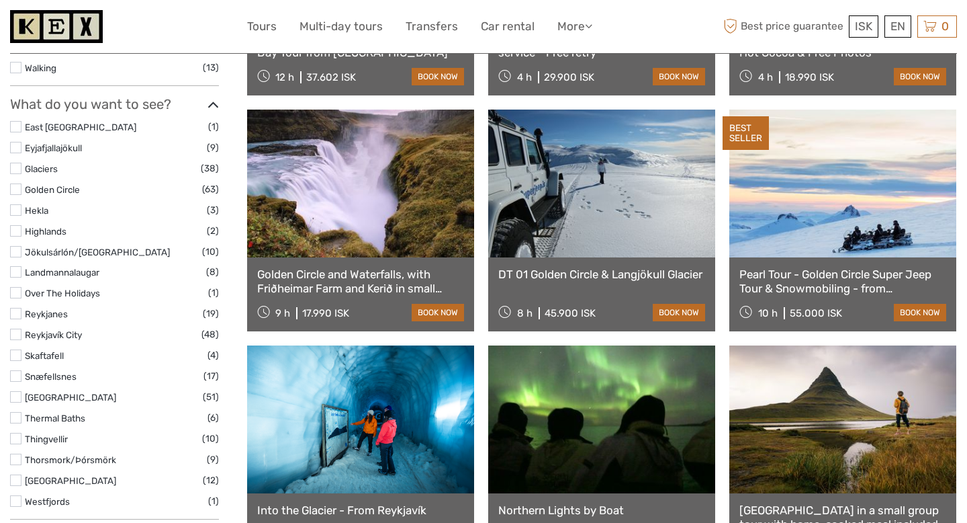
scroll to position [578, 0]
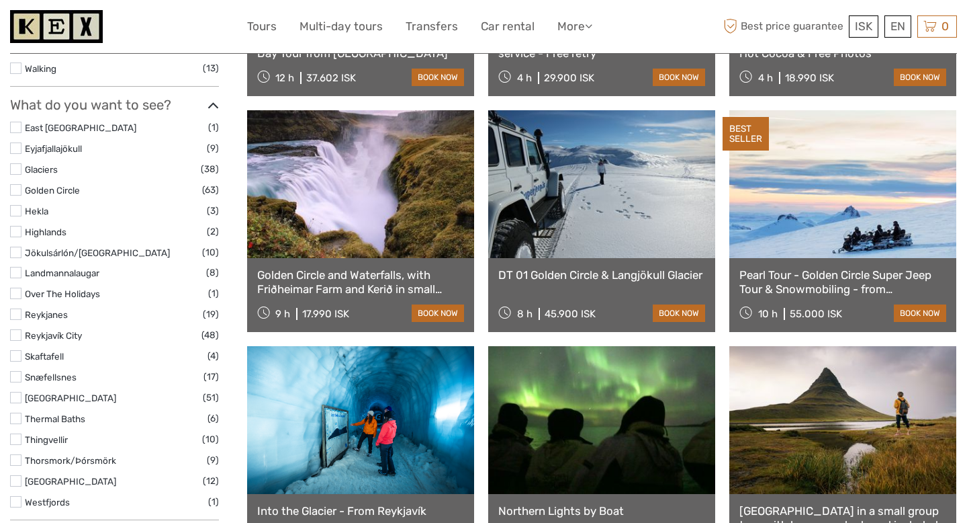
click at [375, 229] on link at bounding box center [360, 184] width 227 height 148
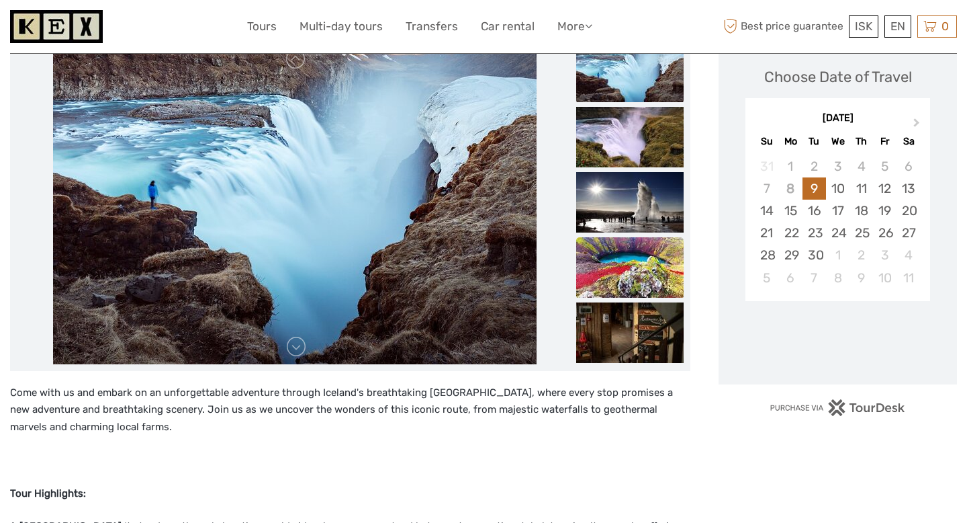
click at [634, 261] on img at bounding box center [629, 267] width 107 height 60
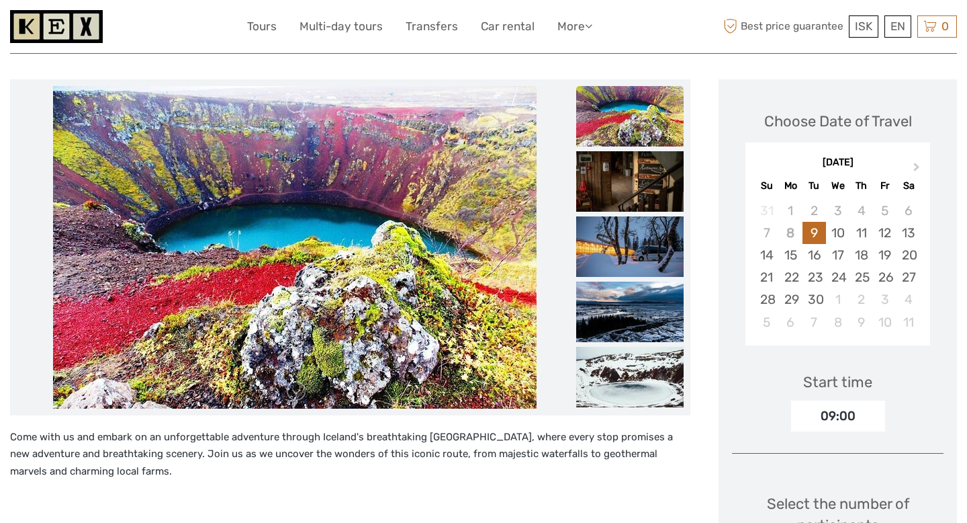
scroll to position [138, 0]
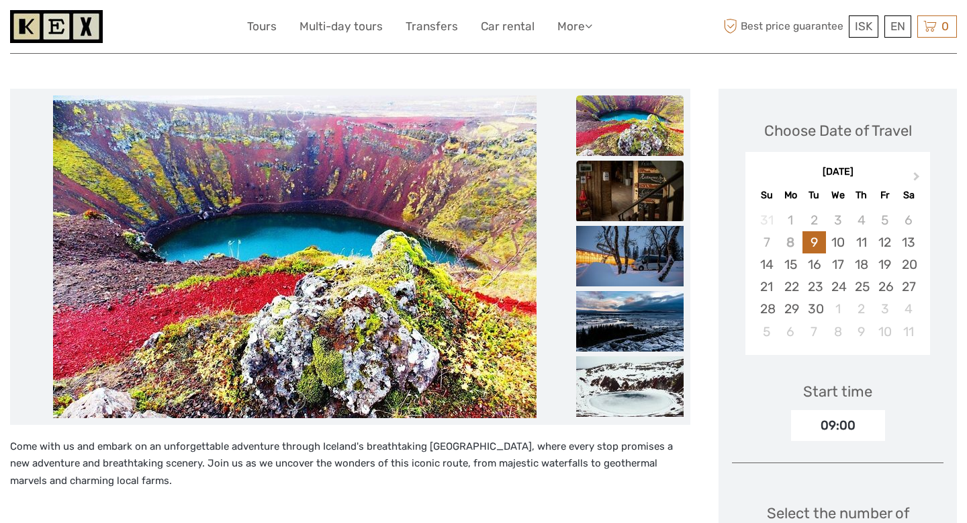
click at [629, 214] on img at bounding box center [629, 191] width 107 height 60
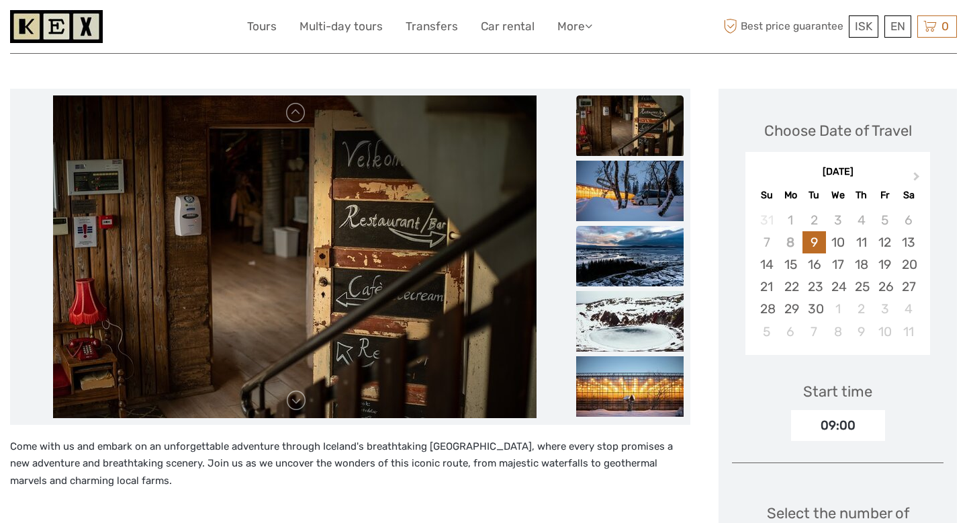
click at [630, 259] on img at bounding box center [629, 256] width 107 height 60
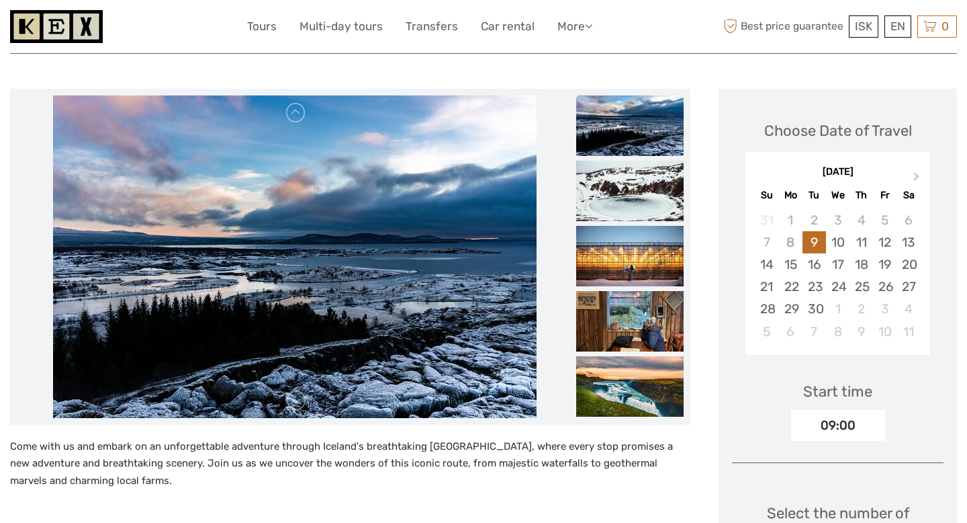
click at [630, 259] on img at bounding box center [629, 256] width 107 height 60
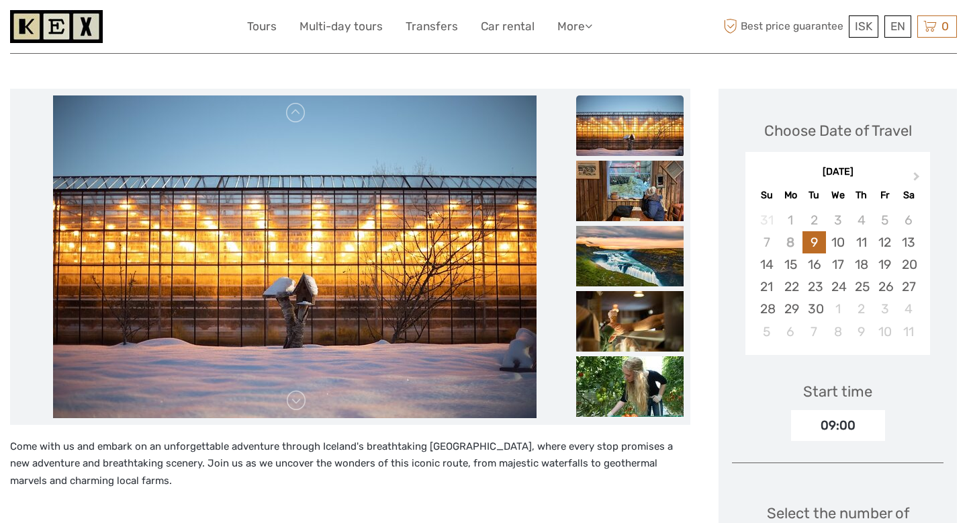
click at [630, 259] on img at bounding box center [629, 256] width 107 height 60
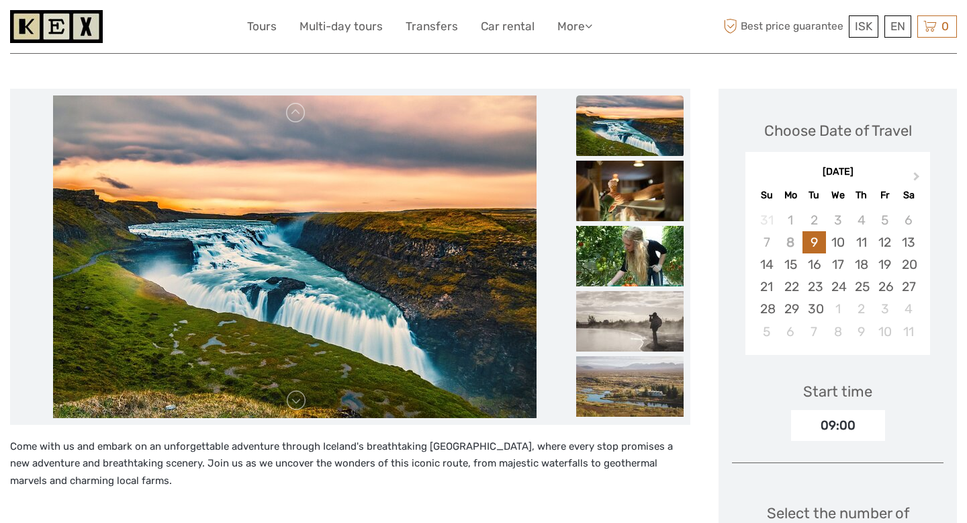
click at [630, 259] on img at bounding box center [629, 256] width 107 height 60
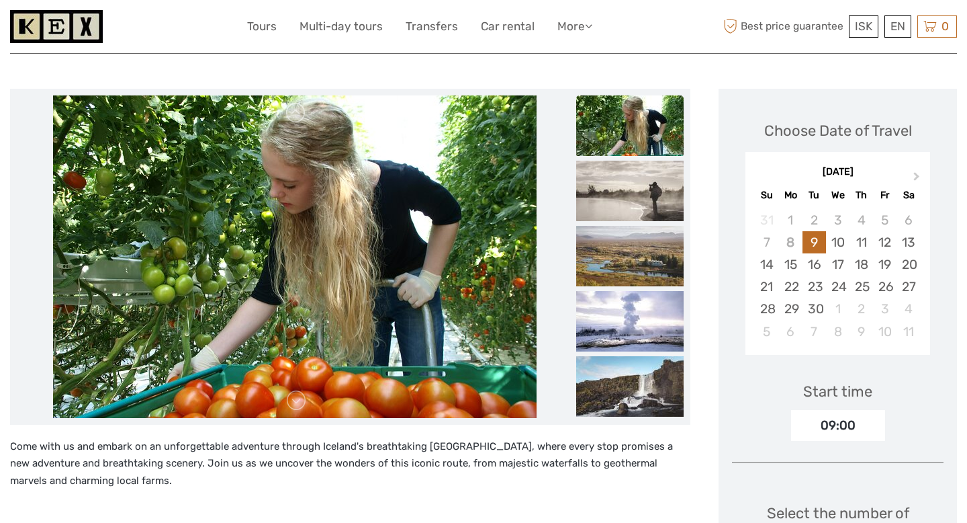
click at [630, 259] on img at bounding box center [629, 256] width 107 height 60
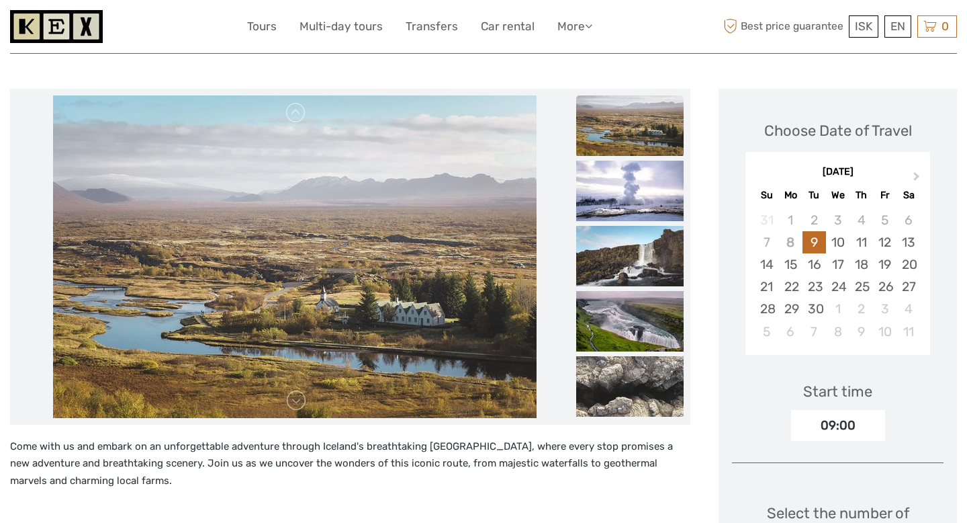
click at [630, 259] on img at bounding box center [629, 256] width 107 height 60
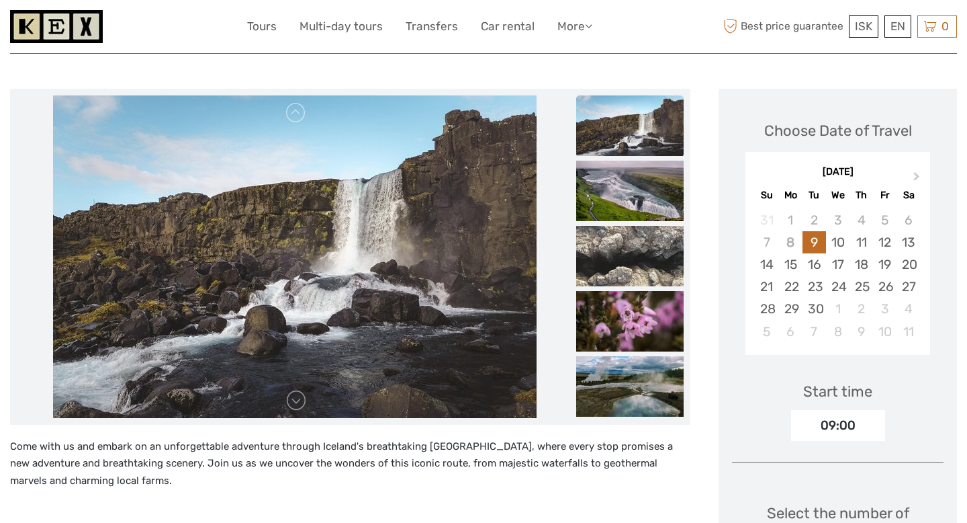
click at [630, 259] on img at bounding box center [629, 256] width 107 height 60
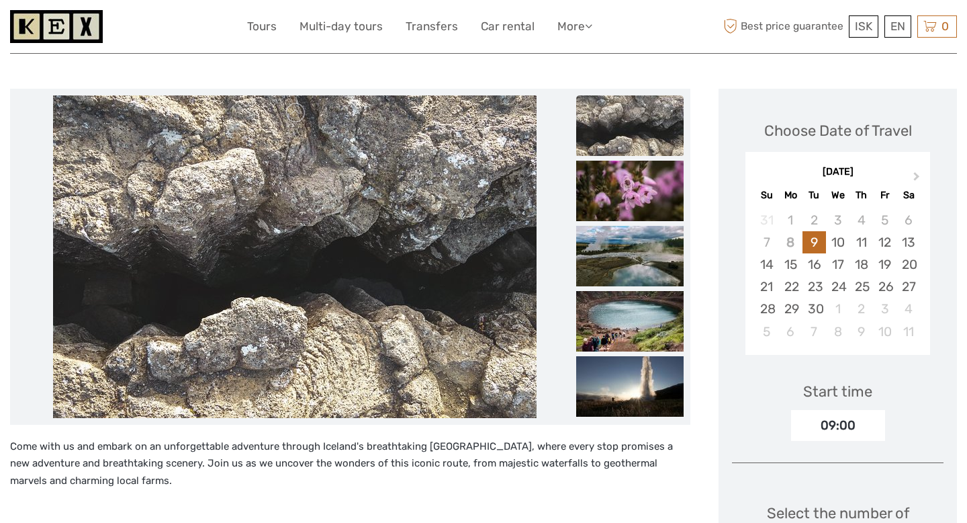
click at [630, 259] on img at bounding box center [629, 256] width 107 height 60
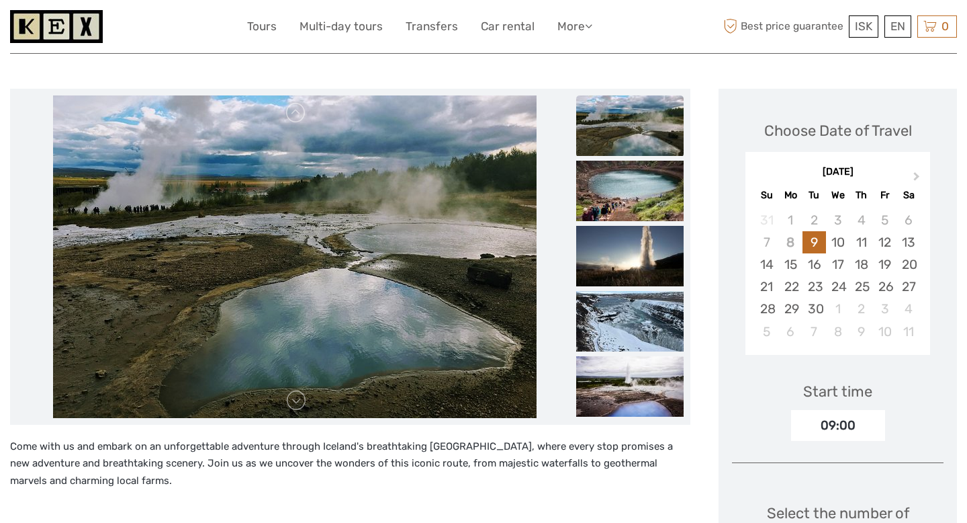
click at [630, 259] on img at bounding box center [629, 256] width 107 height 60
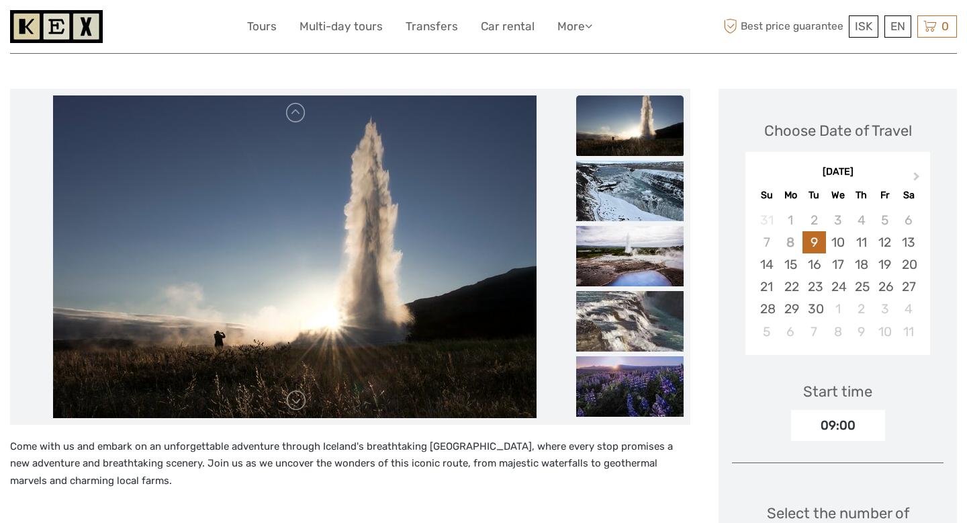
click at [630, 259] on img at bounding box center [629, 256] width 107 height 60
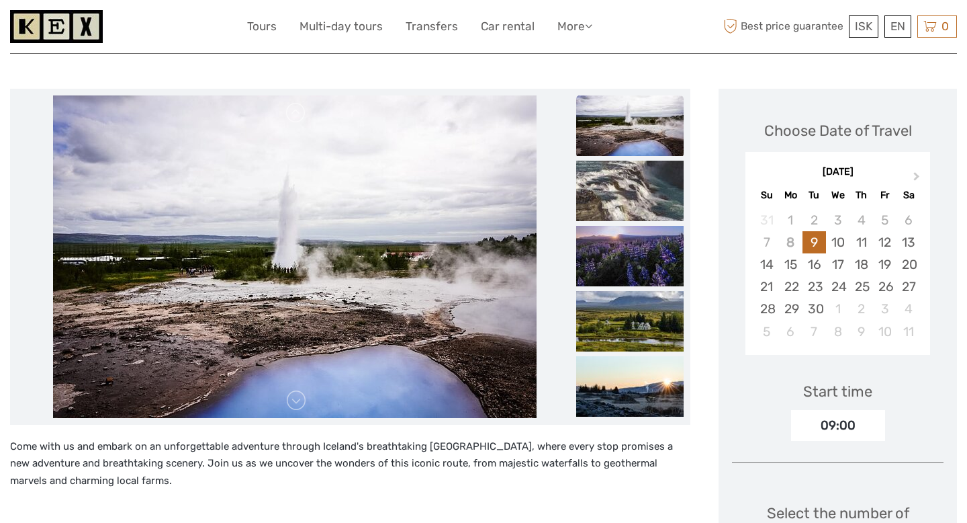
click at [630, 259] on img at bounding box center [629, 256] width 107 height 60
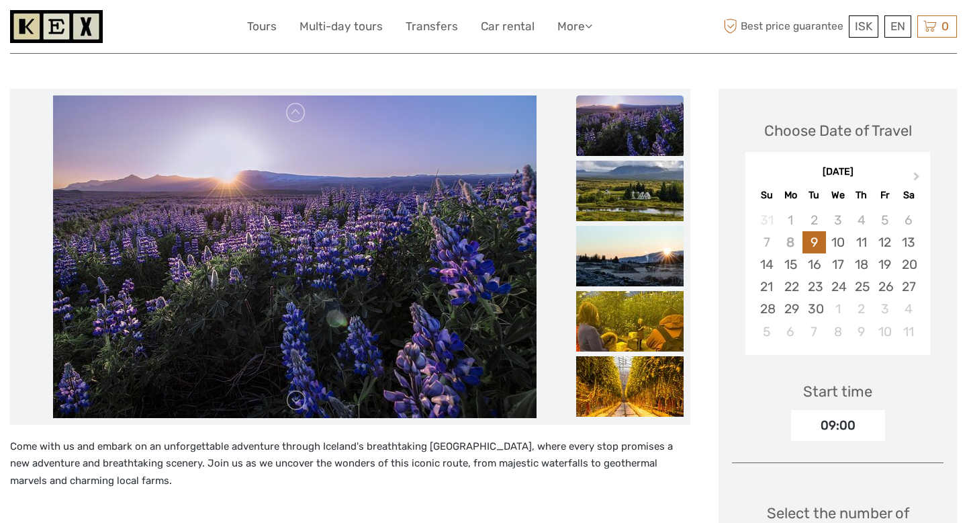
click at [630, 259] on img at bounding box center [629, 256] width 107 height 60
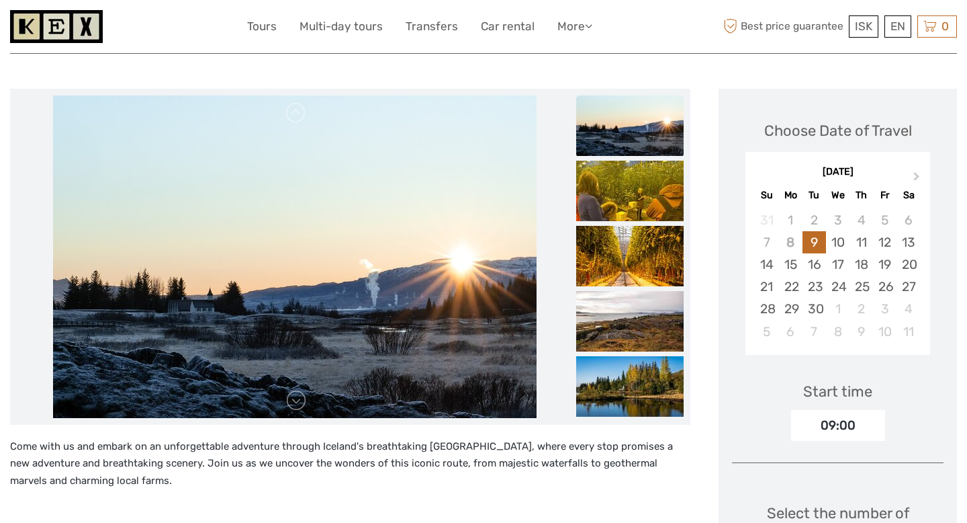
click at [630, 259] on img at bounding box center [629, 256] width 107 height 60
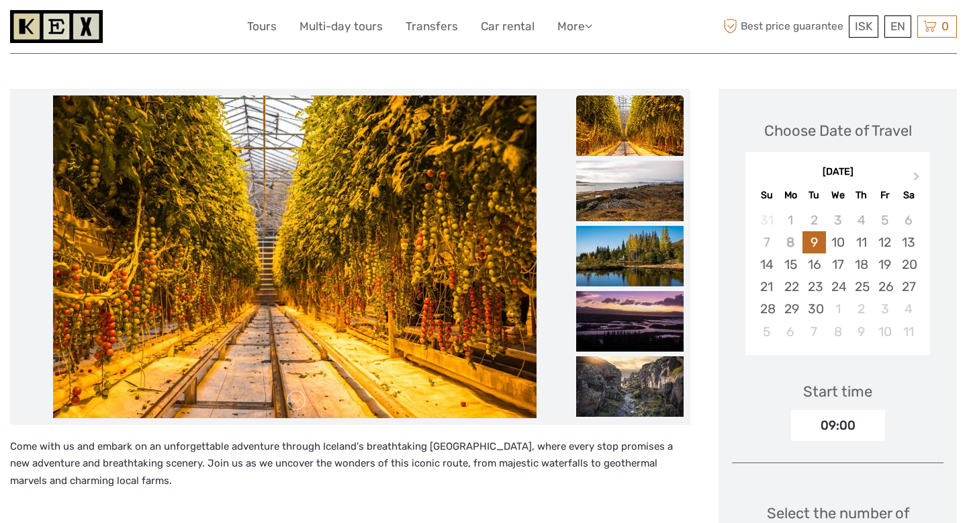
click at [630, 259] on img at bounding box center [629, 256] width 107 height 60
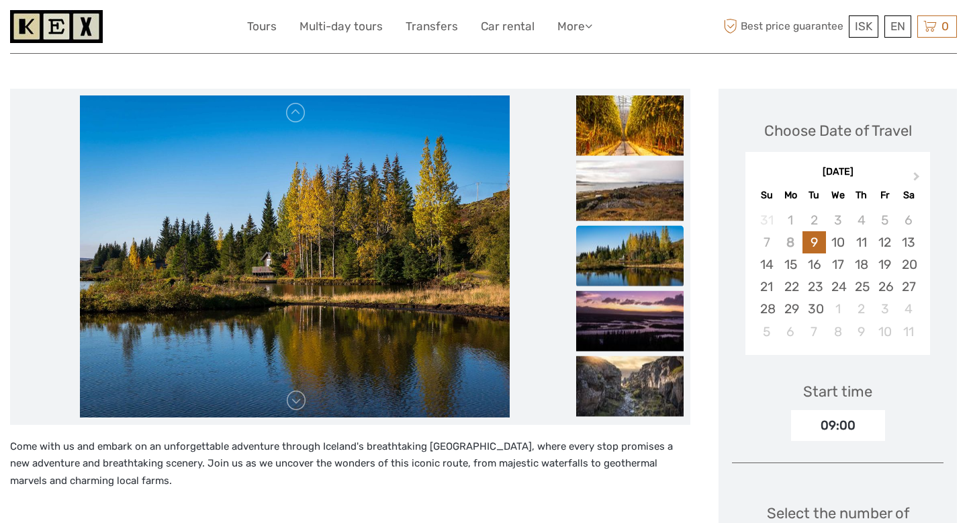
click at [630, 259] on img at bounding box center [629, 255] width 107 height 60
click at [633, 302] on img at bounding box center [629, 320] width 107 height 60
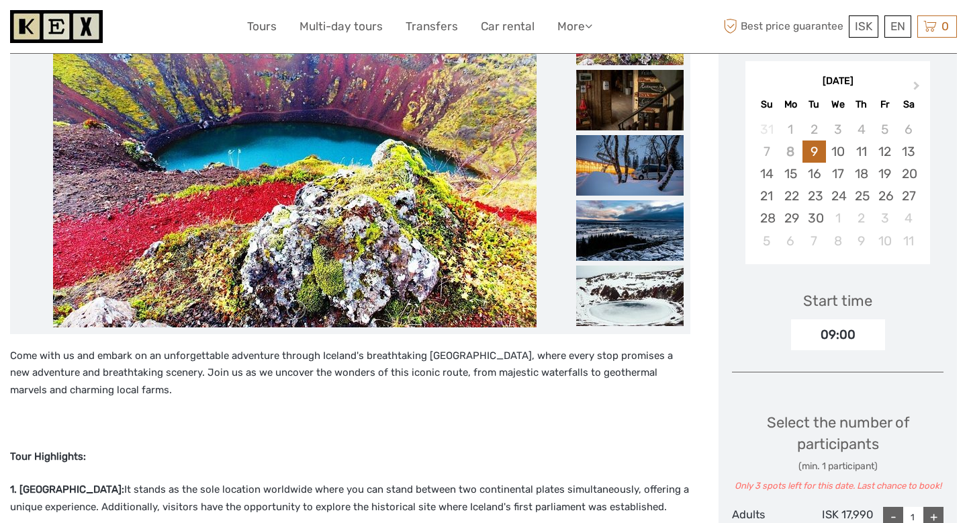
scroll to position [140, 0]
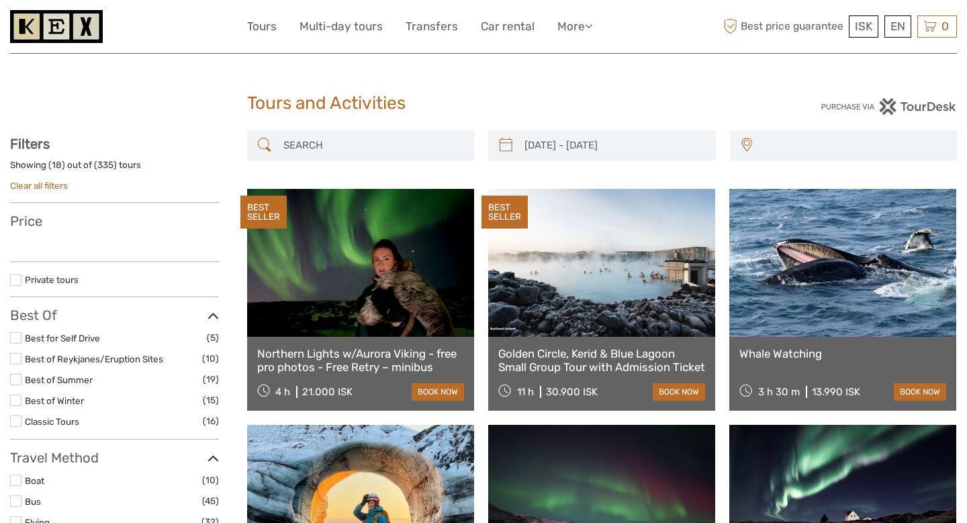
scroll to position [578, 0]
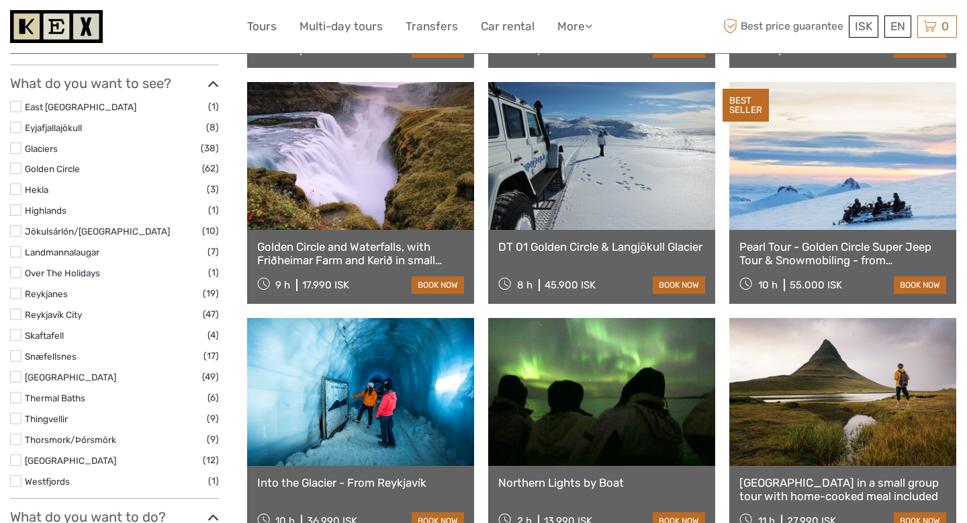
type input "[DATE] - [DATE]"
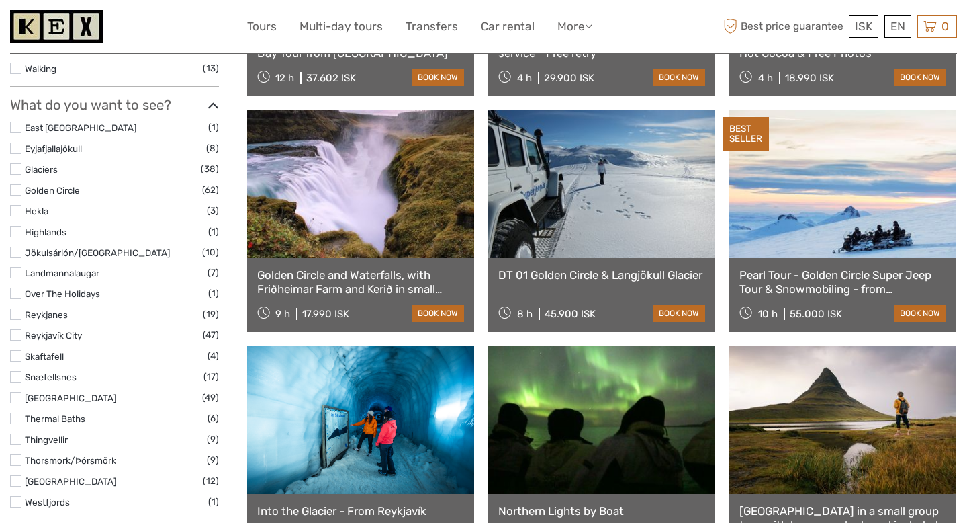
scroll to position [0, 0]
click at [862, 29] on span "ISK" at bounding box center [863, 25] width 17 height 13
click at [848, 109] on link "$" at bounding box center [855, 108] width 46 height 24
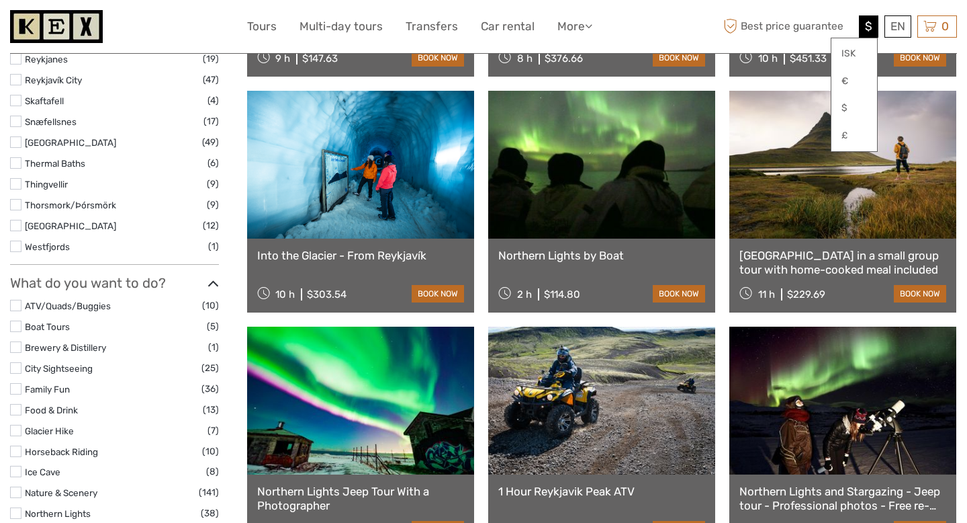
scroll to position [834, 0]
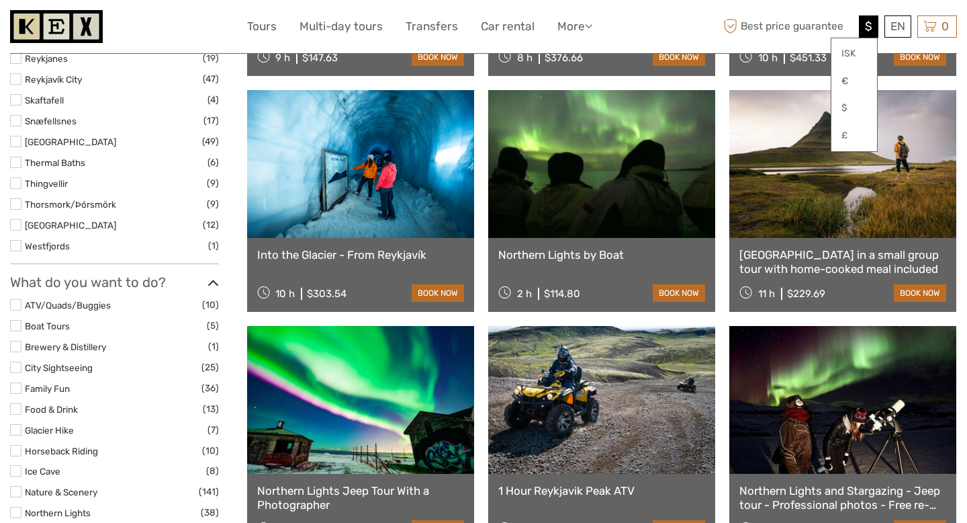
click at [353, 225] on link at bounding box center [360, 164] width 227 height 148
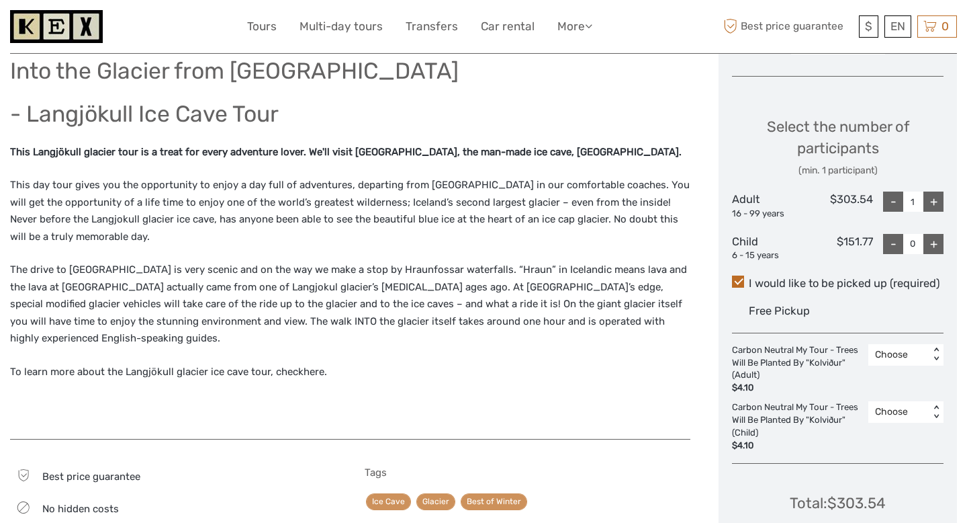
scroll to position [525, 0]
click at [300, 369] on p "To learn more about the Langjökull glacier ice cave tour, check here ." at bounding box center [350, 371] width 681 height 17
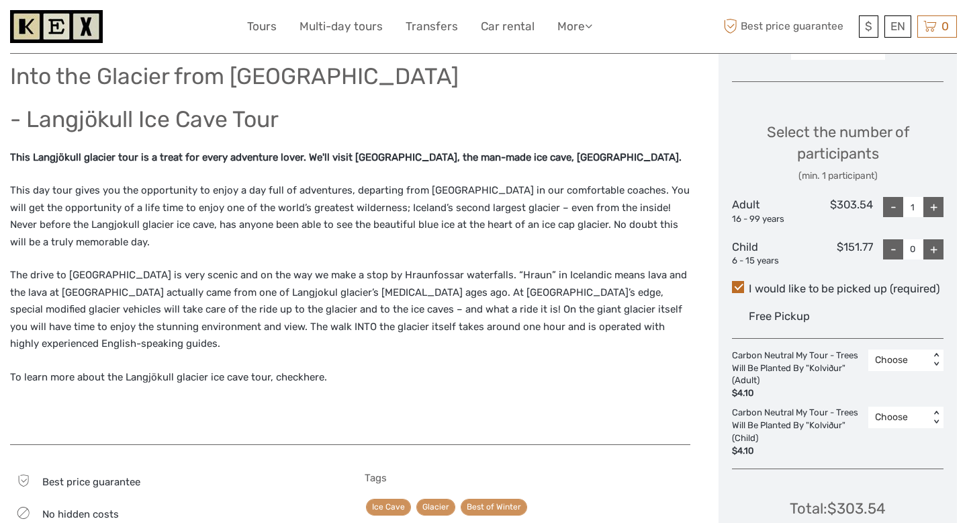
scroll to position [514, 0]
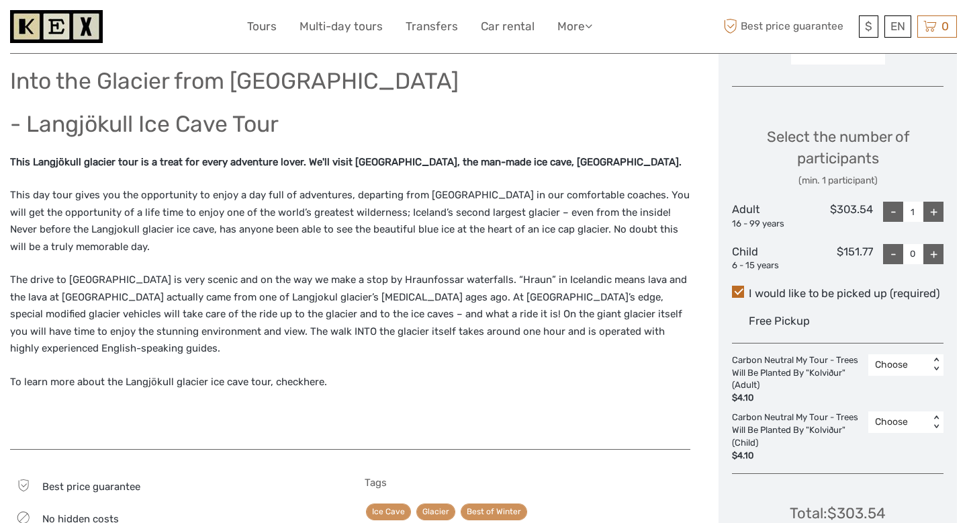
click at [898, 365] on div "Choose" at bounding box center [899, 364] width 48 height 13
click at [816, 385] on div "Carbon Neutral My Tour - Trees Will Be Planted By "Kolviður" (Adult) $4.10" at bounding box center [800, 379] width 136 height 50
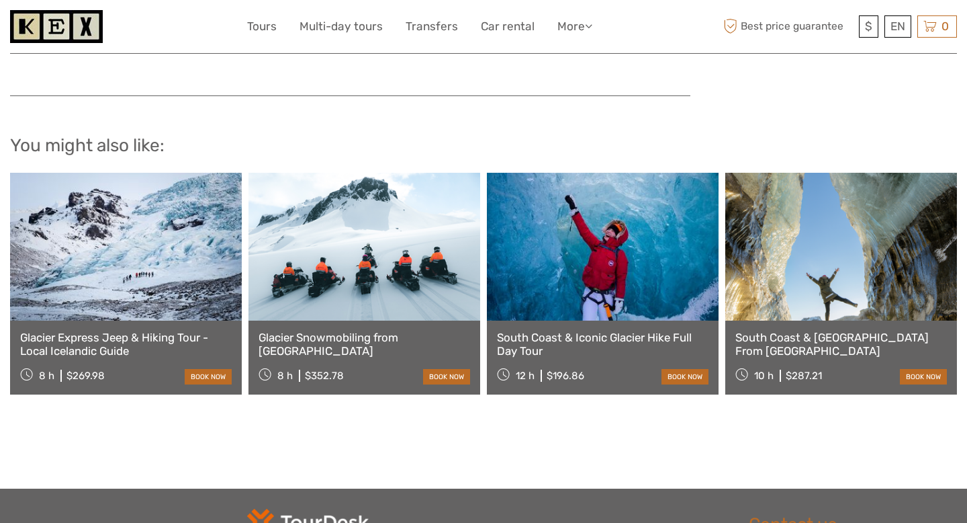
scroll to position [1481, 0]
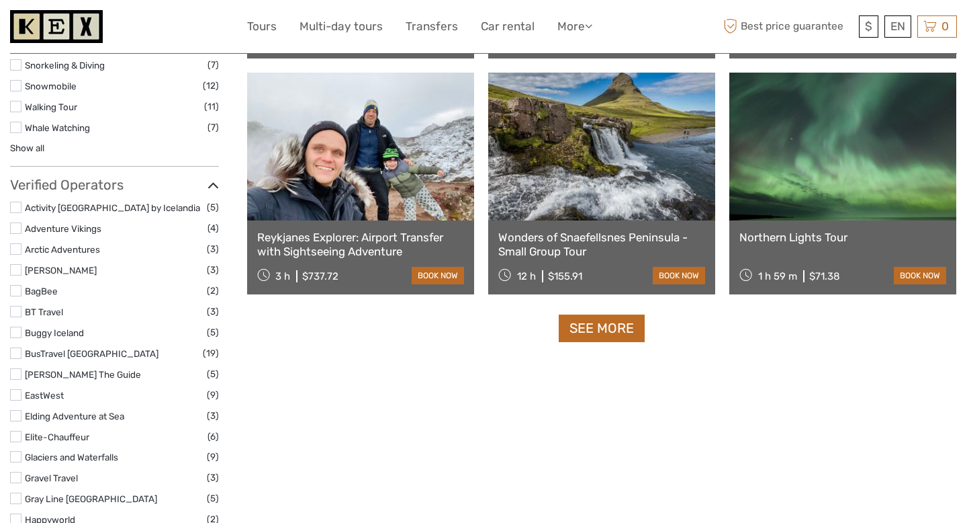
scroll to position [1324, 0]
click at [580, 329] on link "See more" at bounding box center [602, 328] width 86 height 28
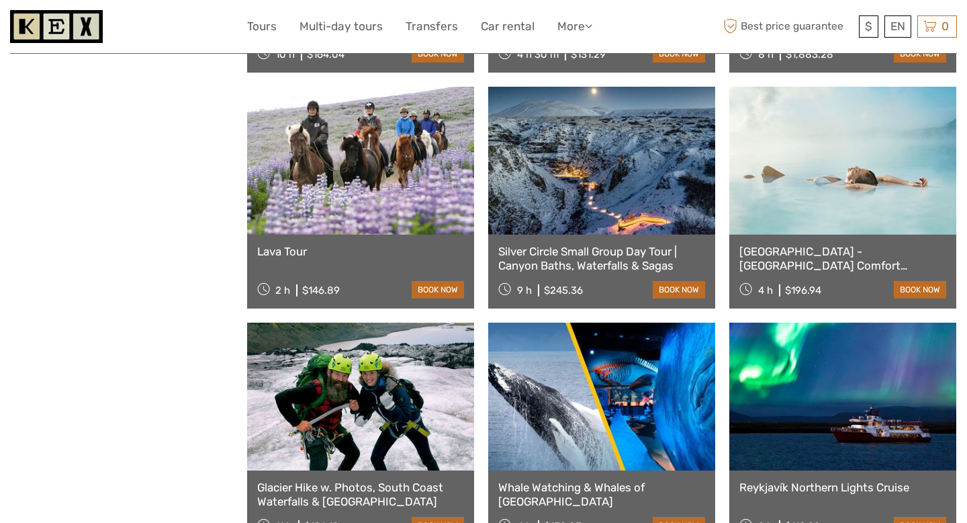
scroll to position [2254, 0]
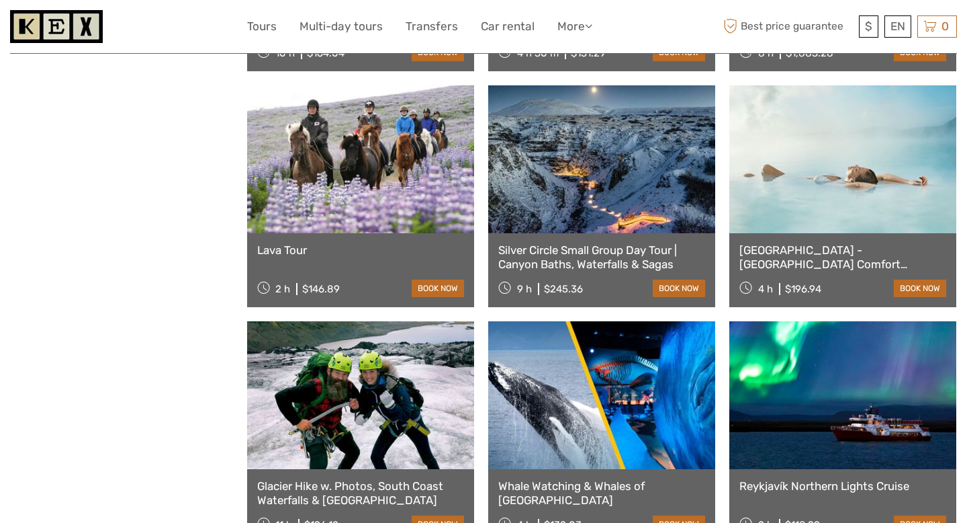
click at [597, 265] on link "Silver Circle Small Group Day Tour | Canyon Baths, Waterfalls & Sagas" at bounding box center [601, 257] width 207 height 28
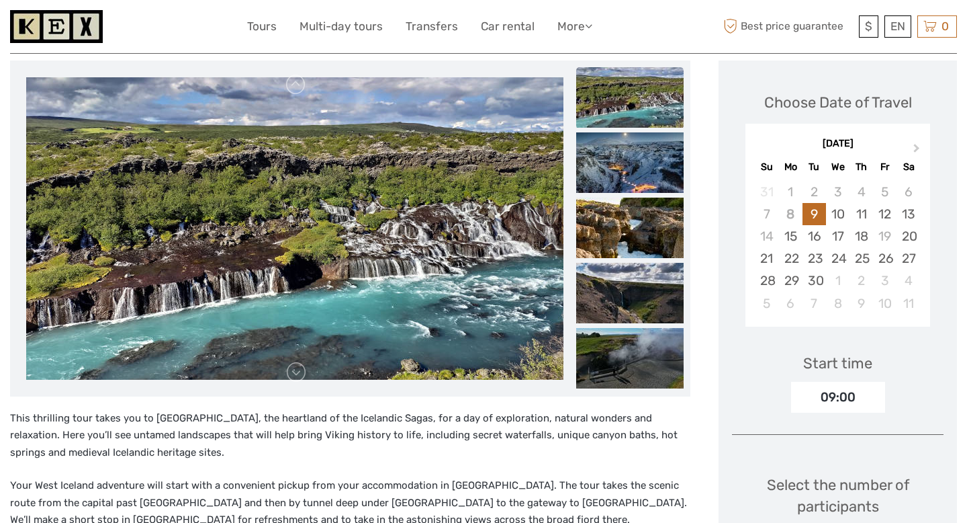
scroll to position [179, 0]
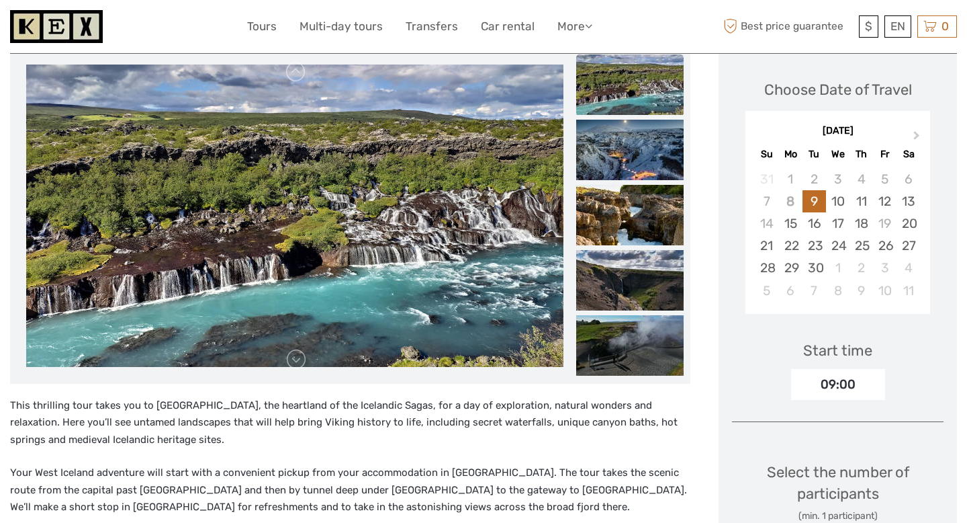
click at [304, 370] on li at bounding box center [295, 215] width 556 height 322
click at [294, 360] on link at bounding box center [296, 359] width 21 height 21
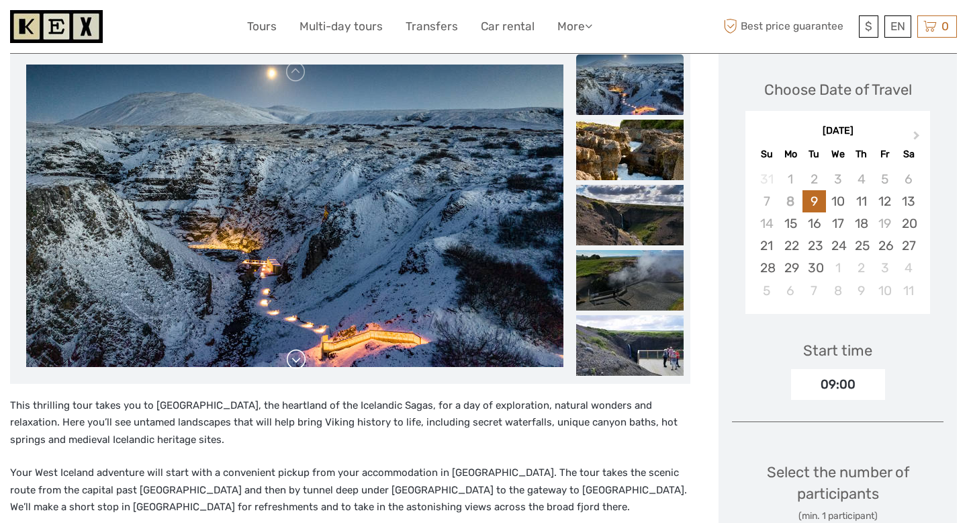
click at [294, 360] on link at bounding box center [296, 359] width 21 height 21
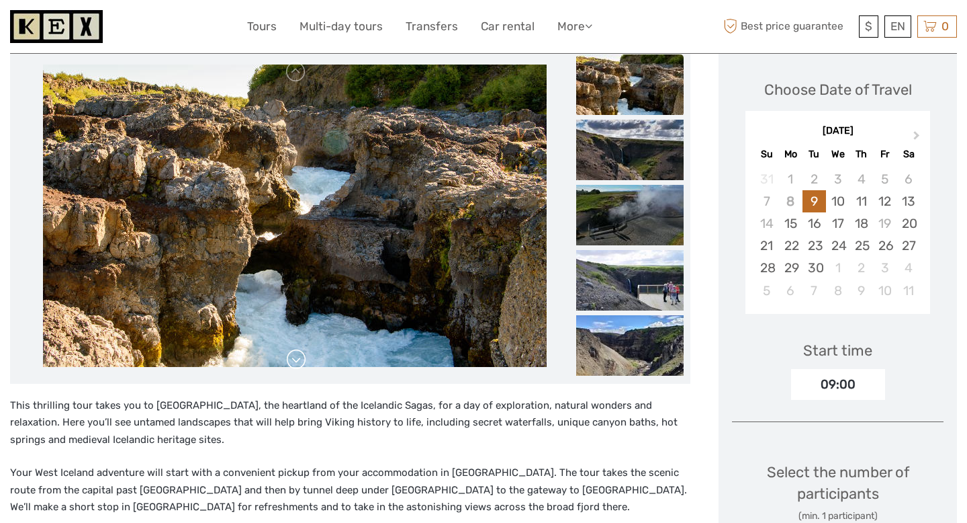
click at [294, 360] on link at bounding box center [296, 359] width 21 height 21
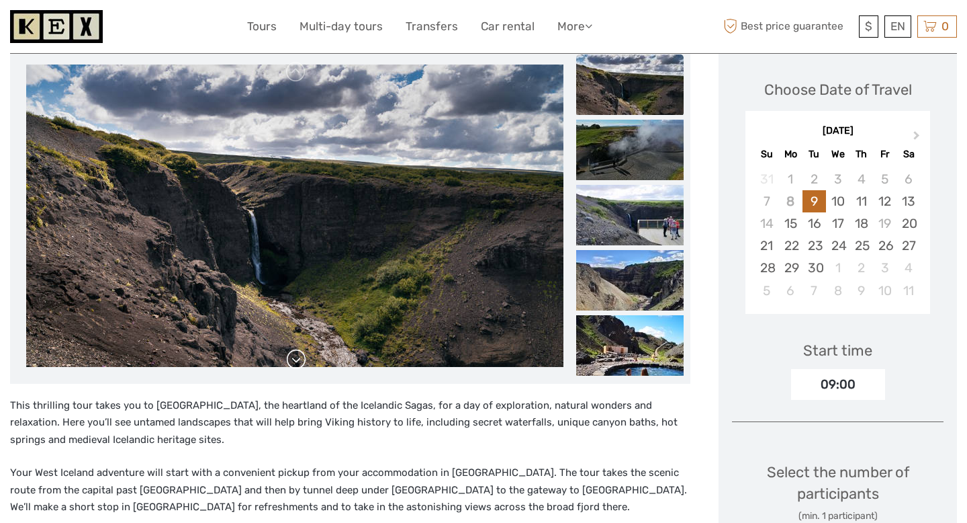
click at [294, 360] on link at bounding box center [296, 359] width 21 height 21
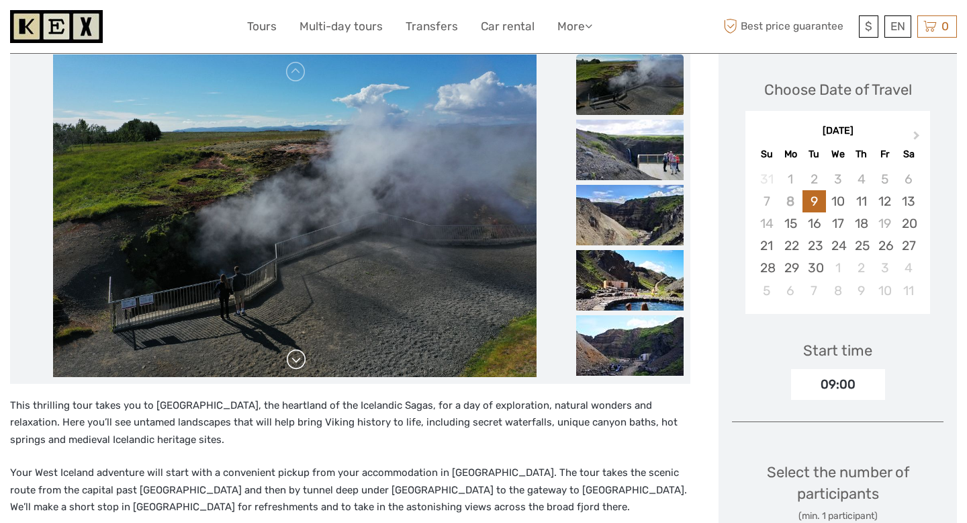
click at [294, 360] on link at bounding box center [296, 359] width 21 height 21
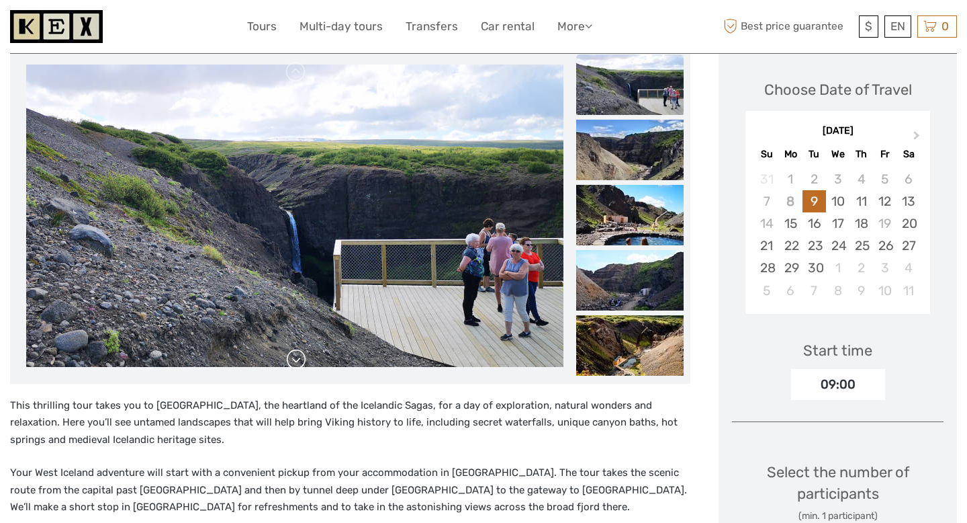
click at [294, 360] on link at bounding box center [296, 359] width 21 height 21
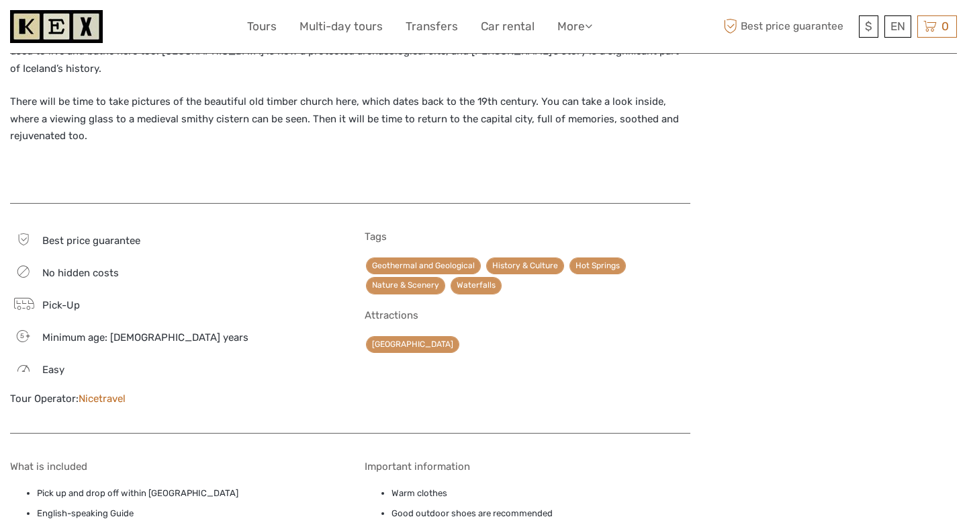
scroll to position [1598, 0]
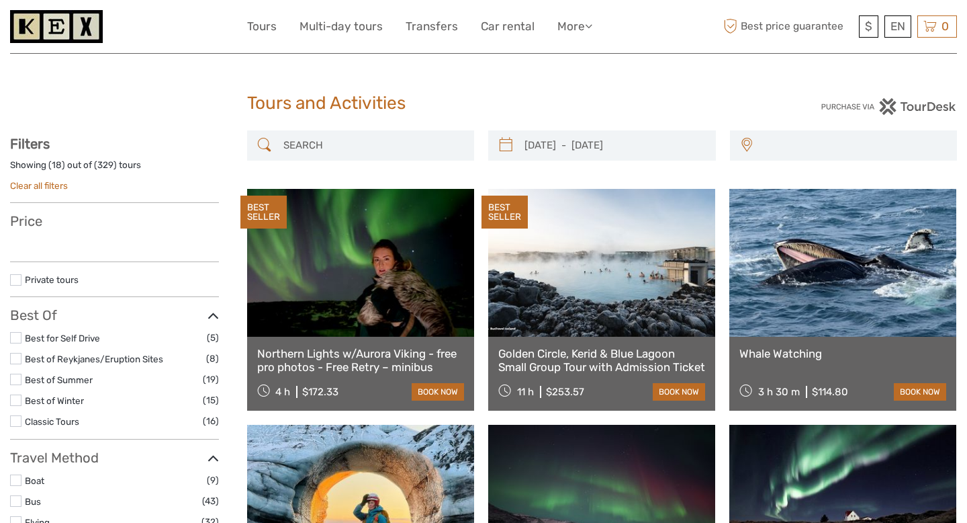
scroll to position [2173, 0]
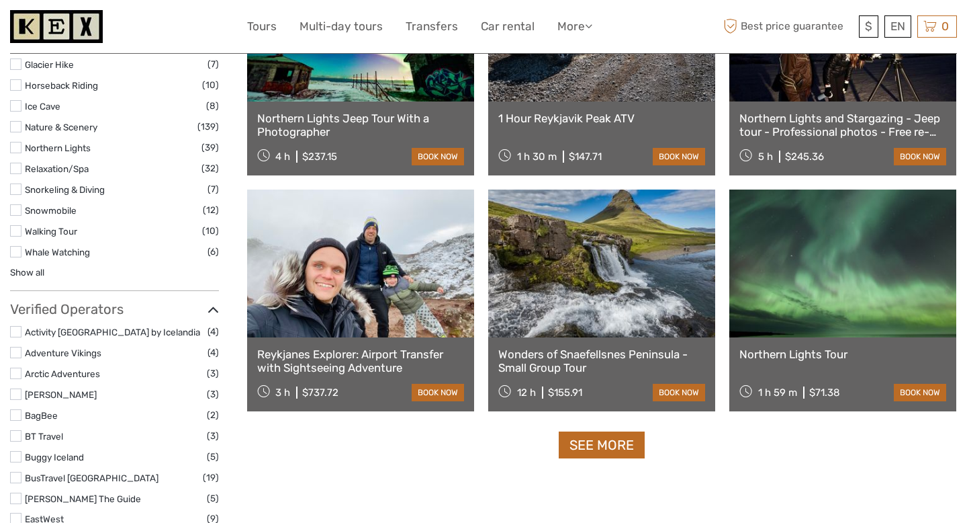
type input "[DATE] - [DATE]"
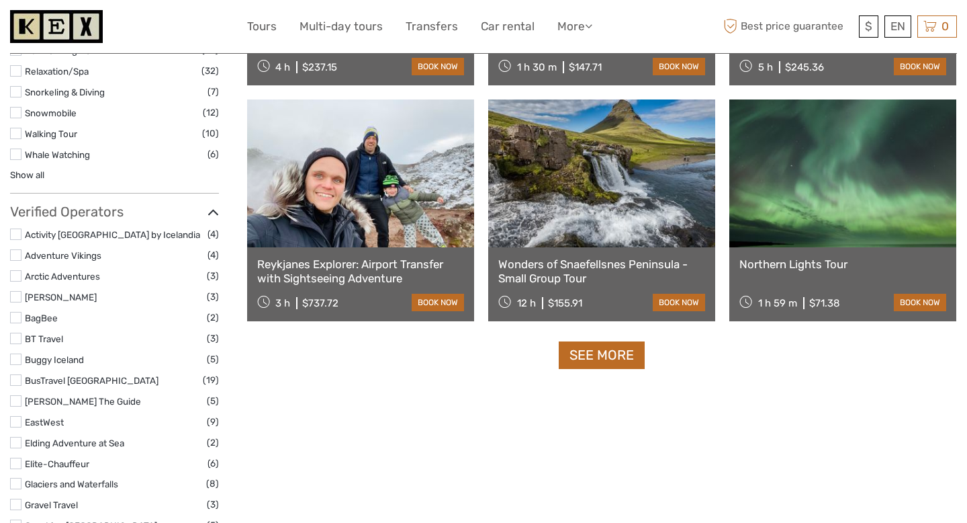
scroll to position [1301, 0]
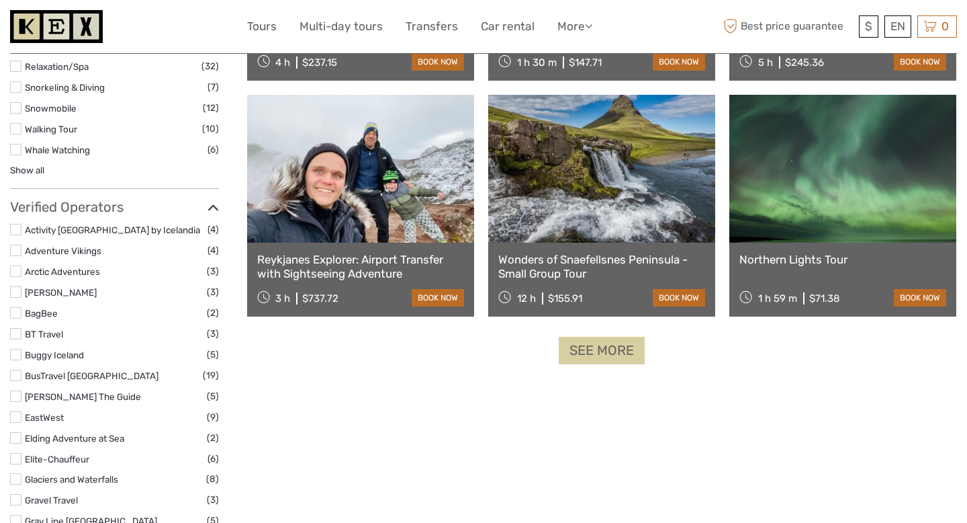
click at [595, 358] on link "See more" at bounding box center [602, 351] width 86 height 28
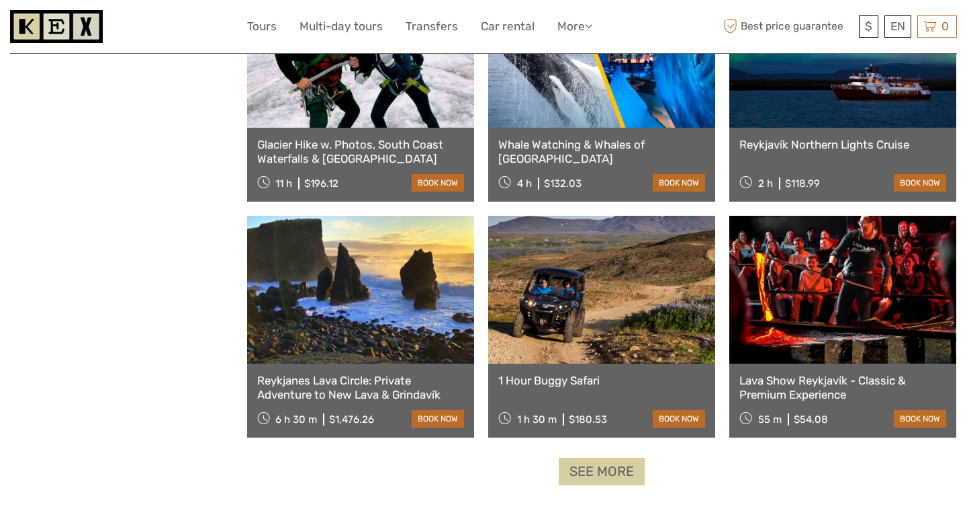
scroll to position [2597, 0]
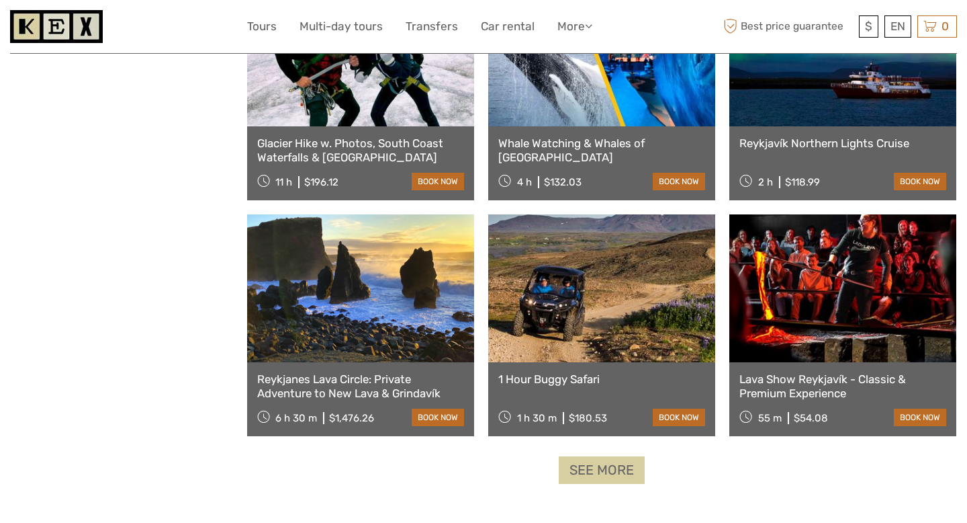
click at [603, 473] on link "See more" at bounding box center [602, 470] width 86 height 28
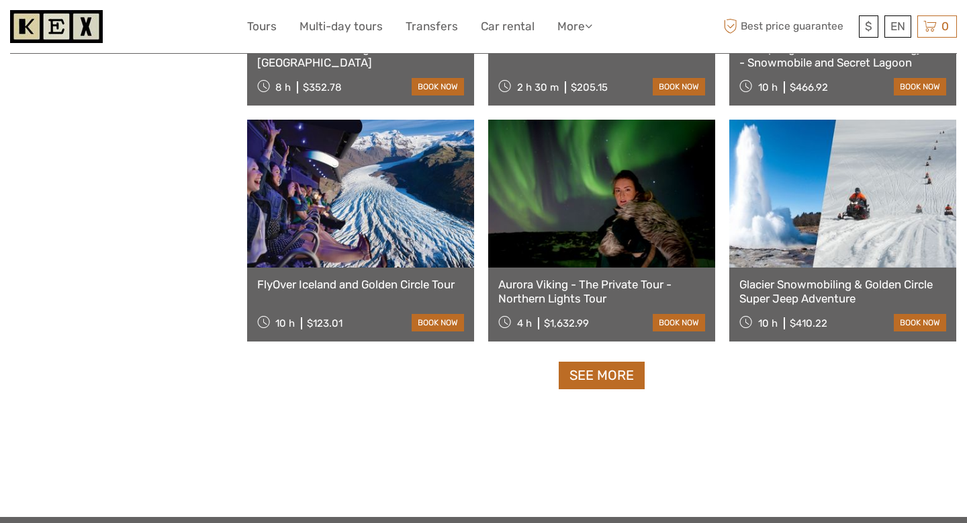
scroll to position [4107, 0]
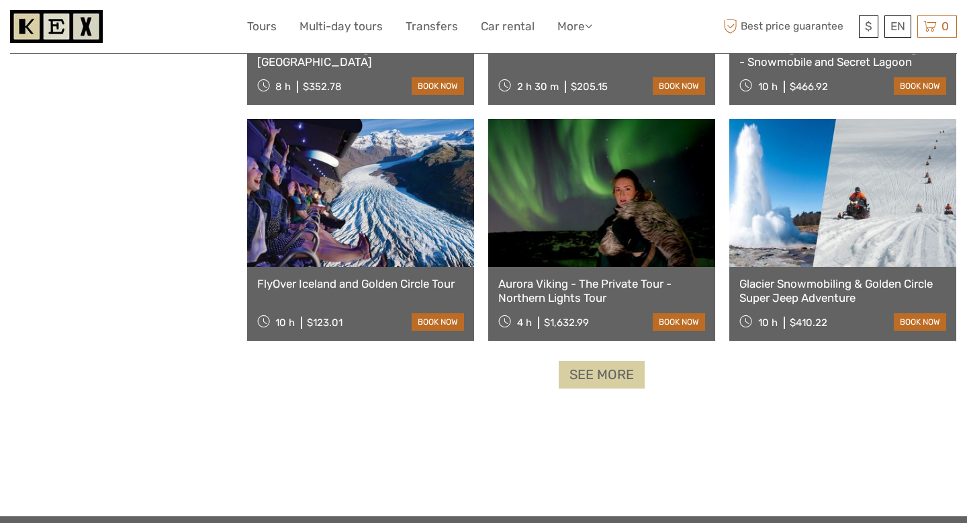
click at [605, 380] on link "See more" at bounding box center [602, 375] width 86 height 28
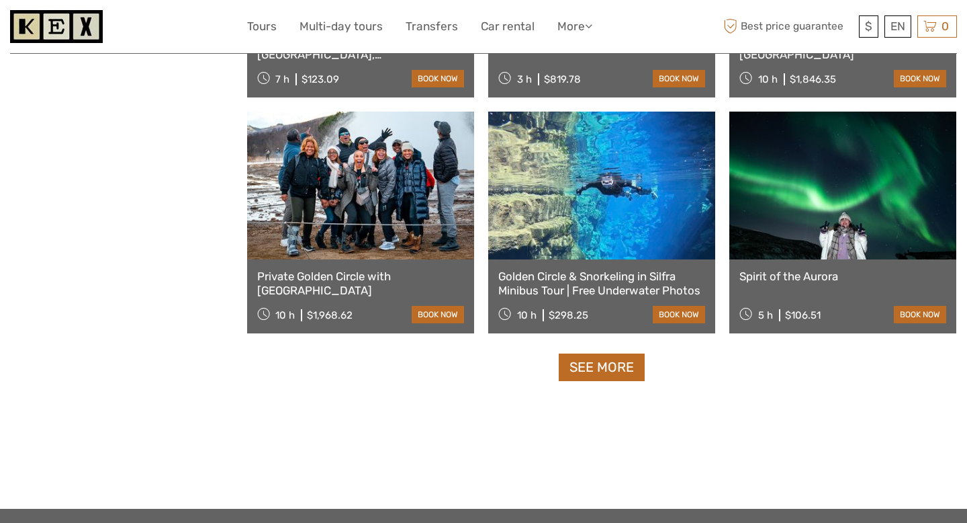
scroll to position [5531, 0]
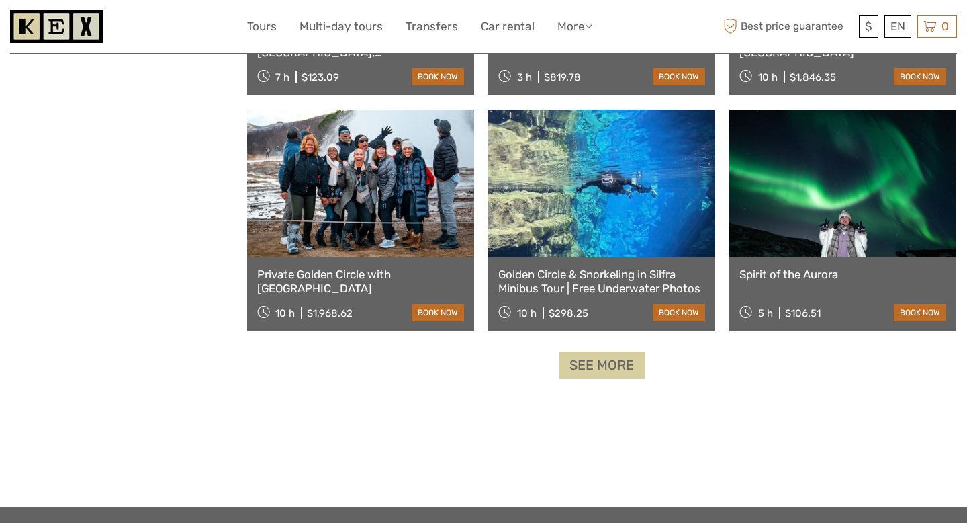
click at [611, 375] on link "See more" at bounding box center [602, 365] width 86 height 28
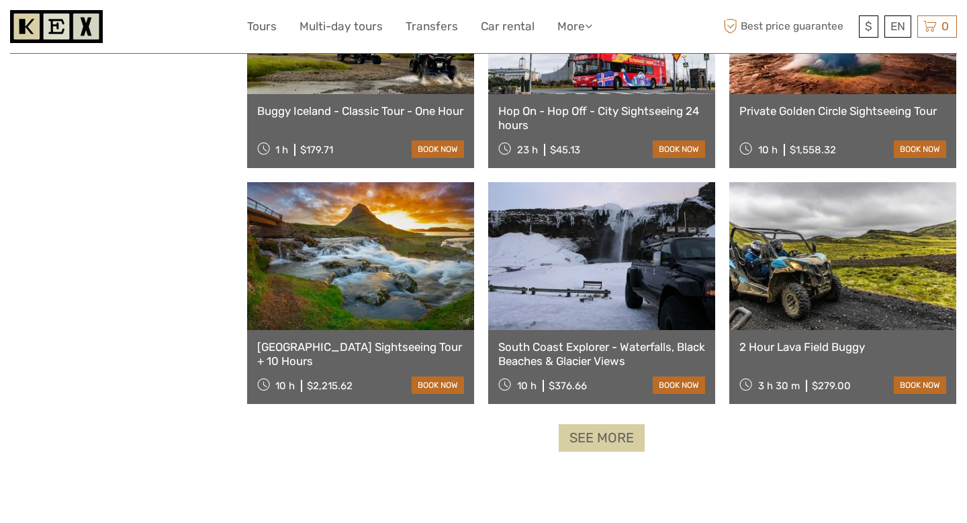
scroll to position [6871, 0]
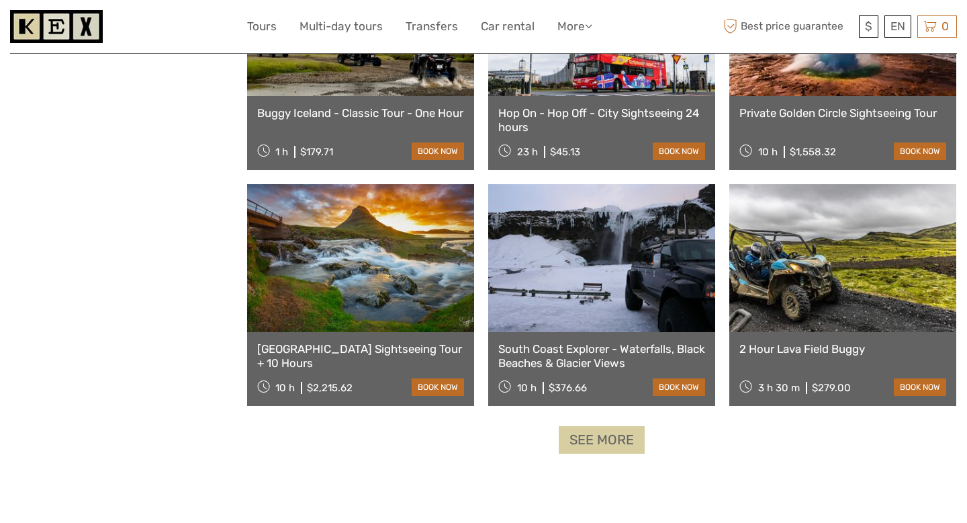
click at [599, 442] on link "See more" at bounding box center [602, 440] width 86 height 28
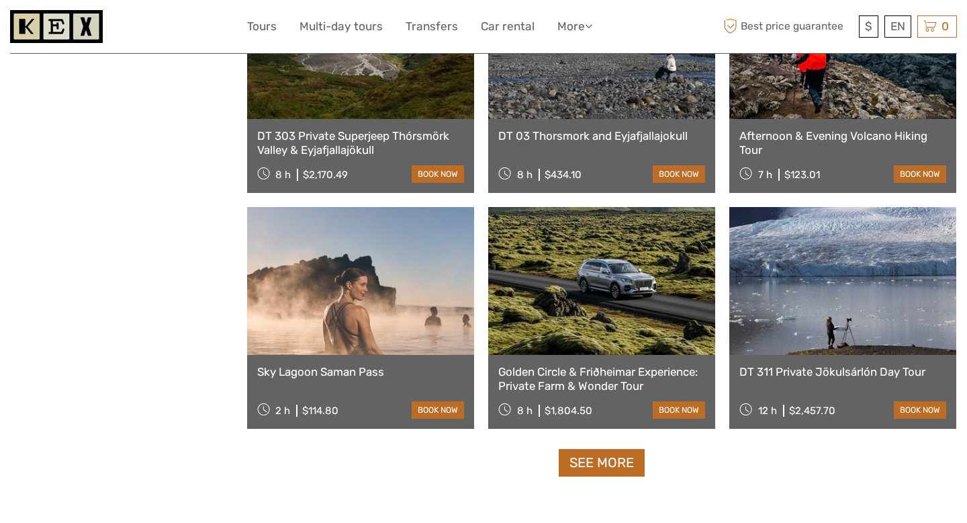
scroll to position [8267, 0]
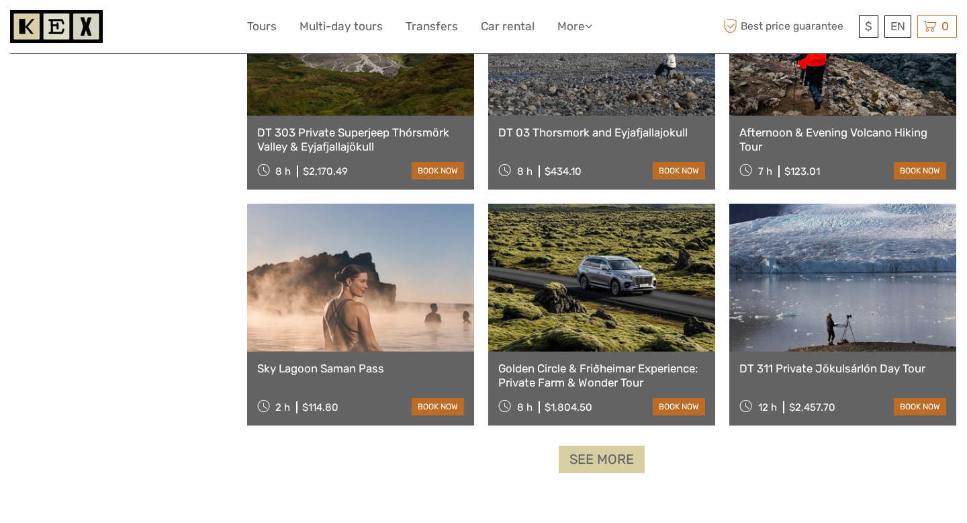
click at [583, 458] on link "See more" at bounding box center [602, 459] width 86 height 28
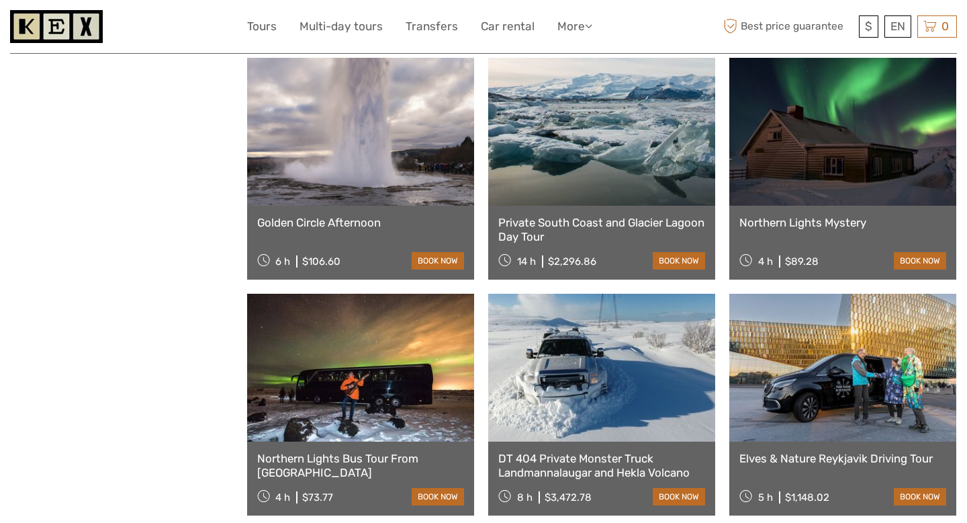
scroll to position [8643, 0]
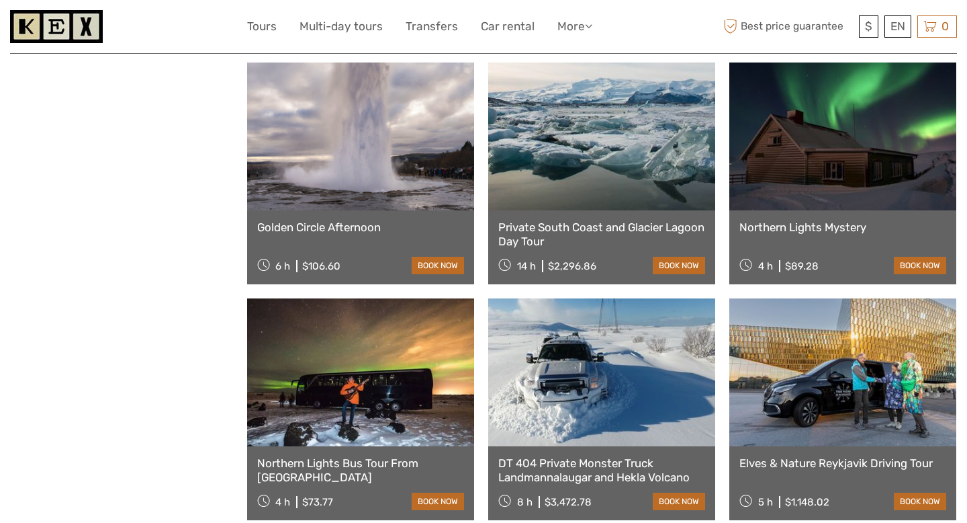
click at [826, 232] on link "Northern Lights Mystery" at bounding box center [843, 226] width 207 height 13
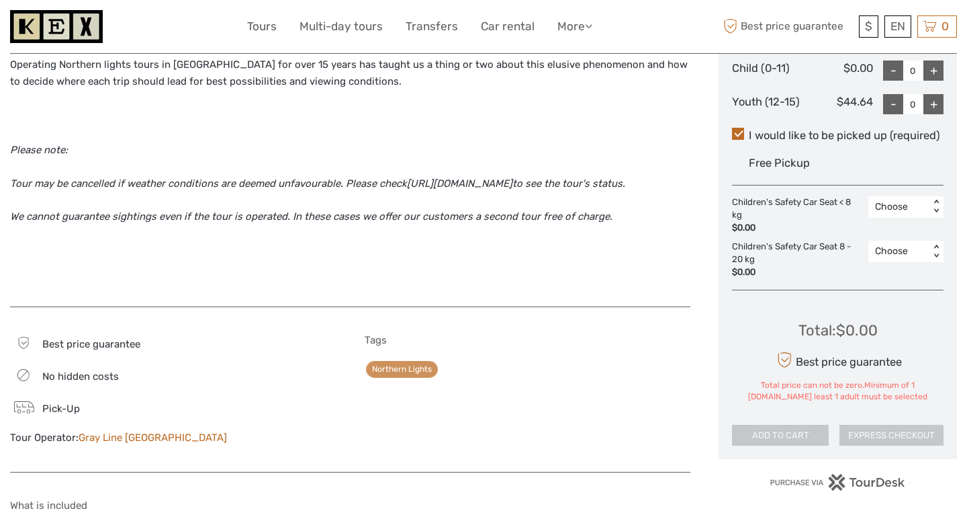
scroll to position [695, 0]
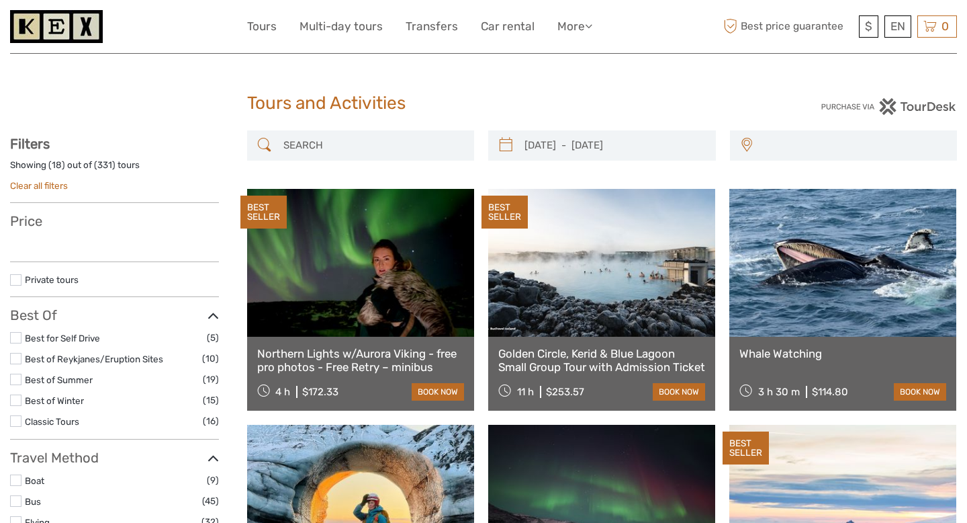
scroll to position [2173, 0]
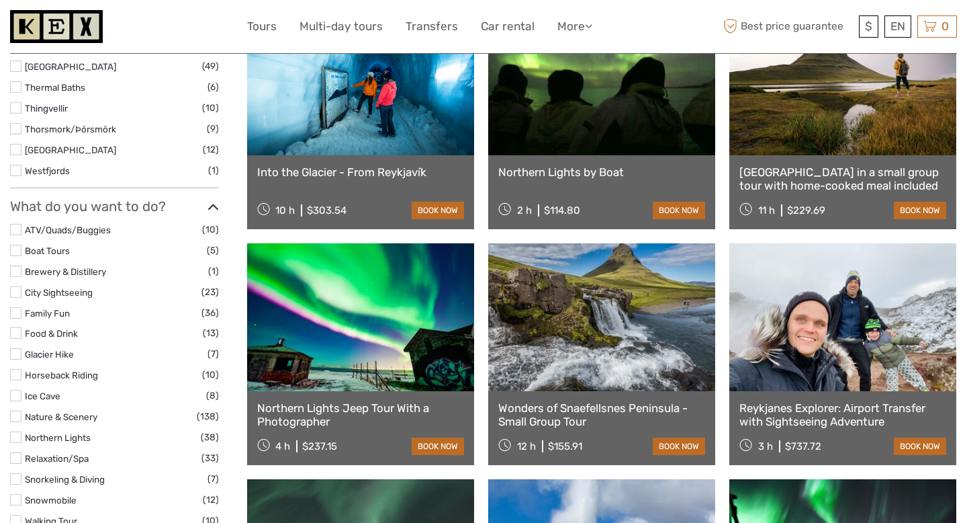
type input "[DATE] - [DATE]"
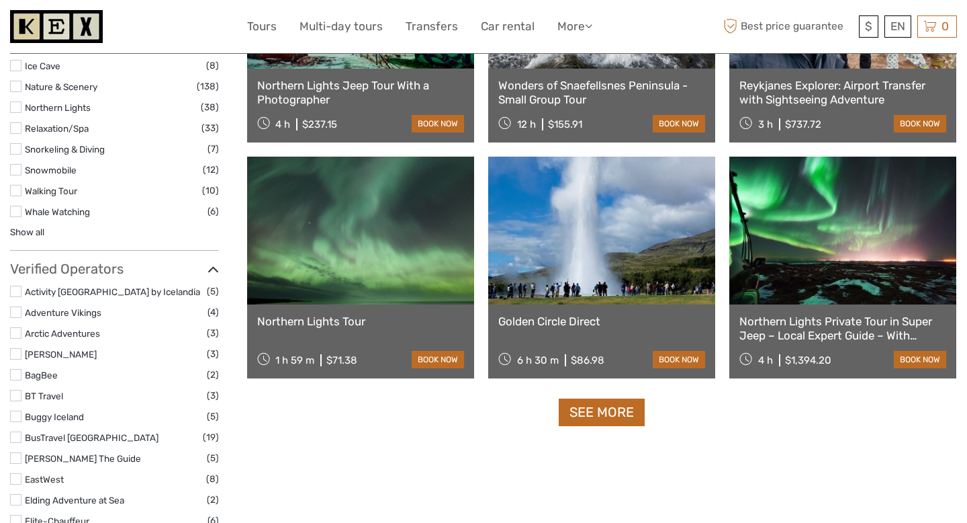
scroll to position [1241, 0]
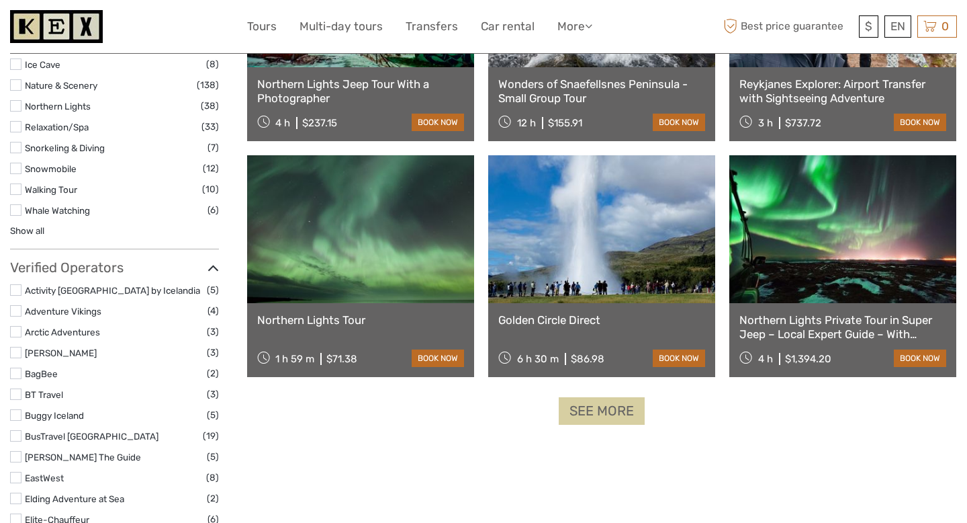
click at [576, 406] on link "See more" at bounding box center [602, 411] width 86 height 28
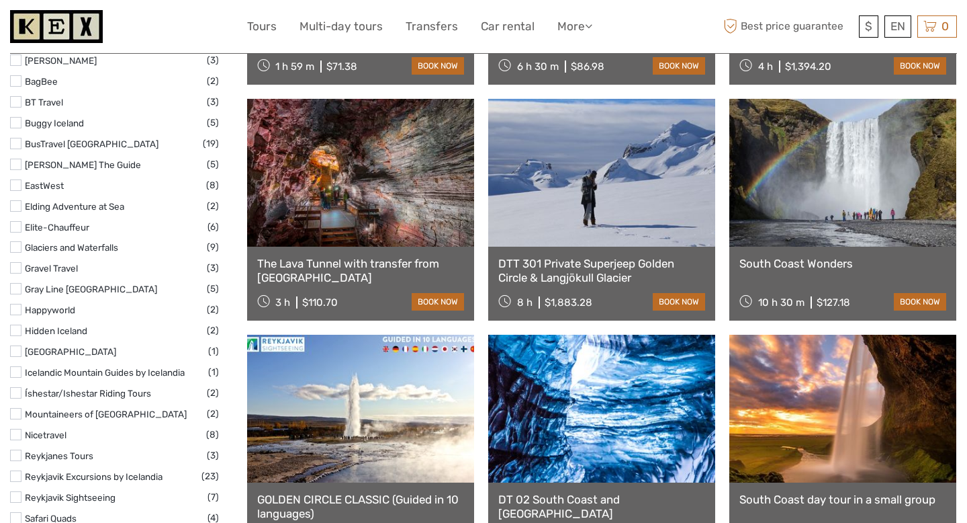
scroll to position [1534, 0]
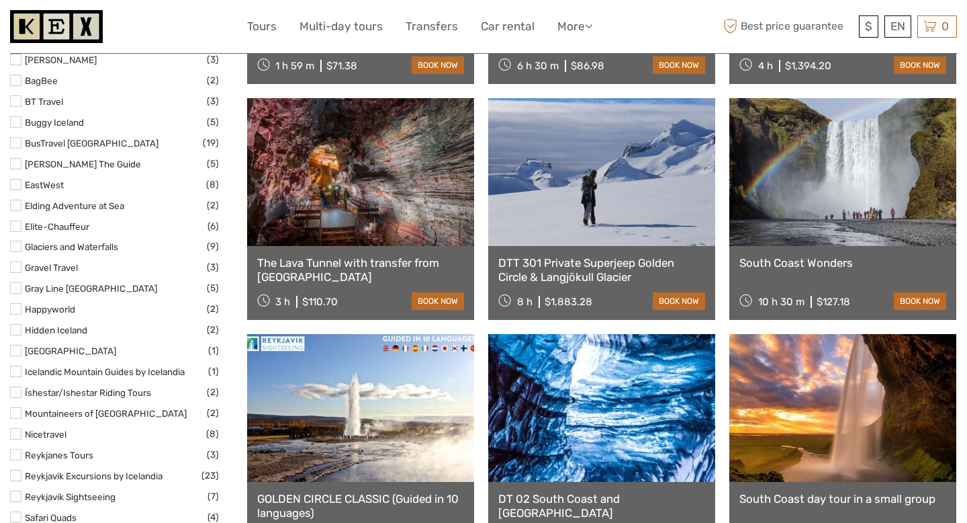
click at [360, 261] on link "The Lava Tunnel with transfer from [GEOGRAPHIC_DATA]" at bounding box center [360, 270] width 207 height 28
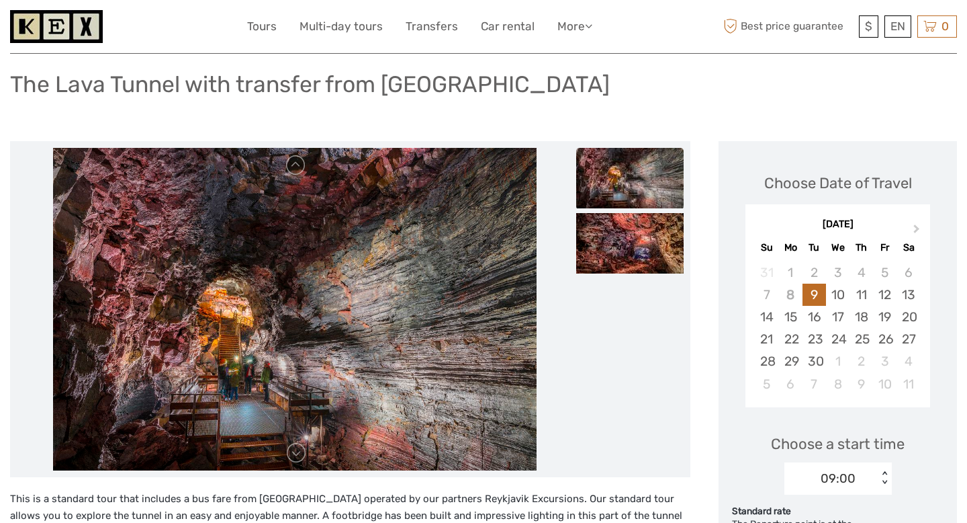
scroll to position [104, 0]
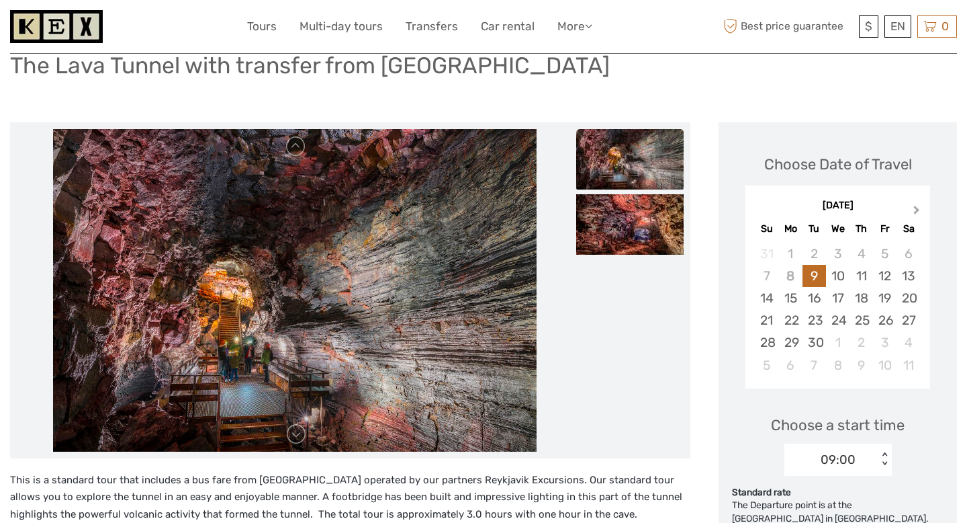
click at [912, 211] on button "Next Month" at bounding box center [918, 212] width 21 height 21
click at [854, 298] on div "13" at bounding box center [862, 298] width 24 height 22
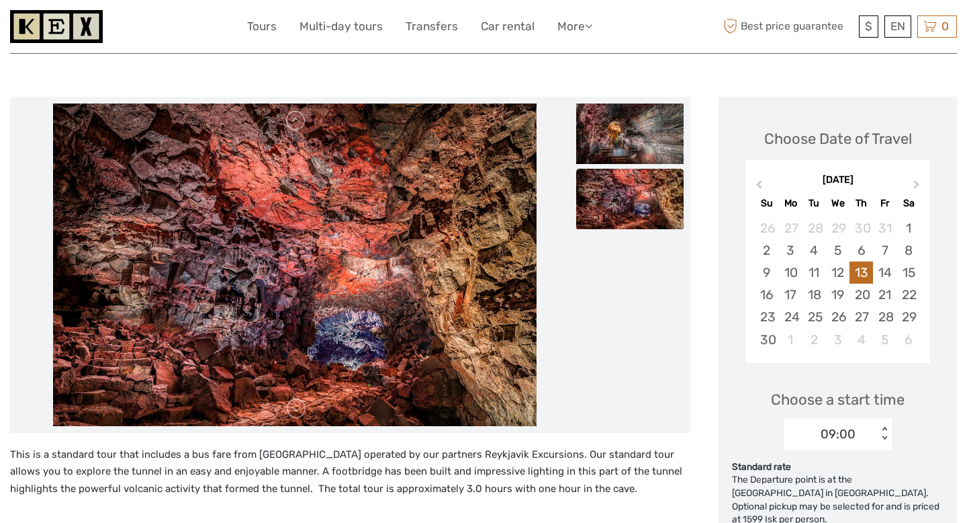
click at [846, 450] on div "09:00 < >" at bounding box center [838, 434] width 107 height 32
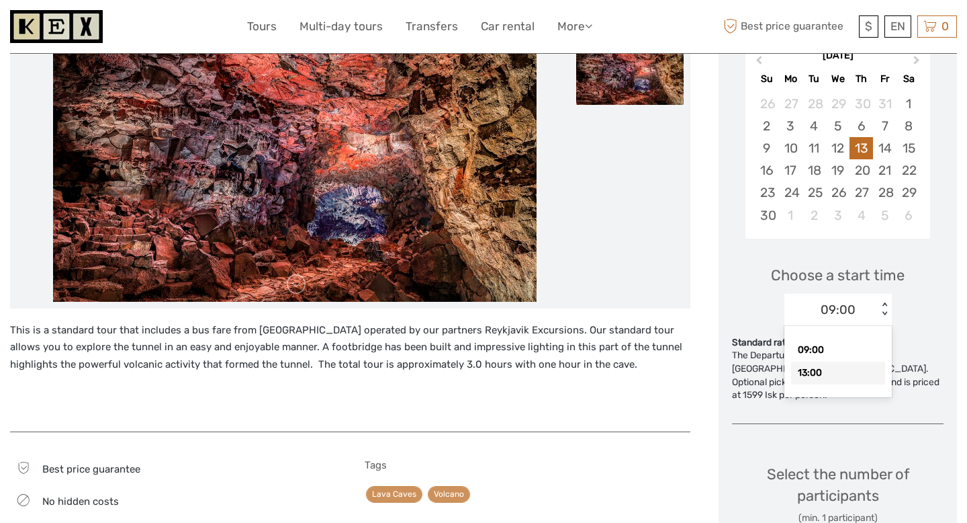
scroll to position [255, 0]
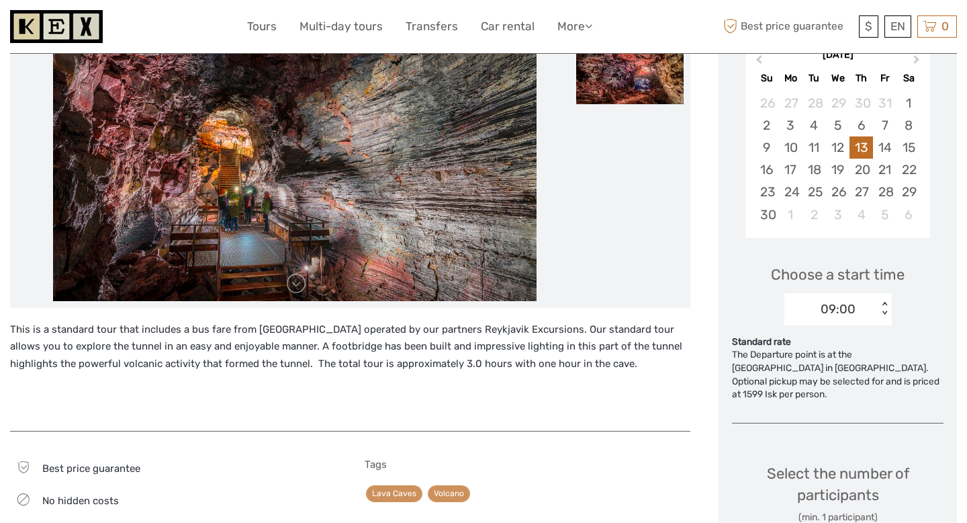
click at [441, 345] on p "This is a standard tour that includes a bus fare from [GEOGRAPHIC_DATA] operate…" at bounding box center [350, 347] width 681 height 52
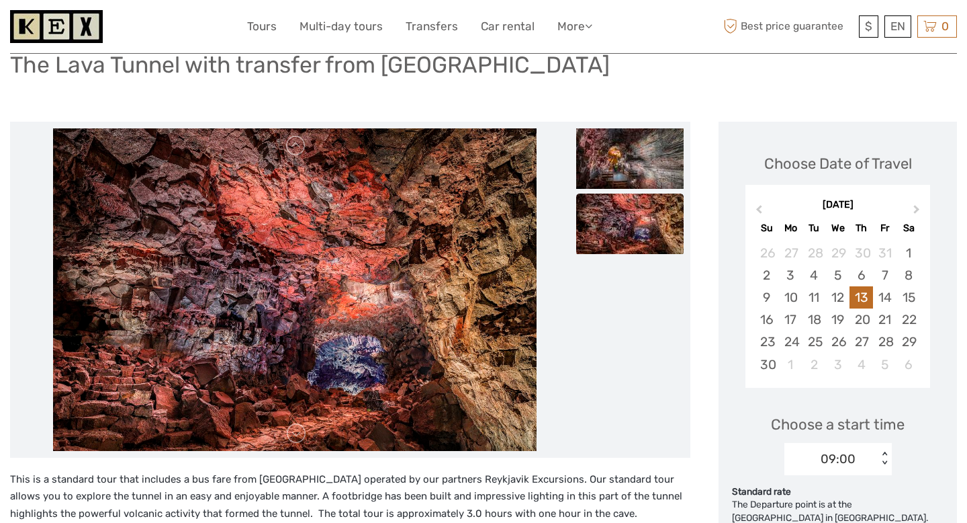
scroll to position [104, 0]
